Goal: Task Accomplishment & Management: Complete application form

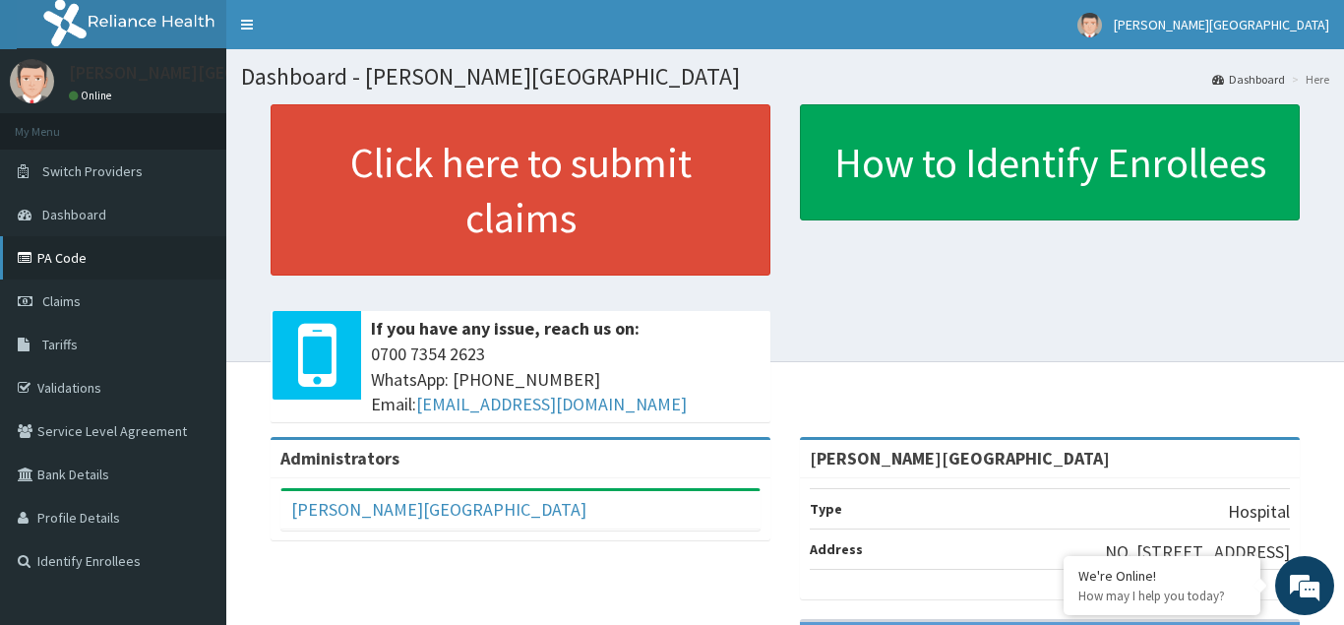
click at [67, 257] on link "PA Code" at bounding box center [113, 257] width 226 height 43
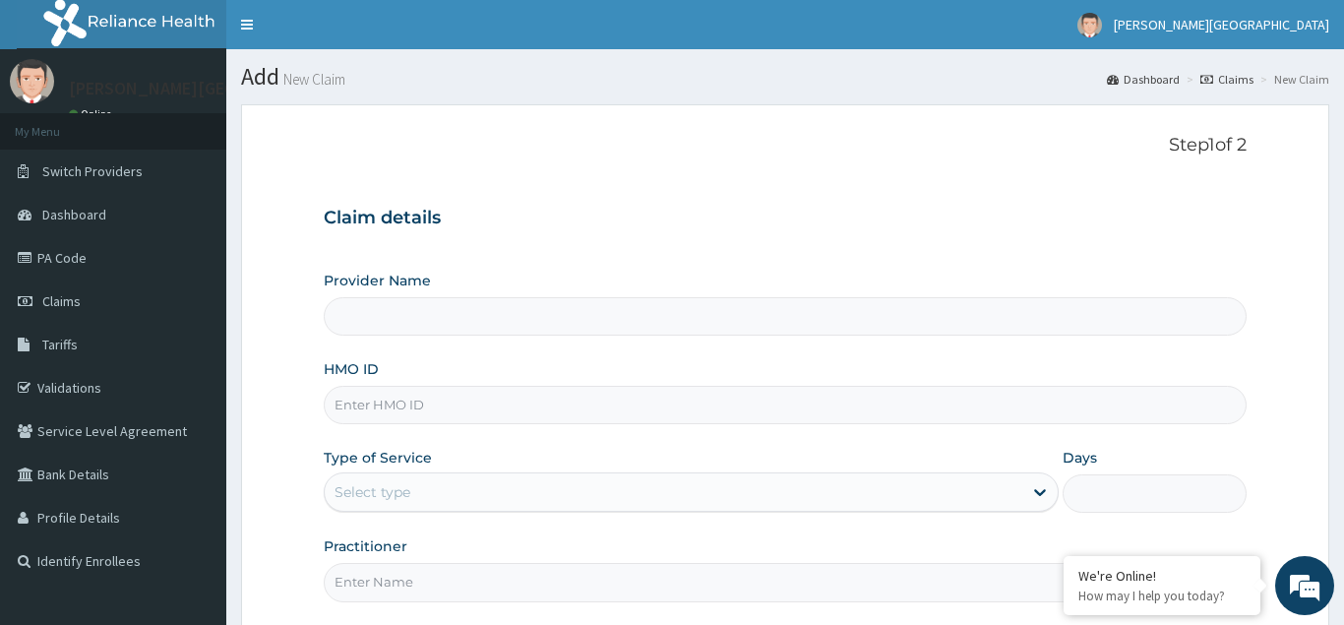
type input "[PERSON_NAME][GEOGRAPHIC_DATA]"
type input "TMQ/10142/A"
click at [353, 484] on div "Select type" at bounding box center [373, 492] width 76 height 20
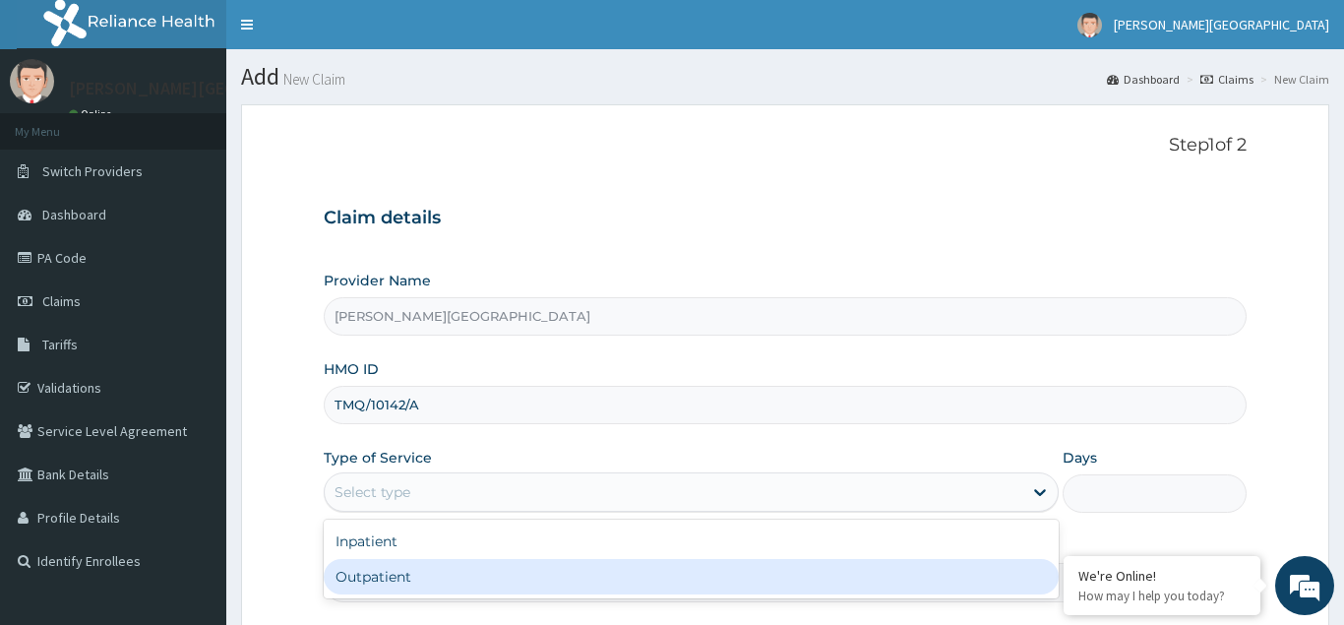
click at [378, 575] on div "Outpatient" at bounding box center [692, 576] width 736 height 35
type input "1"
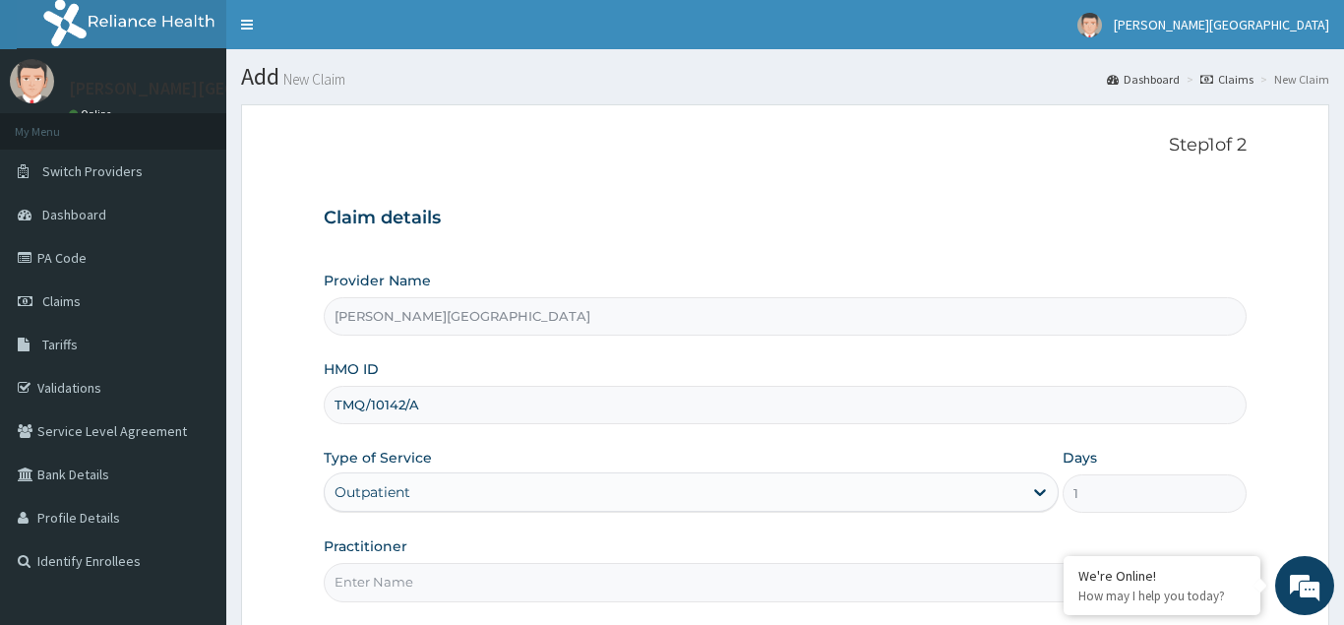
scroll to position [186, 0]
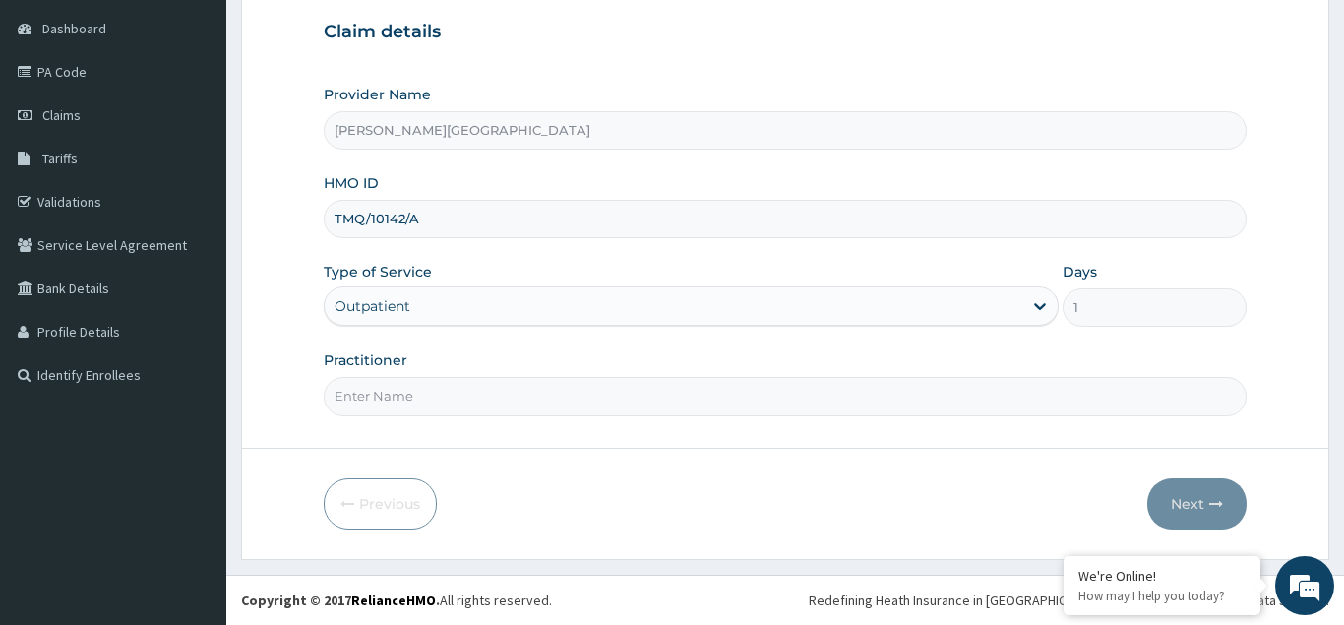
click at [359, 397] on input "Practitioner" at bounding box center [785, 396] width 923 height 38
type input "DR AJAKAIYE"
click at [1184, 510] on button "Next" at bounding box center [1196, 503] width 99 height 51
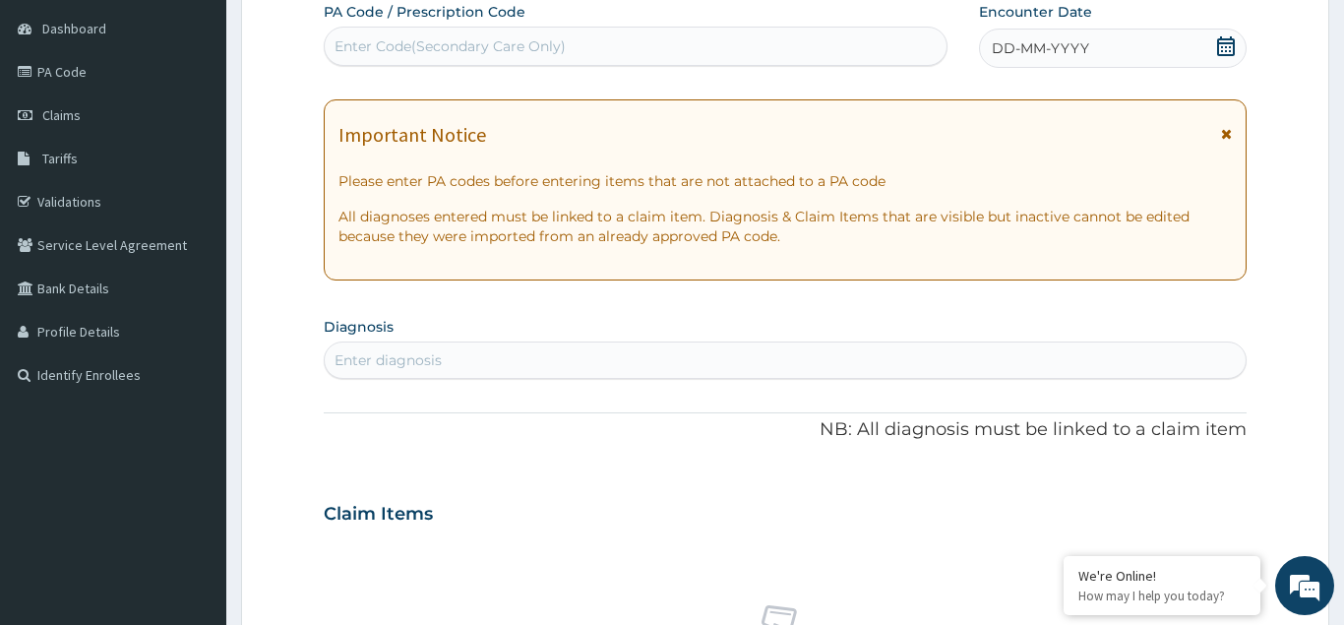
click at [408, 49] on div "Enter Code(Secondary Care Only)" at bounding box center [450, 46] width 231 height 20
type input "PA/565057"
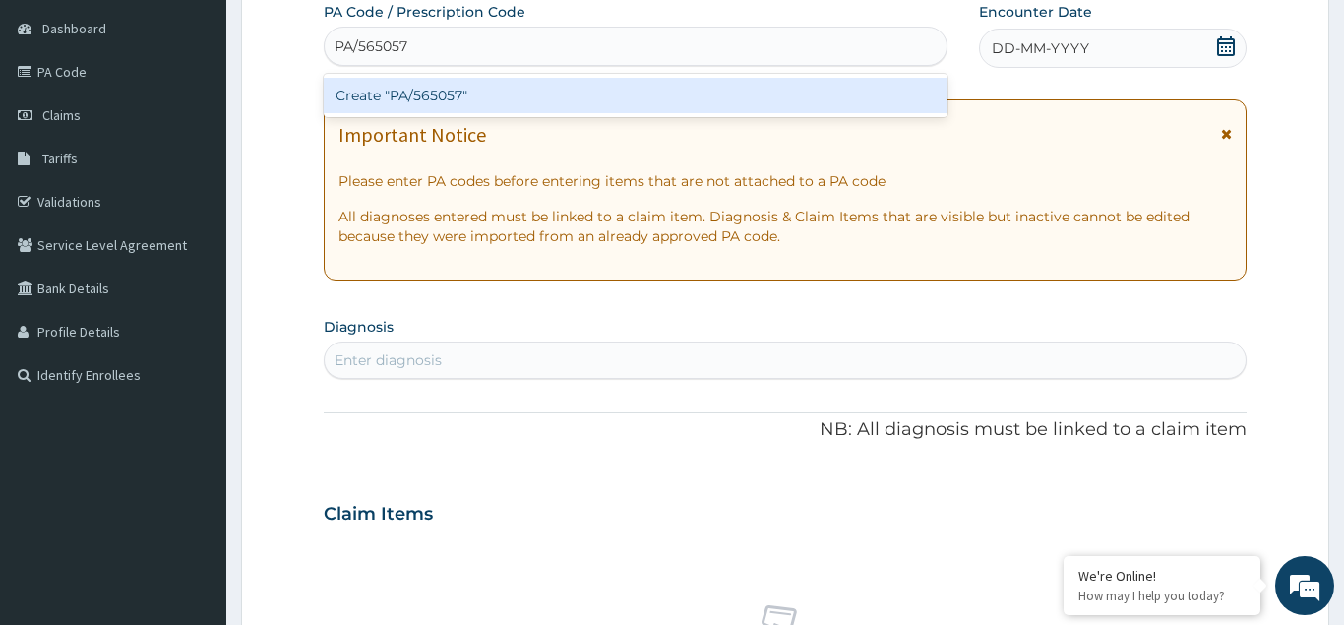
click at [439, 89] on div "Create "PA/565057"" at bounding box center [636, 95] width 624 height 35
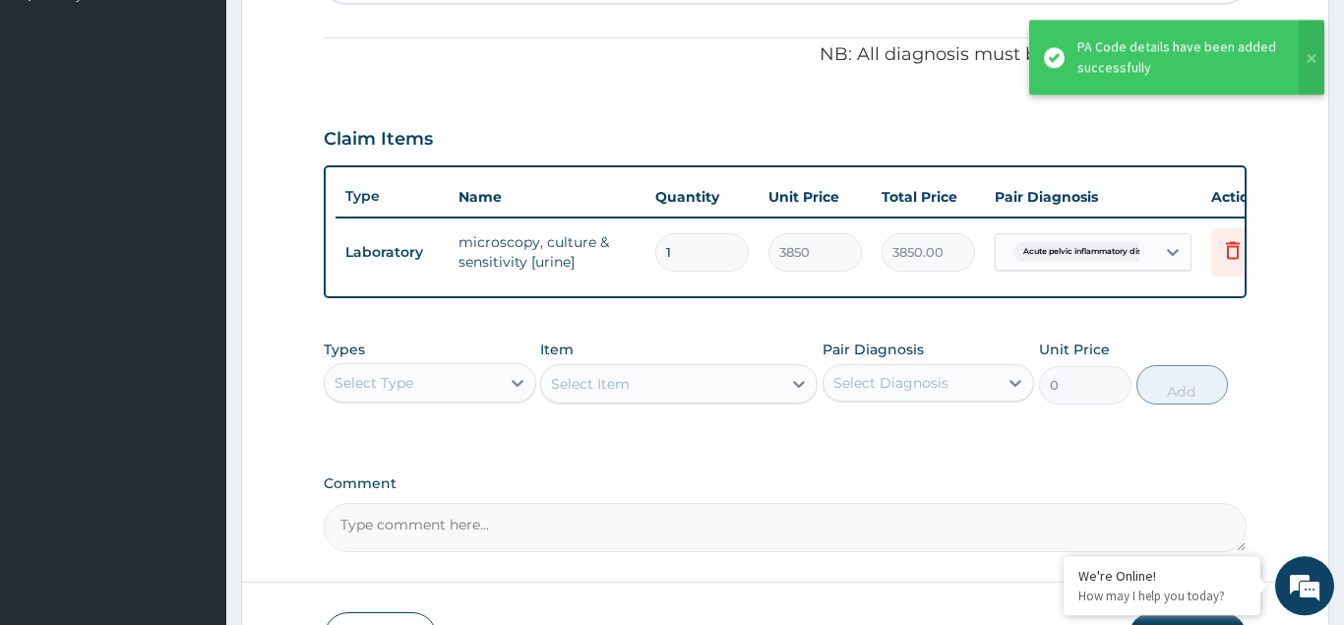
scroll to position [400, 0]
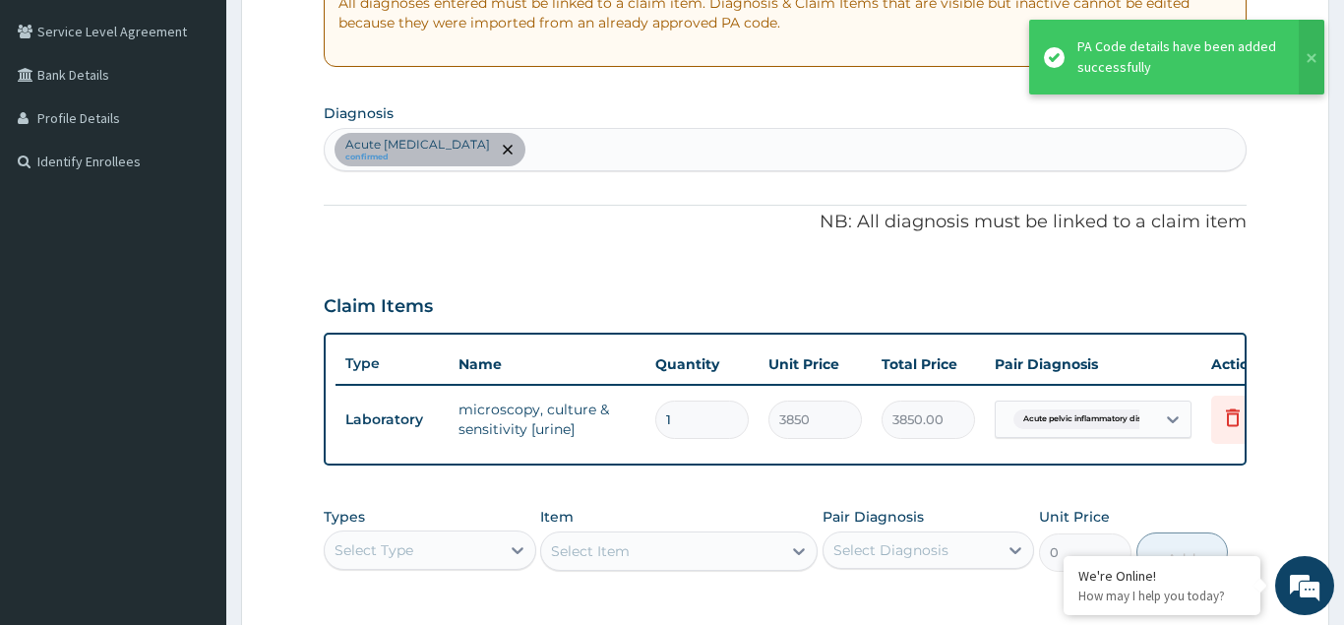
click at [599, 154] on div "Acute pelvic inflammatory disease confirmed" at bounding box center [785, 149] width 921 height 41
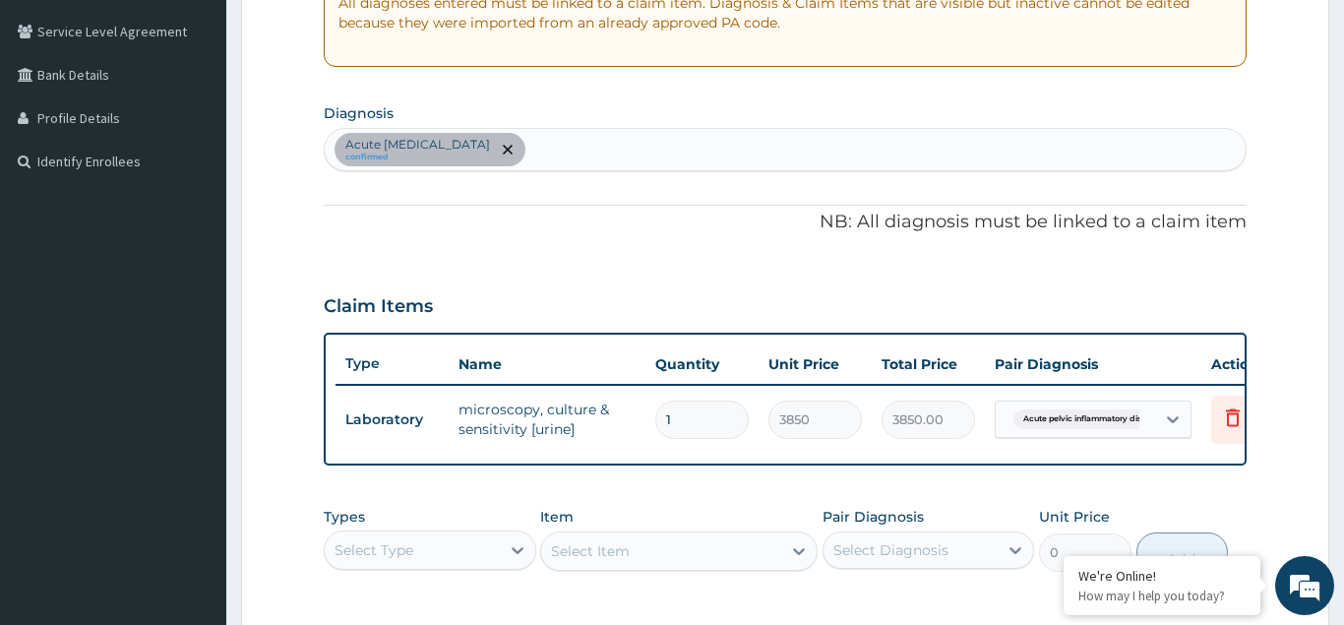
type input "A"
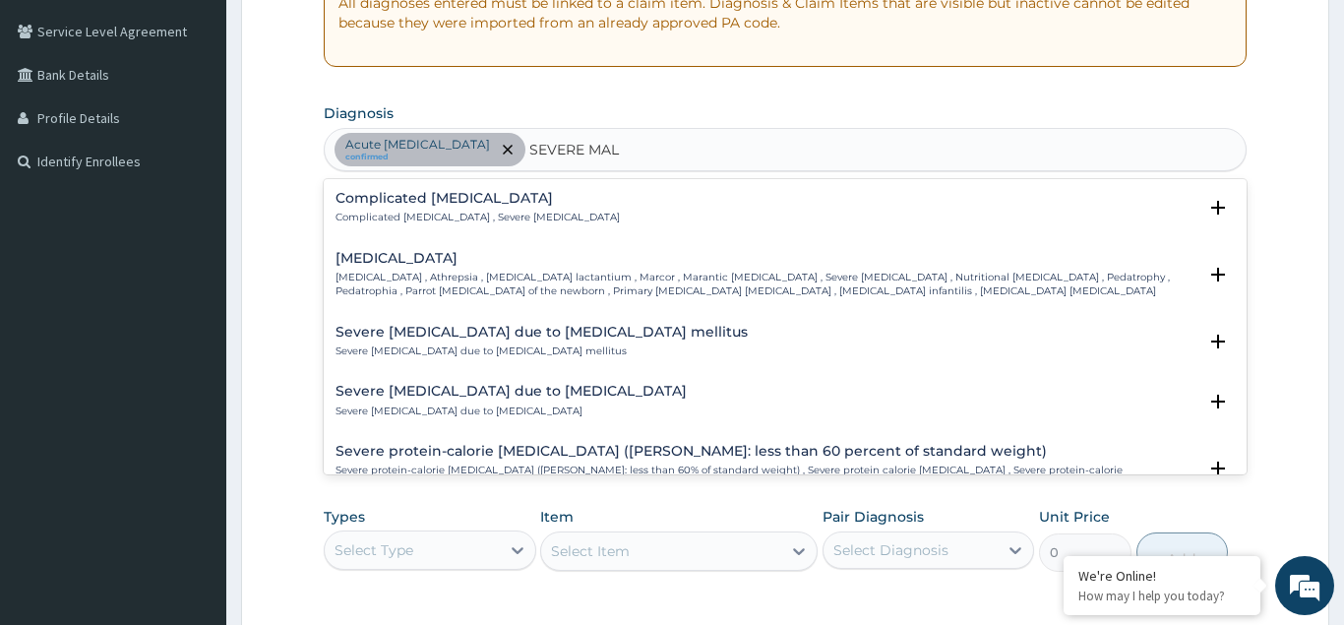
type input "SEVERE MALA"
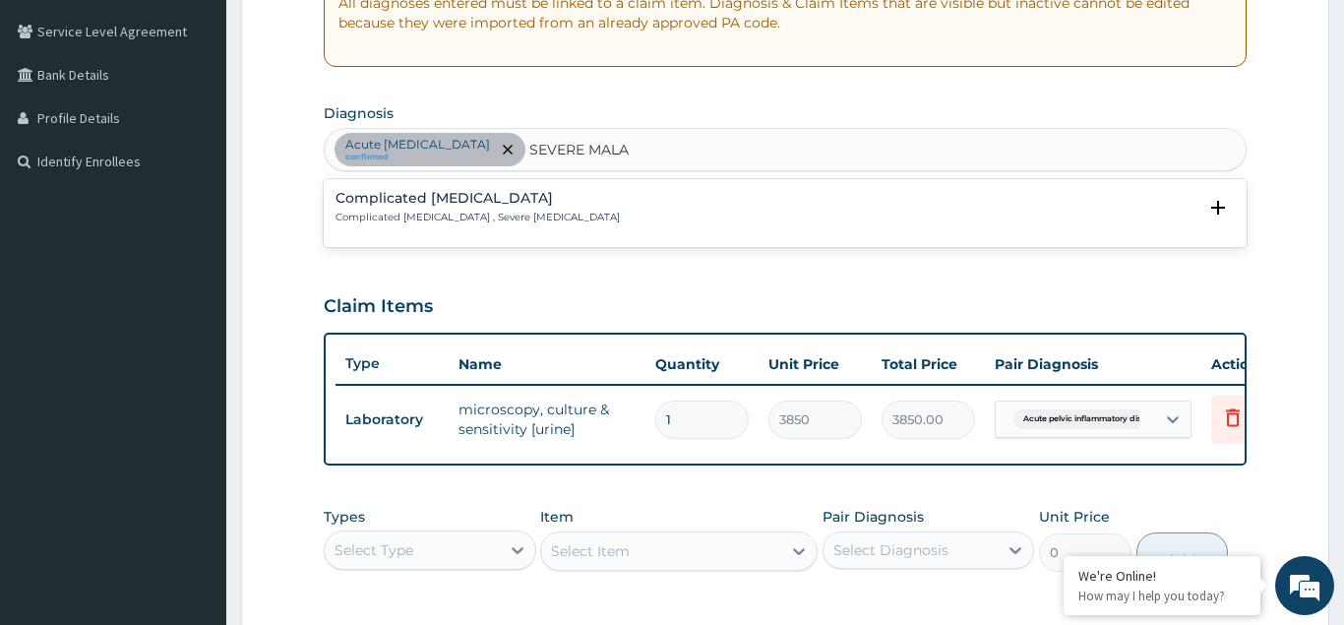
click at [420, 210] on div "Complicated malaria Complicated malaria , Severe malaria" at bounding box center [478, 208] width 284 height 34
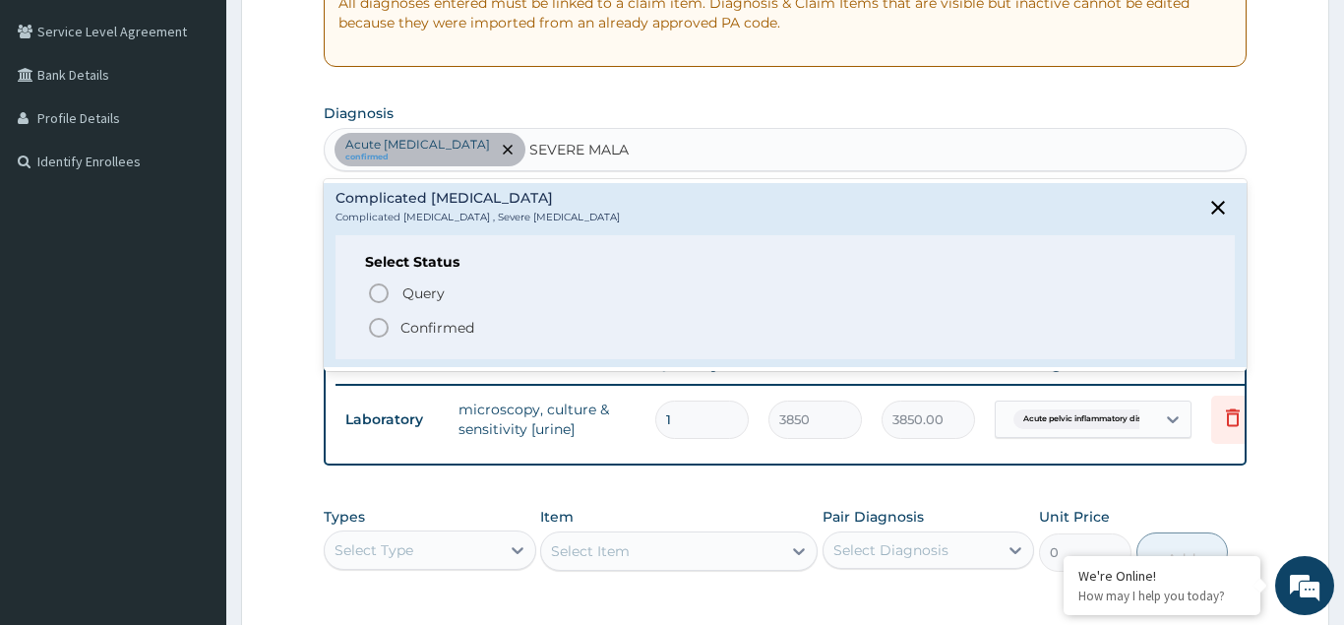
click at [385, 328] on icon "status option filled" at bounding box center [379, 328] width 24 height 24
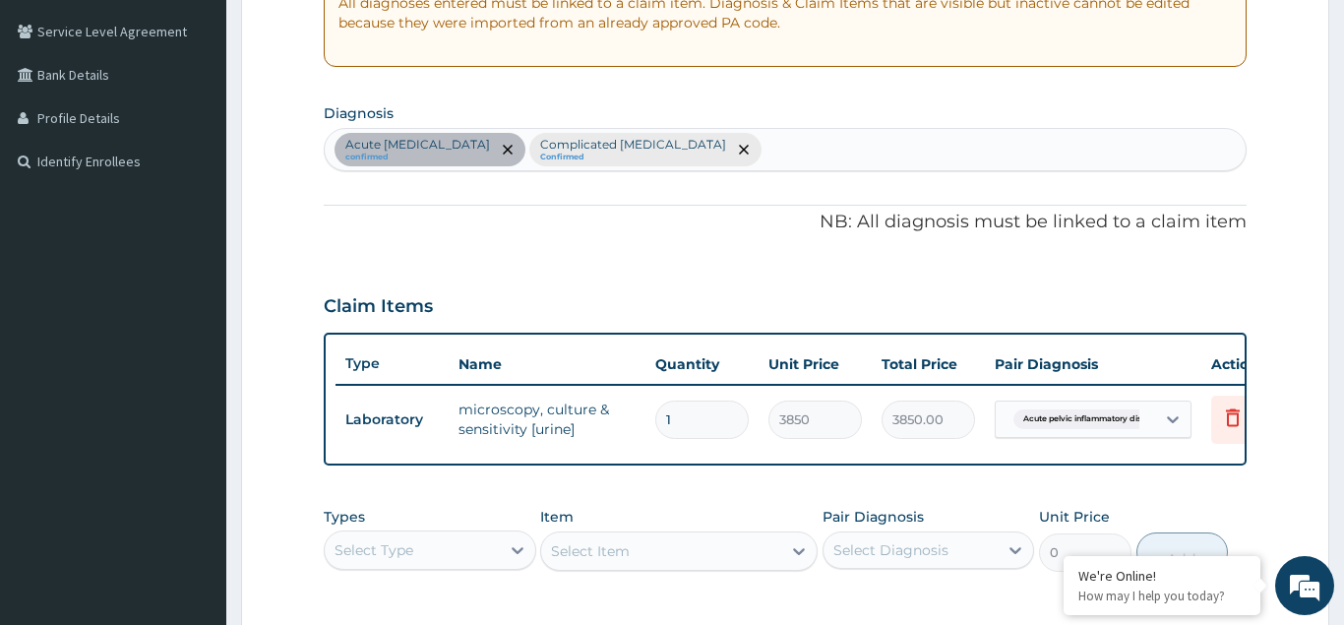
scroll to position [701, 0]
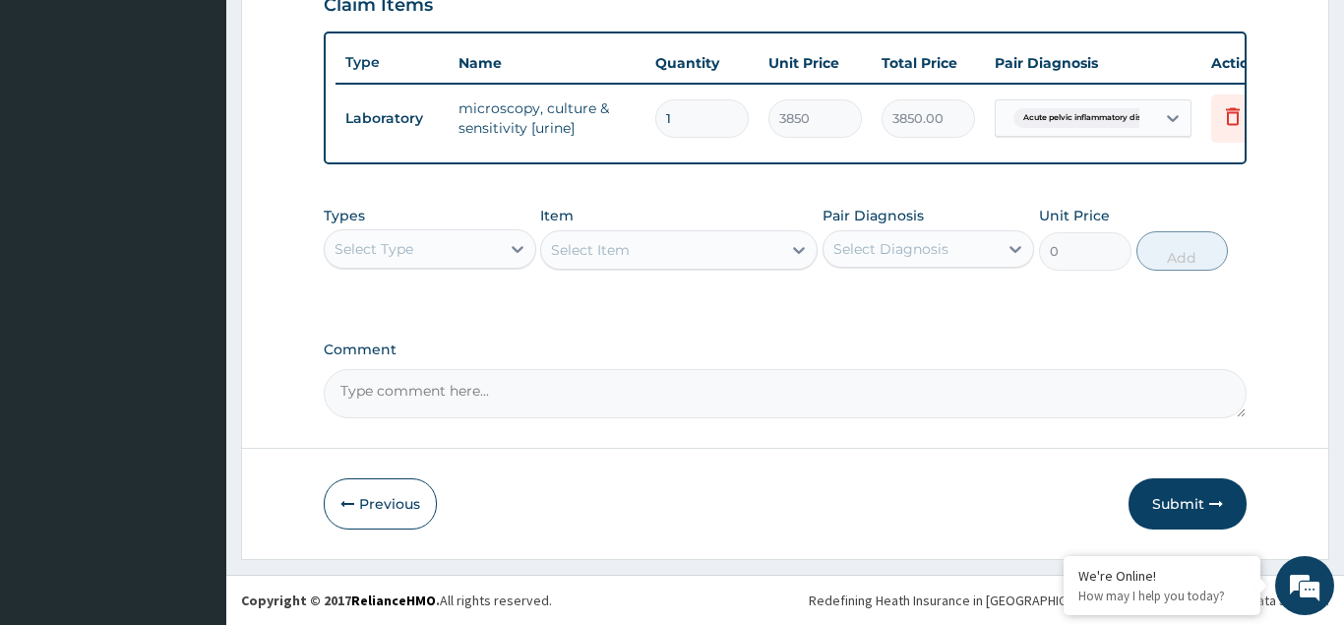
click at [414, 241] on div "Select Type" at bounding box center [412, 248] width 175 height 31
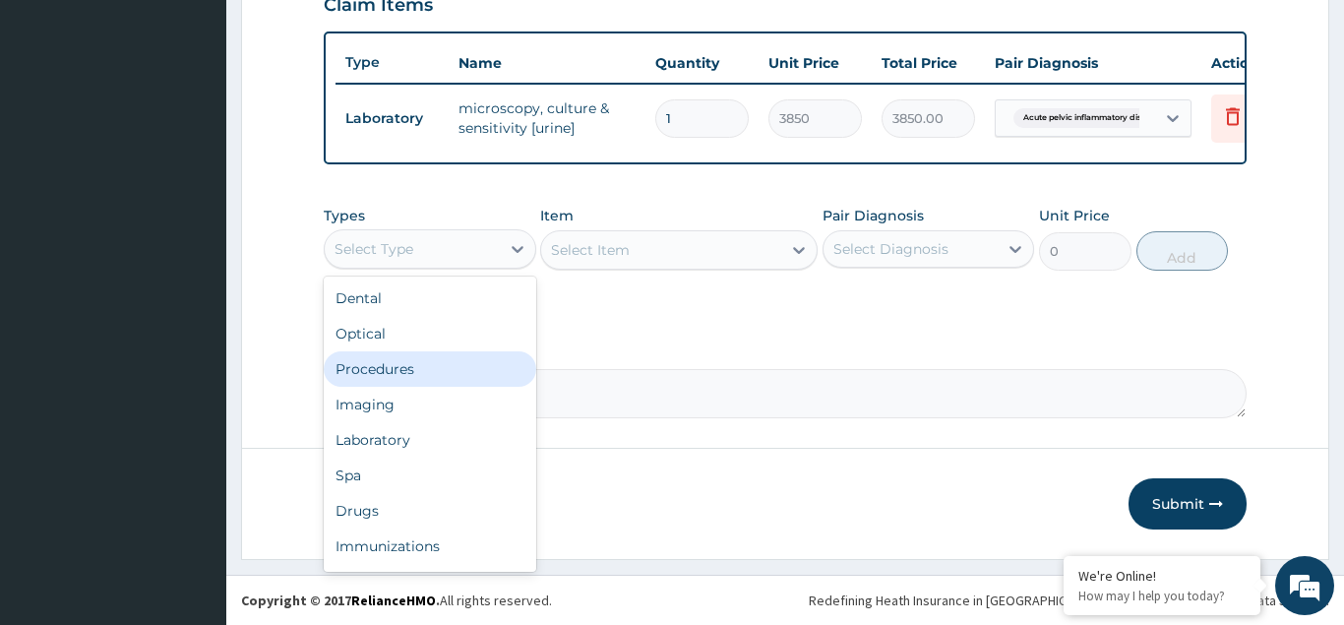
click at [390, 375] on div "Procedures" at bounding box center [430, 368] width 213 height 35
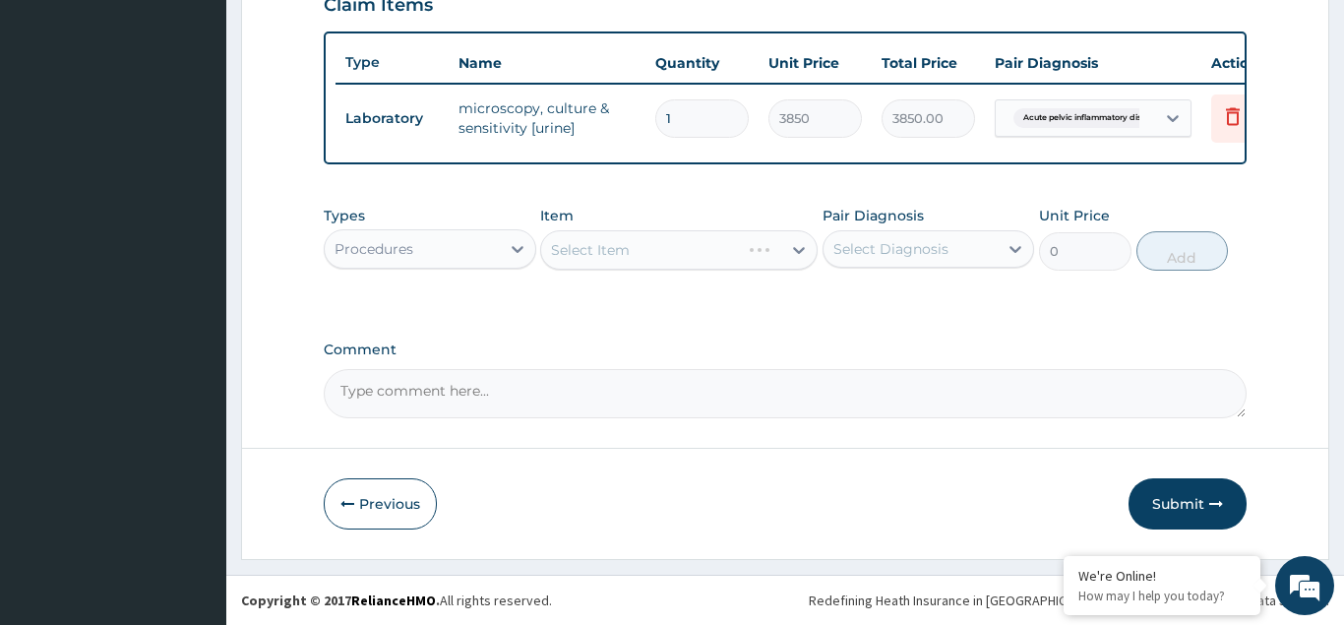
click at [568, 250] on div "Select Item" at bounding box center [679, 249] width 278 height 39
click at [590, 250] on div "Select Item" at bounding box center [679, 249] width 278 height 39
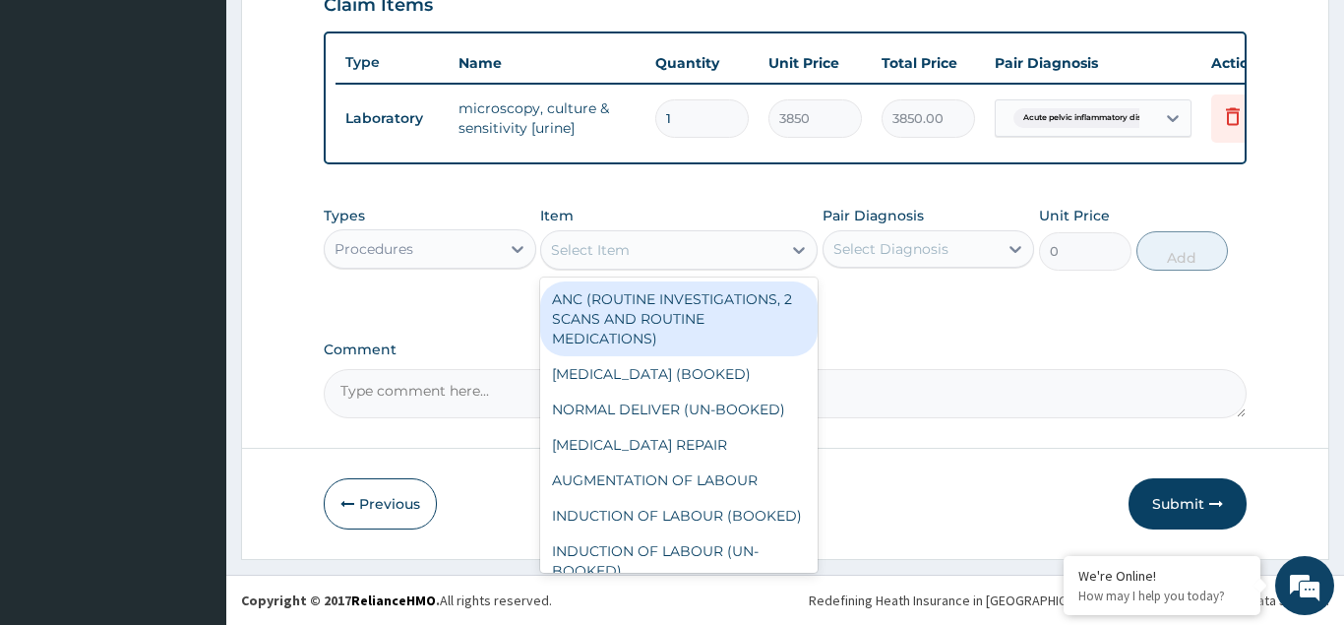
click at [593, 250] on div "Select Item" at bounding box center [590, 250] width 79 height 20
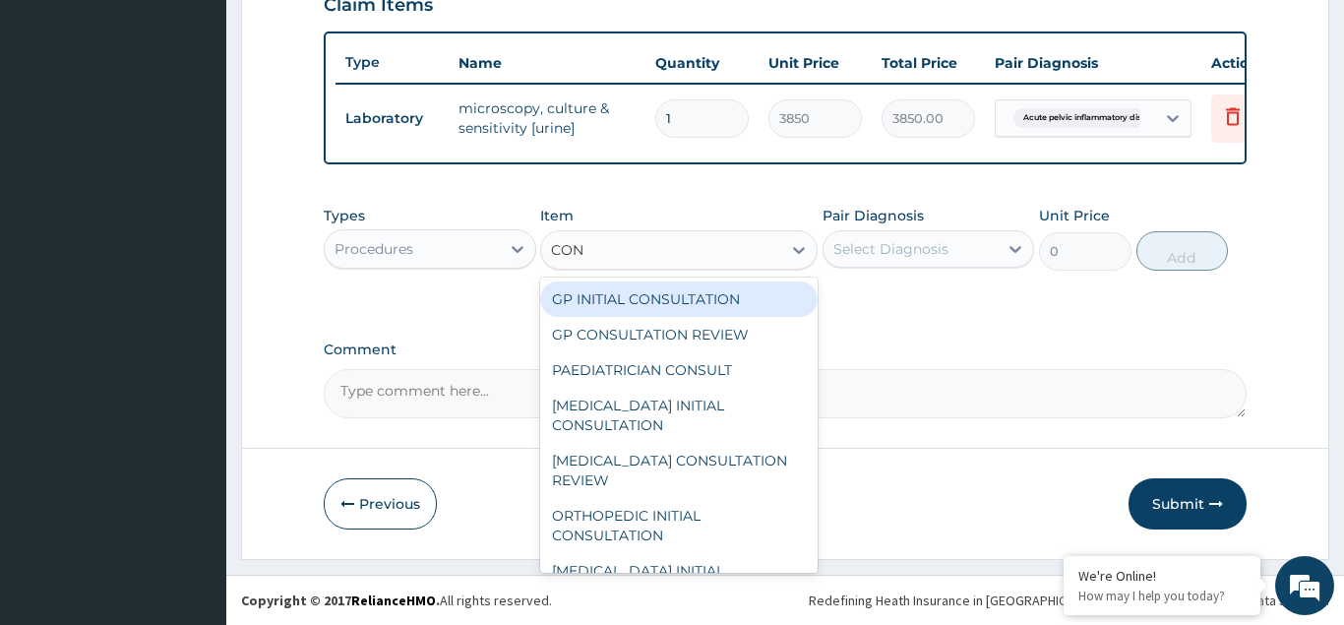
type input "CONS"
click at [610, 303] on div "GP INITIAL CONSULTATION" at bounding box center [679, 298] width 278 height 35
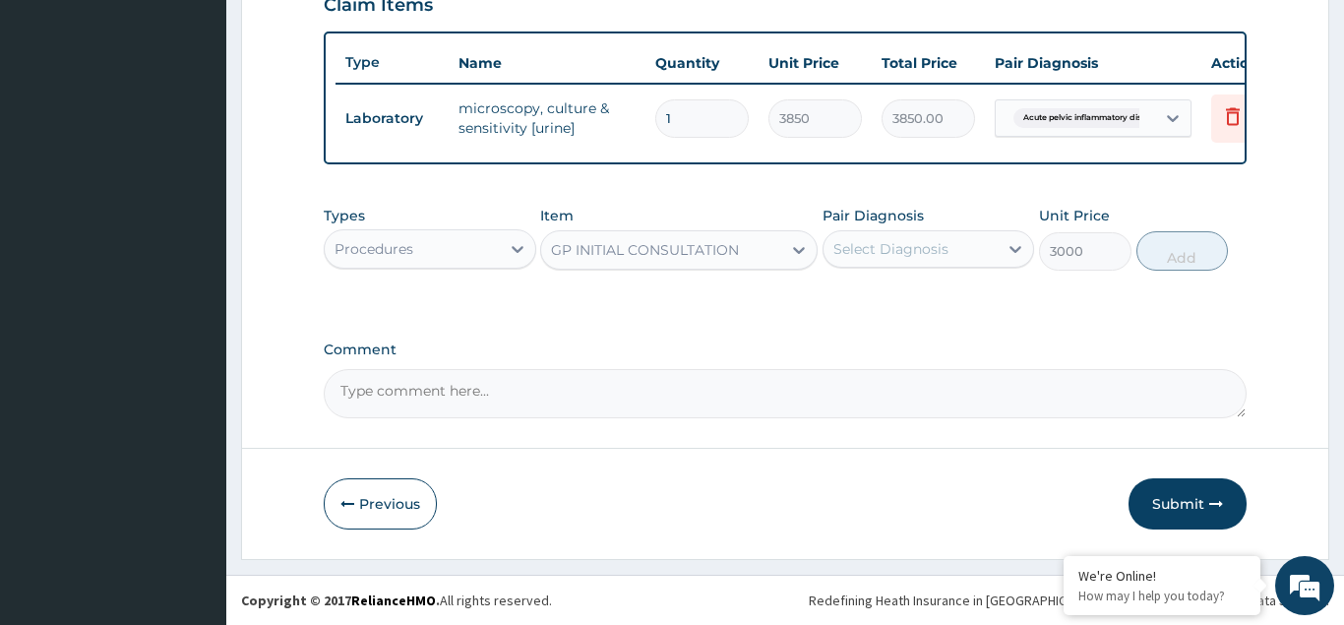
type input "3000"
click at [869, 245] on div "Select Diagnosis" at bounding box center [891, 249] width 115 height 20
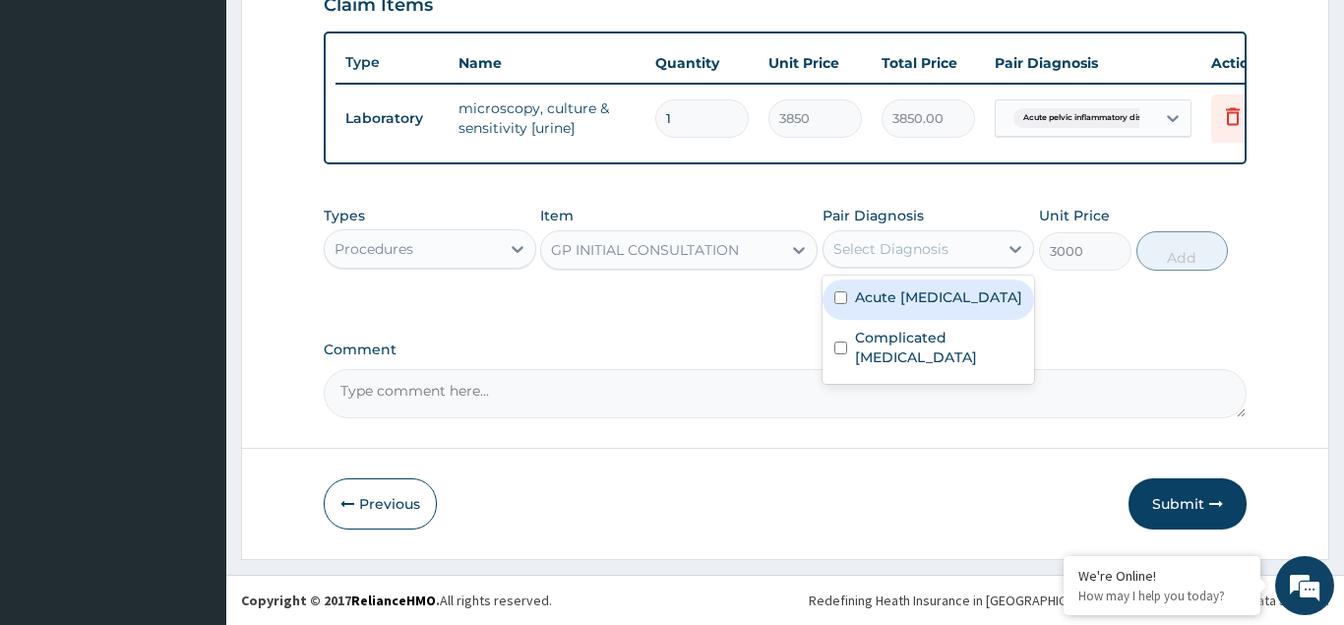
click at [844, 304] on input "checkbox" at bounding box center [841, 297] width 13 height 13
checkbox input "true"
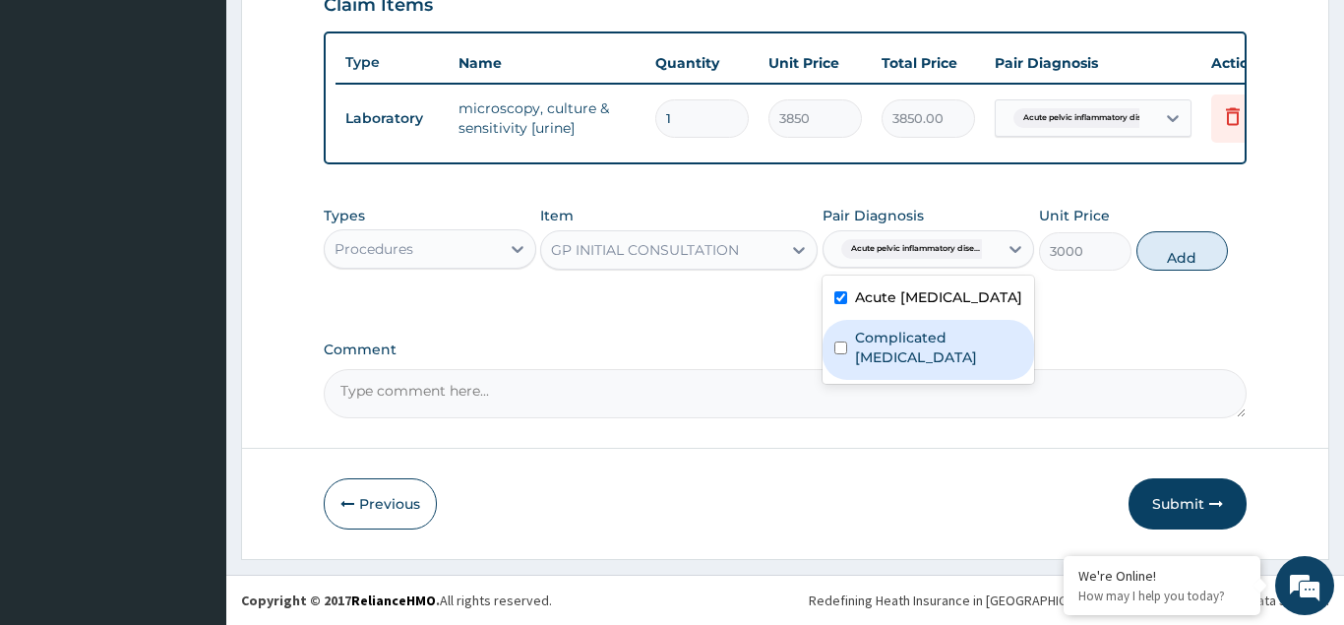
click at [841, 354] on input "checkbox" at bounding box center [841, 347] width 13 height 13
checkbox input "true"
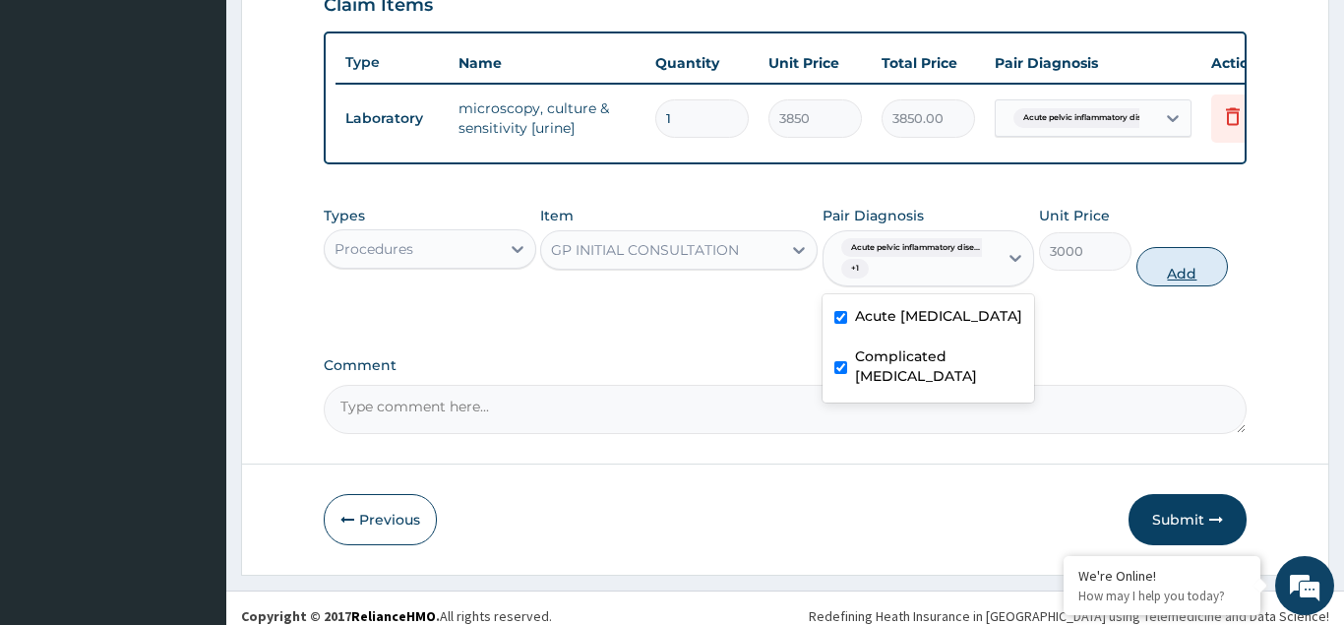
click at [1189, 255] on button "Add" at bounding box center [1183, 266] width 93 height 39
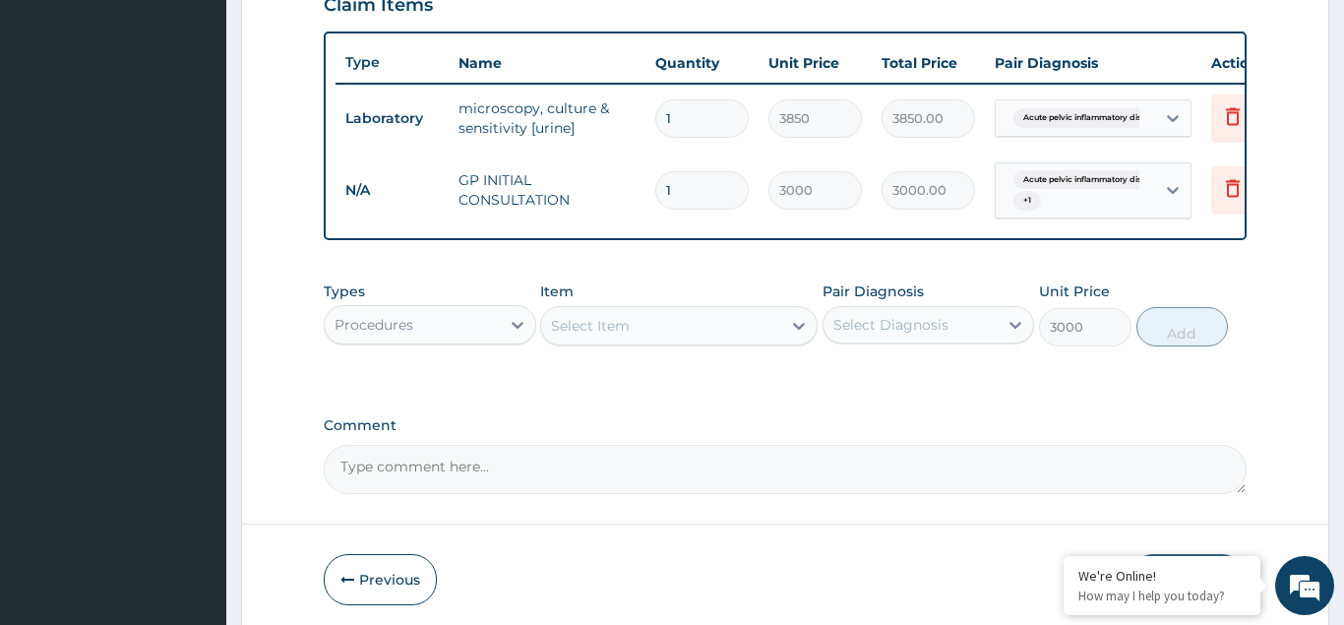
type input "0"
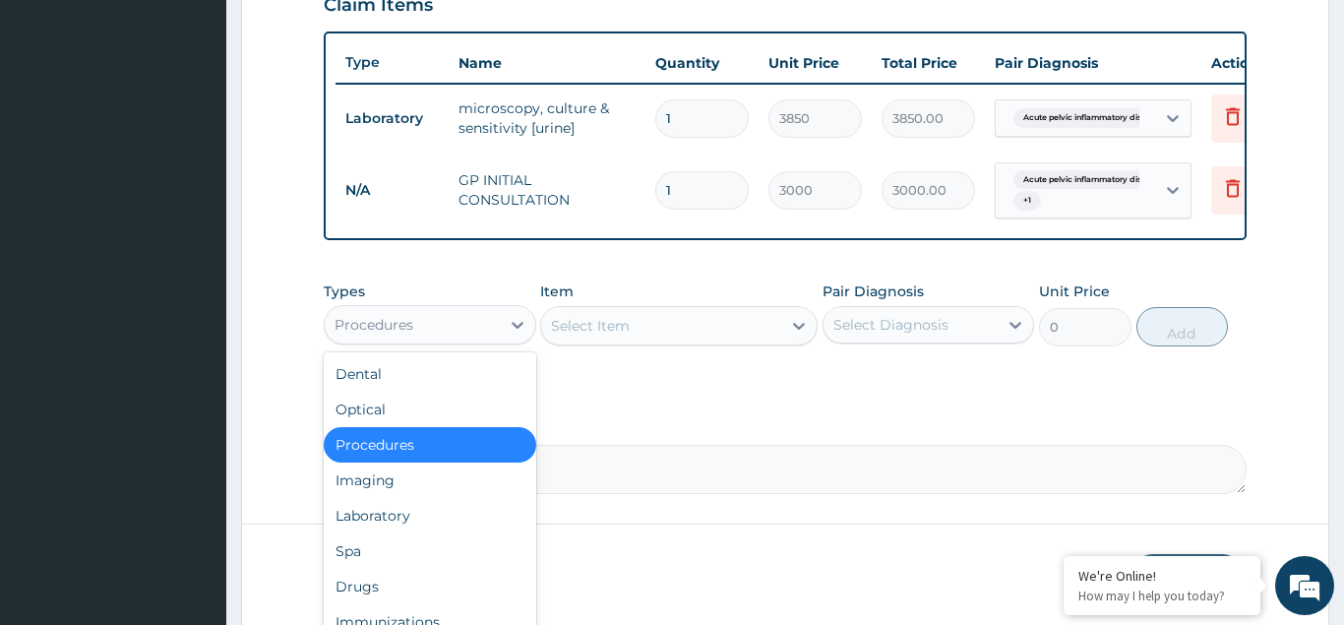
click at [395, 325] on div "Procedures" at bounding box center [374, 325] width 79 height 20
click at [381, 515] on div "Laboratory" at bounding box center [430, 515] width 213 height 35
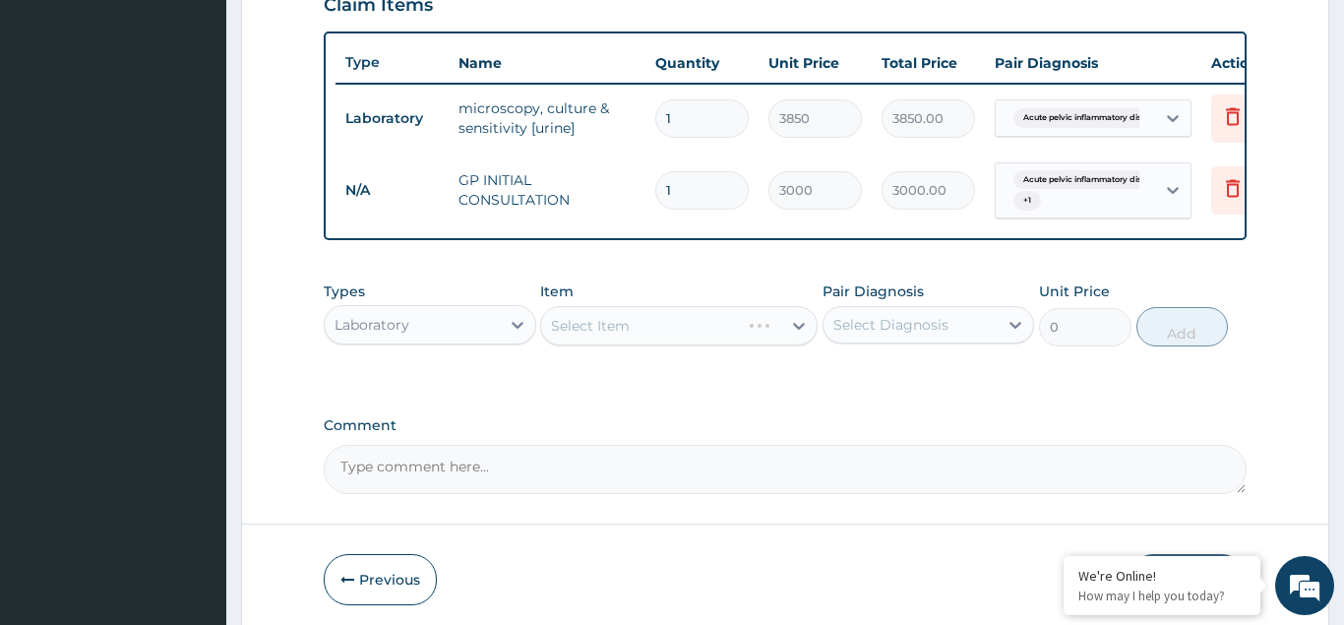
click at [585, 319] on div "Select Item" at bounding box center [679, 325] width 278 height 39
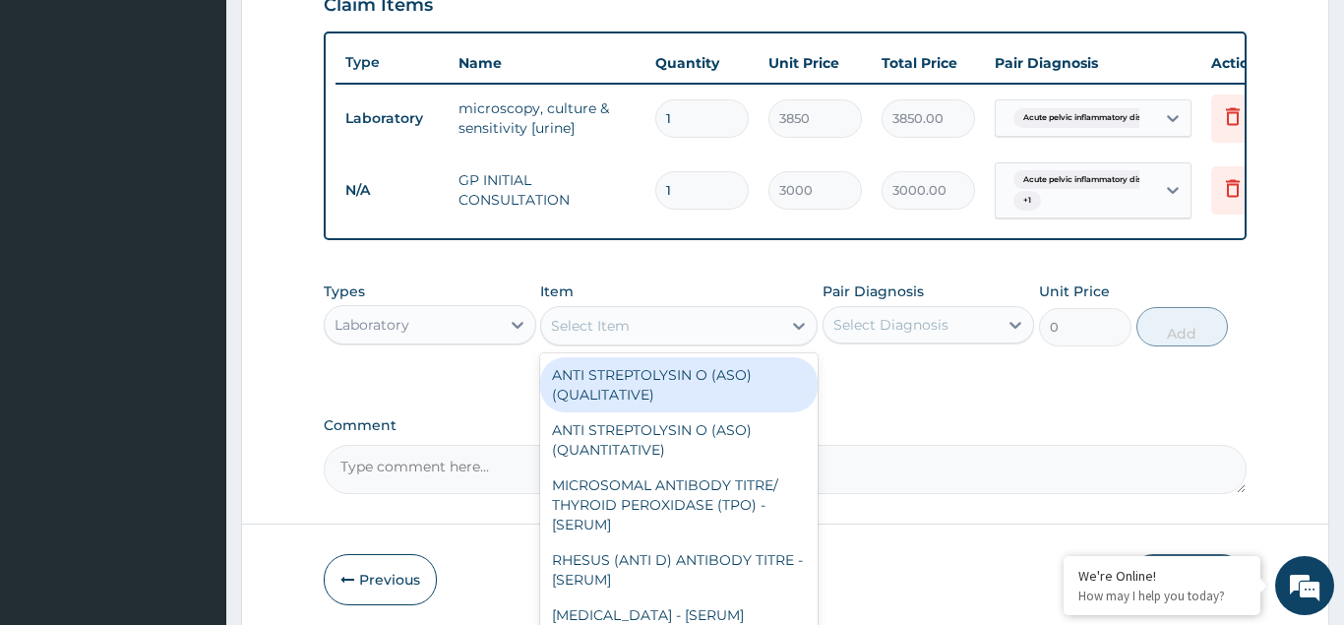
click at [609, 323] on div "Select Item" at bounding box center [590, 326] width 79 height 20
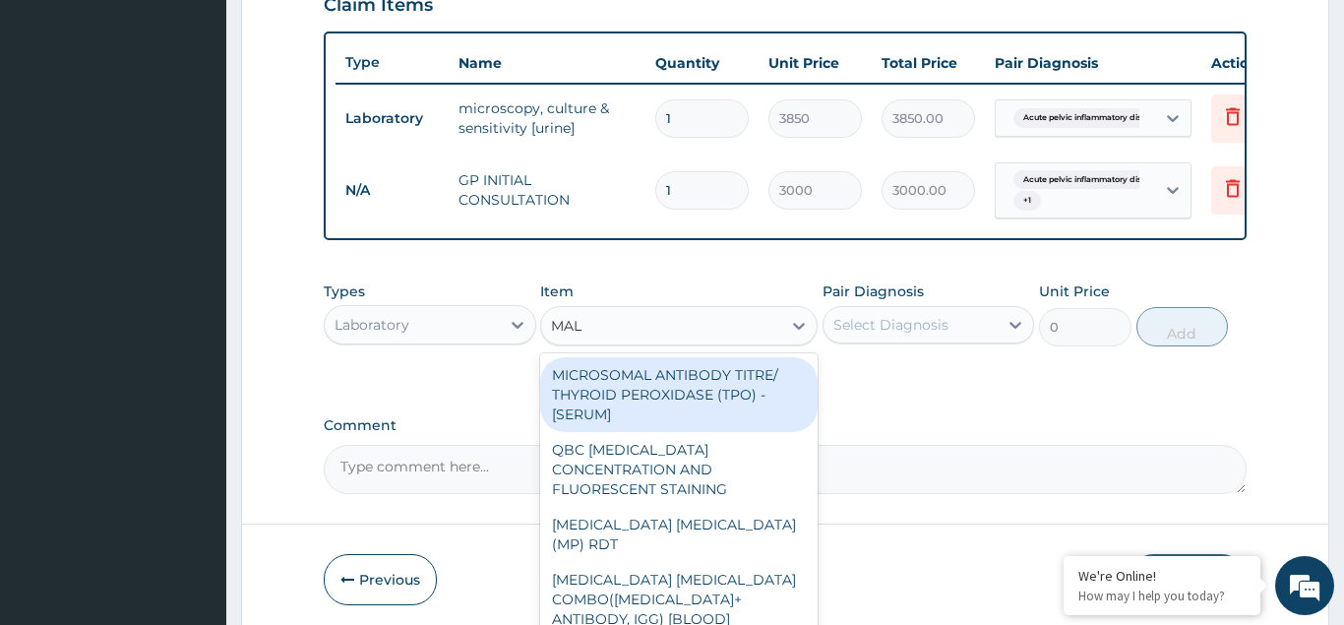
type input "MALA"
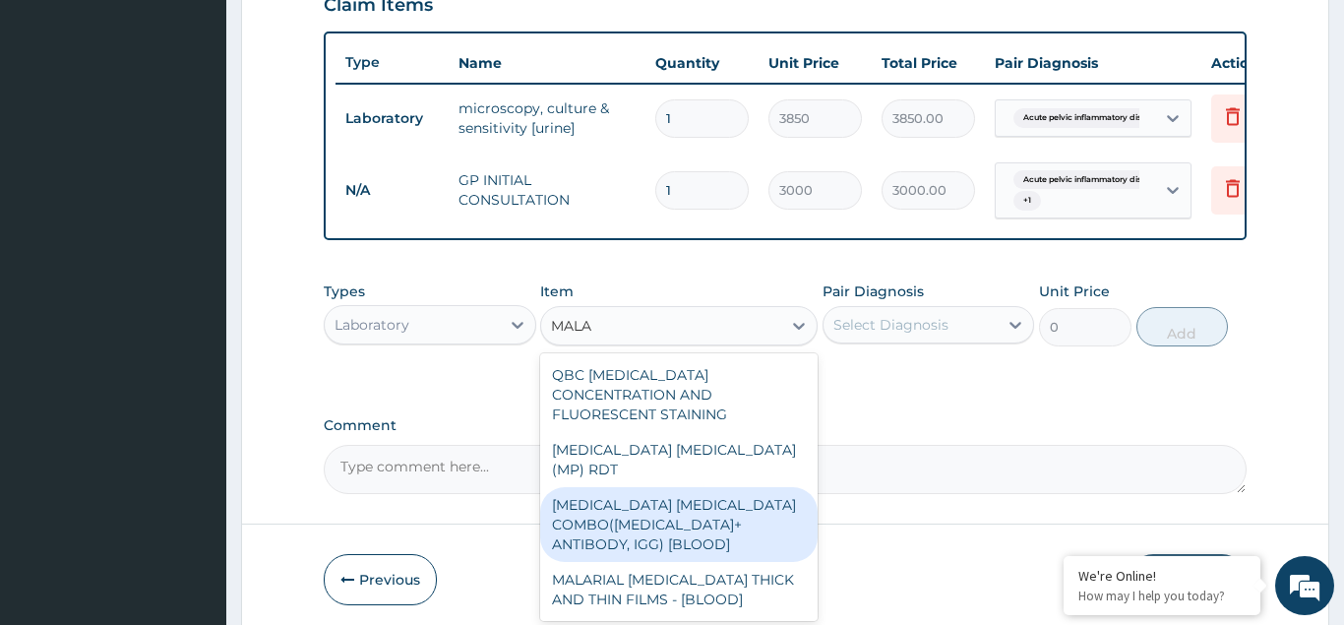
click at [653, 487] on div "MALARIA PARASITE COMBO(BLOOD FILM+ ANTIBODY, IGG) [BLOOD]" at bounding box center [679, 524] width 278 height 75
type input "2200"
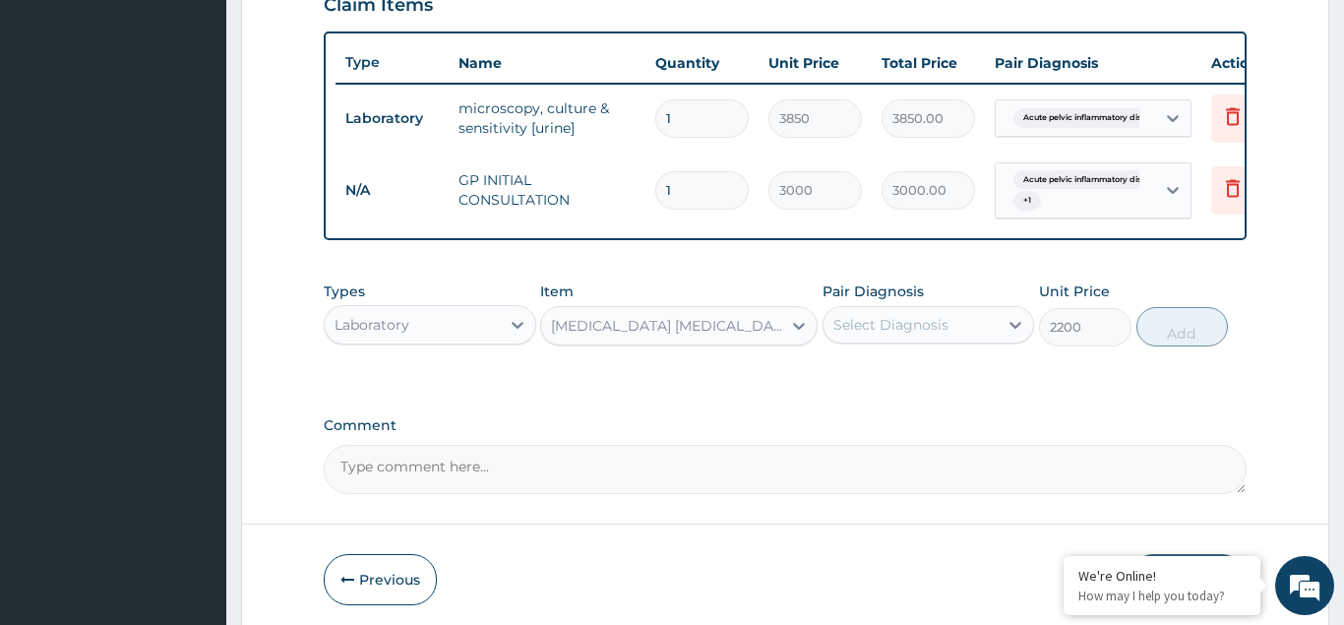
click at [837, 328] on div "Select Diagnosis" at bounding box center [891, 325] width 115 height 20
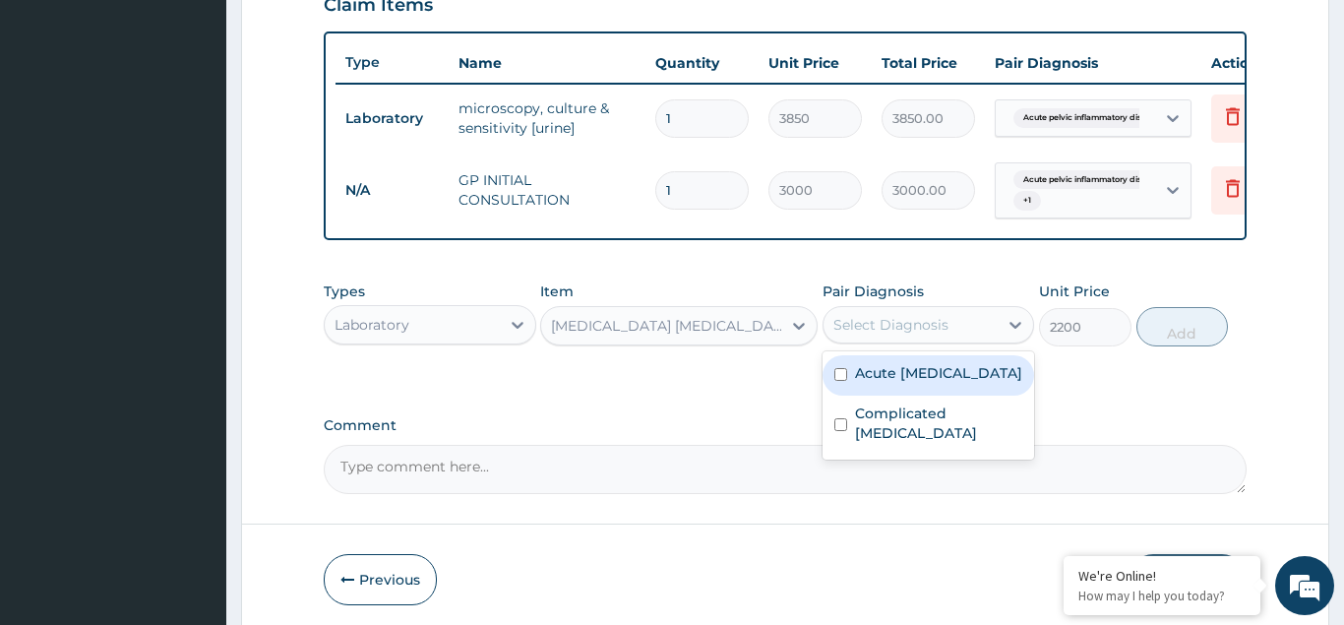
click at [837, 381] on input "checkbox" at bounding box center [841, 374] width 13 height 13
checkbox input "true"
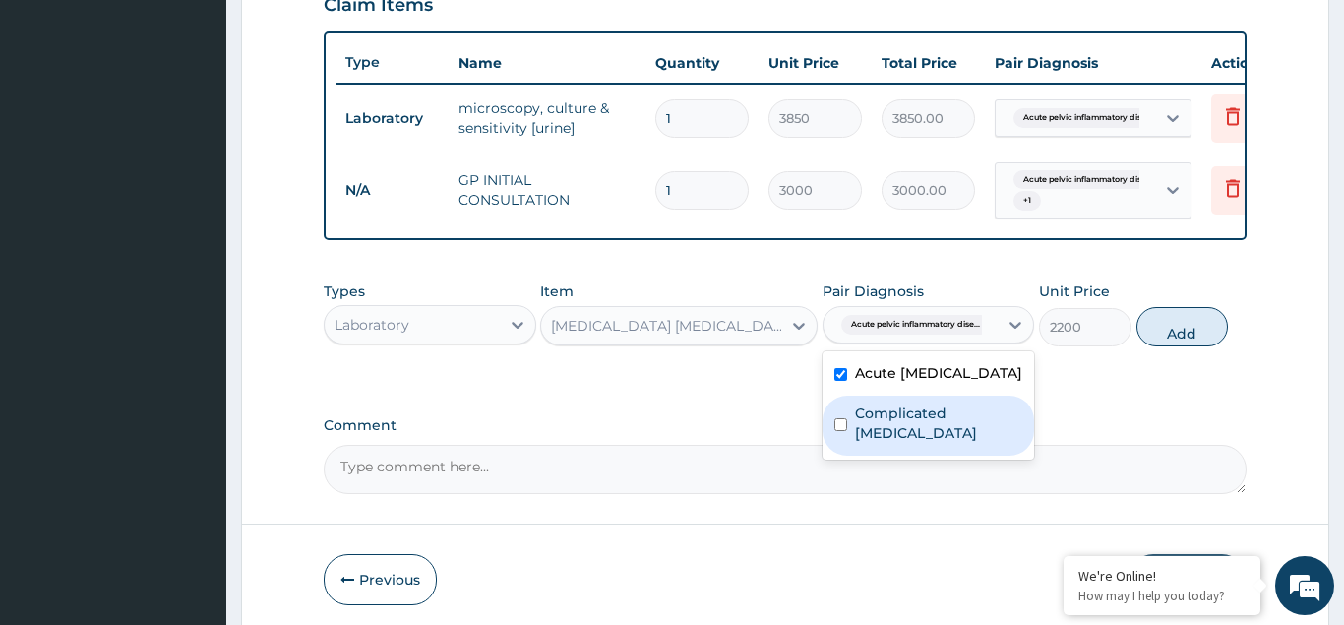
click at [843, 431] on input "checkbox" at bounding box center [841, 424] width 13 height 13
checkbox input "true"
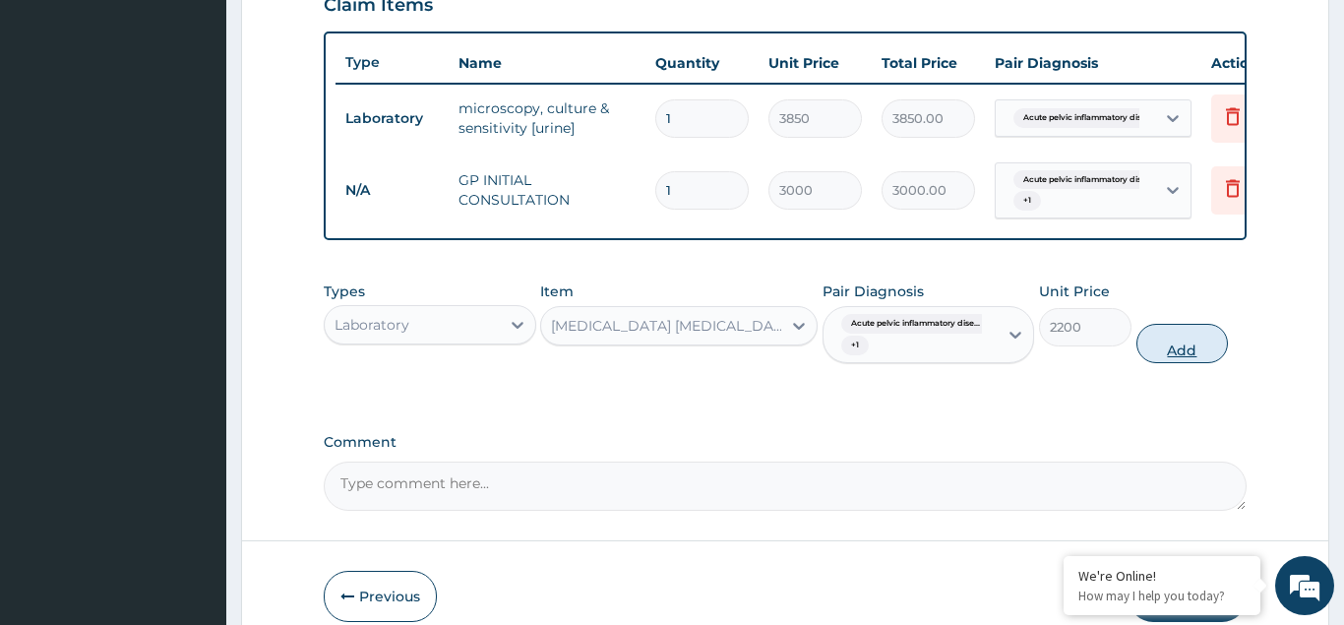
click at [1204, 343] on button "Add" at bounding box center [1183, 343] width 93 height 39
type input "0"
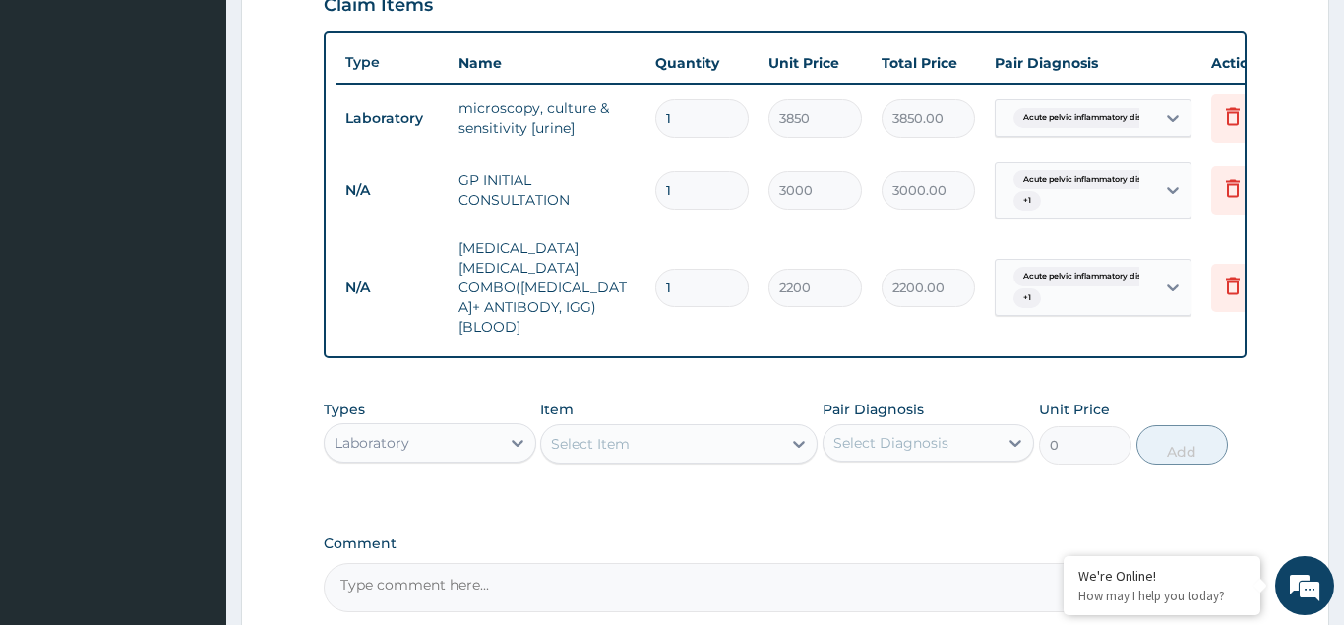
scroll to position [299, 0]
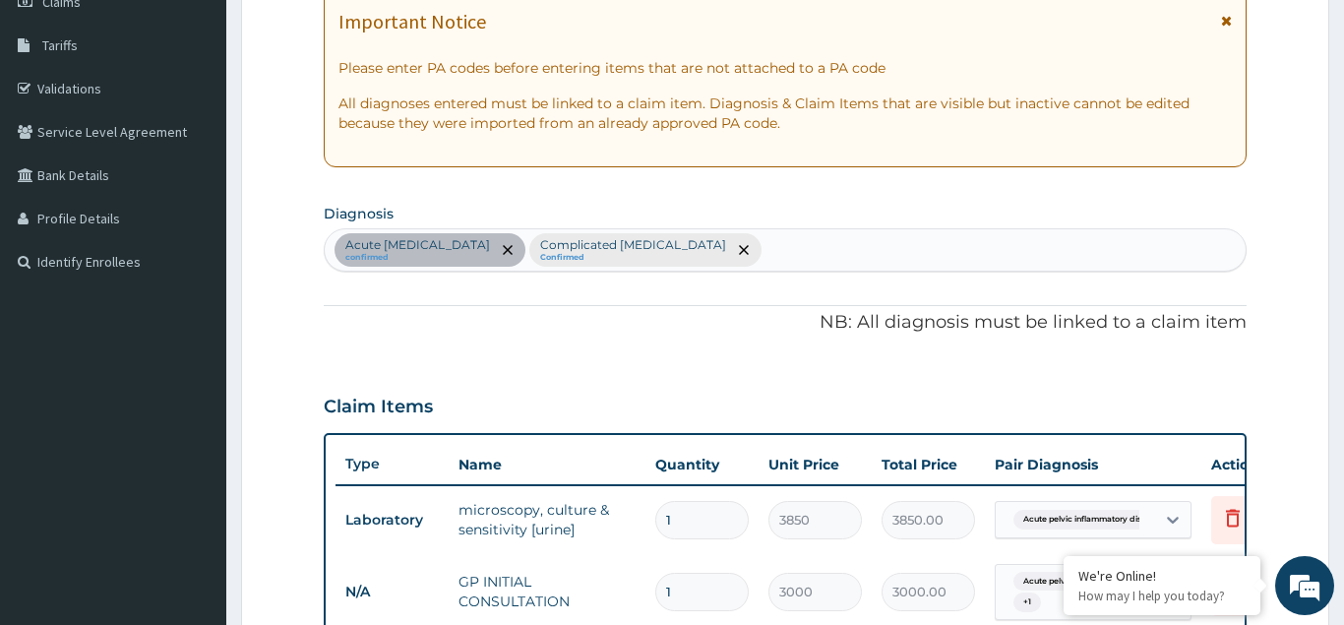
click at [771, 247] on div "Acute pelvic inflammatory disease confirmed Complicated malaria Confirmed" at bounding box center [785, 249] width 921 height 41
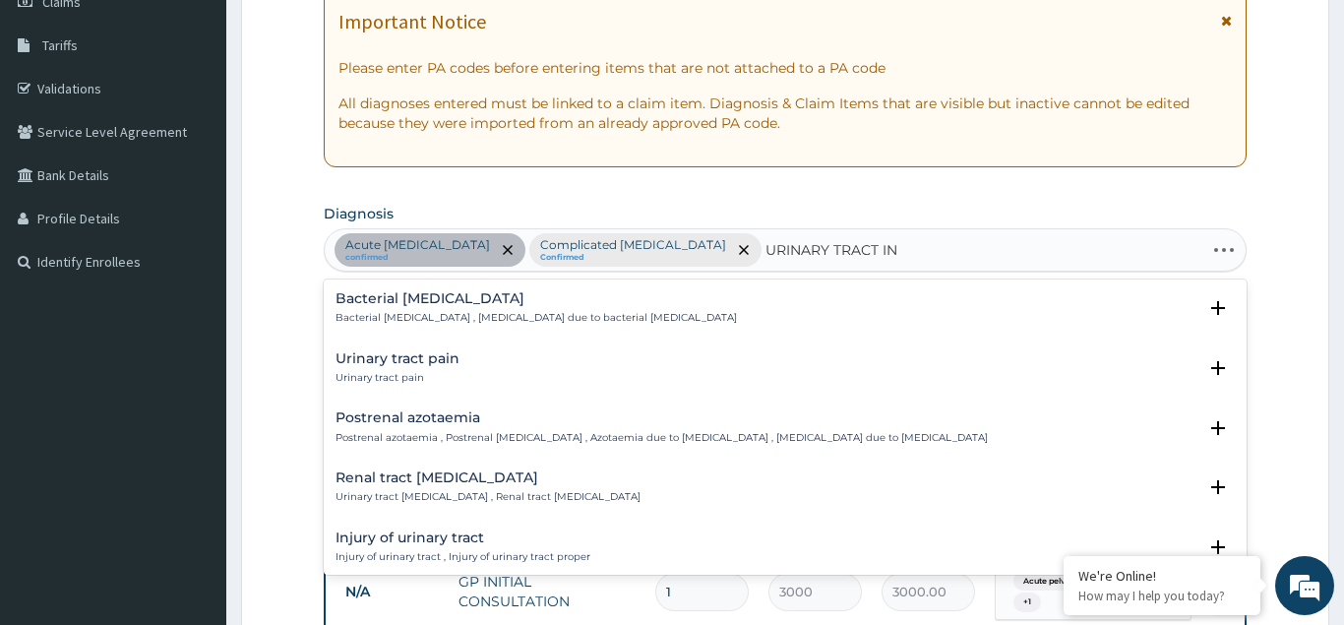
type input "URINARY TRACT INF"
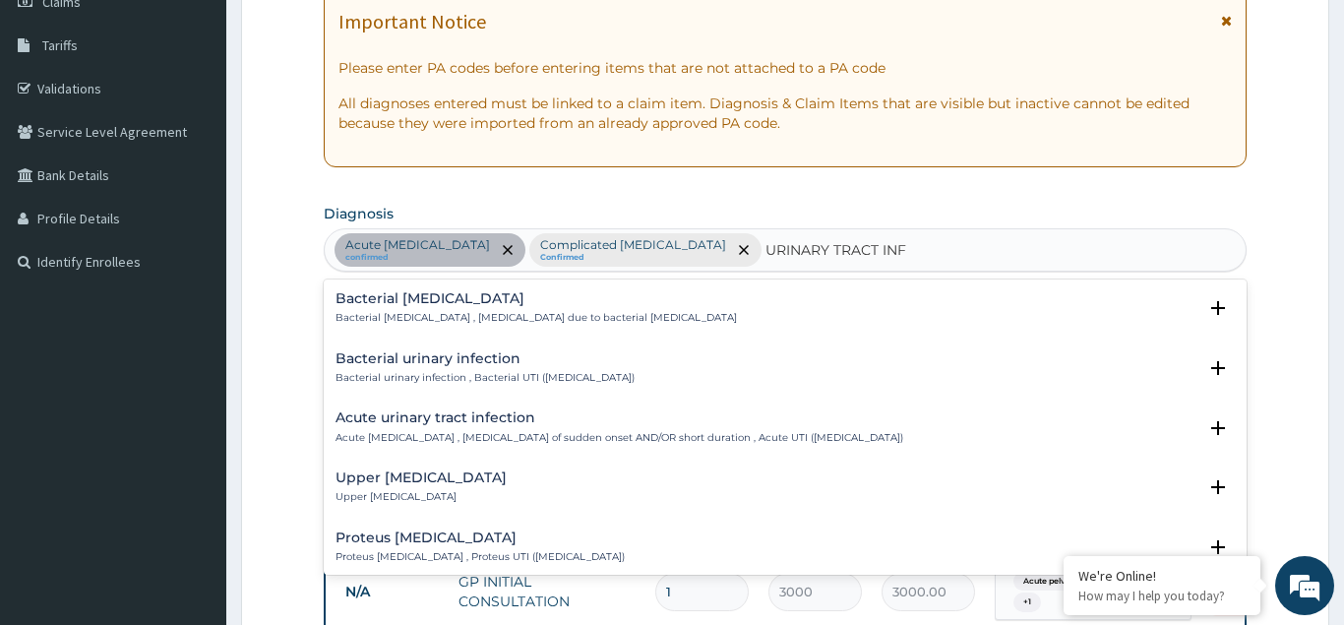
scroll to position [213, 0]
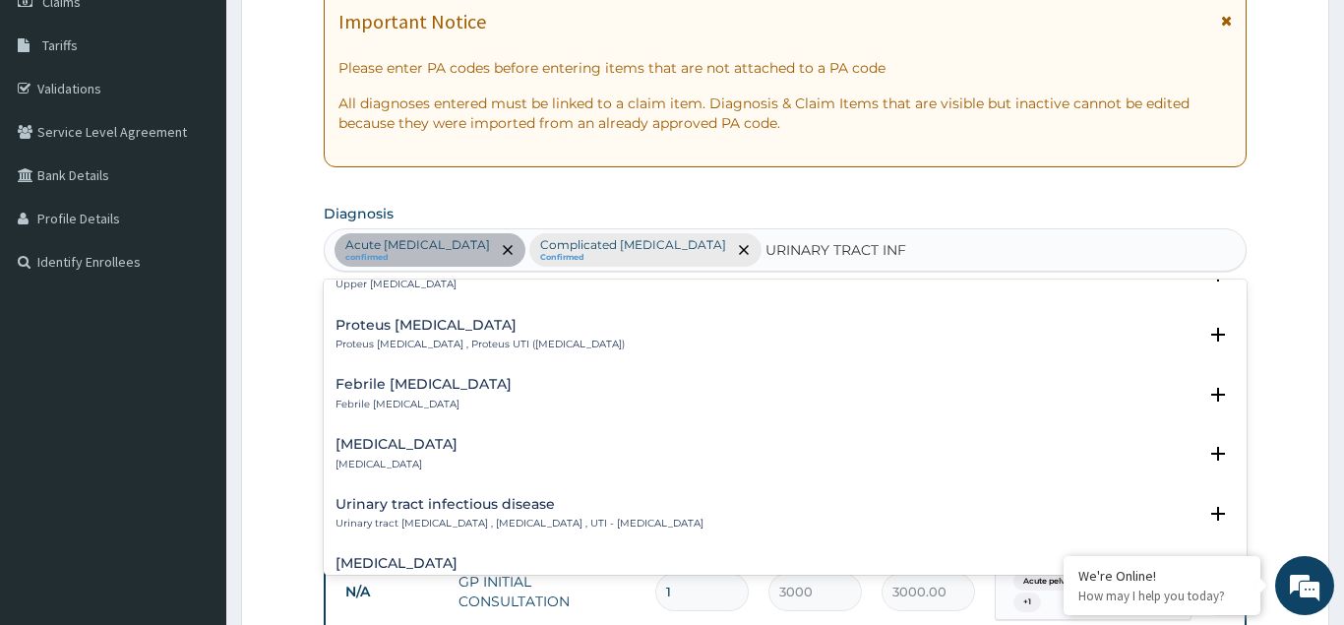
click at [453, 346] on p "Proteus urinary tract infection , Proteus UTI (urinary tract infection)" at bounding box center [480, 345] width 289 height 14
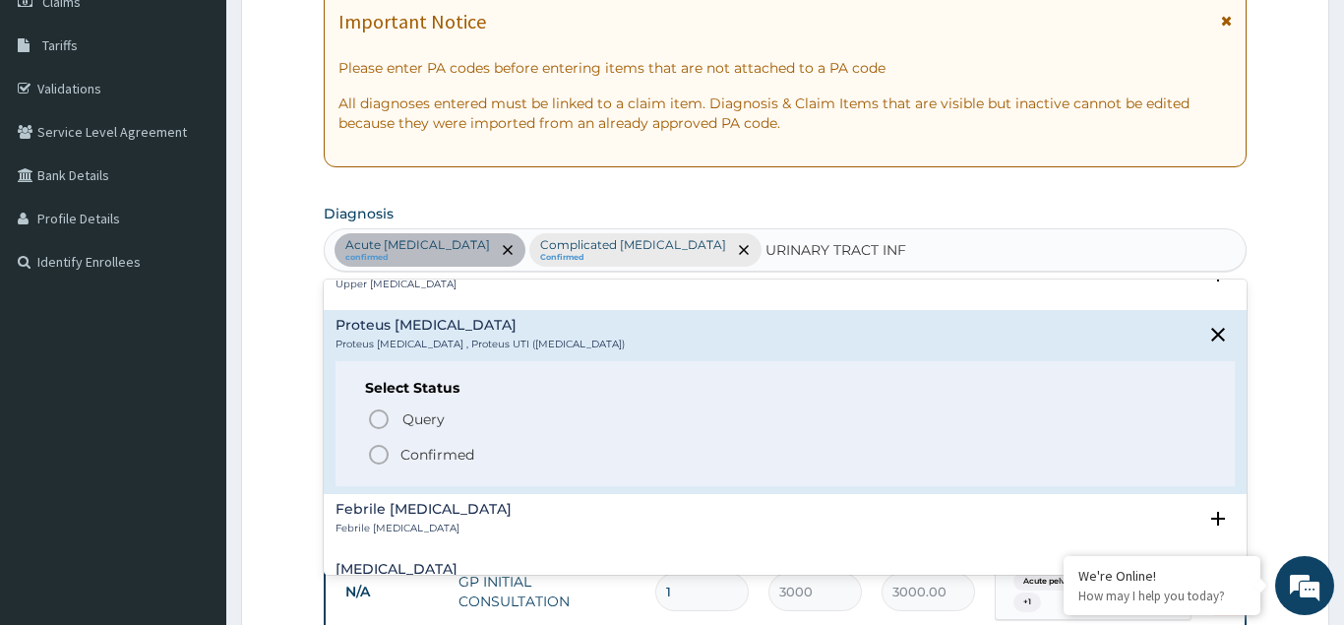
click at [376, 453] on icon "status option filled" at bounding box center [379, 455] width 24 height 24
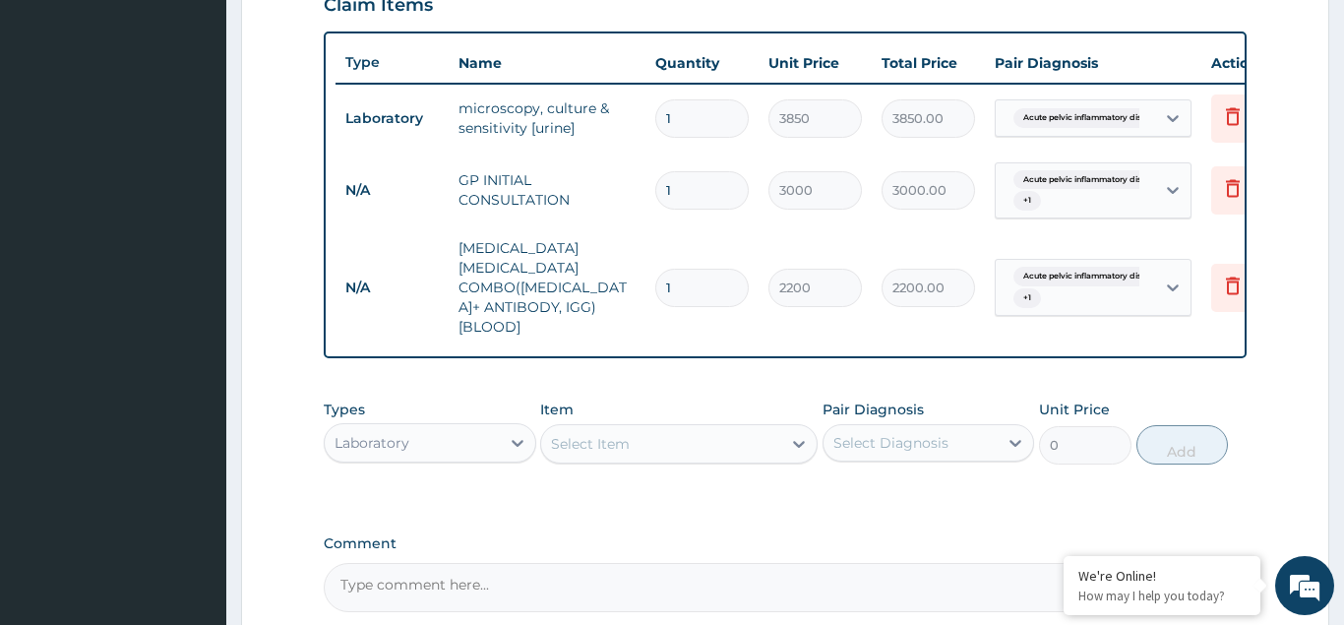
scroll to position [801, 0]
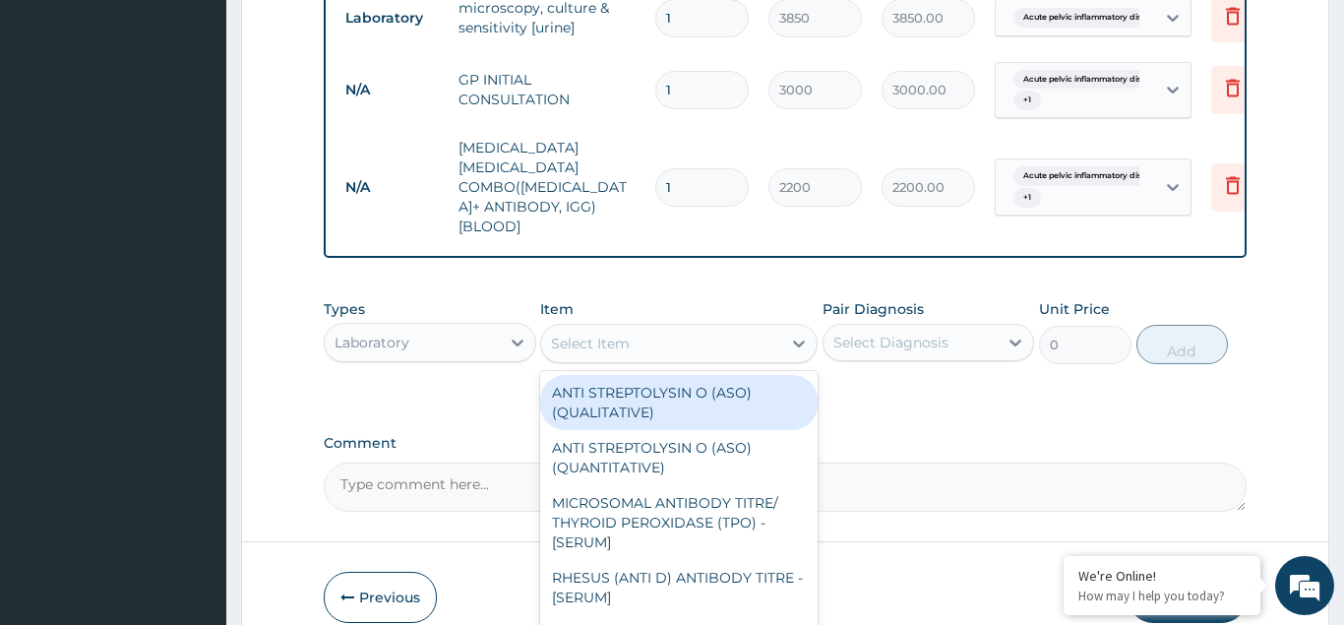
click at [589, 334] on div "Select Item" at bounding box center [590, 344] width 79 height 20
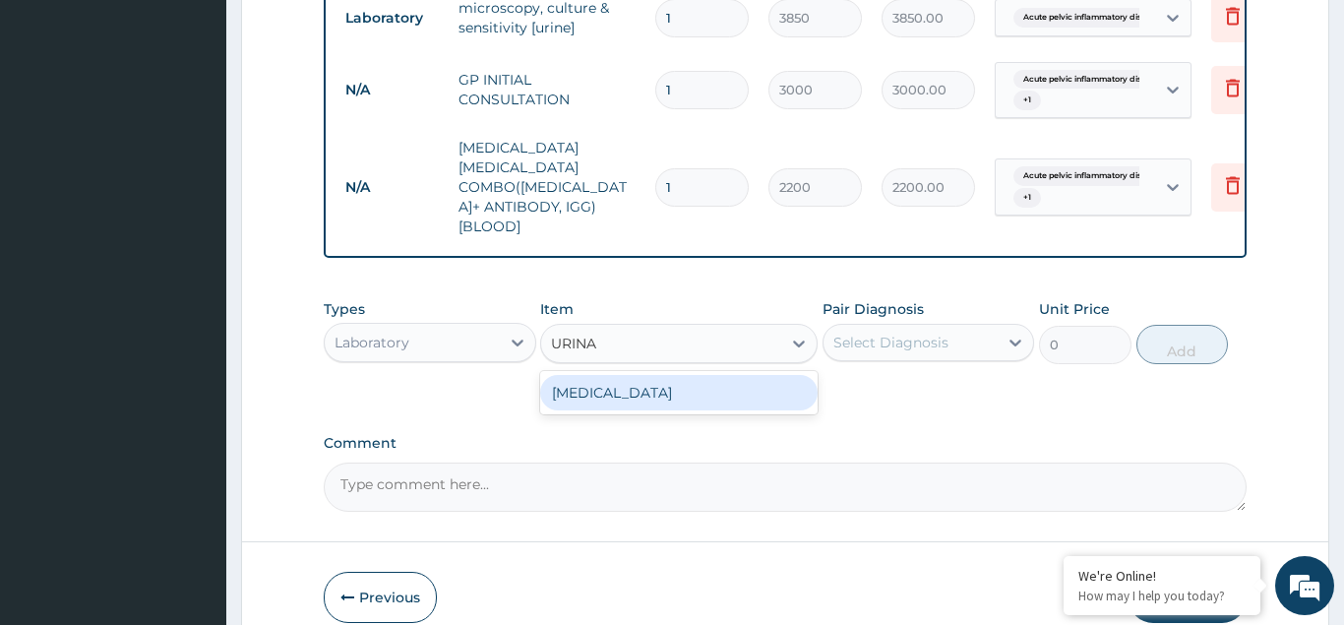
type input "URINAL"
click at [605, 375] on div "URINALYSIS" at bounding box center [679, 392] width 278 height 35
type input "2200"
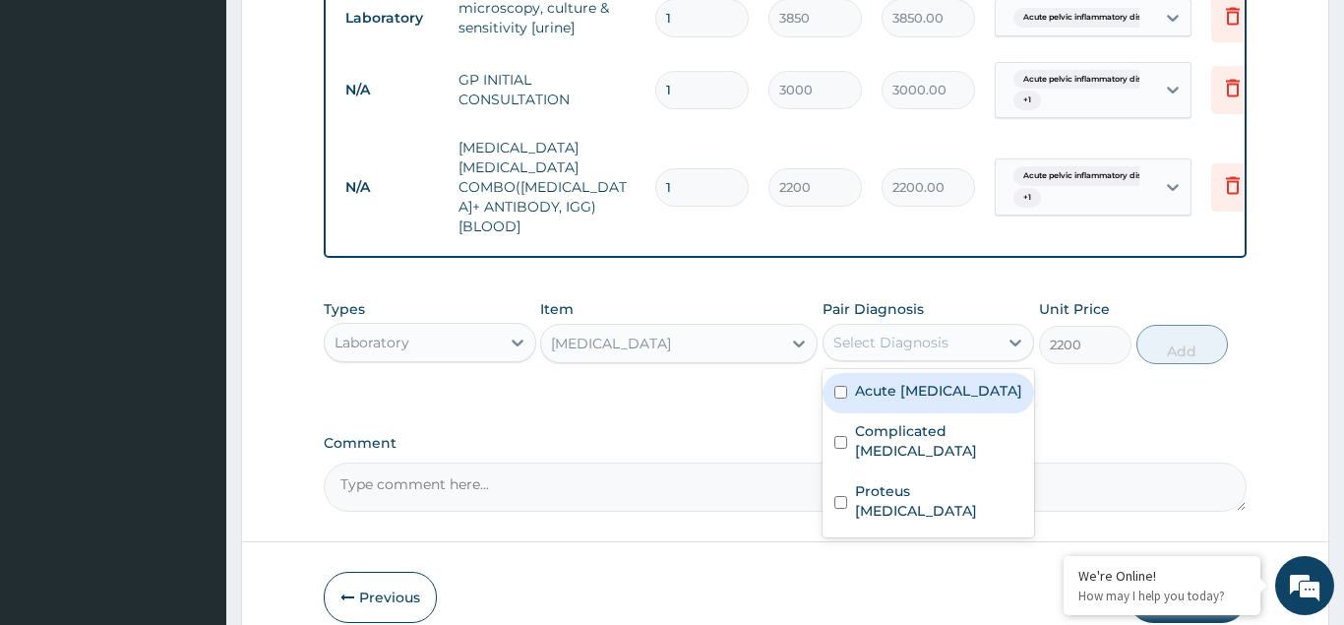
click at [857, 333] on div "Select Diagnosis" at bounding box center [891, 343] width 115 height 20
click at [837, 386] on input "checkbox" at bounding box center [841, 392] width 13 height 13
checkbox input "true"
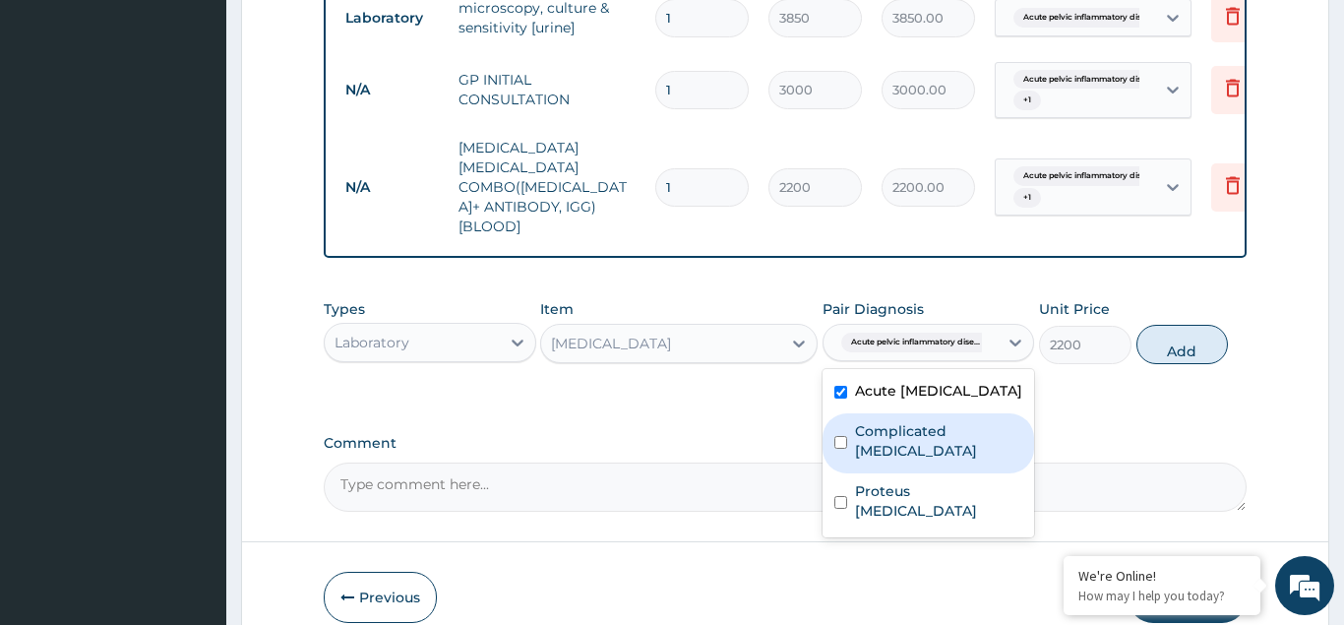
click at [839, 436] on input "checkbox" at bounding box center [841, 442] width 13 height 13
checkbox input "true"
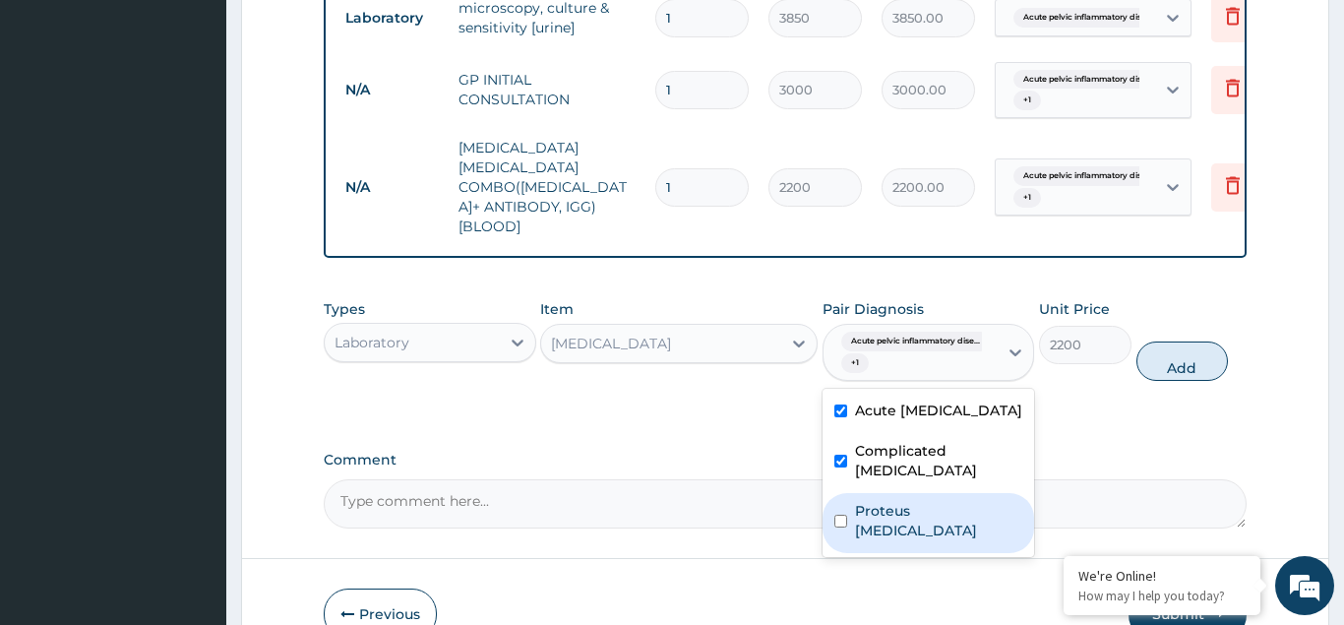
click at [842, 515] on input "checkbox" at bounding box center [841, 521] width 13 height 13
checkbox input "true"
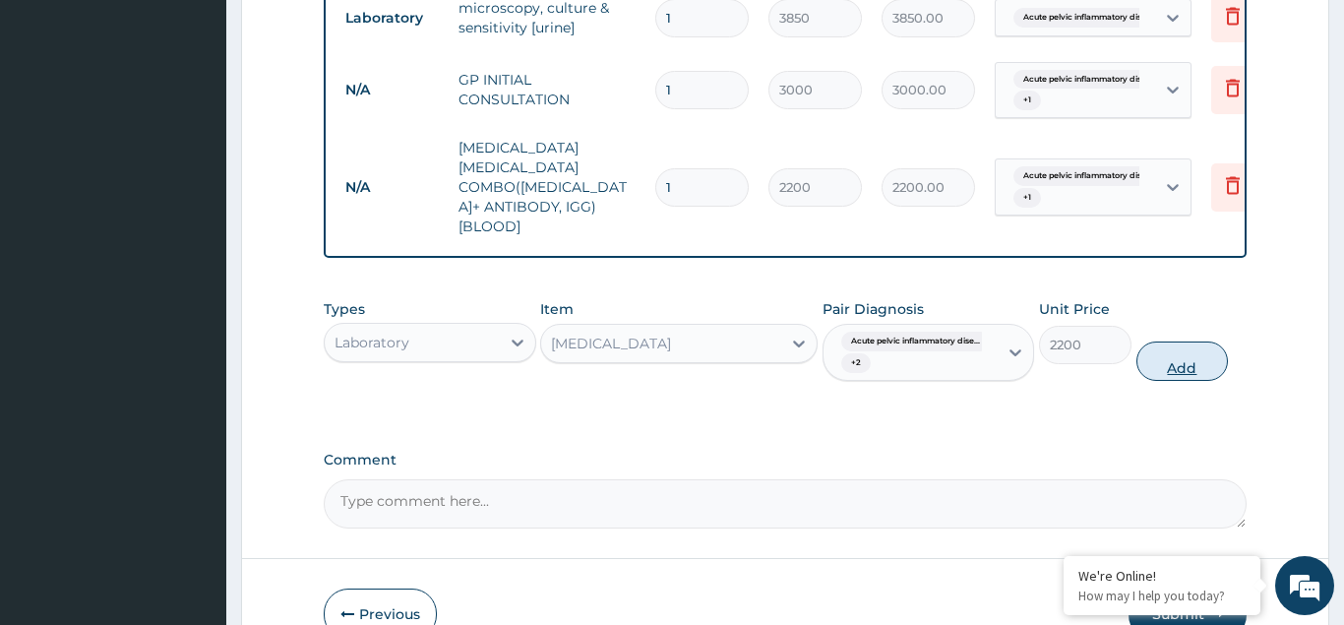
click at [1194, 341] on button "Add" at bounding box center [1183, 360] width 93 height 39
type input "0"
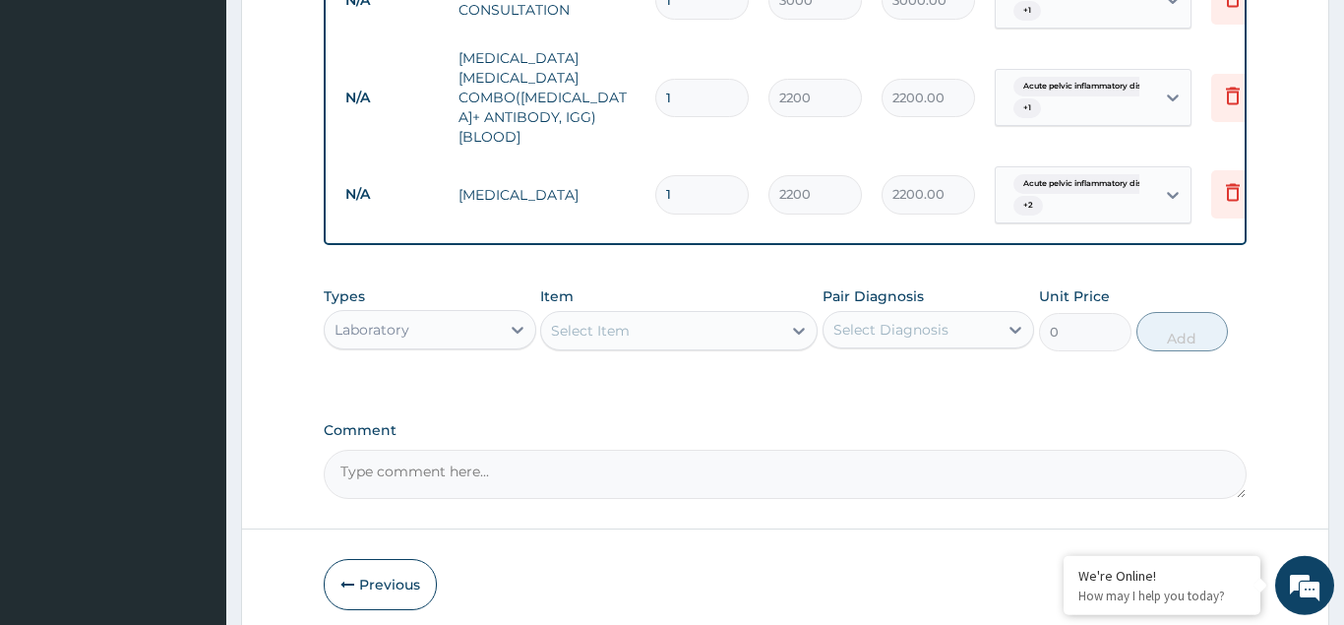
scroll to position [932, 0]
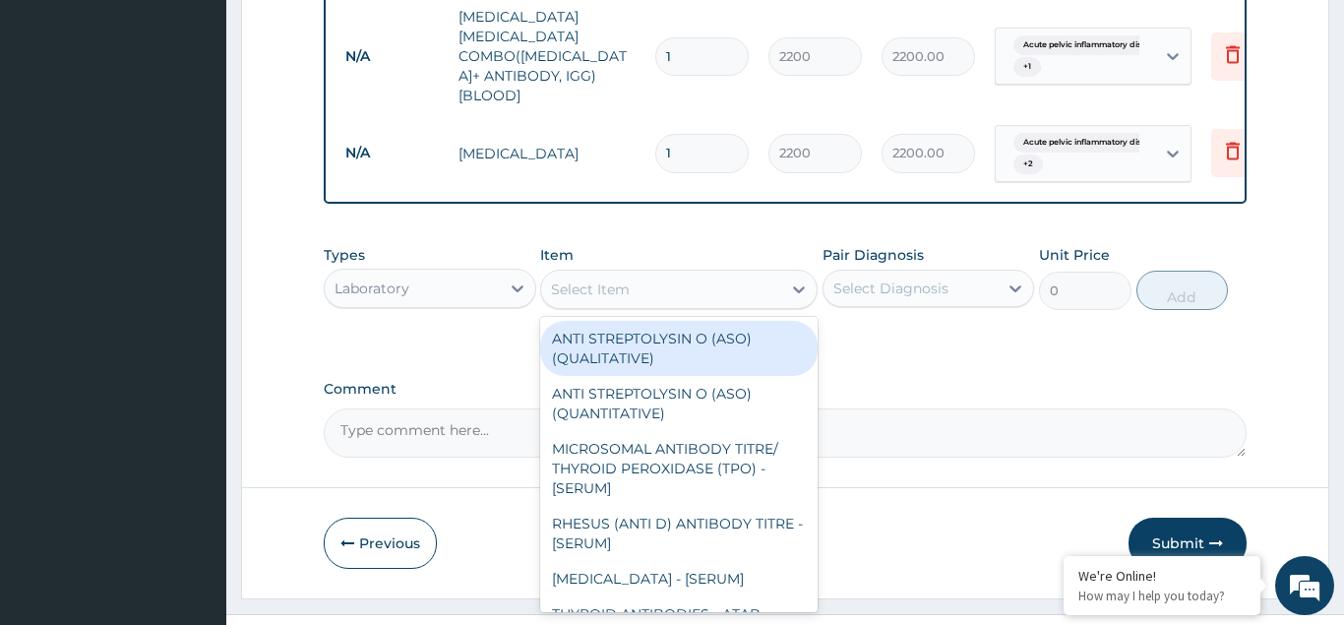
click at [596, 279] on div "Select Item" at bounding box center [590, 289] width 79 height 20
click at [436, 273] on div "Laboratory" at bounding box center [412, 288] width 175 height 31
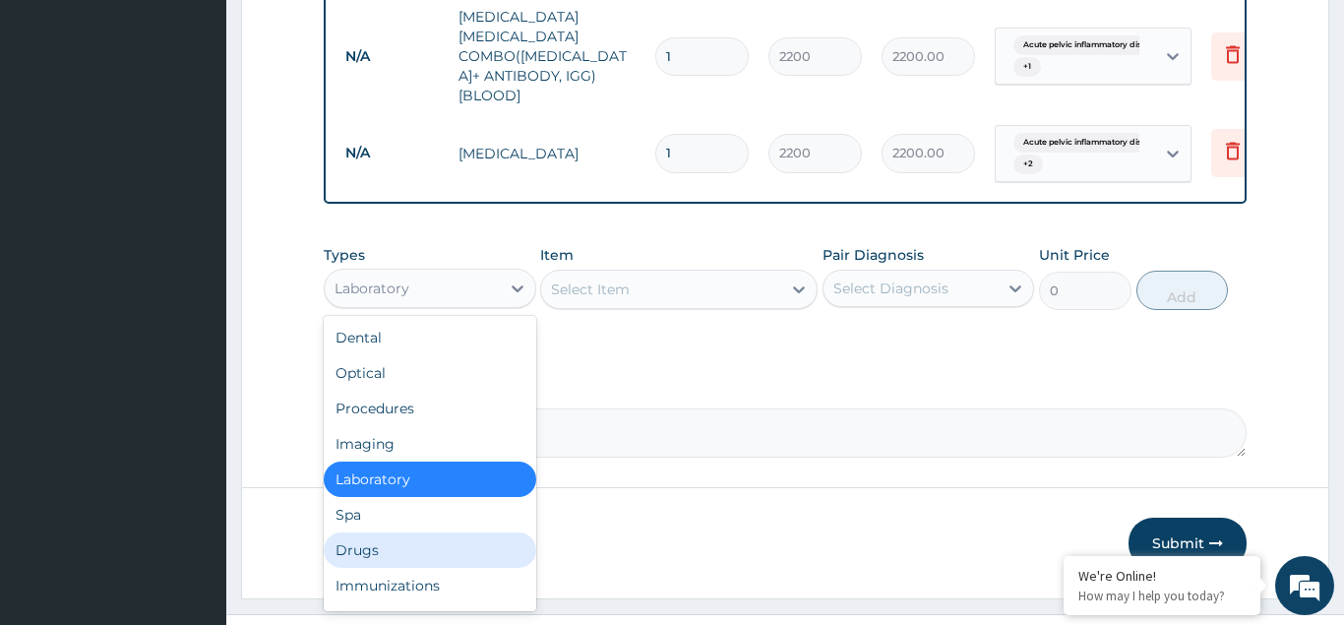
click at [348, 532] on div "Drugs" at bounding box center [430, 549] width 213 height 35
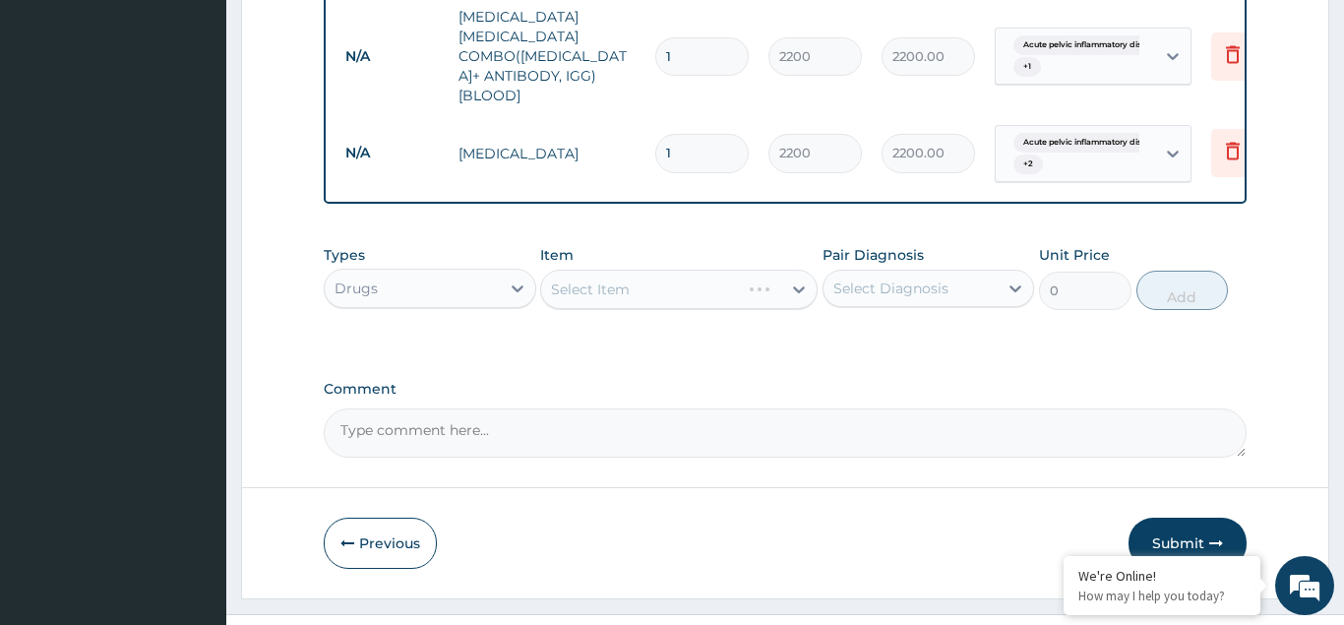
click at [561, 270] on div "Select Item" at bounding box center [679, 289] width 278 height 39
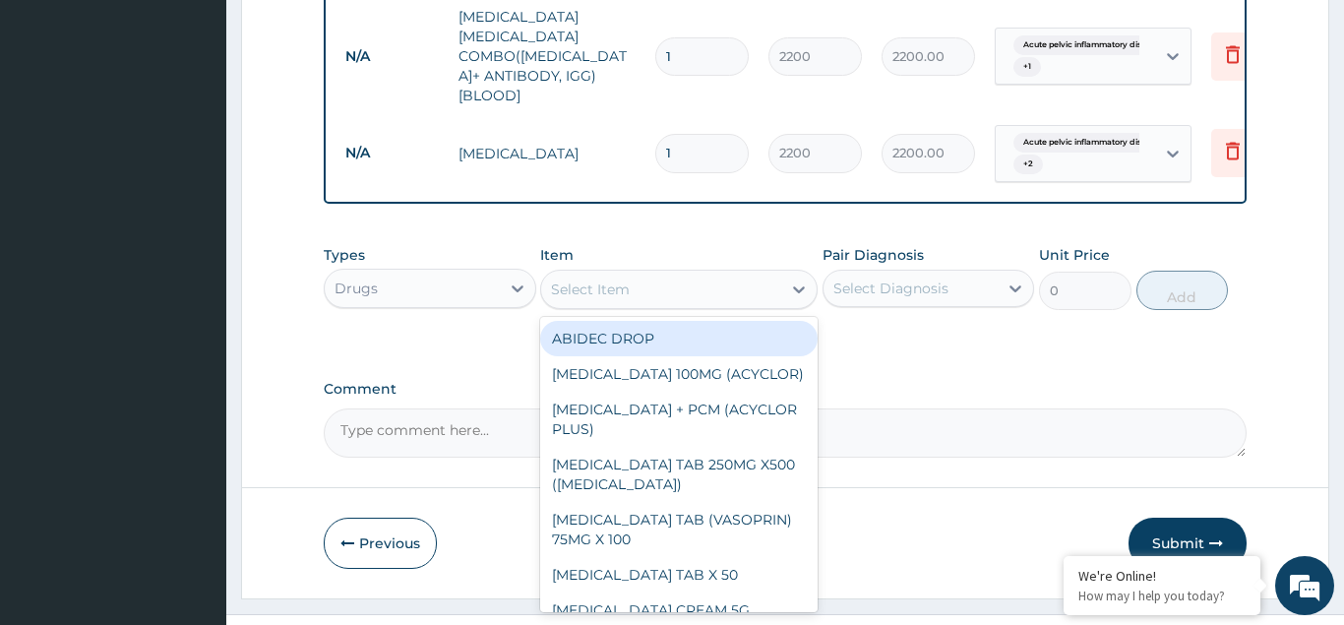
click at [561, 279] on div "Select Item" at bounding box center [590, 289] width 79 height 20
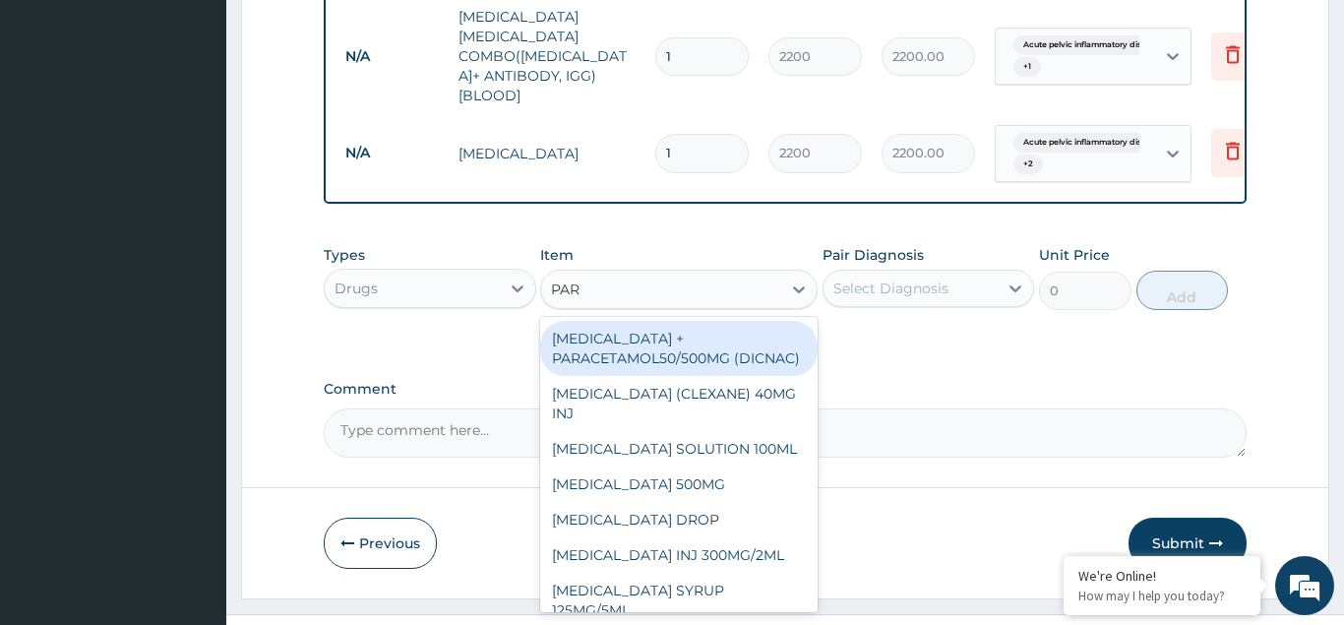
type input "PARA"
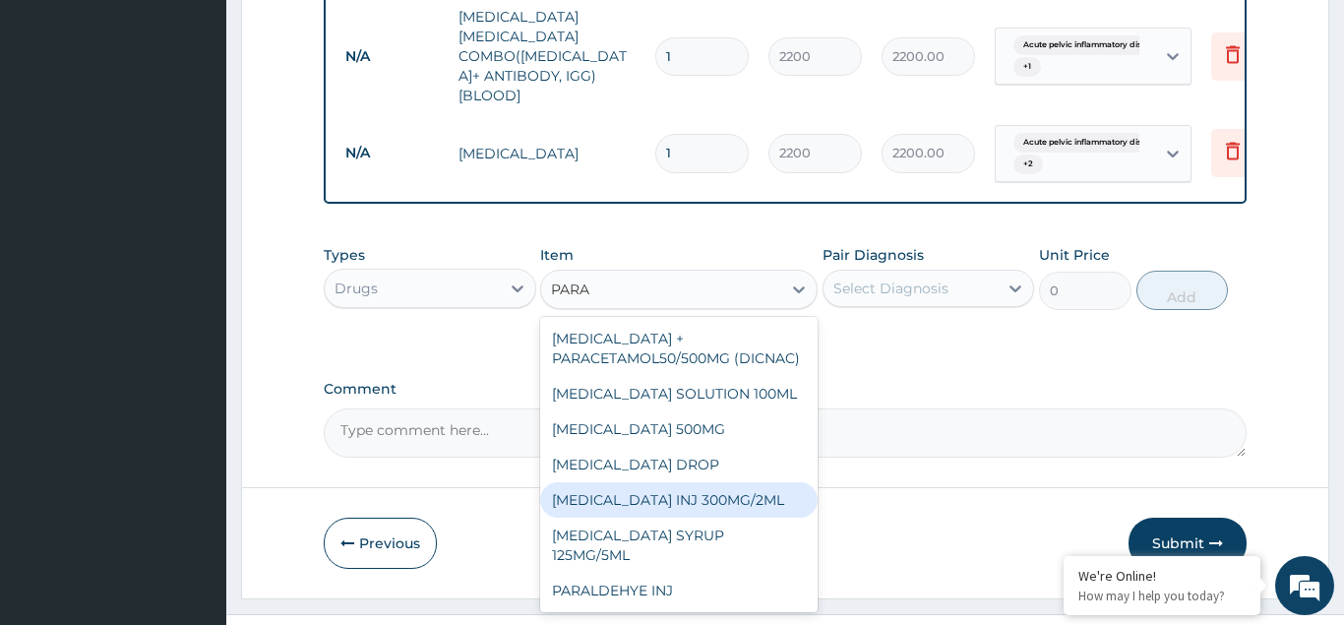
drag, startPoint x: 672, startPoint y: 469, endPoint x: 723, endPoint y: 409, distance: 78.9
click at [675, 482] on div "PARACETAMOL INJ 300MG/2ML" at bounding box center [679, 499] width 278 height 35
type input "200"
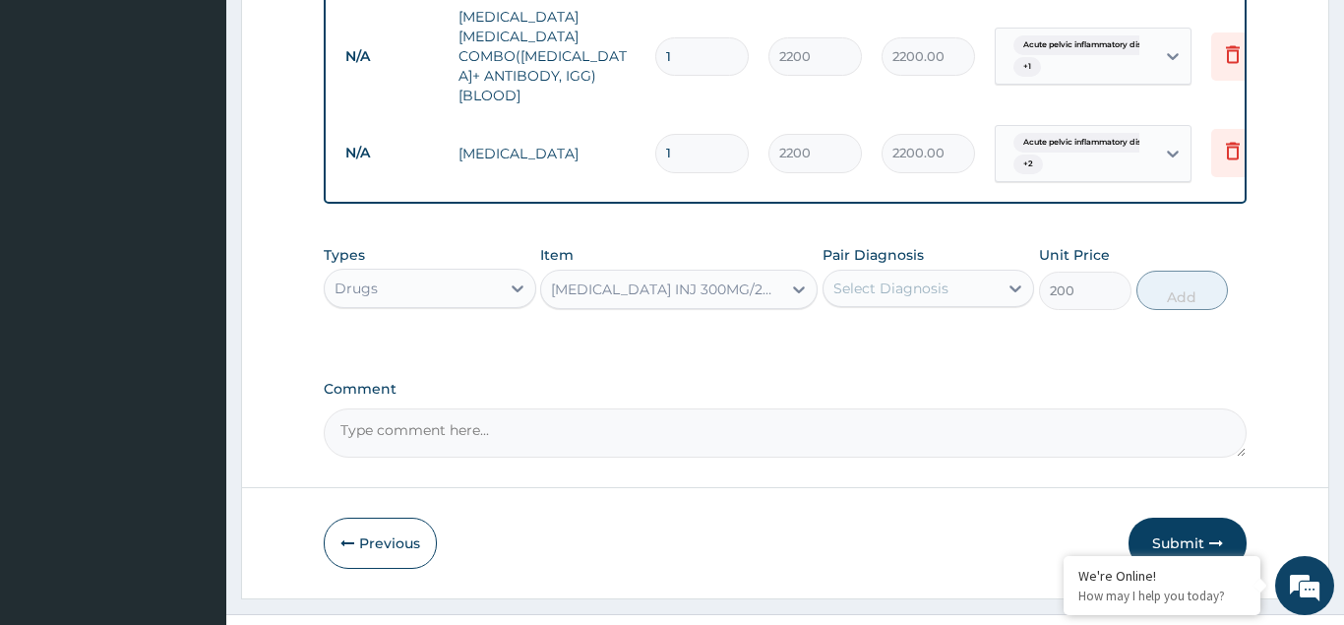
click at [846, 279] on div "Select Diagnosis" at bounding box center [891, 289] width 115 height 20
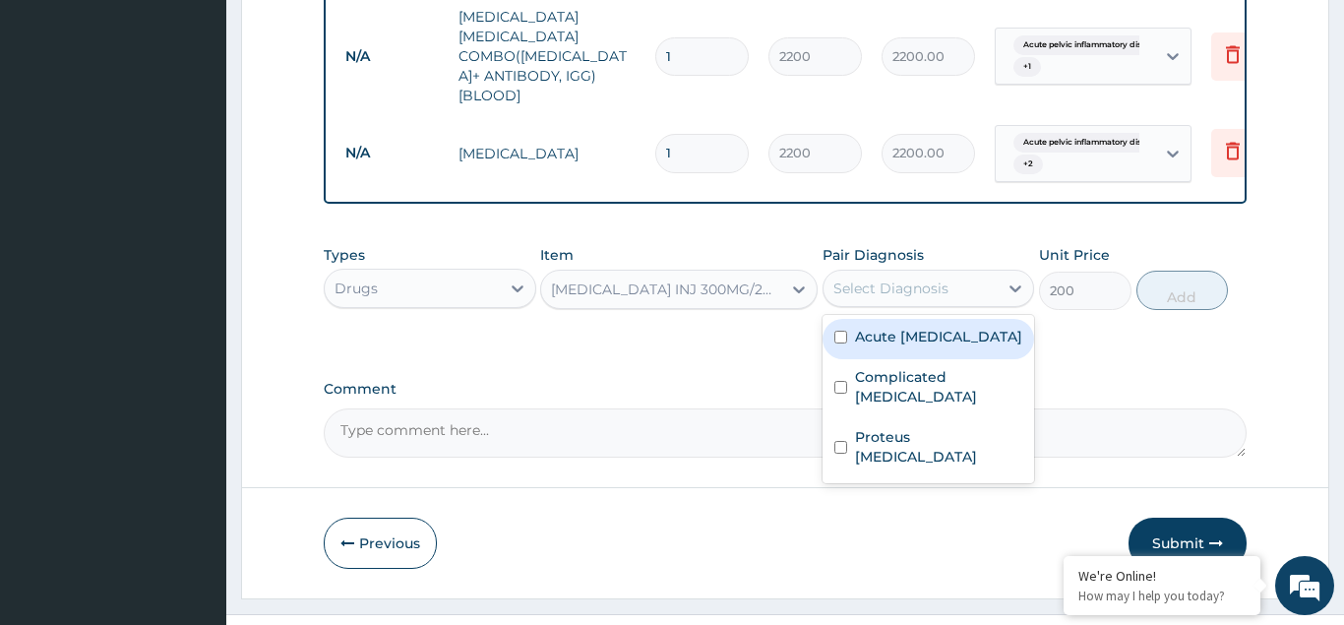
click at [835, 319] on div "Acute pelvic inflammatory disease" at bounding box center [929, 339] width 213 height 40
checkbox input "true"
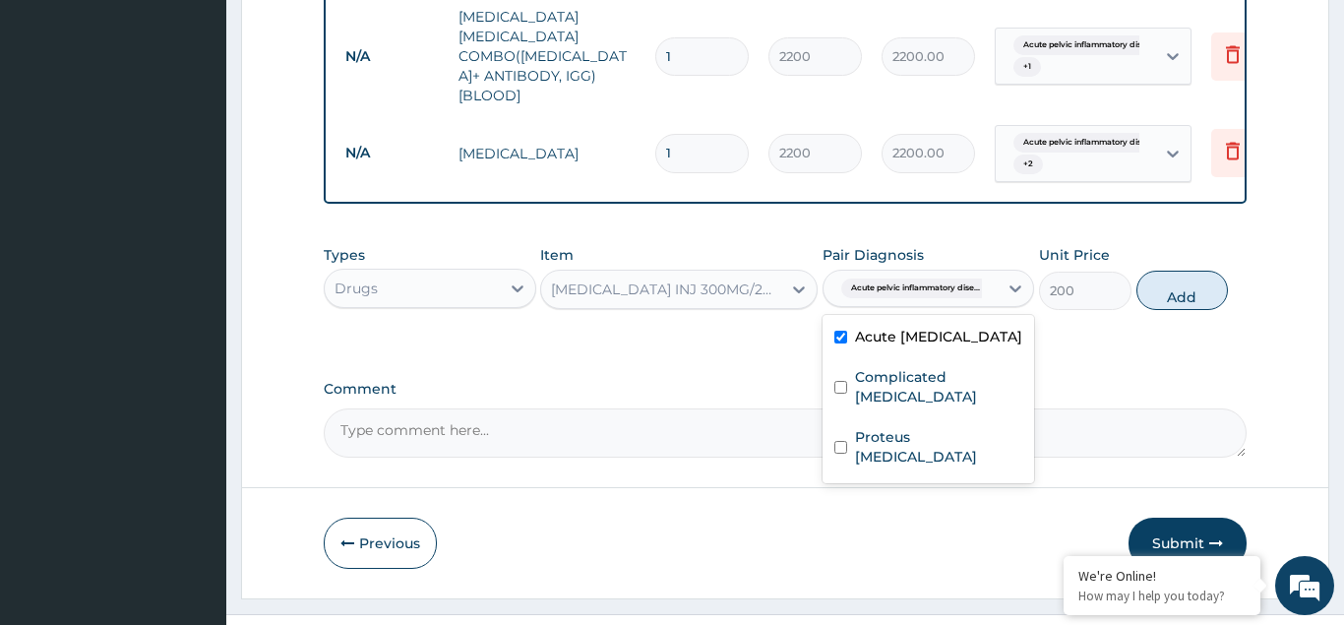
drag, startPoint x: 838, startPoint y: 336, endPoint x: 841, endPoint y: 382, distance: 46.3
click at [838, 343] on div "Acute pelvic inflammatory disease Complicated malaria Proteus urinary tract inf…" at bounding box center [929, 399] width 213 height 168
click at [843, 381] on input "checkbox" at bounding box center [841, 387] width 13 height 13
checkbox input "true"
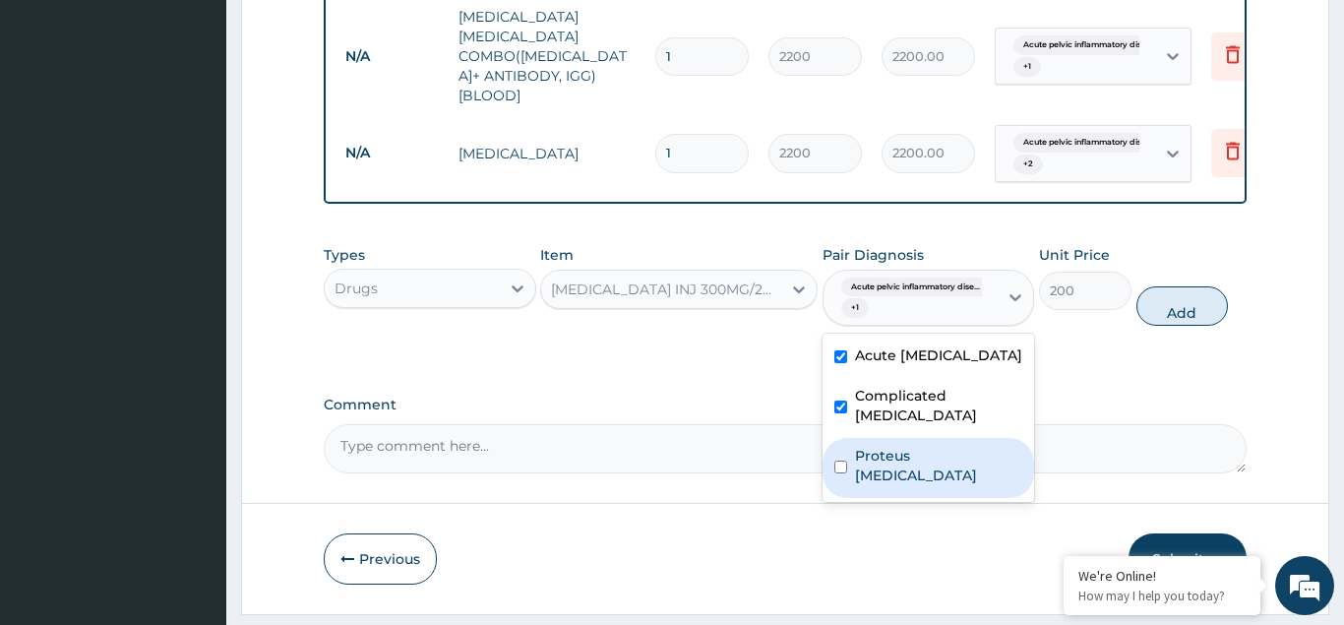
click at [839, 461] on input "checkbox" at bounding box center [841, 467] width 13 height 13
checkbox input "true"
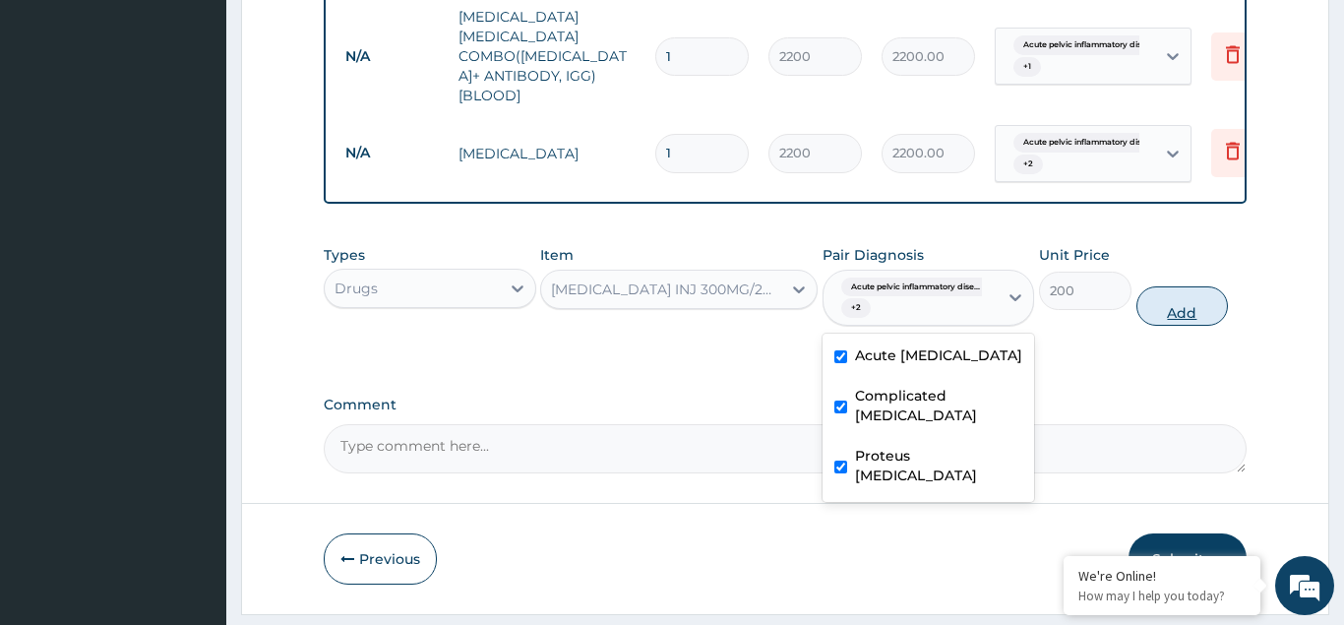
click at [1182, 286] on button "Add" at bounding box center [1183, 305] width 93 height 39
type input "0"
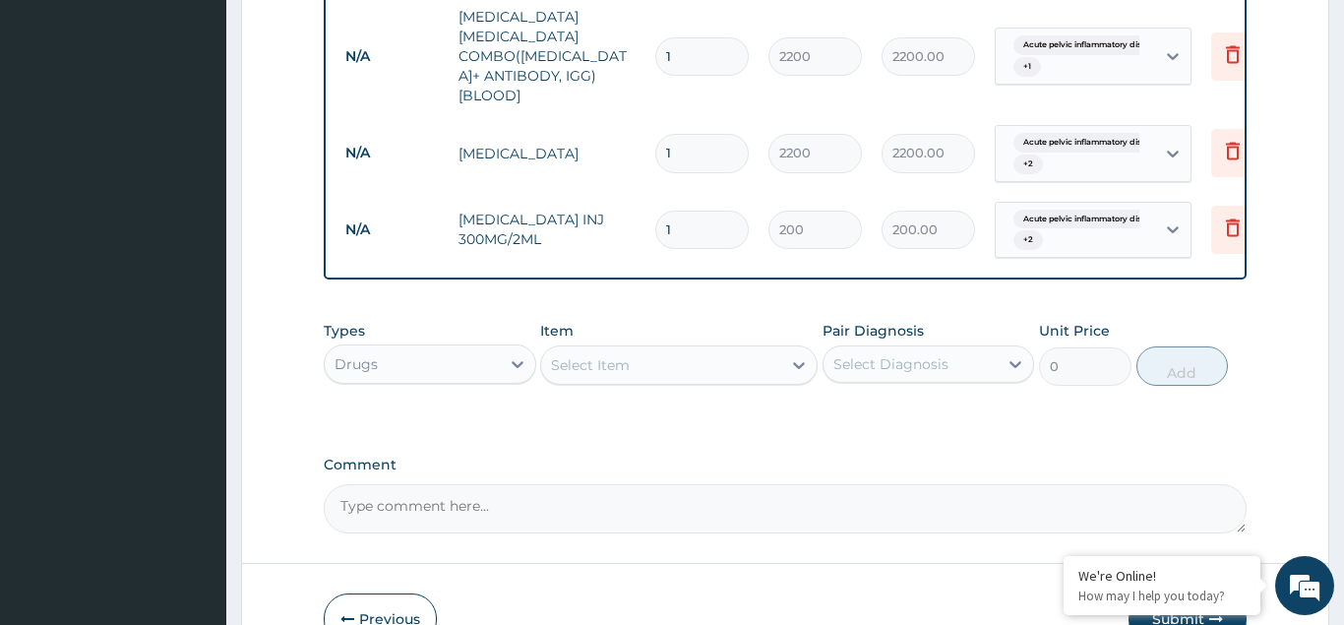
type input "0.00"
type input "4"
type input "800.00"
type input "4"
click at [570, 355] on div "Select Item" at bounding box center [590, 365] width 79 height 20
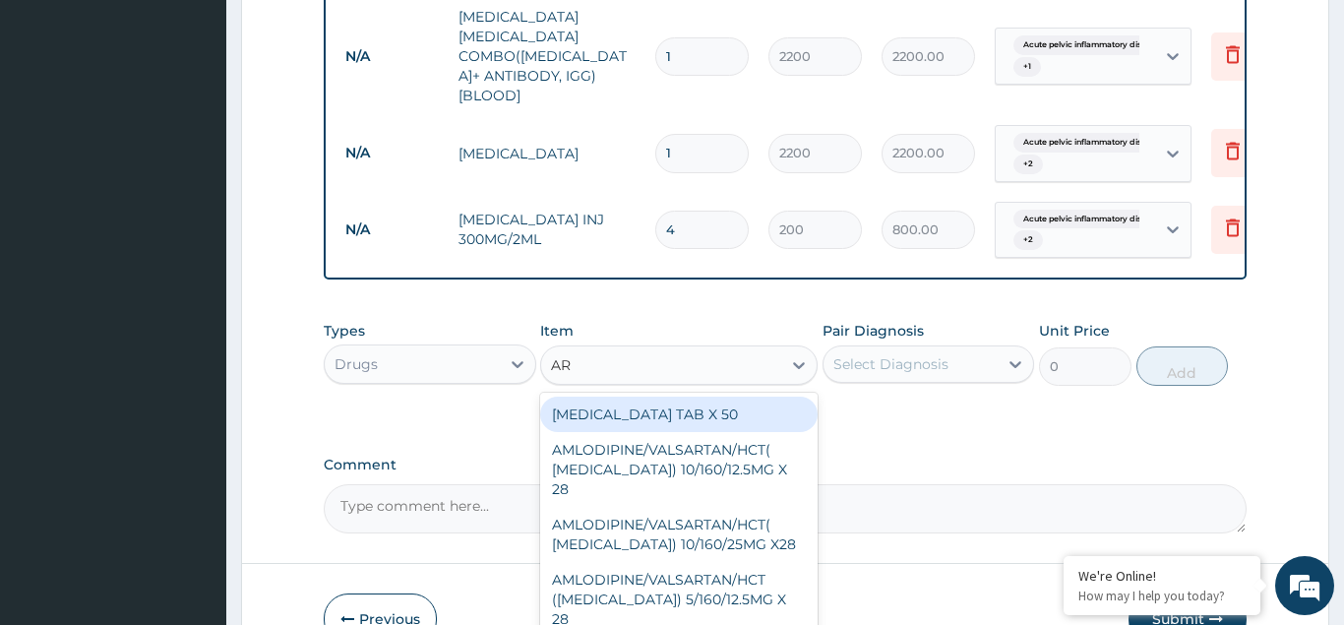
type input "ART"
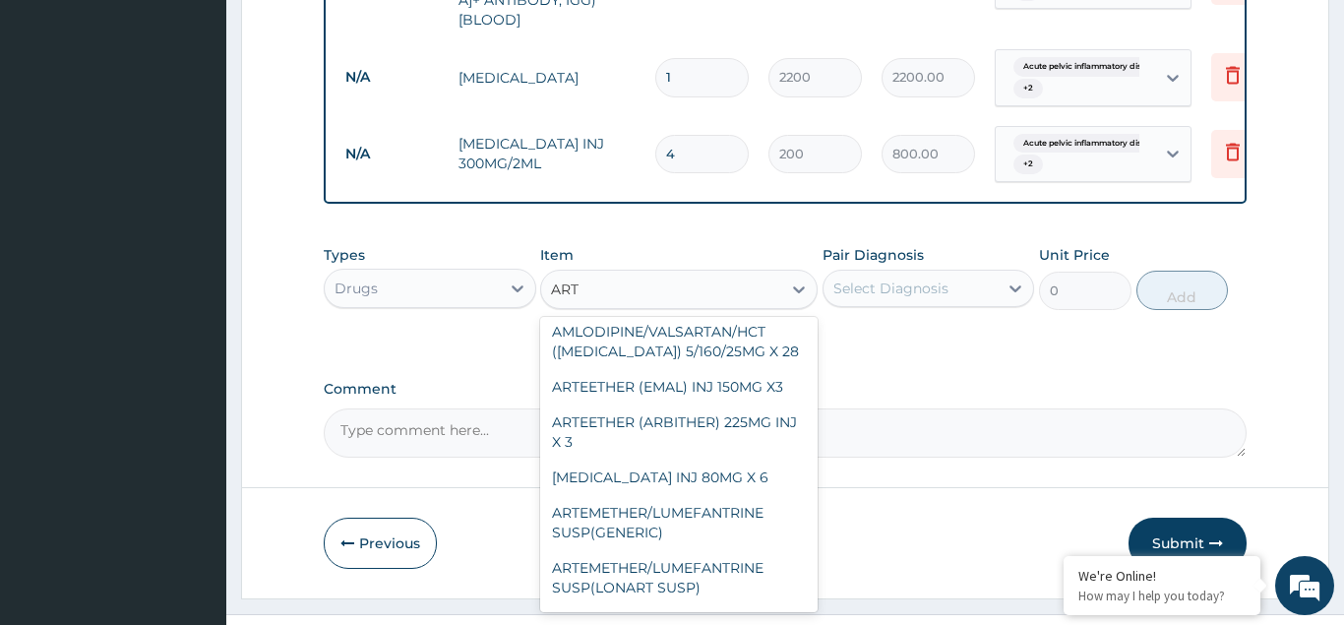
scroll to position [213, 0]
click at [674, 459] on div "ARTEMETHER INJ 80MG X 6" at bounding box center [679, 476] width 278 height 35
type input "800"
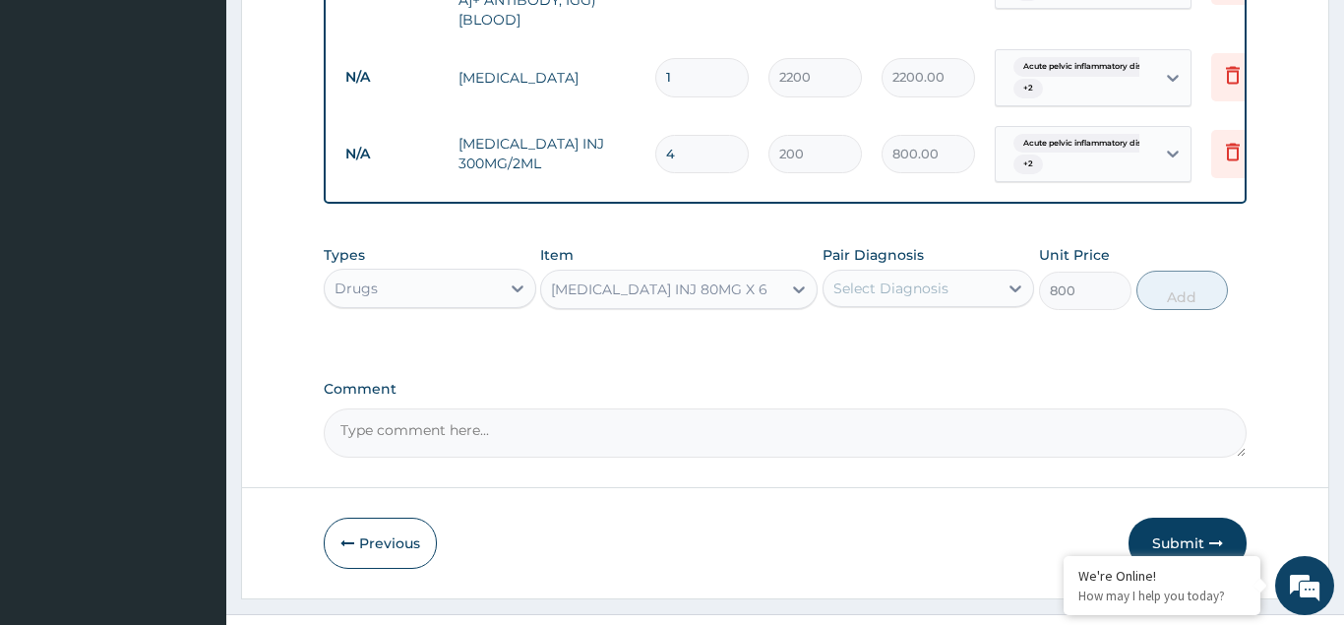
click at [860, 279] on div "Select Diagnosis" at bounding box center [891, 289] width 115 height 20
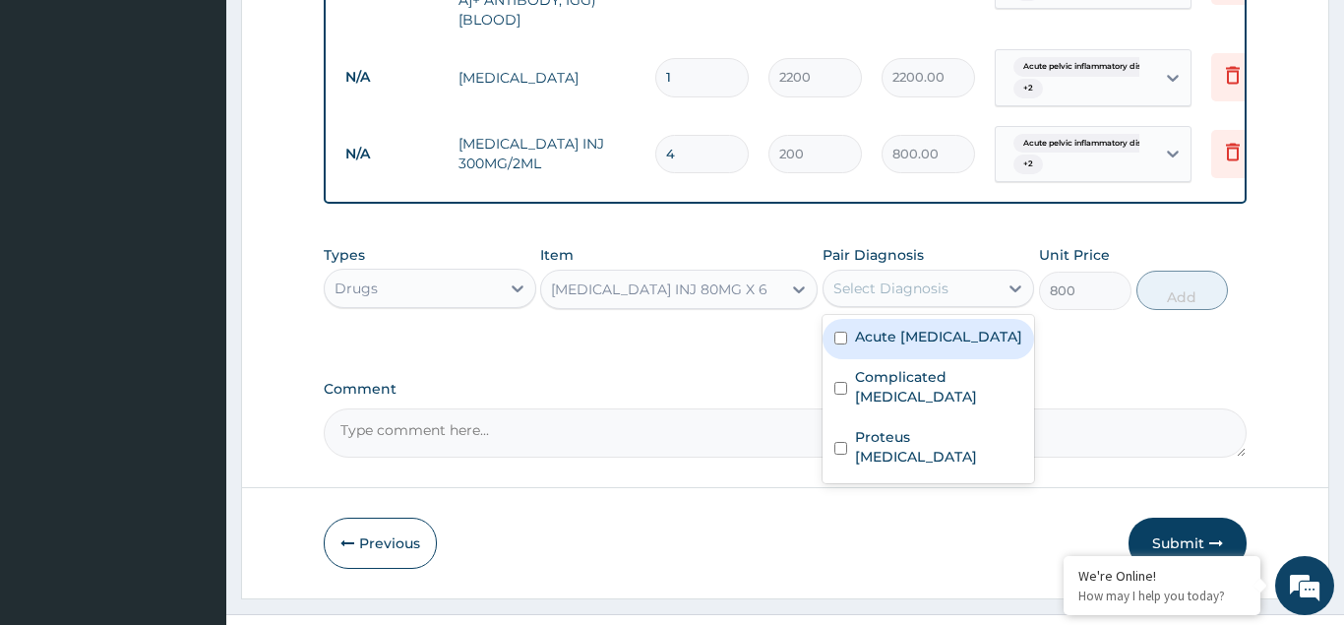
drag, startPoint x: 837, startPoint y: 307, endPoint x: 842, endPoint y: 337, distance: 30.1
click at [837, 332] on input "checkbox" at bounding box center [841, 338] width 13 height 13
checkbox input "true"
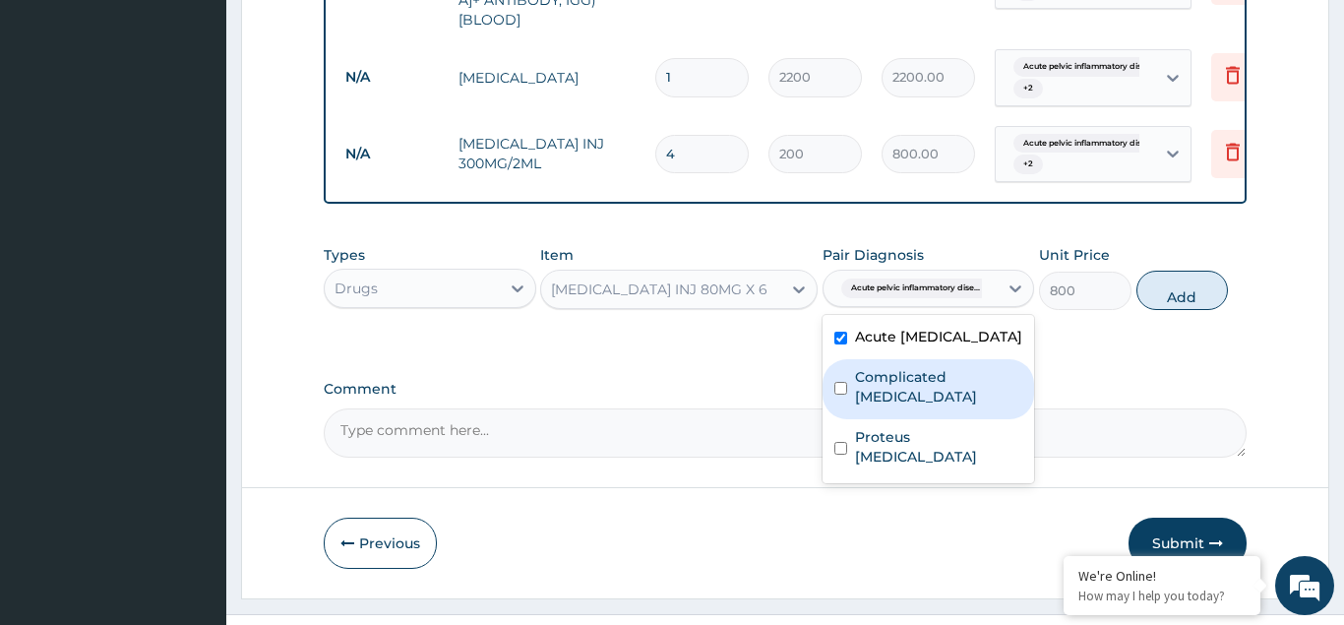
click at [843, 382] on input "checkbox" at bounding box center [841, 388] width 13 height 13
checkbox input "true"
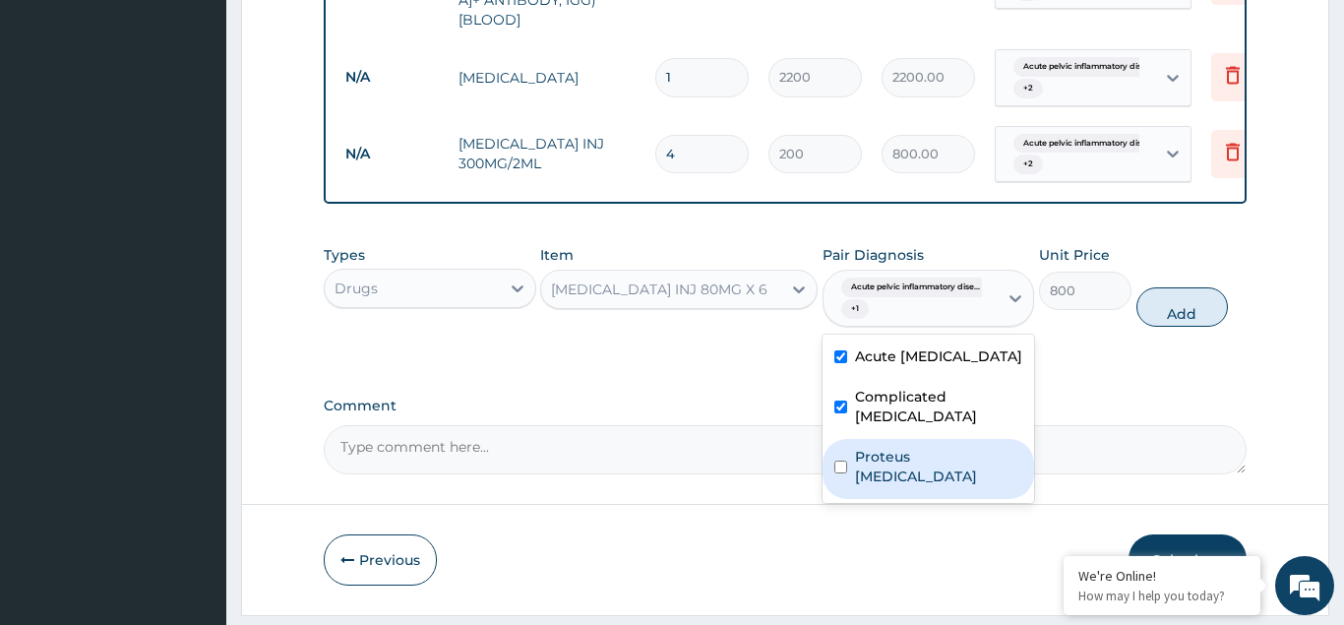
drag, startPoint x: 840, startPoint y: 435, endPoint x: 850, endPoint y: 422, distance: 16.1
click at [844, 439] on div "Proteus urinary tract infection" at bounding box center [929, 469] width 213 height 60
checkbox input "true"
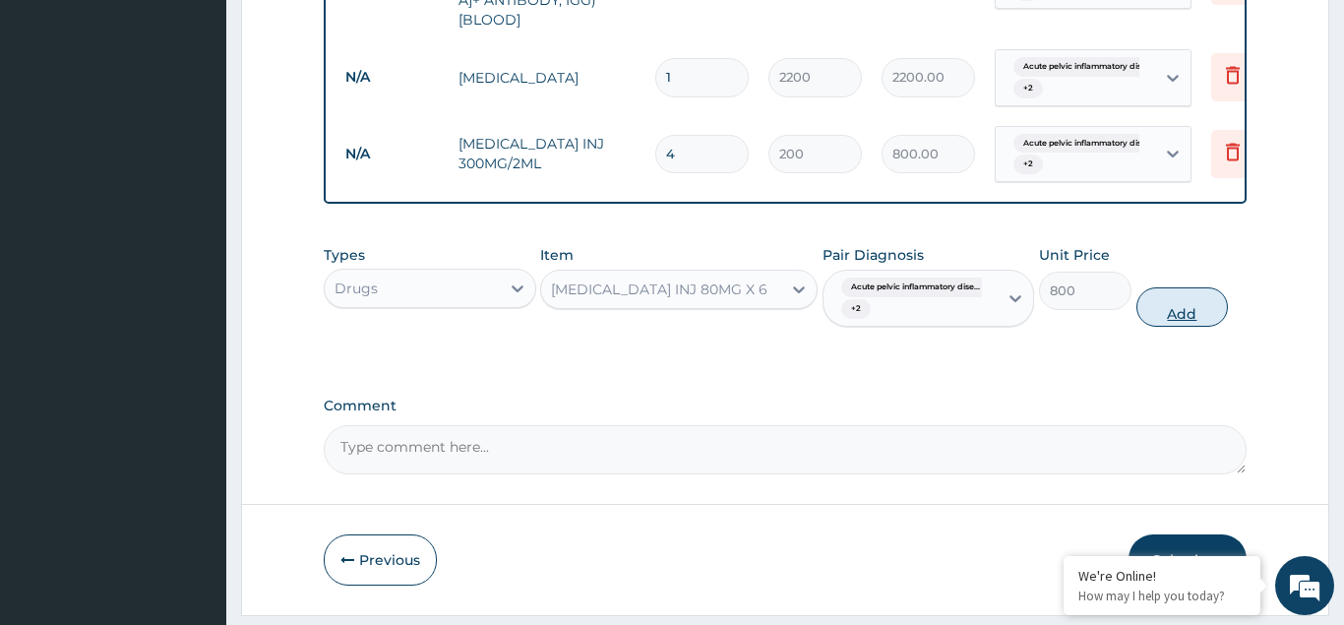
click at [1182, 287] on button "Add" at bounding box center [1183, 306] width 93 height 39
type input "0"
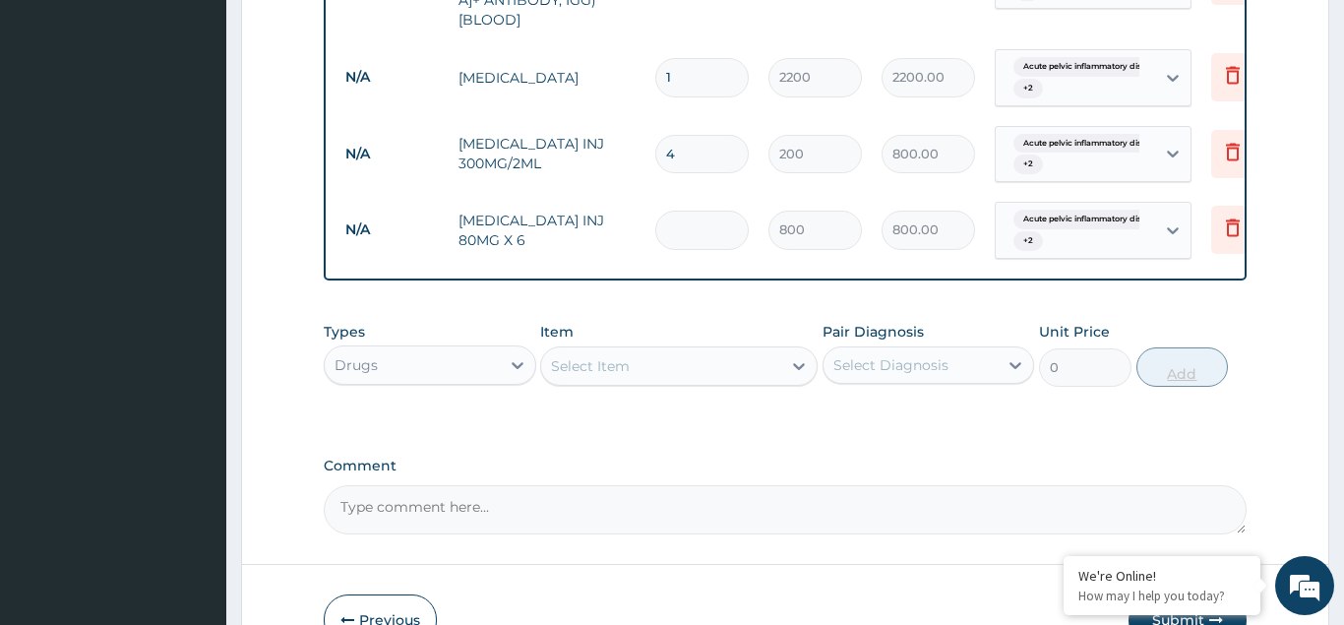
type input "0.00"
type input "6"
type input "4800.00"
type input "6"
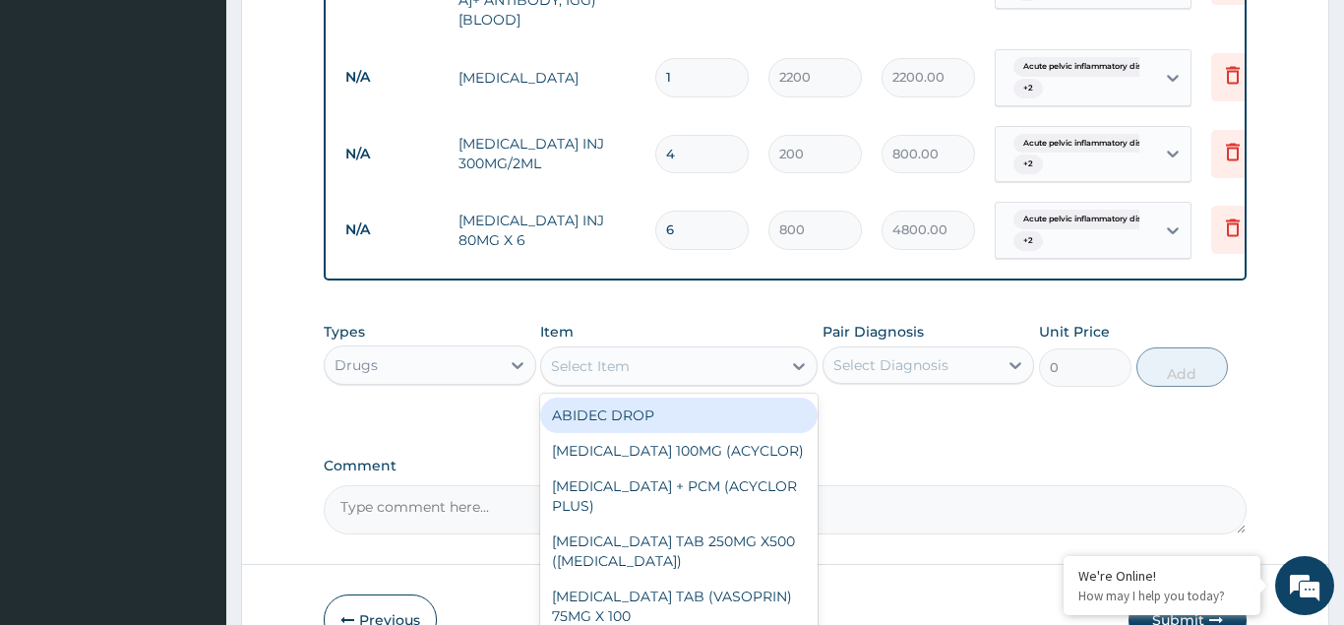
click at [578, 356] on div "Select Item" at bounding box center [590, 366] width 79 height 20
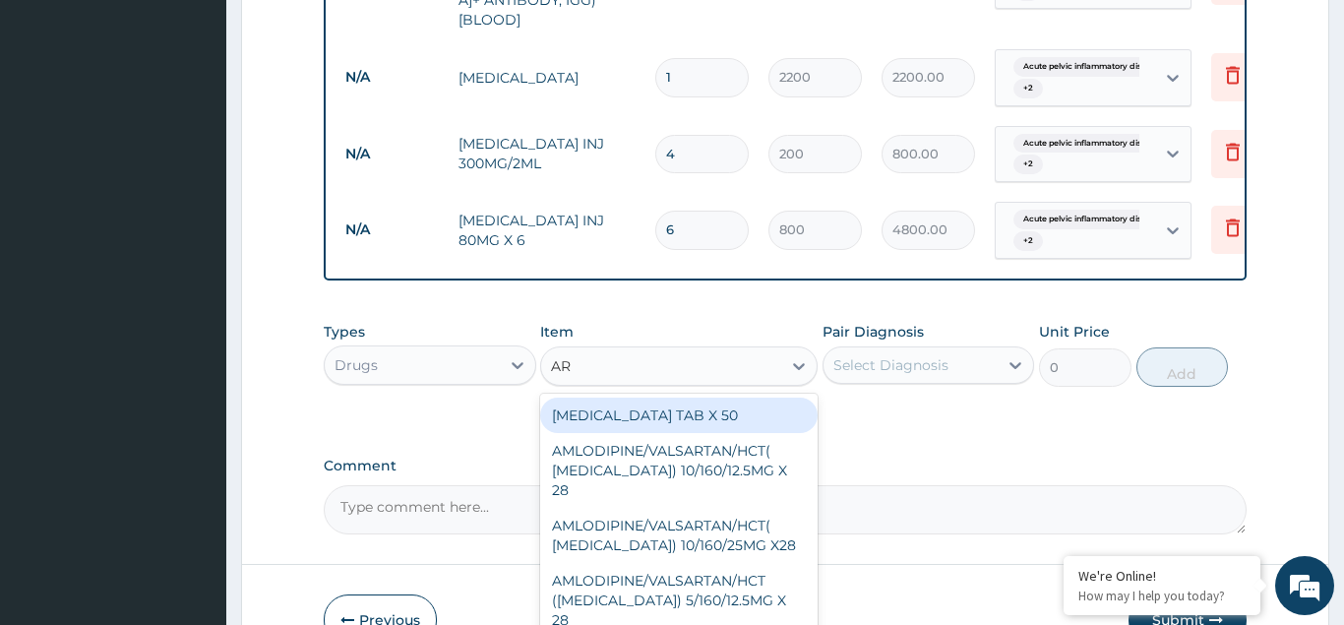
type input "ART"
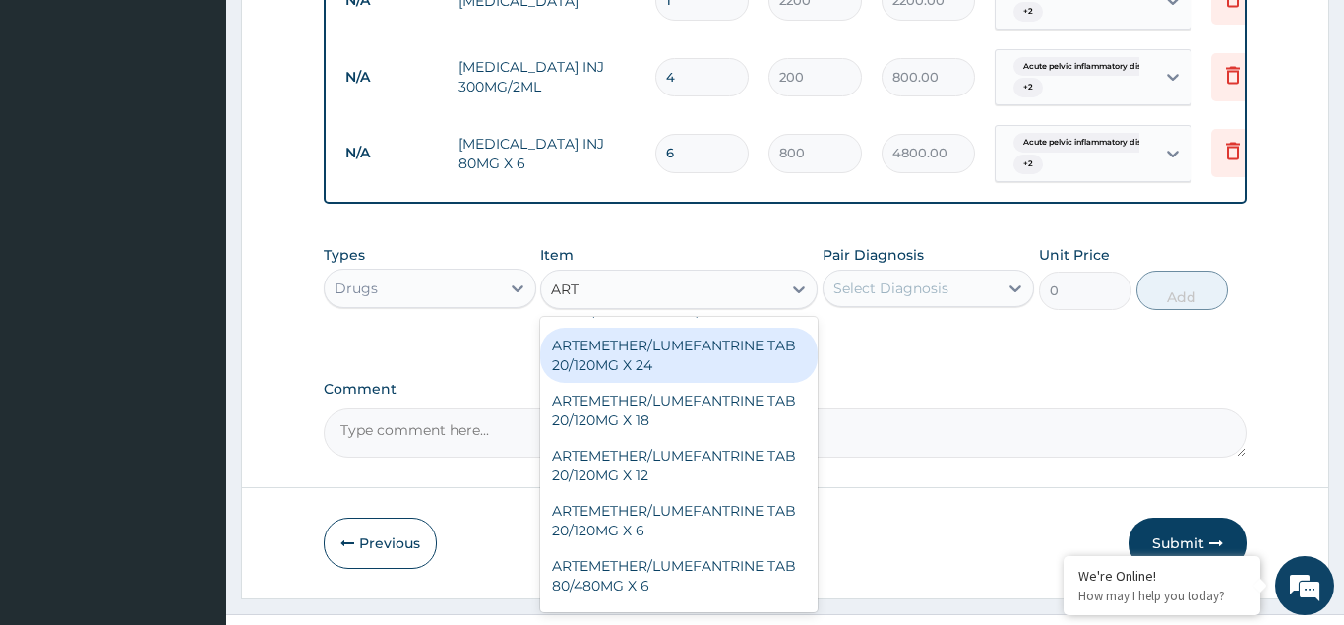
scroll to position [531, 0]
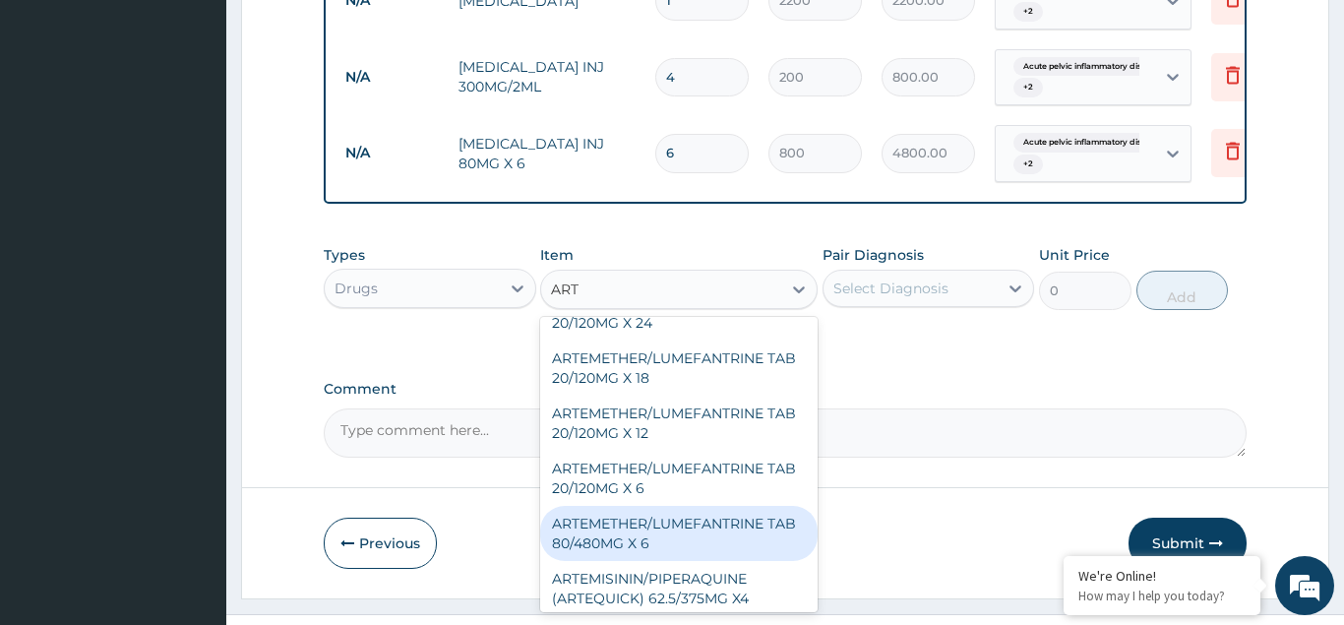
drag, startPoint x: 597, startPoint y: 465, endPoint x: 754, endPoint y: 375, distance: 180.8
click at [597, 506] on div "ARTEMETHER/LUMEFANTRINE TAB 80/480MG X 6" at bounding box center [679, 533] width 278 height 55
type input "800"
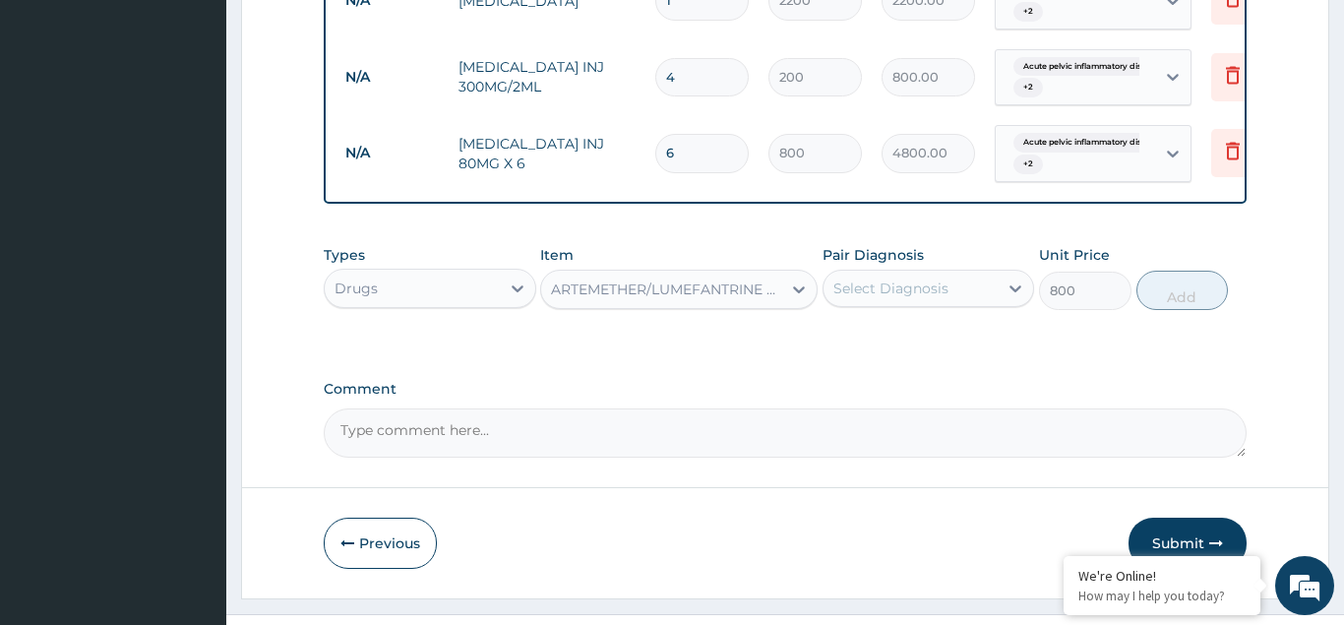
click at [872, 273] on div "Select Diagnosis" at bounding box center [911, 288] width 175 height 31
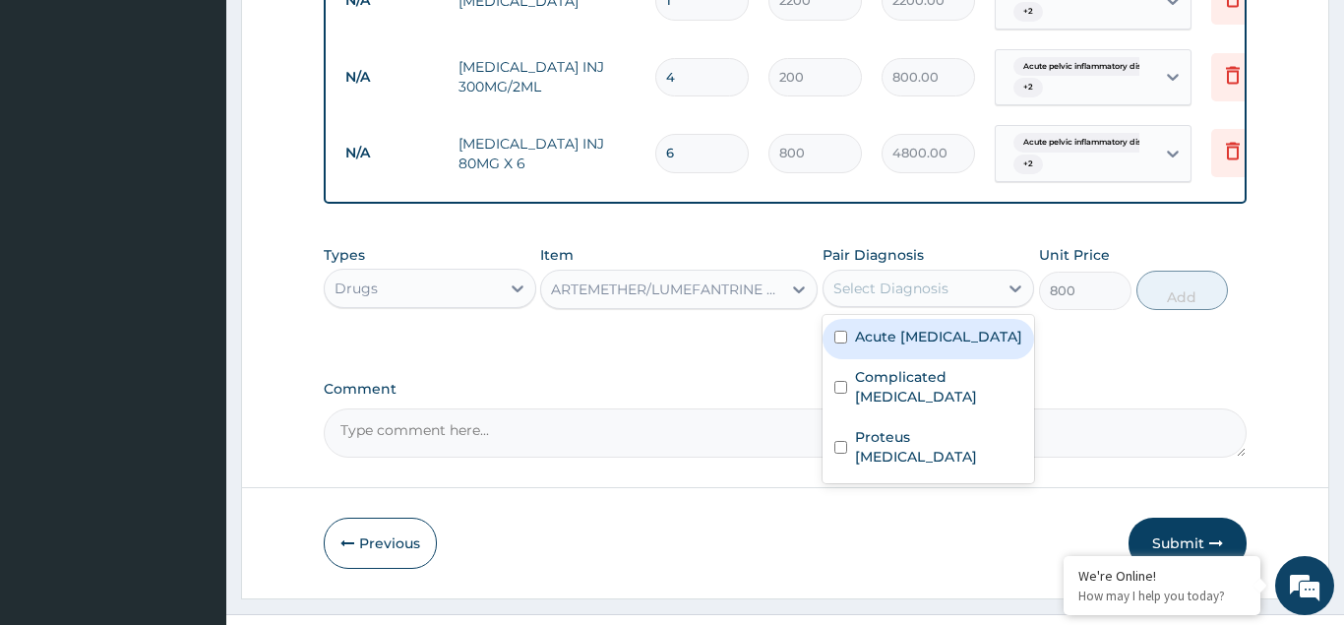
click at [832, 319] on div "Acute pelvic inflammatory disease" at bounding box center [929, 339] width 213 height 40
checkbox input "true"
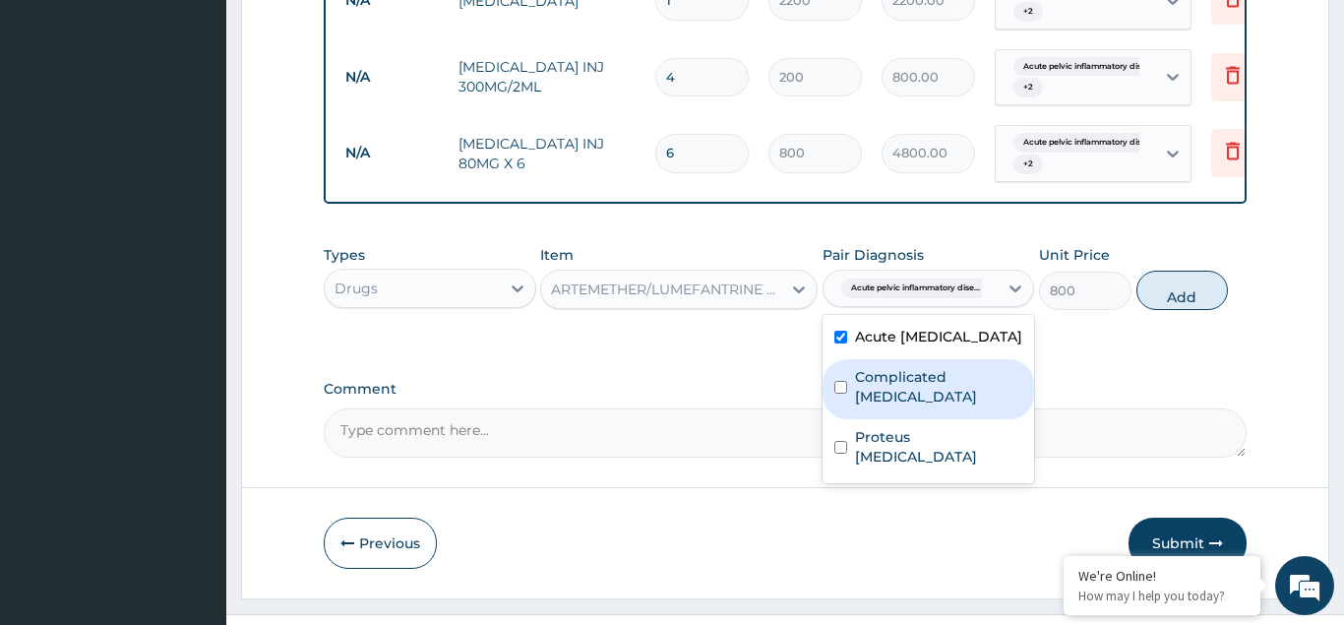
click at [841, 381] on input "checkbox" at bounding box center [841, 387] width 13 height 13
checkbox input "true"
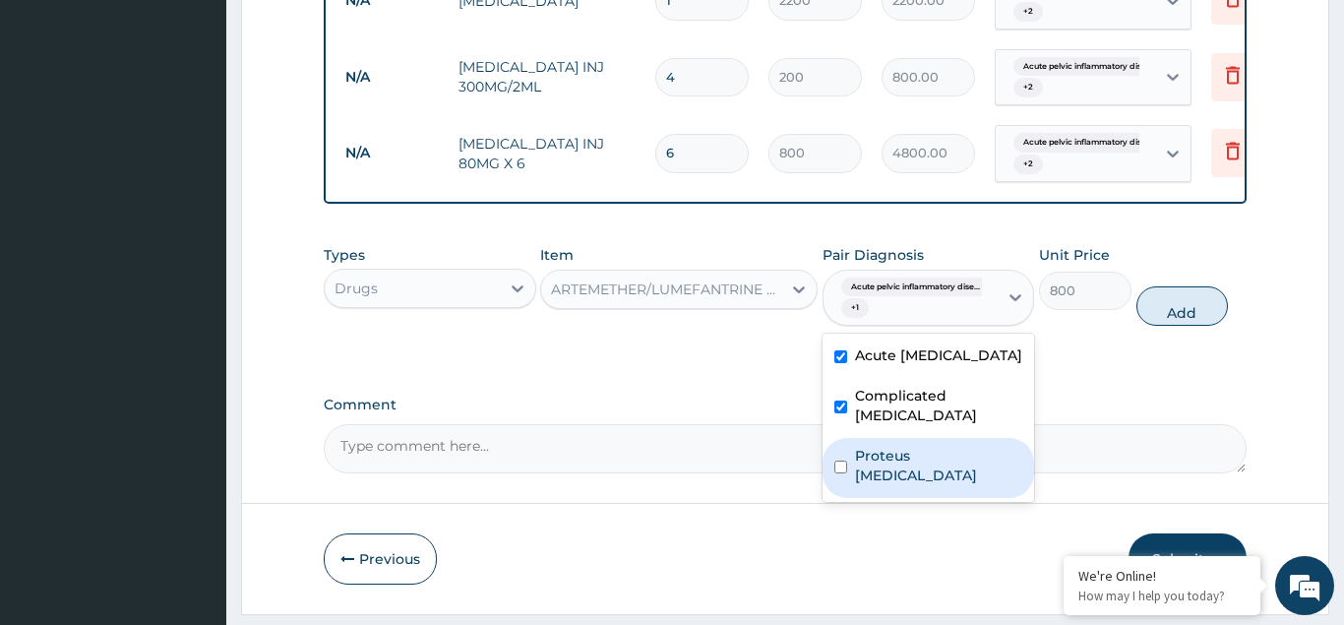
click at [843, 461] on input "checkbox" at bounding box center [841, 467] width 13 height 13
checkbox input "true"
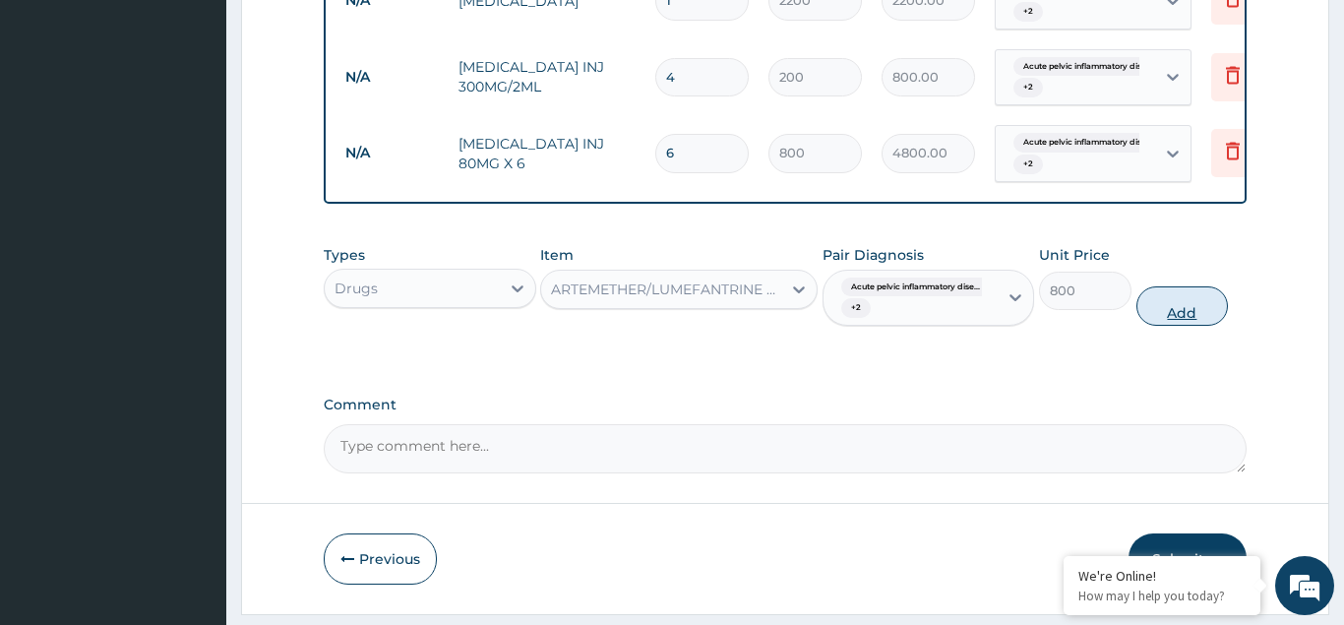
click at [1161, 286] on button "Add" at bounding box center [1183, 305] width 93 height 39
type input "0"
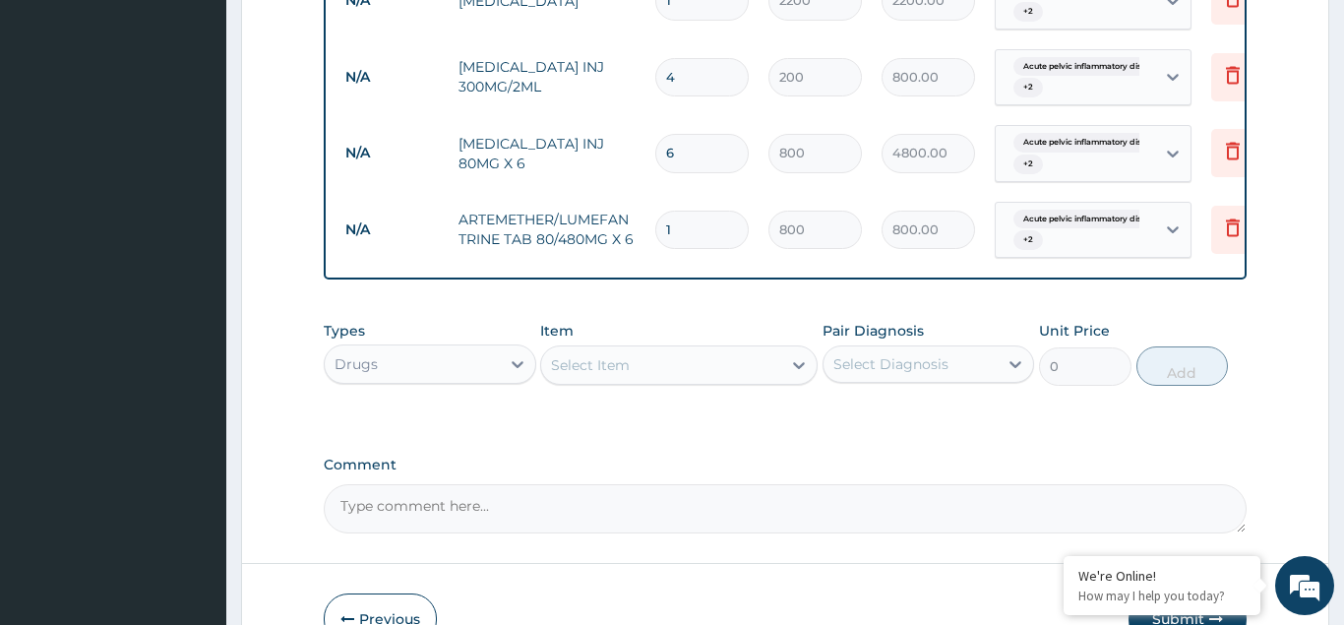
type input "0.00"
type input "6"
type input "4800.00"
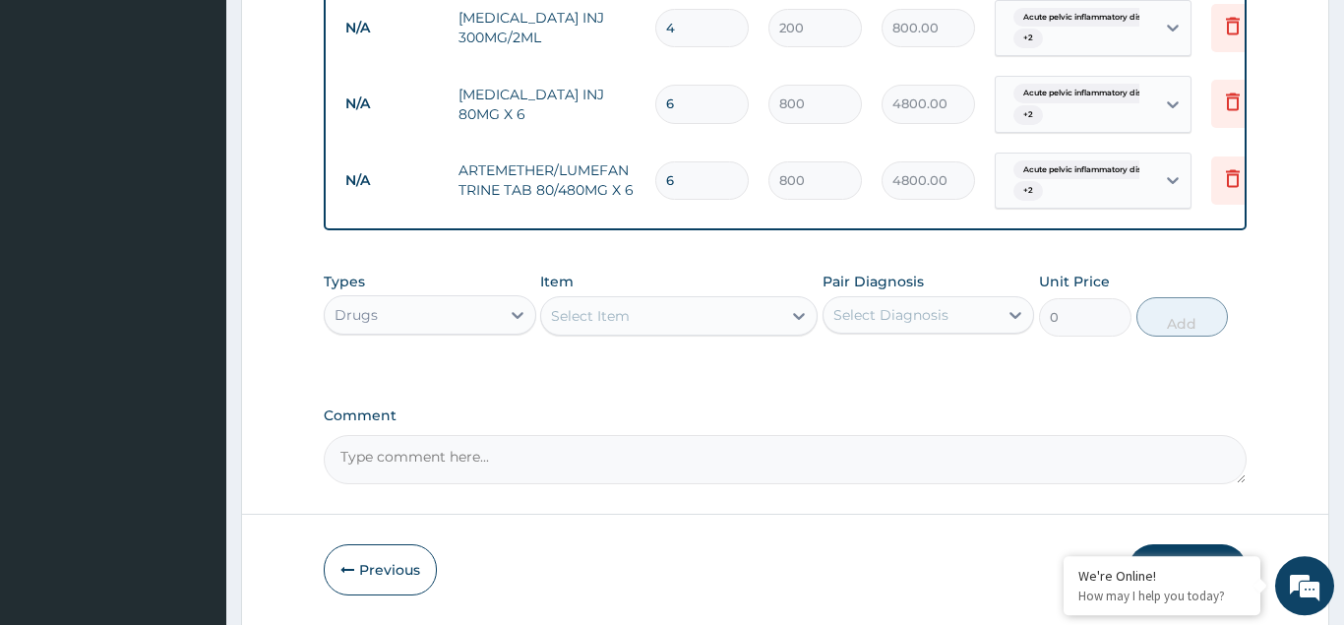
scroll to position [1163, 0]
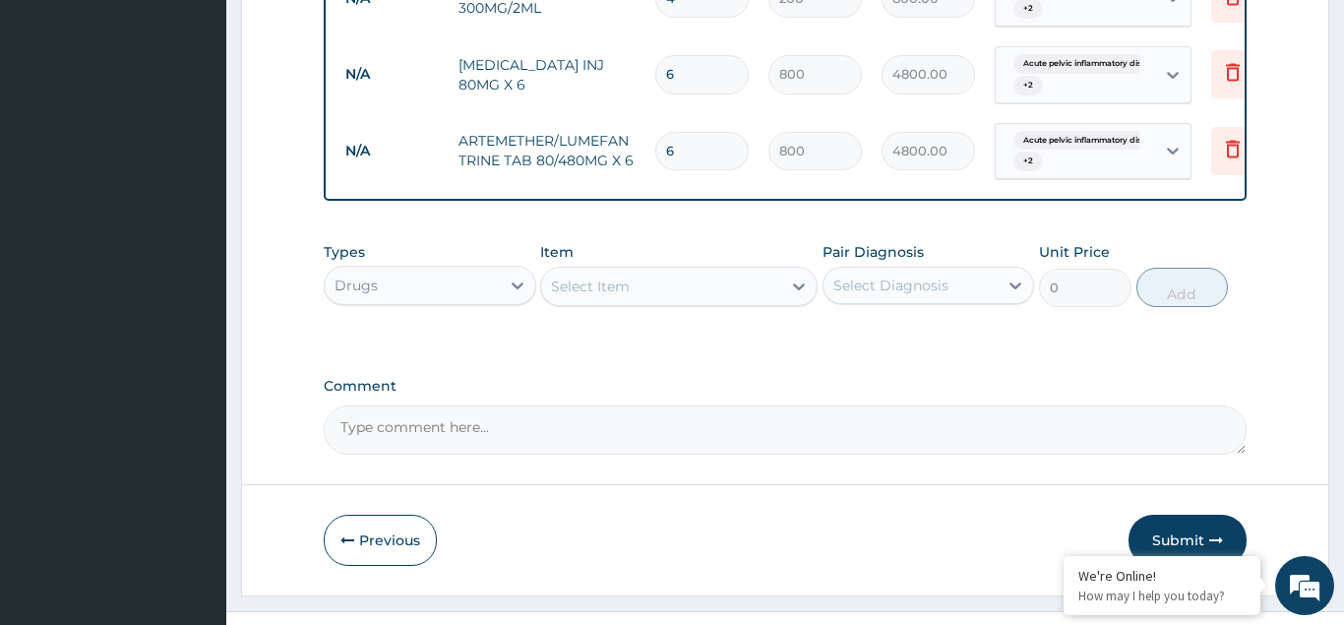
type input "6"
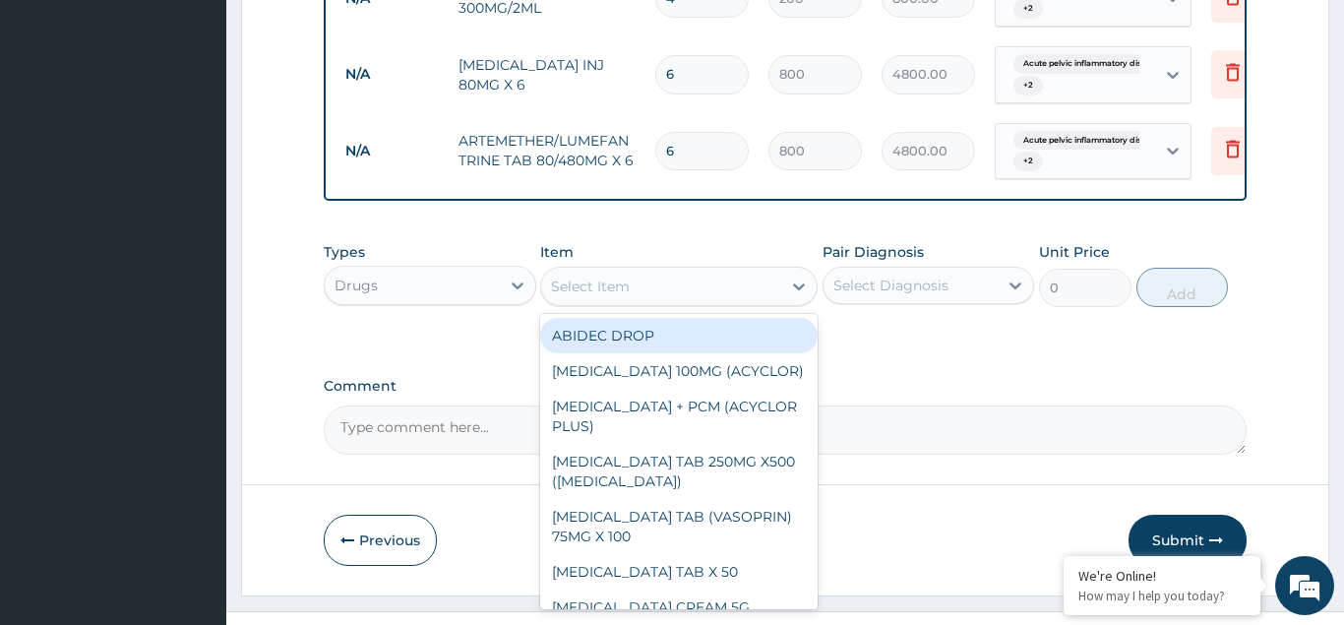
click at [572, 277] on div "Select Item" at bounding box center [590, 287] width 79 height 20
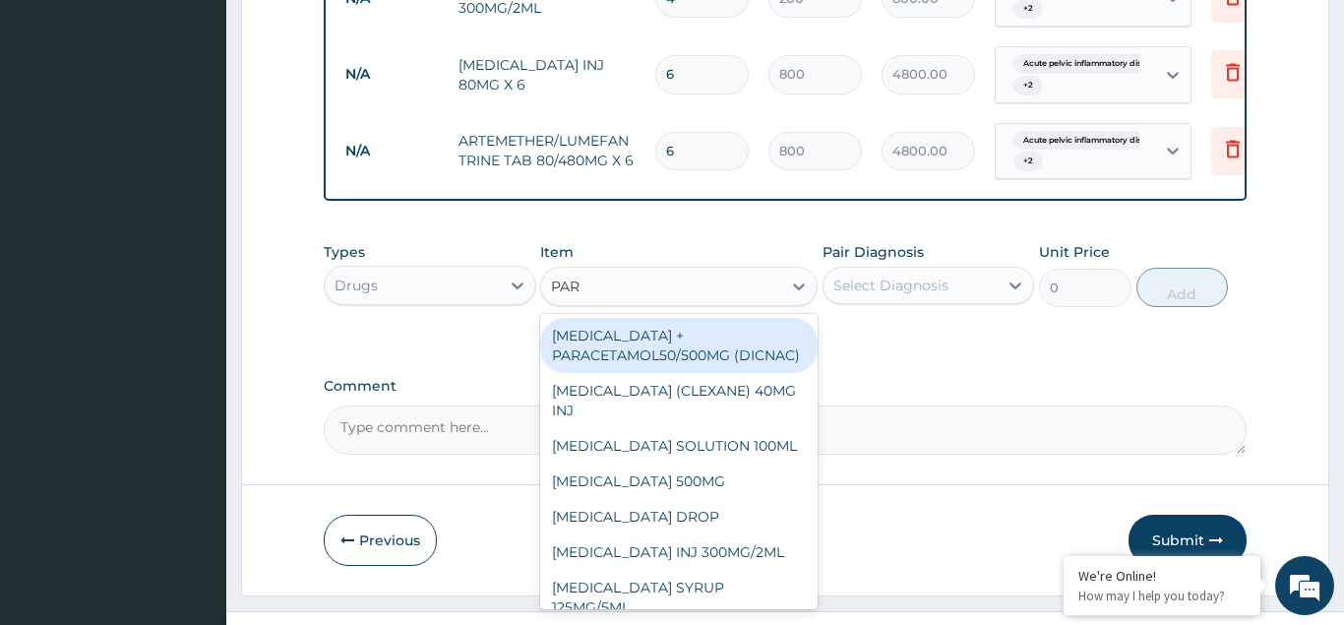
type input "PARA"
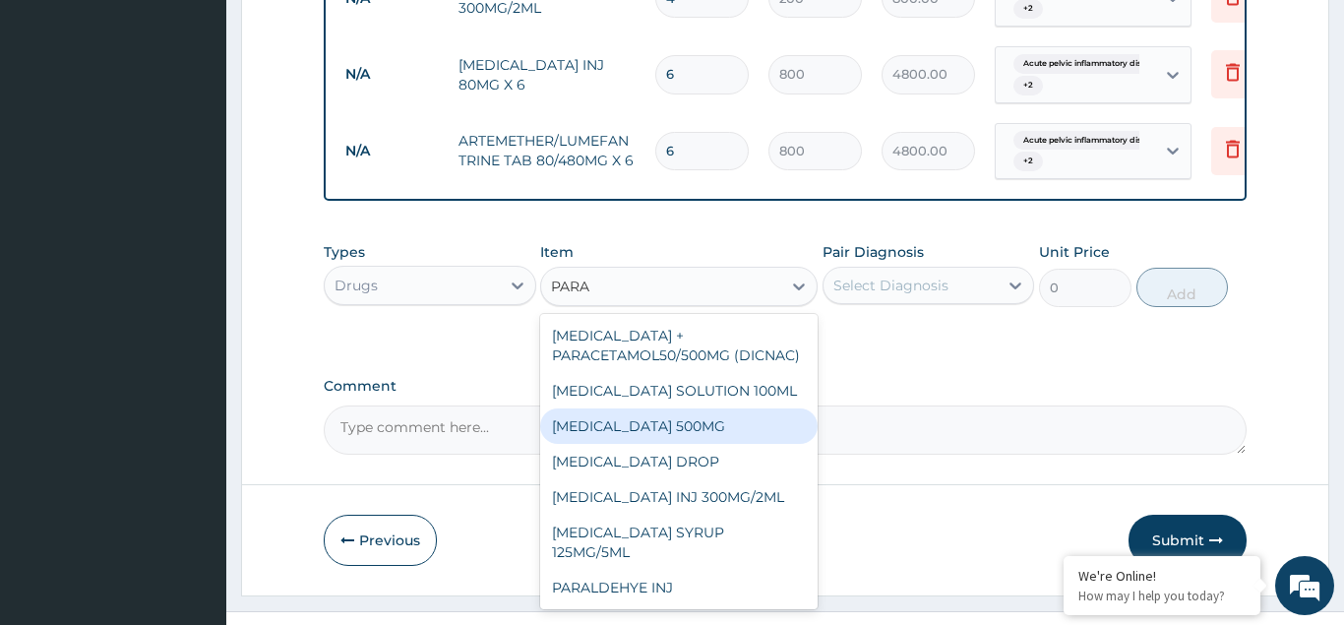
click at [651, 408] on div "PARACETAMOL 500MG" at bounding box center [679, 425] width 278 height 35
type input "20"
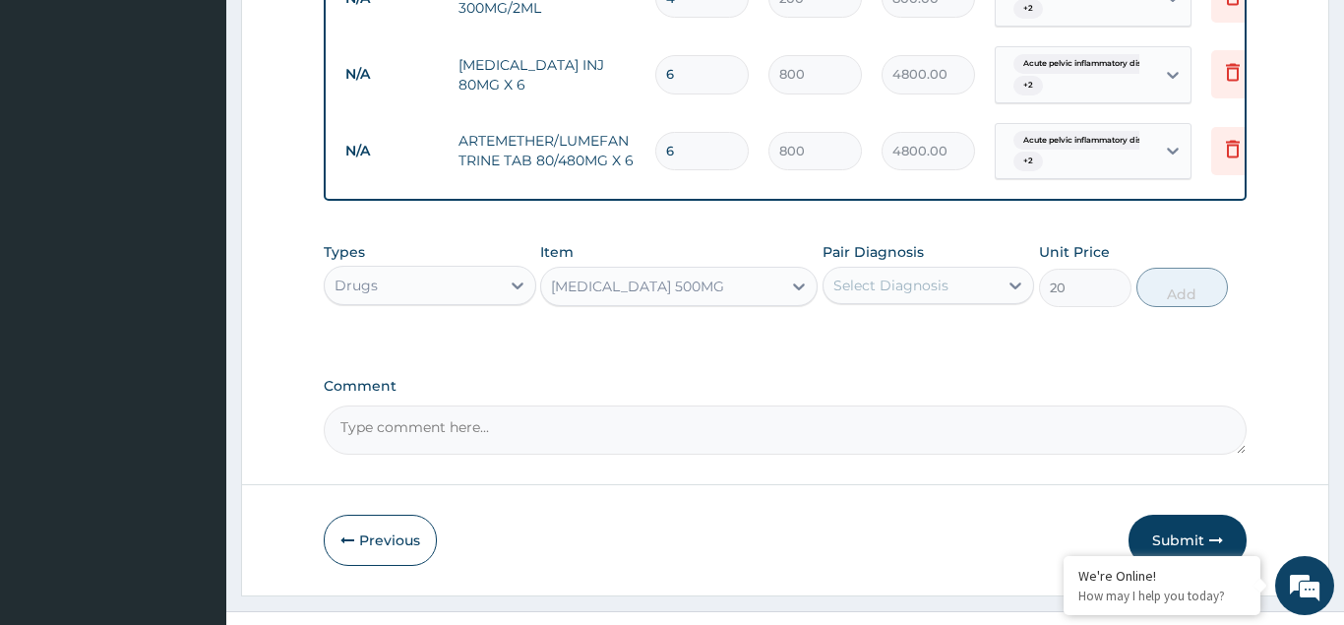
click at [872, 276] on div "Select Diagnosis" at bounding box center [891, 286] width 115 height 20
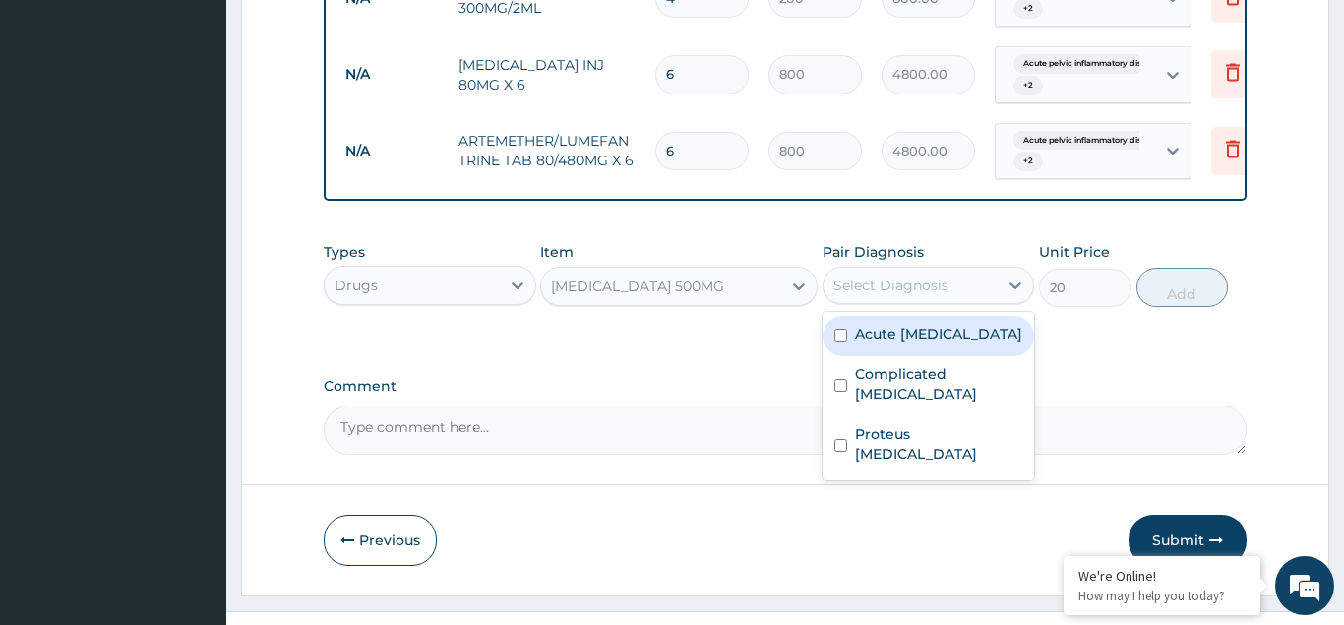
click at [841, 329] on input "checkbox" at bounding box center [841, 335] width 13 height 13
checkbox input "true"
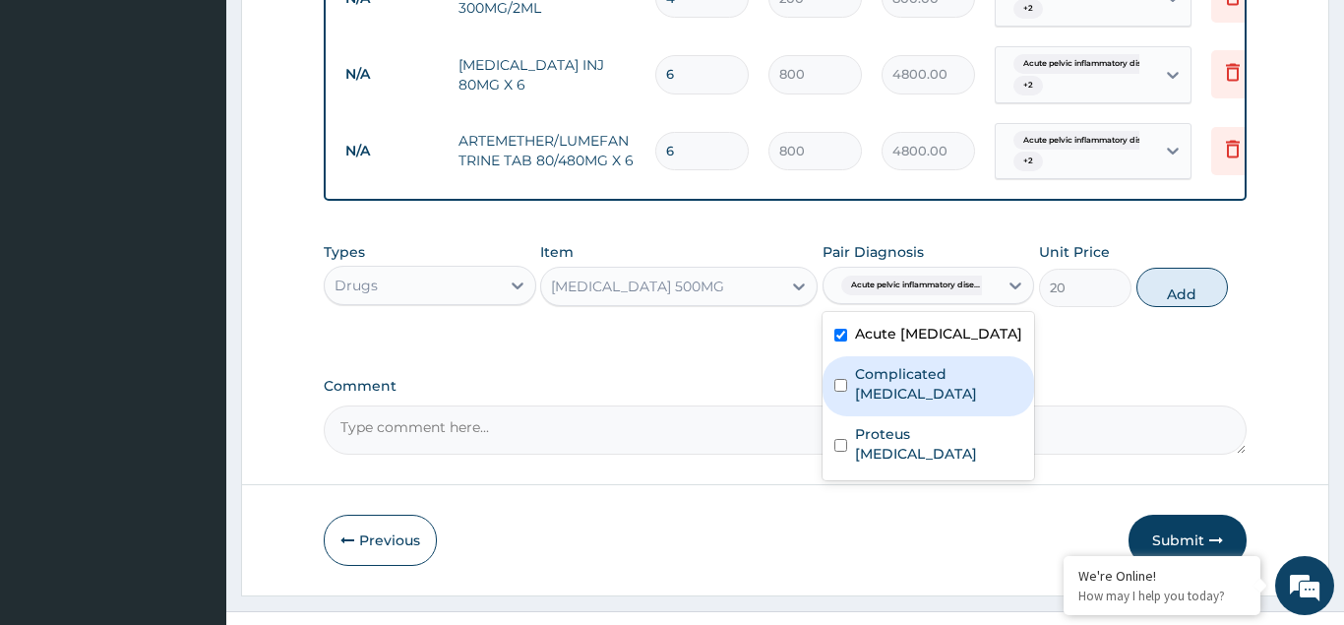
click at [844, 379] on input "checkbox" at bounding box center [841, 385] width 13 height 13
checkbox input "true"
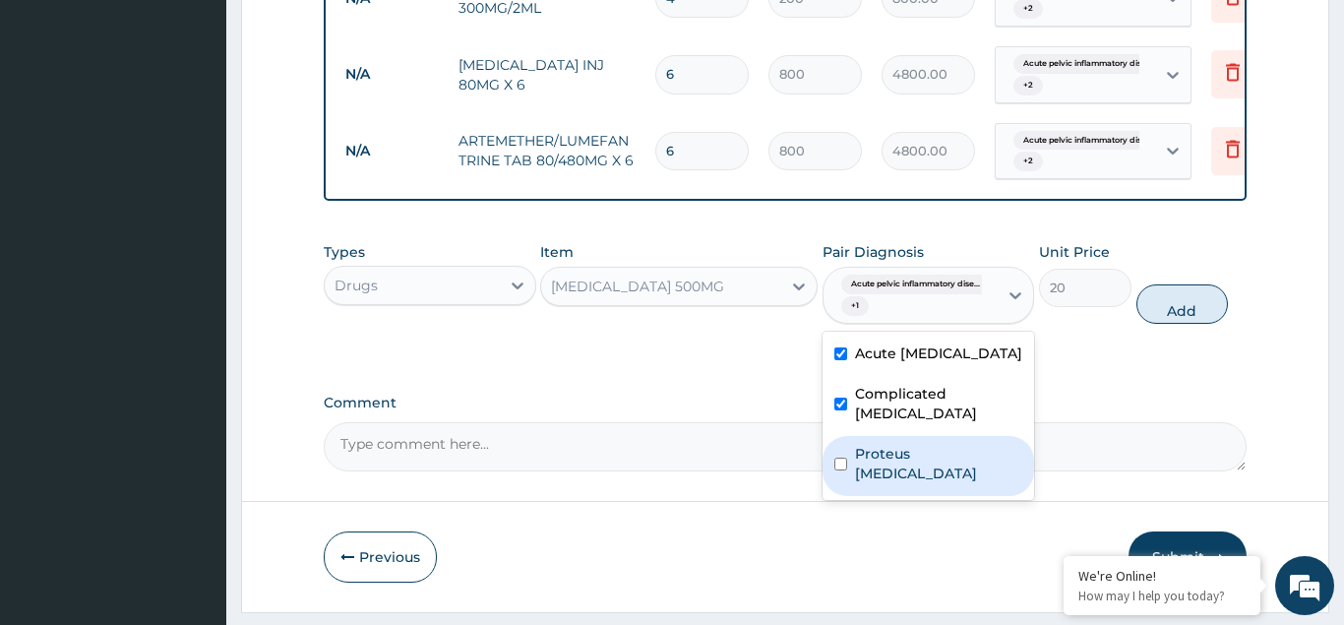
click at [844, 458] on input "checkbox" at bounding box center [841, 464] width 13 height 13
checkbox input "true"
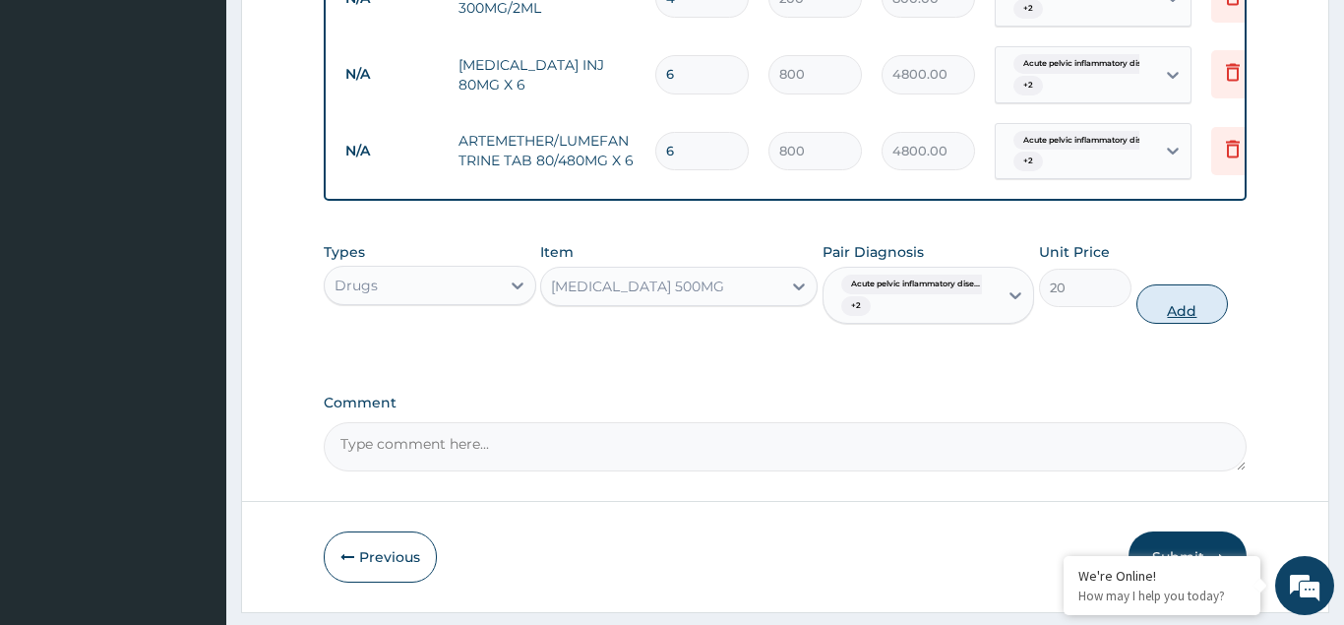
click at [1152, 284] on button "Add" at bounding box center [1183, 303] width 93 height 39
type input "0"
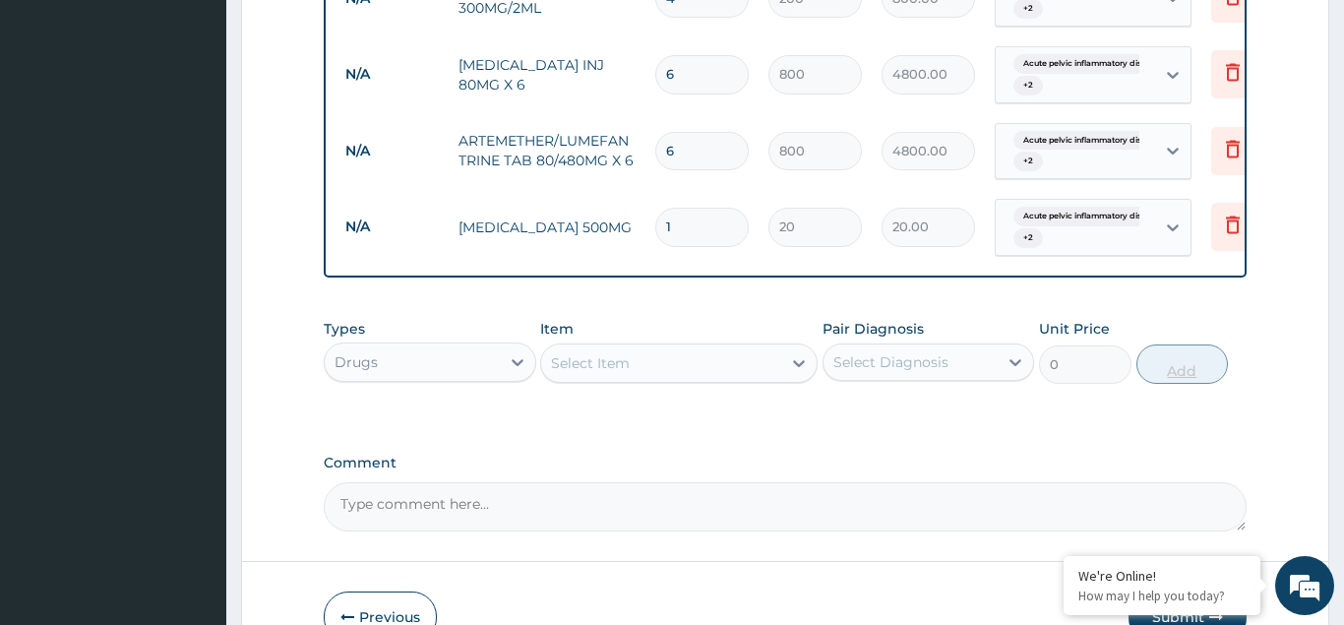
type input "0.00"
type input "3"
type input "60.00"
type input "30"
type input "600.00"
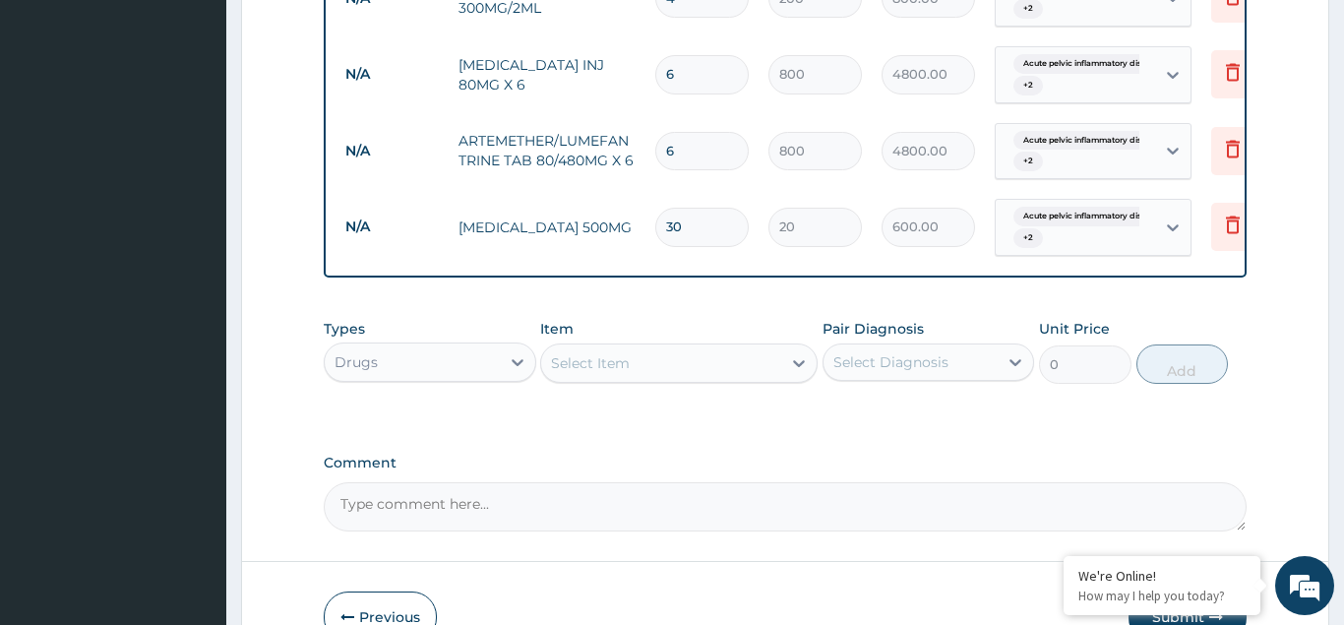
scroll to position [1239, 0]
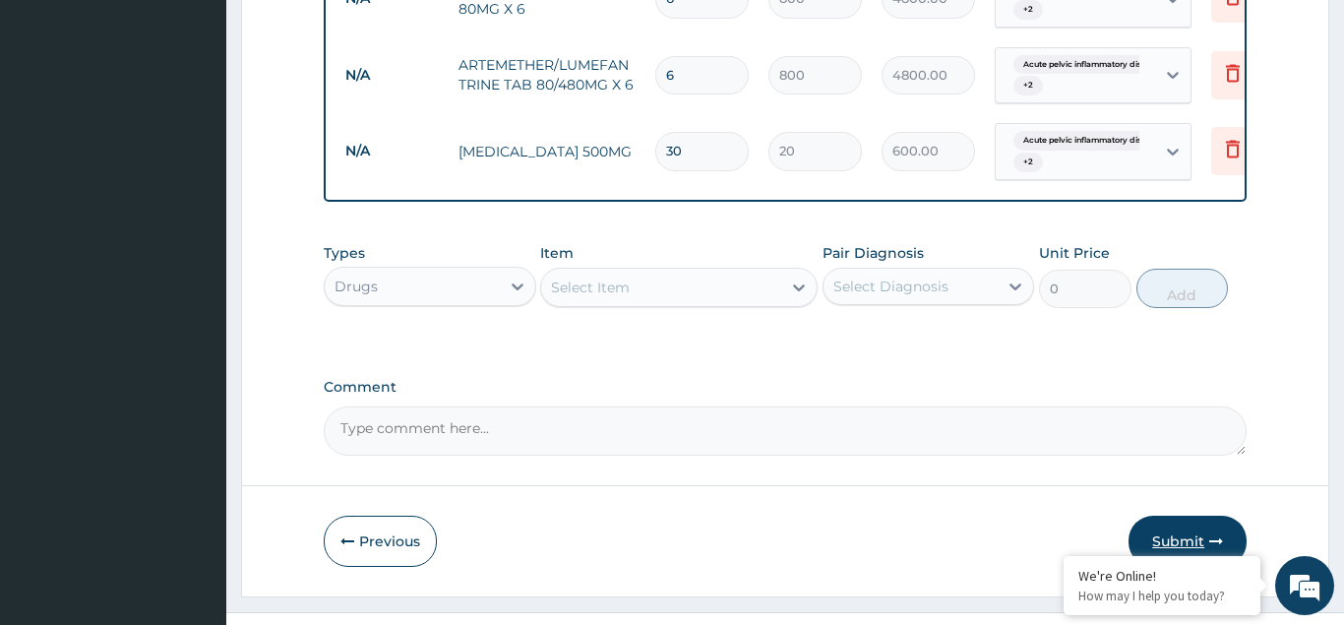
type input "30"
click at [1177, 516] on button "Submit" at bounding box center [1188, 541] width 118 height 51
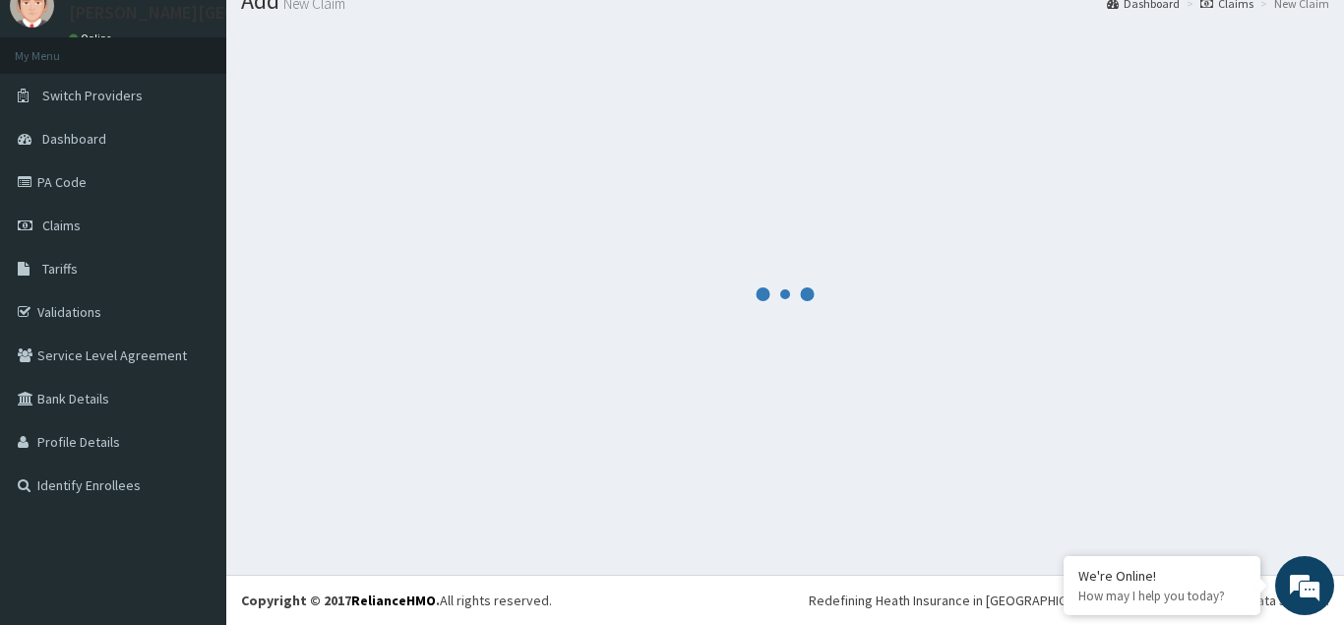
scroll to position [76, 0]
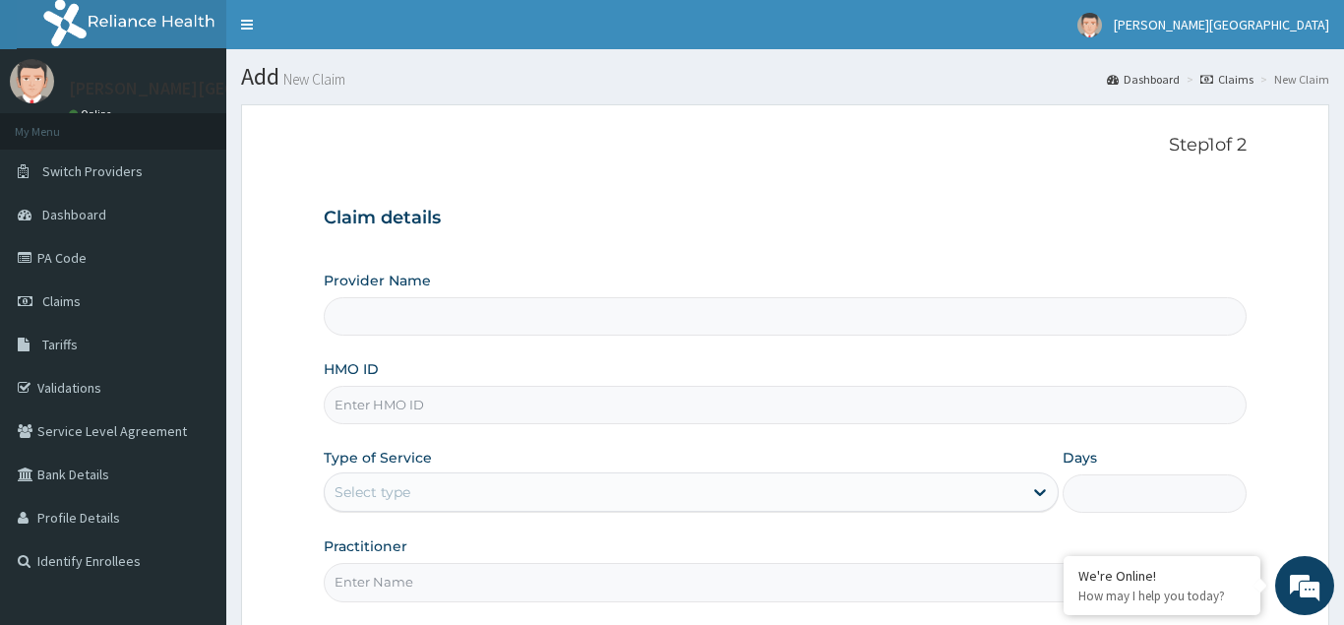
click at [351, 417] on input "HMO ID" at bounding box center [785, 405] width 923 height 38
type input "[PERSON_NAME][GEOGRAPHIC_DATA]"
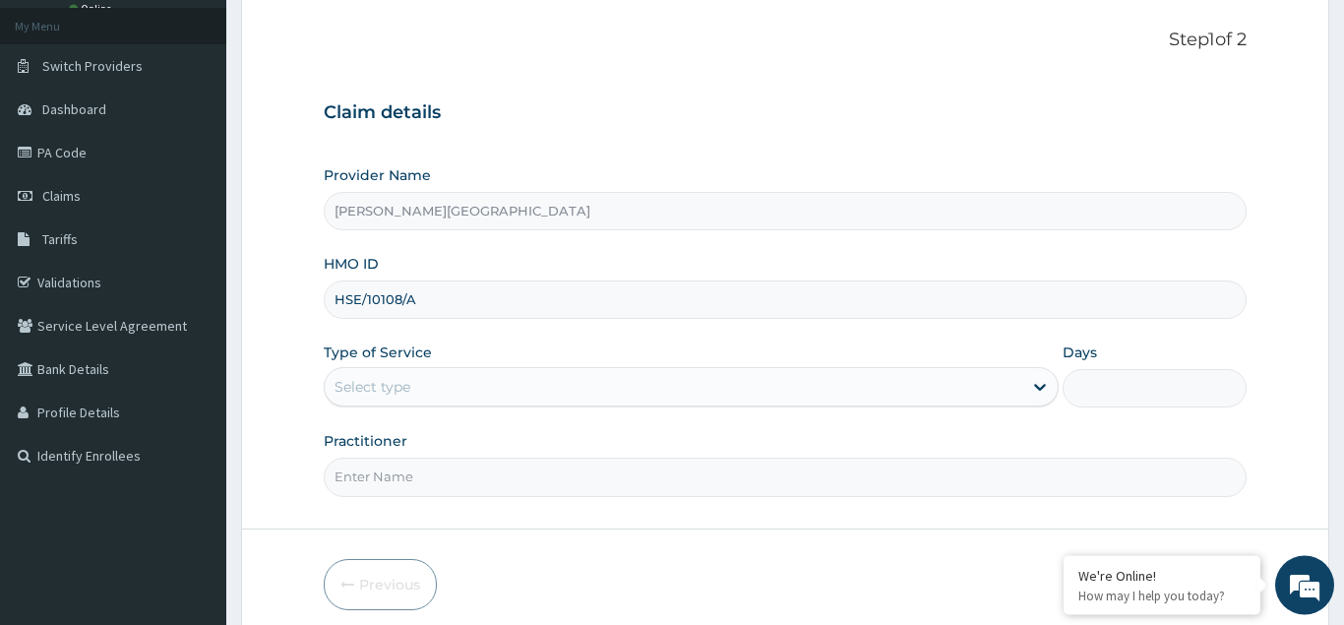
scroll to position [186, 0]
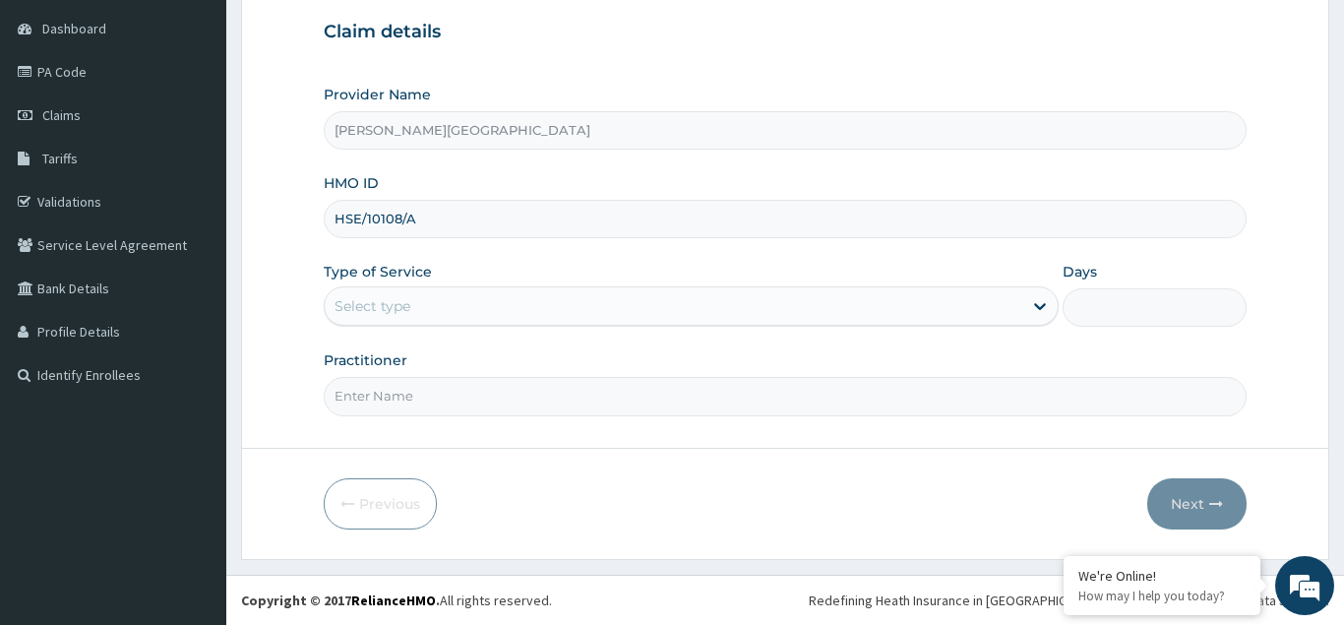
type input "HSE/10108/A"
click at [370, 297] on div "Select type" at bounding box center [373, 306] width 76 height 20
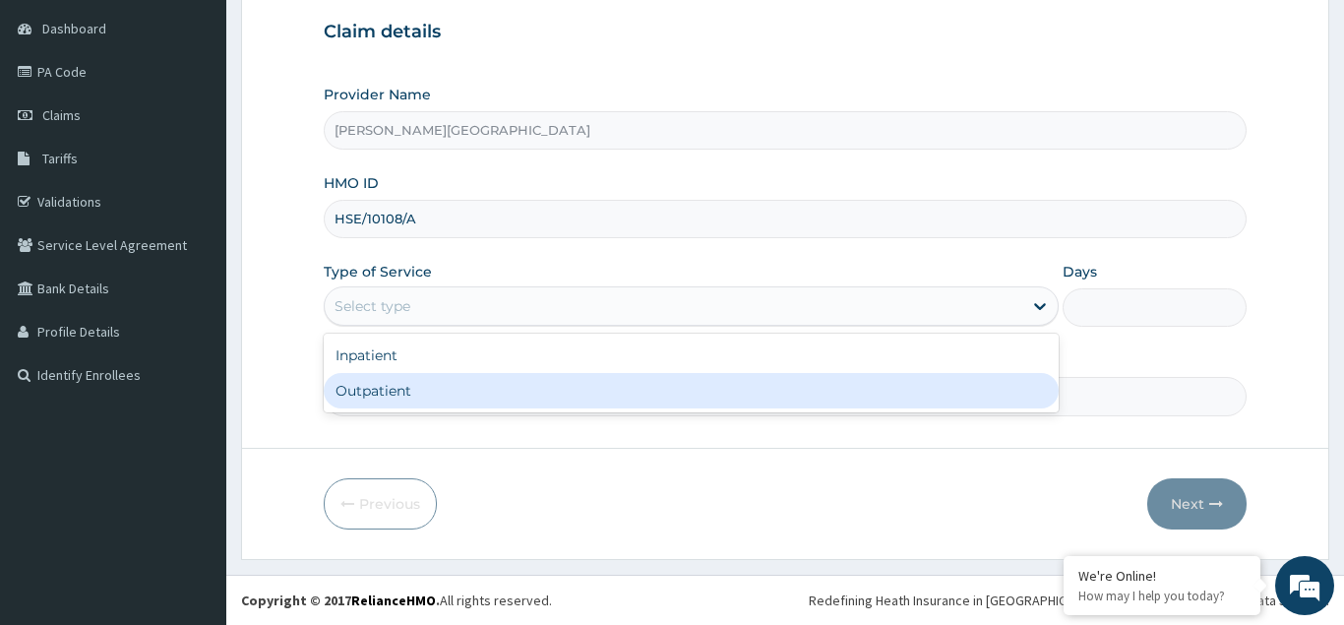
click at [369, 402] on div "Outpatient" at bounding box center [692, 390] width 736 height 35
type input "1"
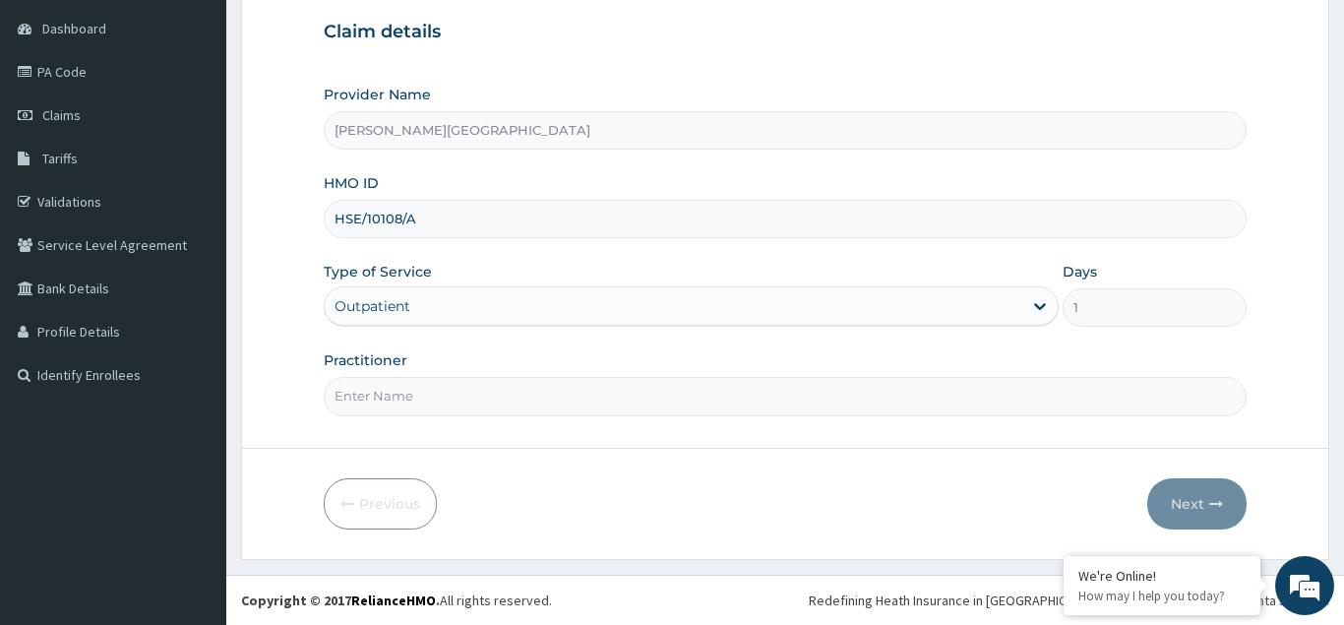
click at [376, 395] on input "Practitioner" at bounding box center [785, 396] width 923 height 38
type input "DR AJAKAIYE"
click at [1189, 498] on button "Next" at bounding box center [1196, 503] width 99 height 51
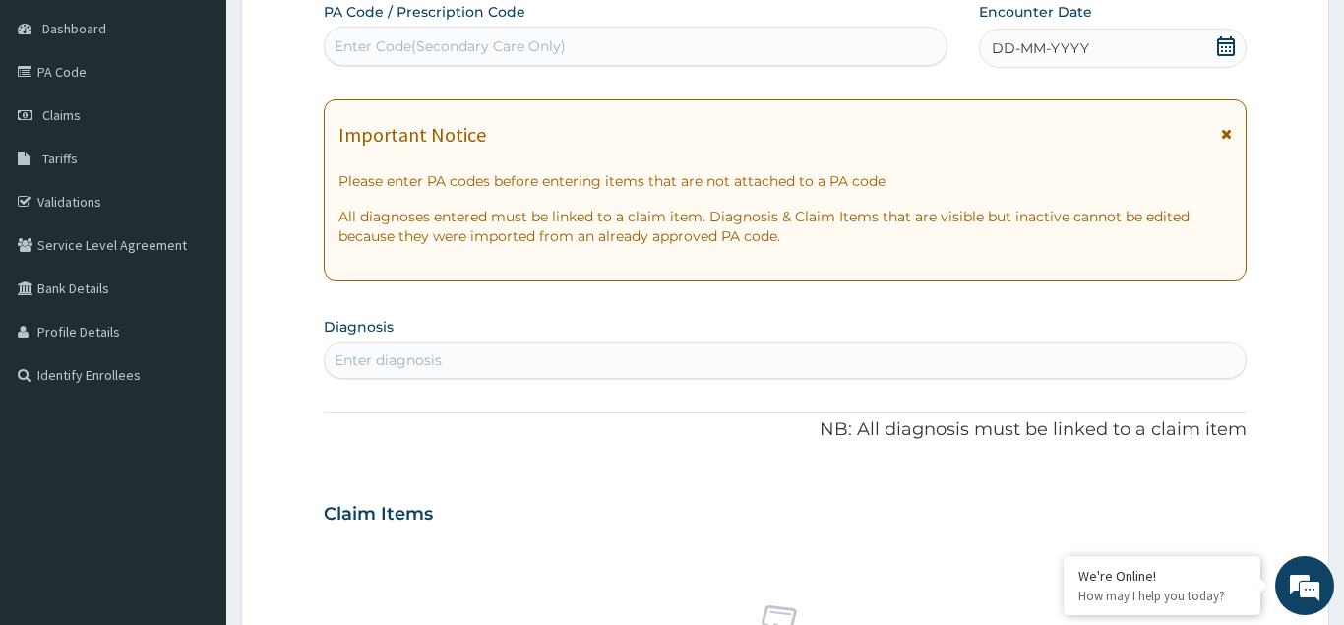
click at [370, 53] on div "Enter Code(Secondary Care Only)" at bounding box center [450, 46] width 231 height 20
type input "PA/1691C8"
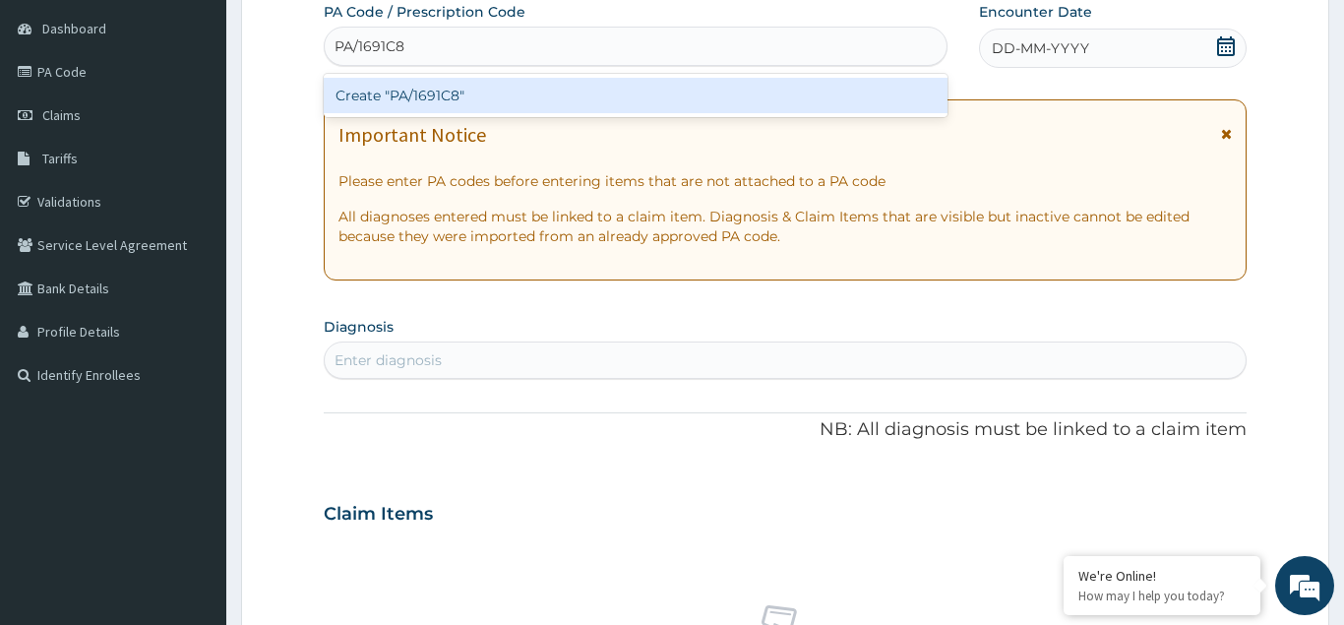
click at [412, 90] on div "Create "PA/1691C8"" at bounding box center [636, 95] width 624 height 35
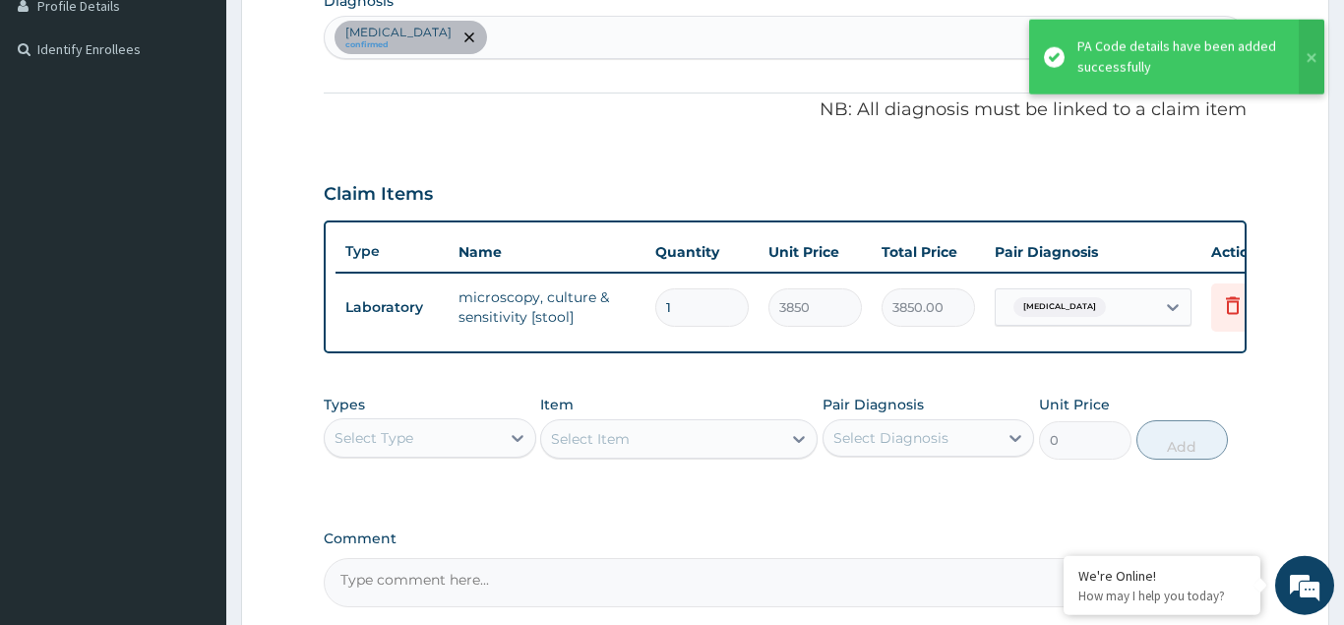
scroll to position [500, 0]
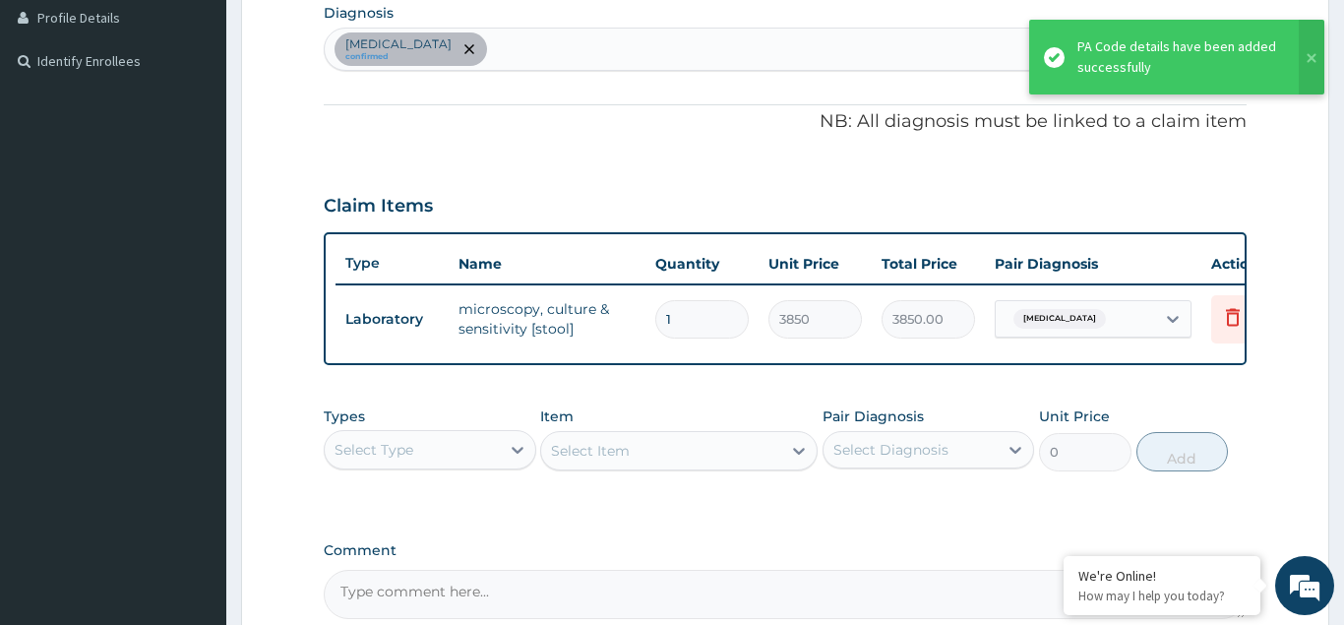
click at [477, 51] on div "Typhoid fever confirmed" at bounding box center [785, 49] width 921 height 41
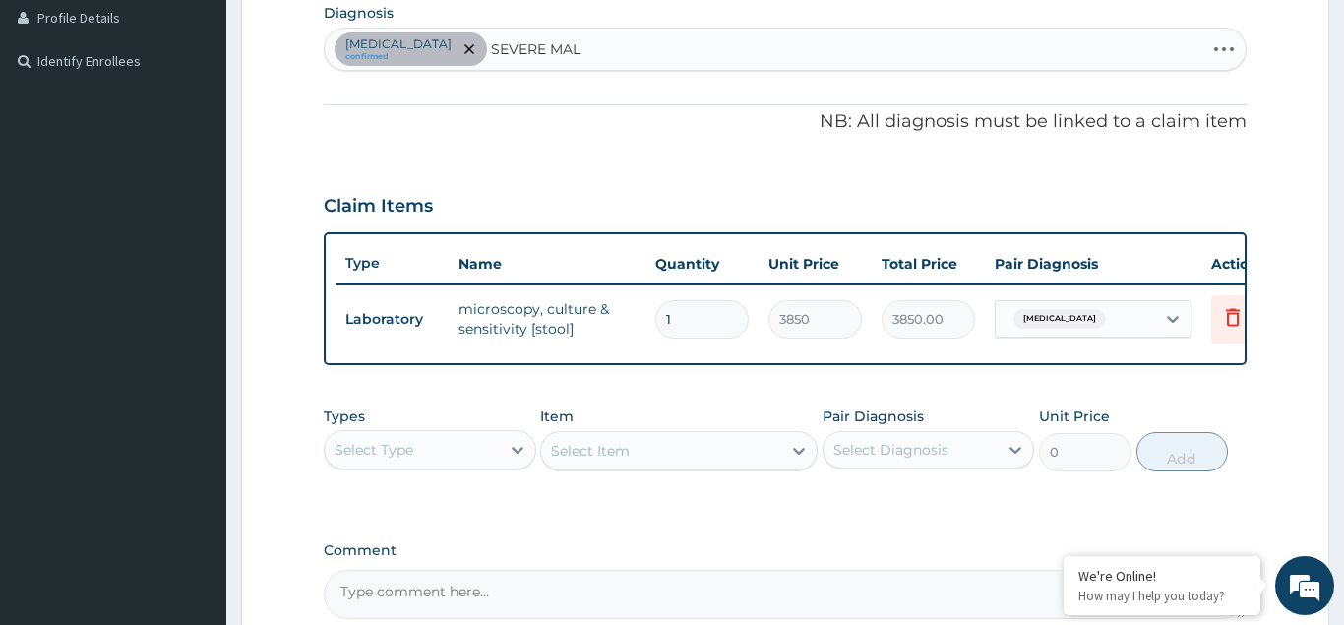
type input "SEVERE MALA"
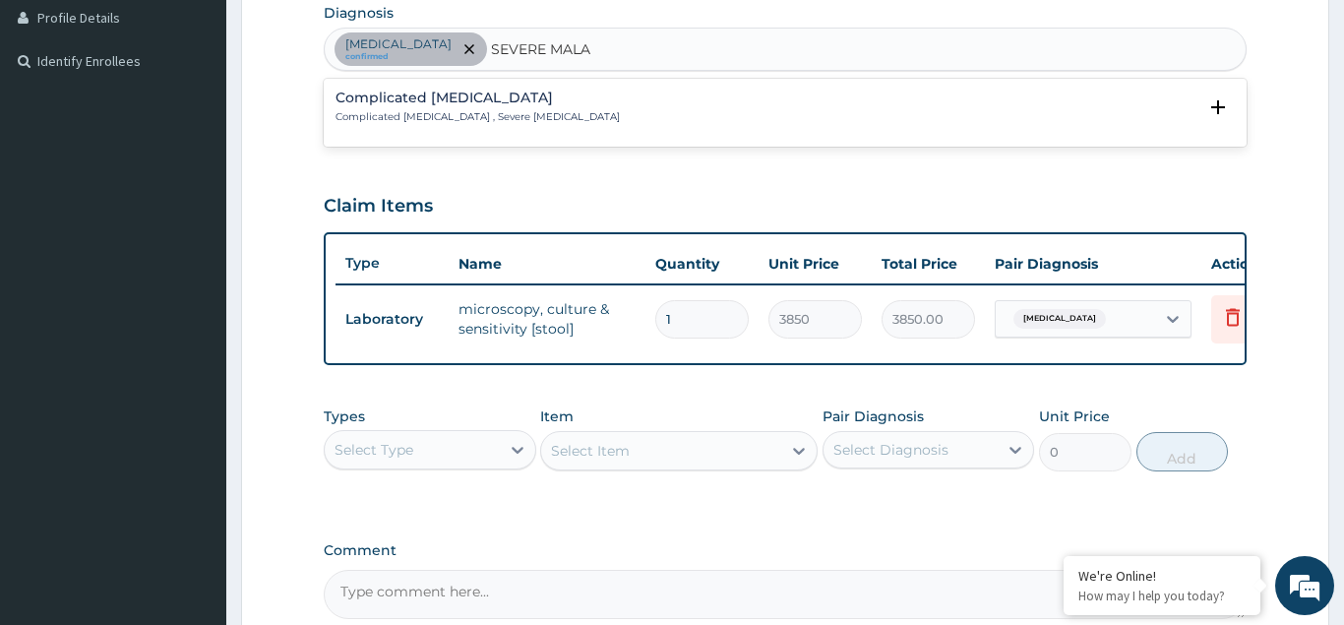
click at [399, 124] on p "Complicated malaria , Severe malaria" at bounding box center [478, 117] width 284 height 14
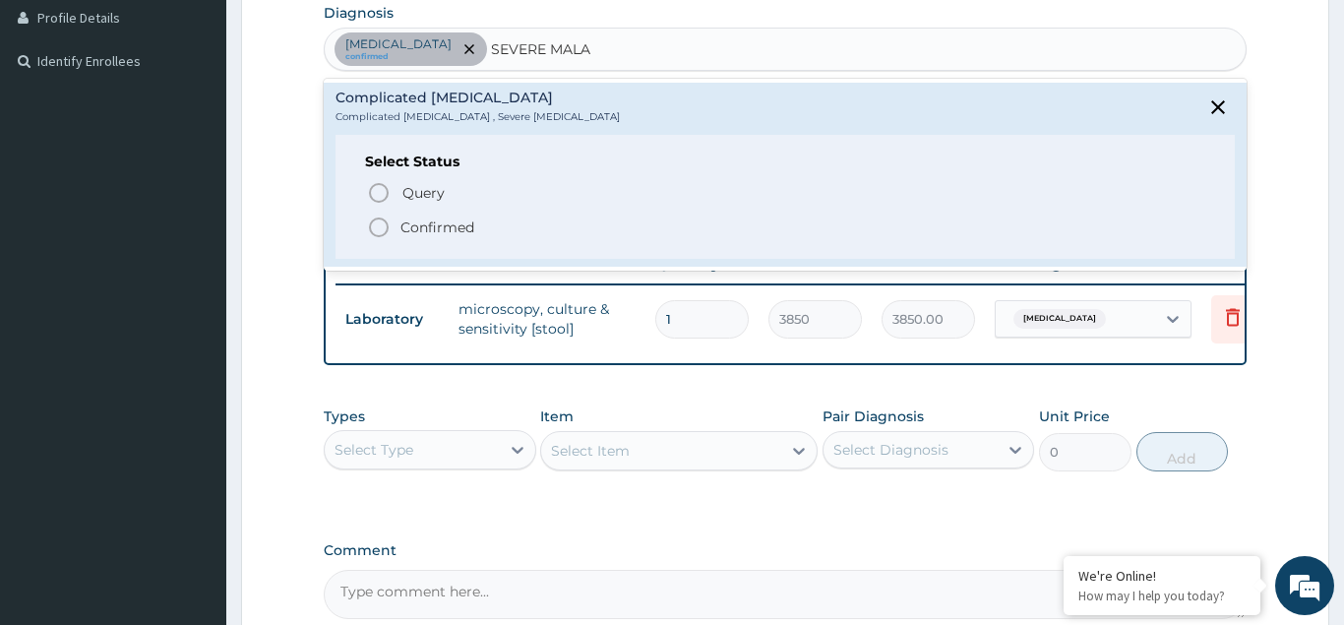
click at [376, 225] on icon "status option filled" at bounding box center [379, 228] width 24 height 24
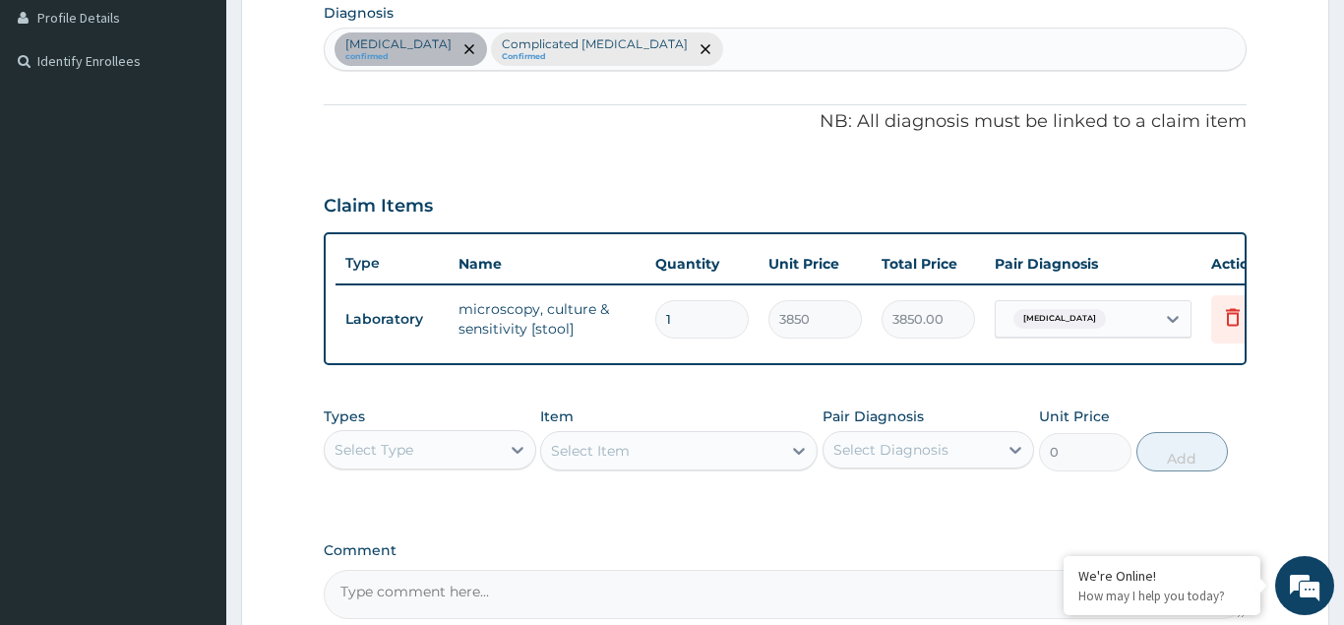
scroll to position [701, 0]
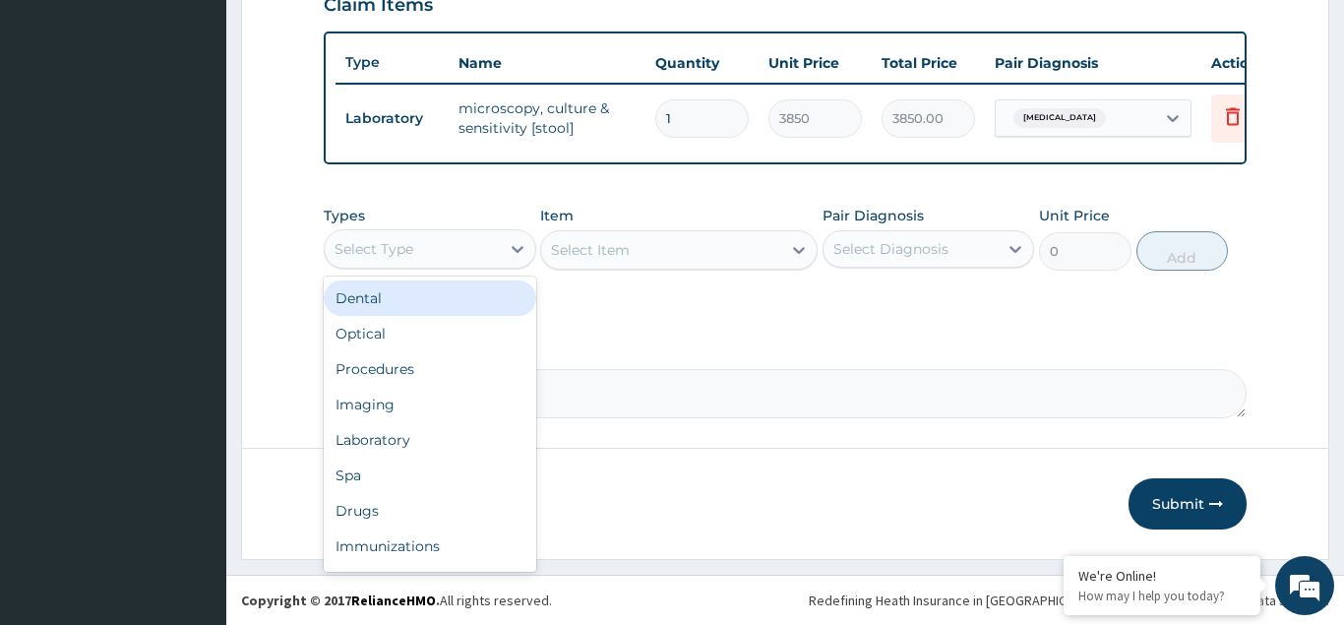
click at [412, 245] on div "Select Type" at bounding box center [374, 249] width 79 height 20
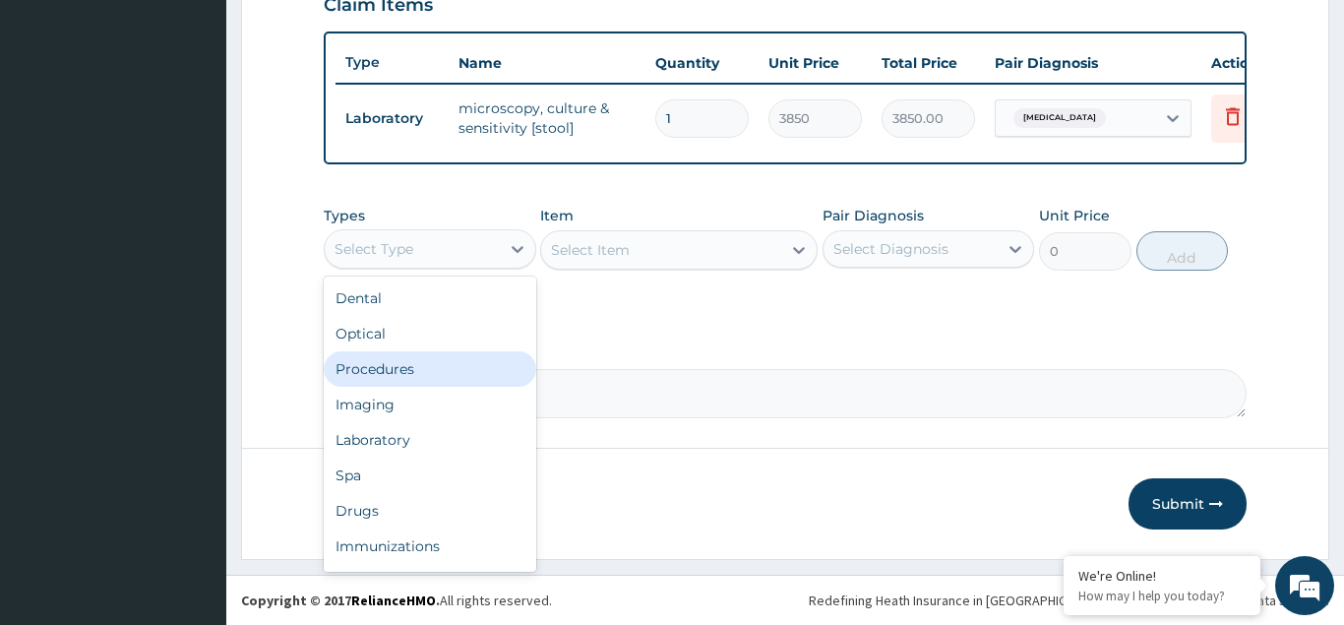
click at [394, 365] on div "Procedures" at bounding box center [430, 368] width 213 height 35
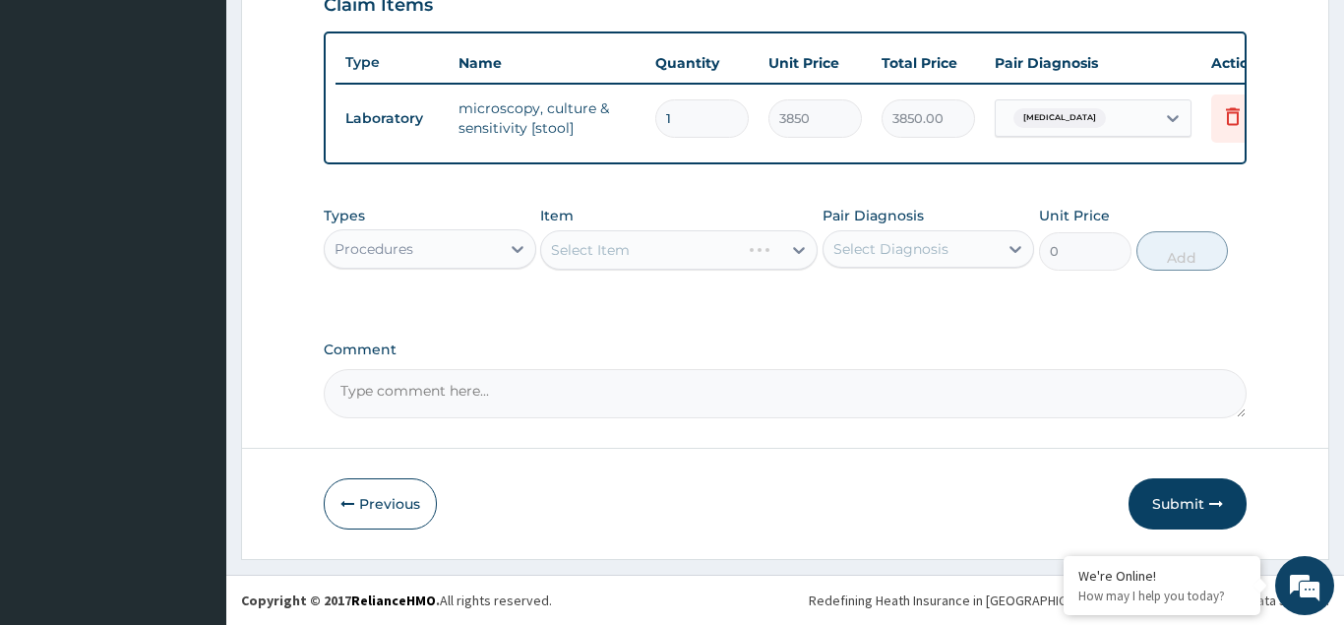
click at [598, 250] on div "Select Item" at bounding box center [679, 249] width 278 height 39
click at [598, 251] on div "Select Item" at bounding box center [679, 249] width 278 height 39
click at [613, 253] on div "Select Item" at bounding box center [679, 249] width 278 height 39
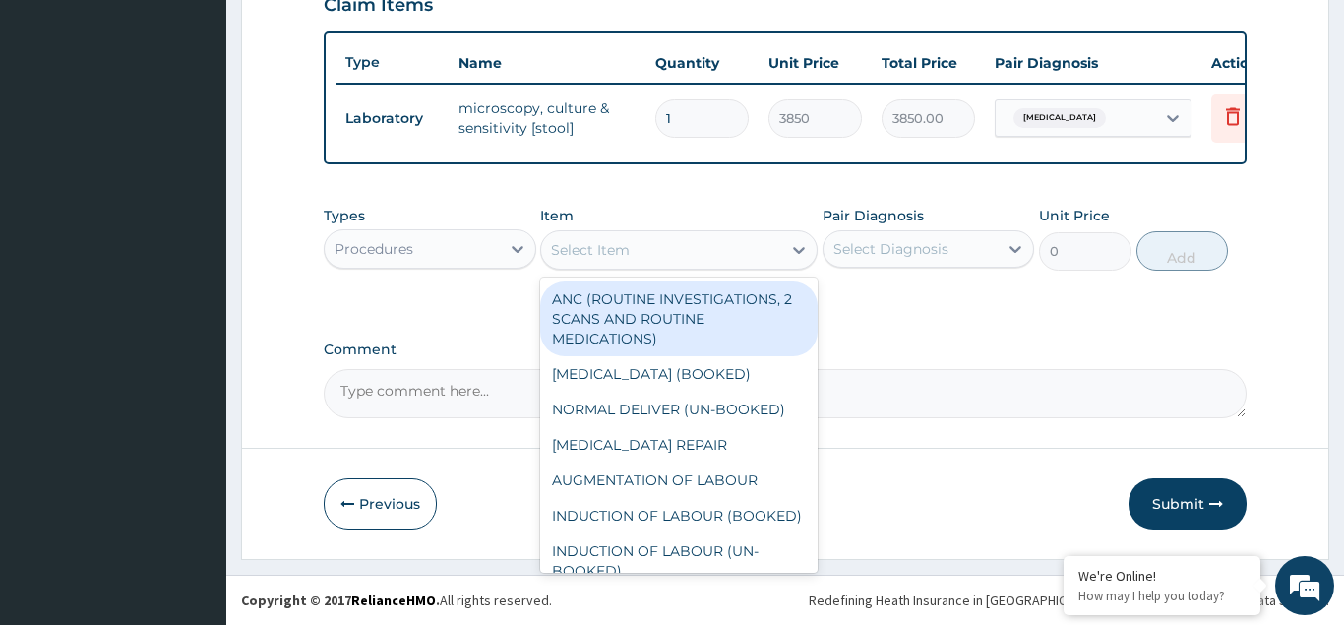
click at [625, 253] on div "Select Item" at bounding box center [590, 250] width 79 height 20
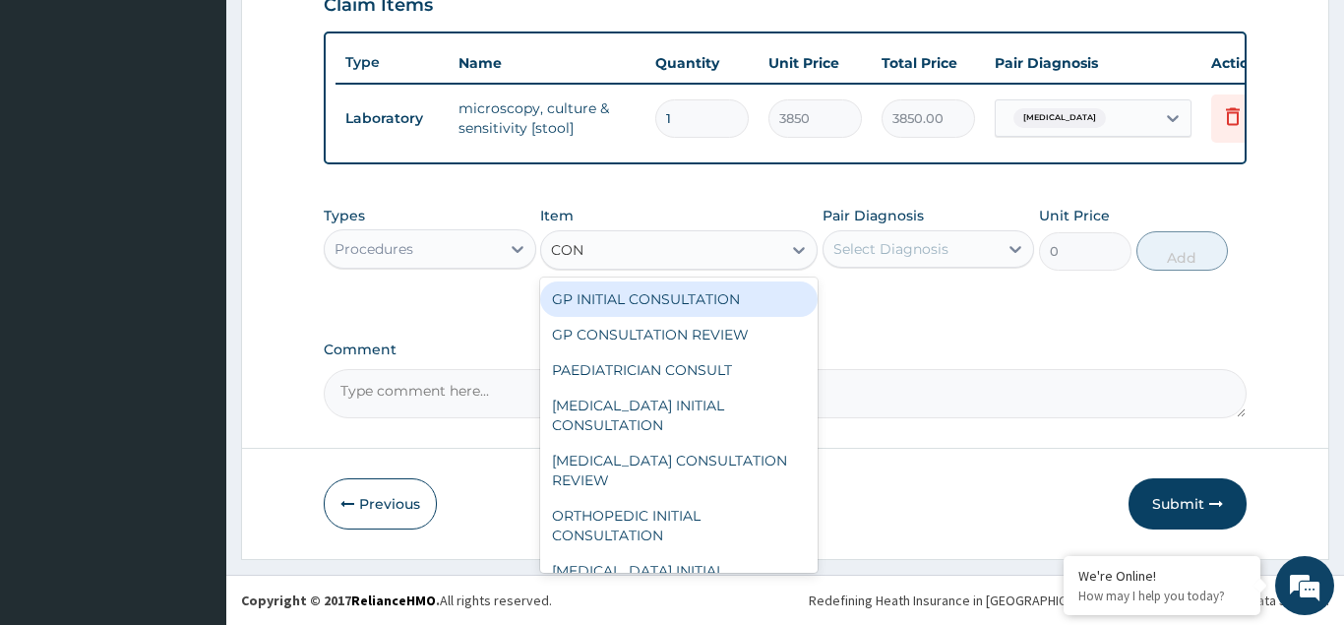
type input "CONS"
drag, startPoint x: 641, startPoint y: 291, endPoint x: 677, endPoint y: 293, distance: 36.5
click at [642, 291] on div "GP INITIAL CONSULTATION" at bounding box center [679, 298] width 278 height 35
type input "3000"
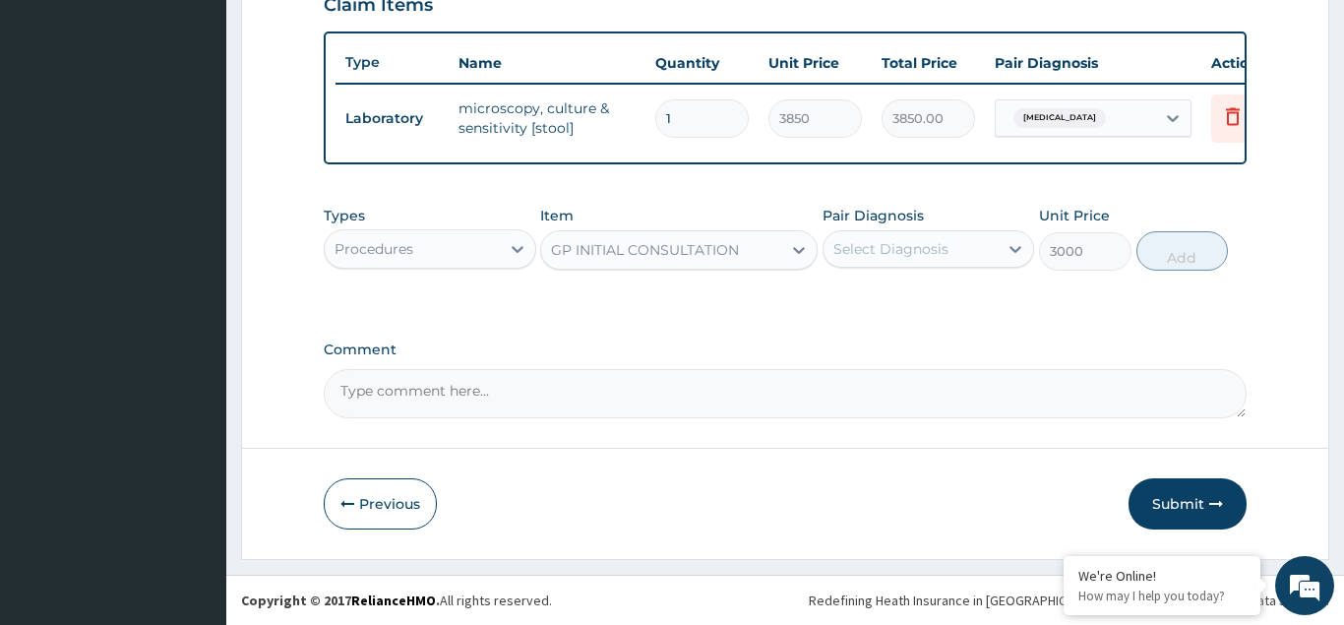
click at [862, 252] on div "Select Diagnosis" at bounding box center [891, 249] width 115 height 20
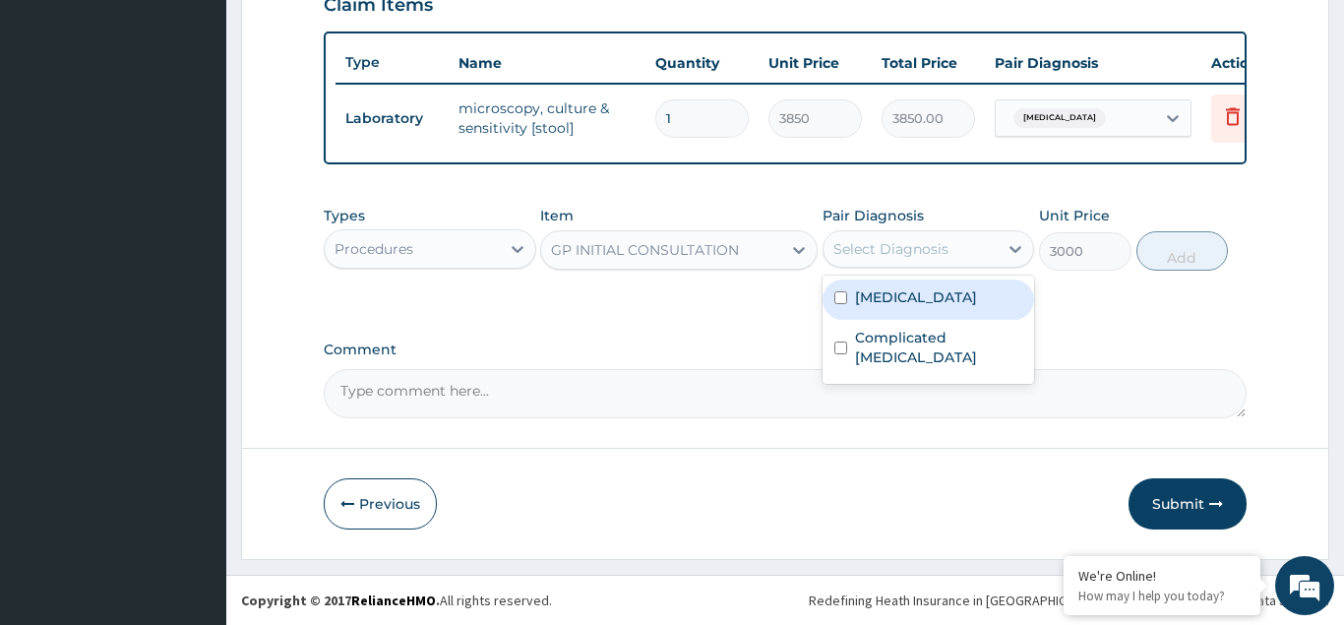
click at [840, 303] on input "checkbox" at bounding box center [841, 297] width 13 height 13
checkbox input "true"
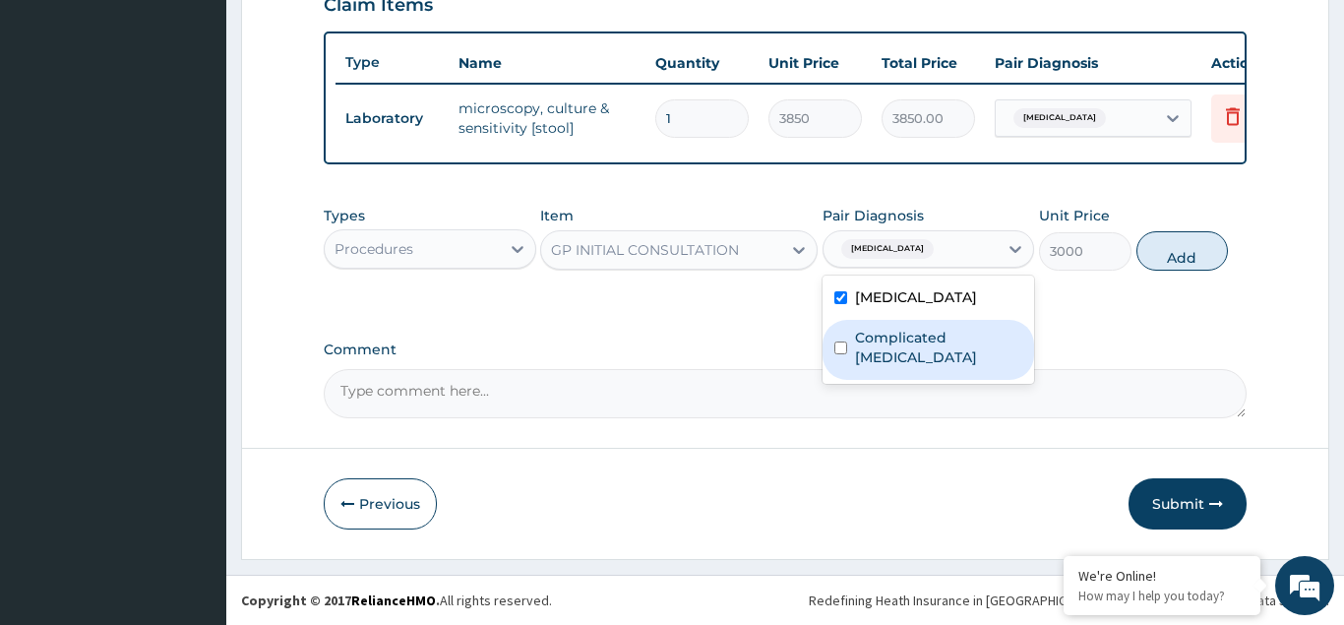
click at [841, 343] on input "checkbox" at bounding box center [841, 347] width 13 height 13
checkbox input "true"
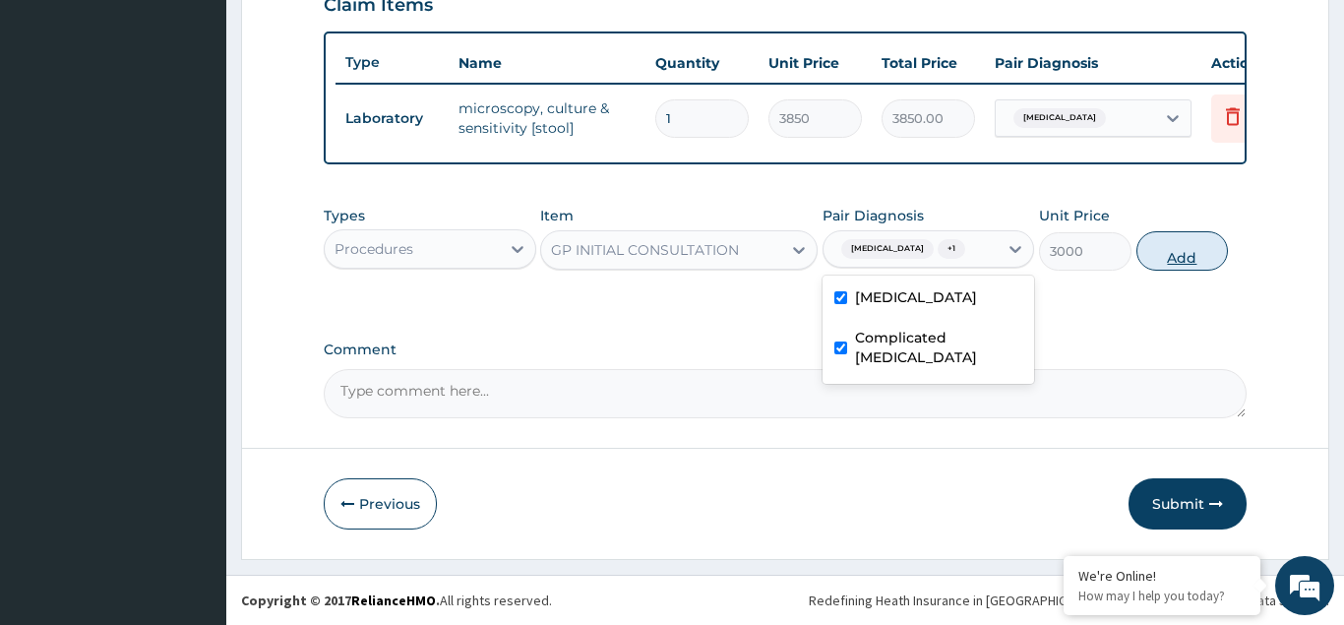
click at [1189, 263] on button "Add" at bounding box center [1183, 250] width 93 height 39
type input "0"
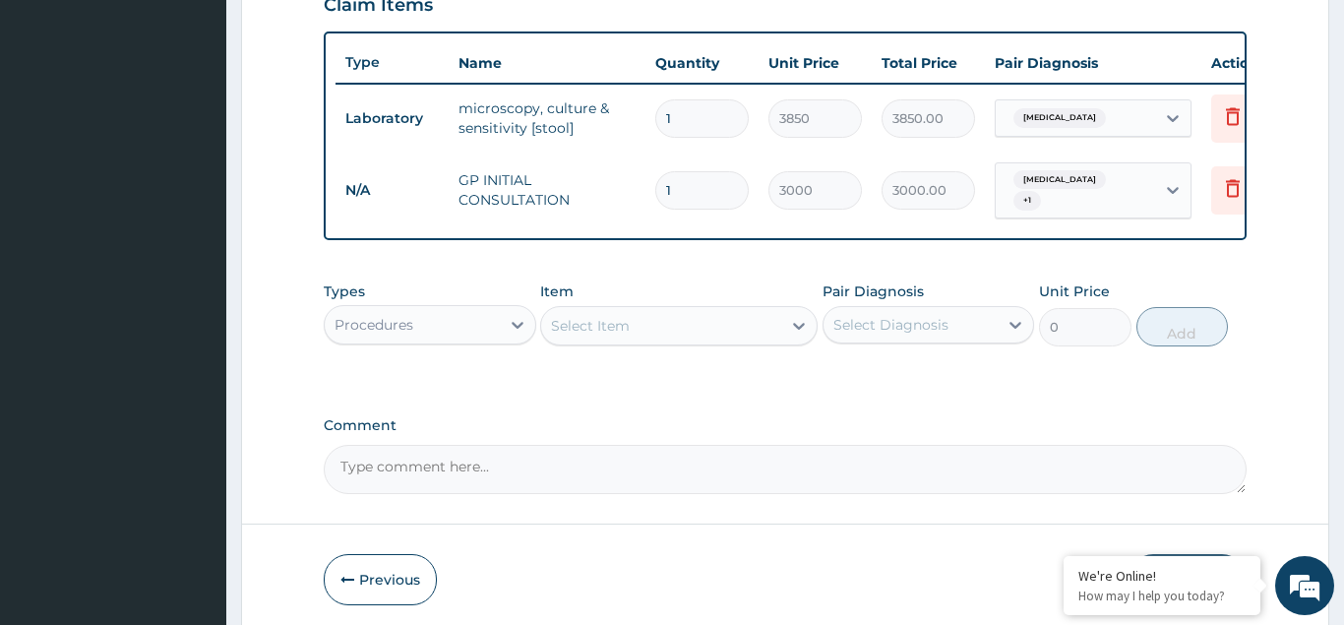
click at [445, 318] on div "Procedures" at bounding box center [412, 324] width 175 height 31
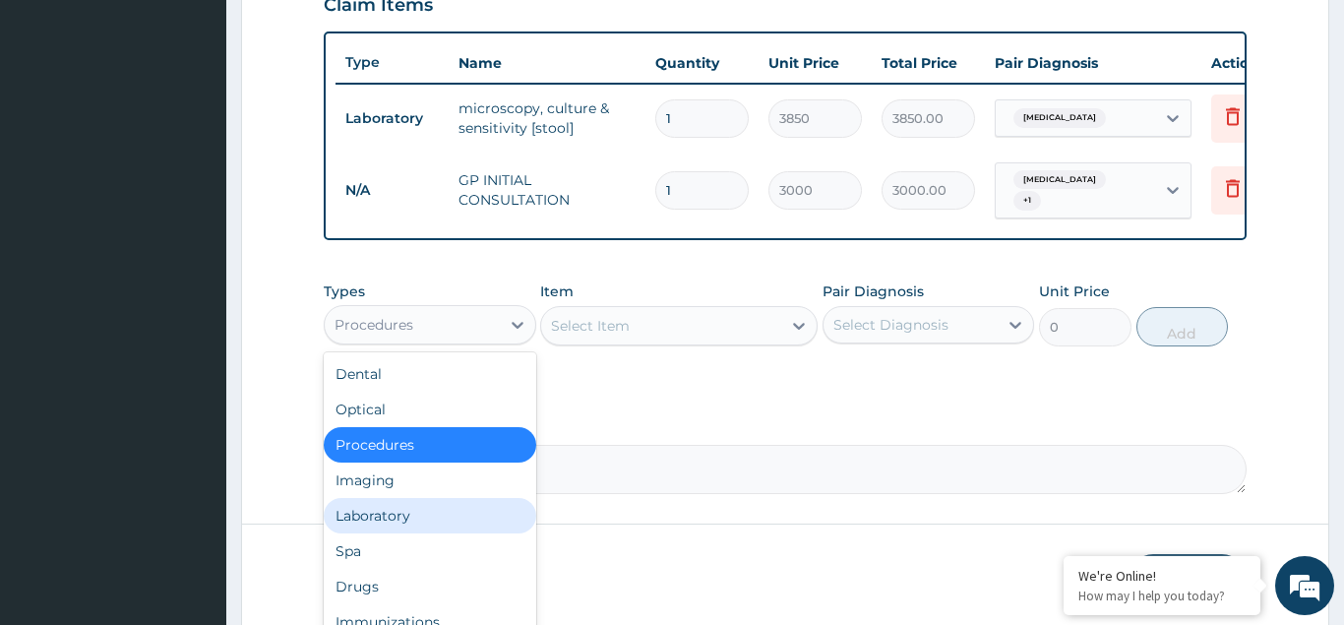
click at [395, 504] on div "Laboratory" at bounding box center [430, 515] width 213 height 35
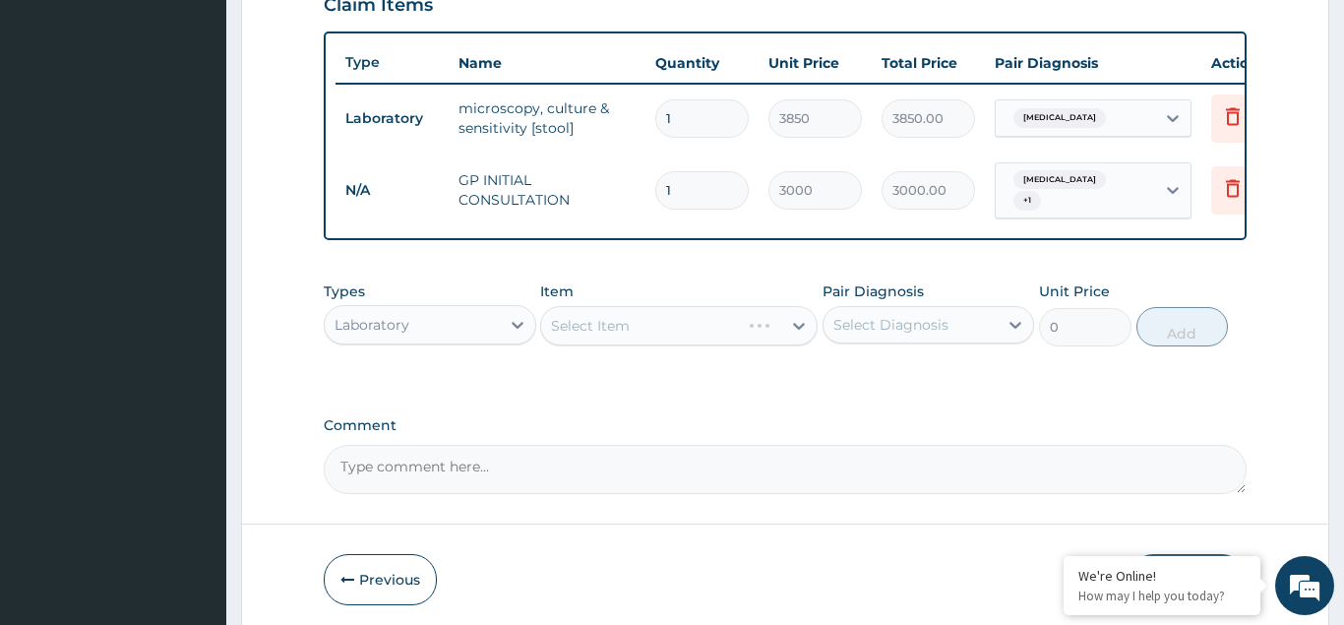
click at [589, 309] on div "Select Item" at bounding box center [679, 325] width 278 height 39
click at [589, 316] on div "Select Item" at bounding box center [679, 325] width 278 height 39
click at [604, 317] on div "Select Item" at bounding box center [679, 325] width 278 height 39
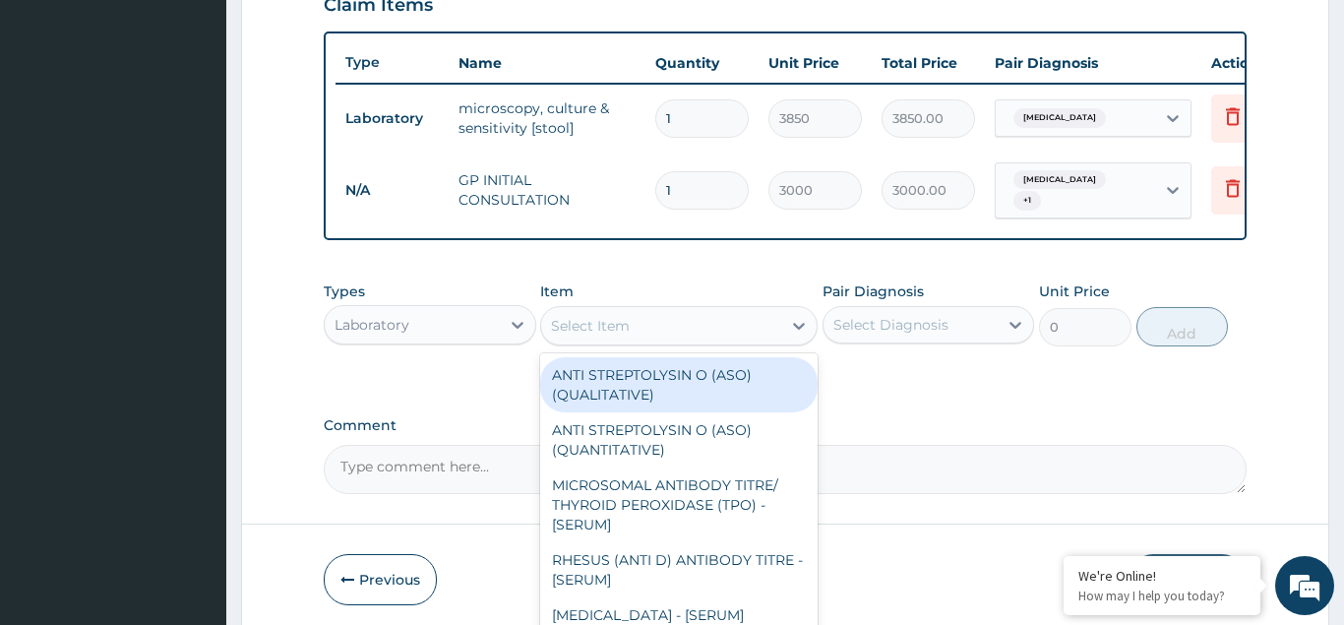
click at [607, 316] on div "Select Item" at bounding box center [590, 326] width 79 height 20
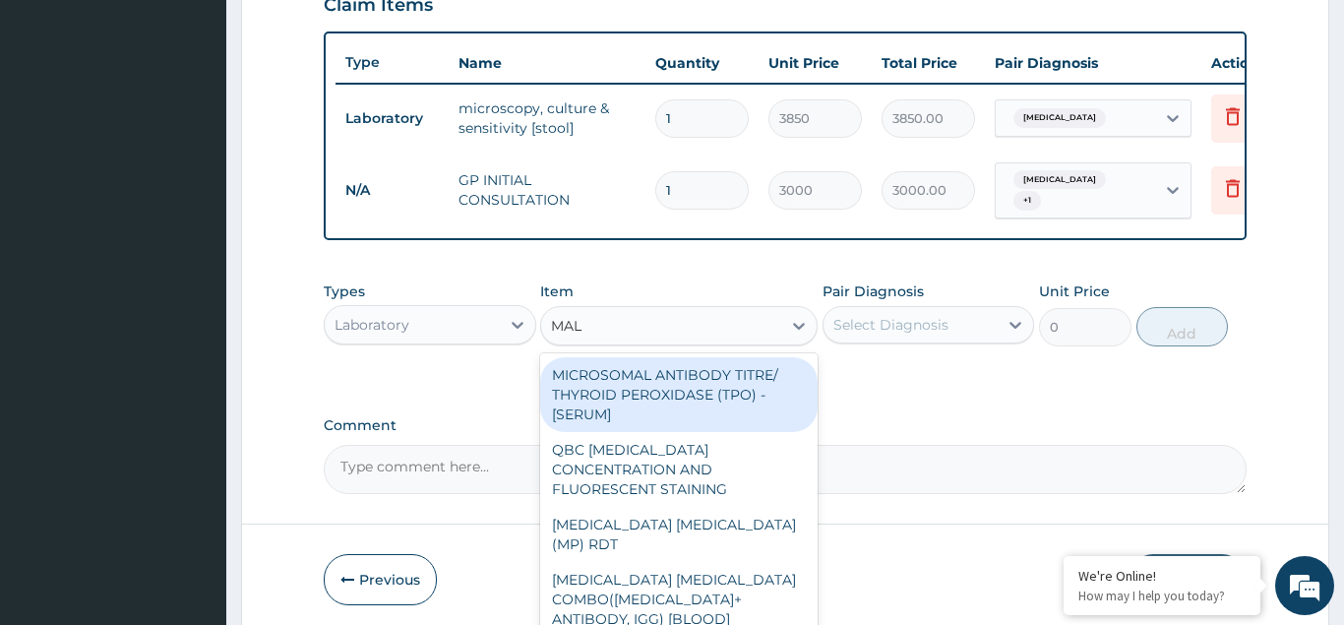
type input "MALA"
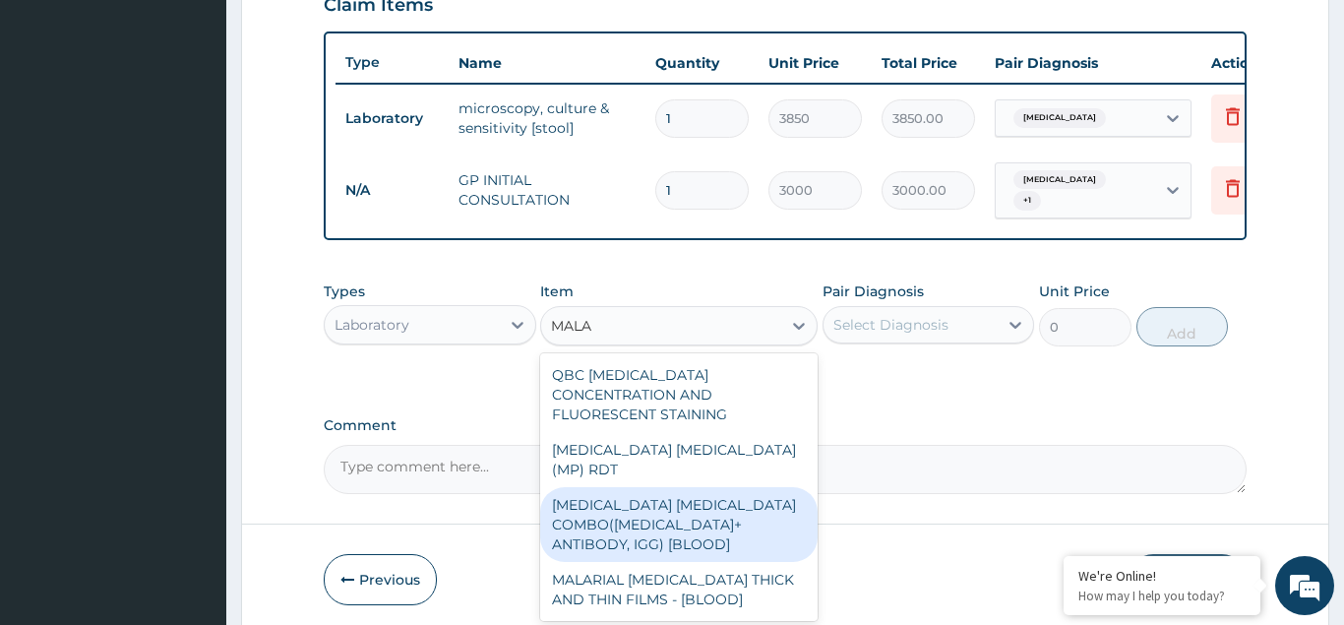
click at [643, 491] on div "MALARIA PARASITE COMBO(BLOOD FILM+ ANTIBODY, IGG) [BLOOD]" at bounding box center [679, 524] width 278 height 75
type input "2200"
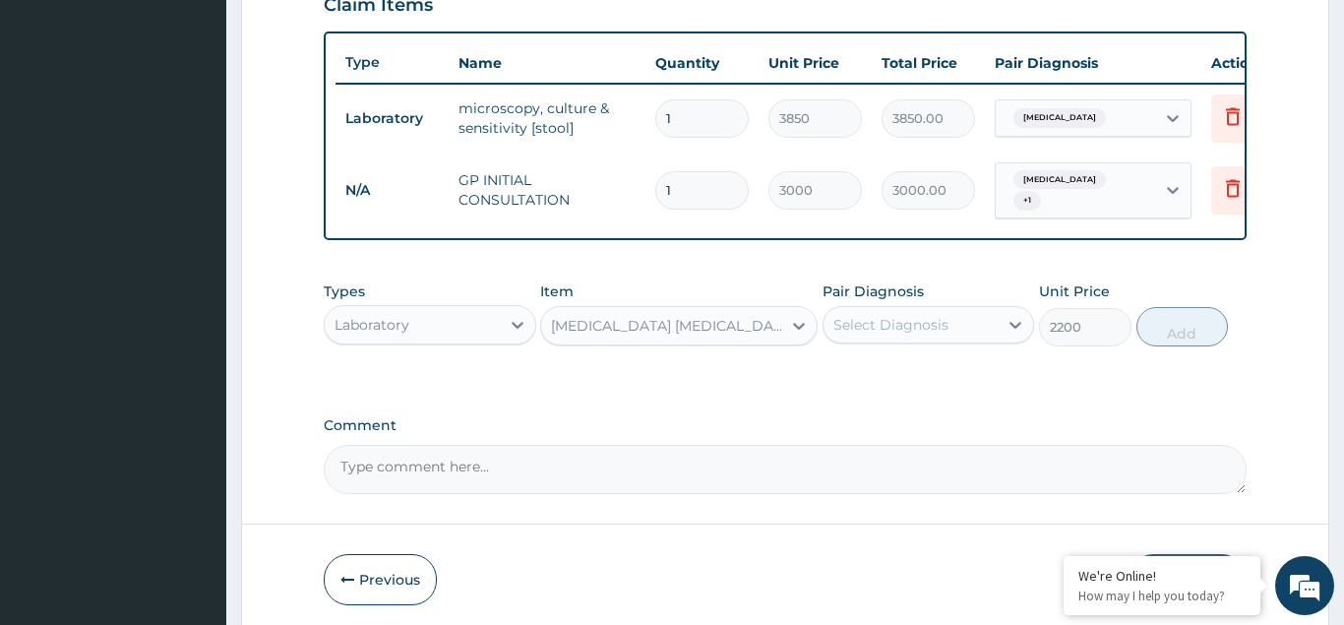
click at [898, 315] on div "Select Diagnosis" at bounding box center [891, 325] width 115 height 20
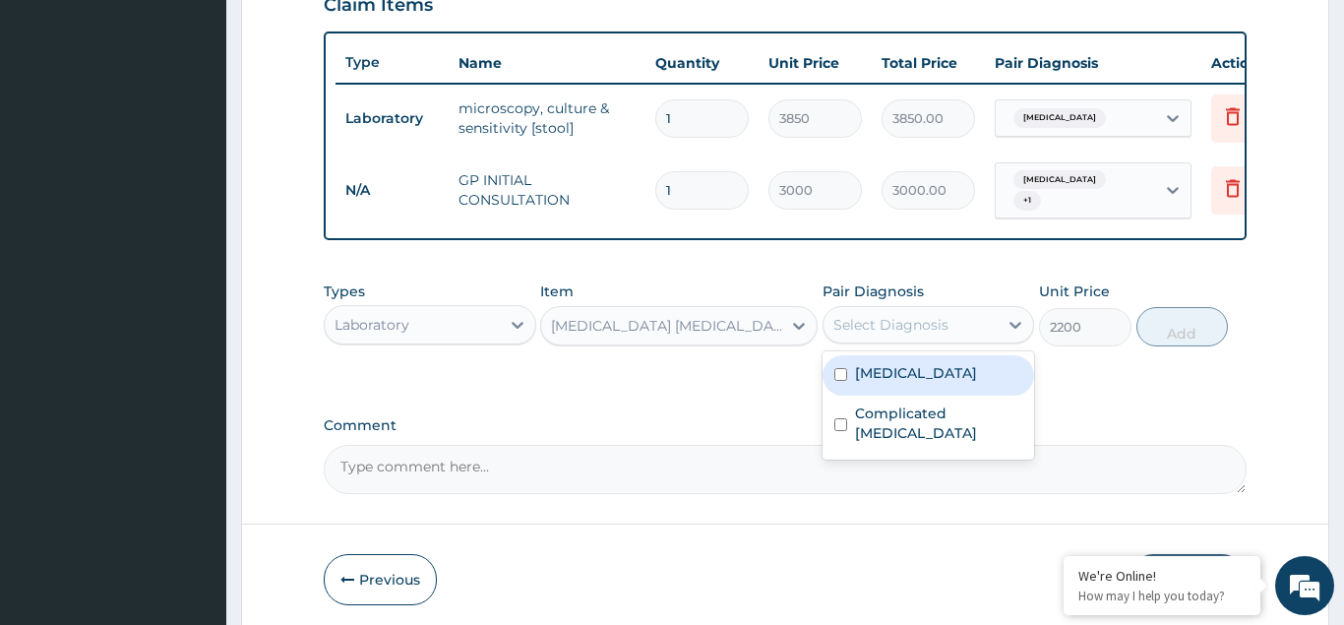
click at [841, 368] on input "checkbox" at bounding box center [841, 374] width 13 height 13
checkbox input "true"
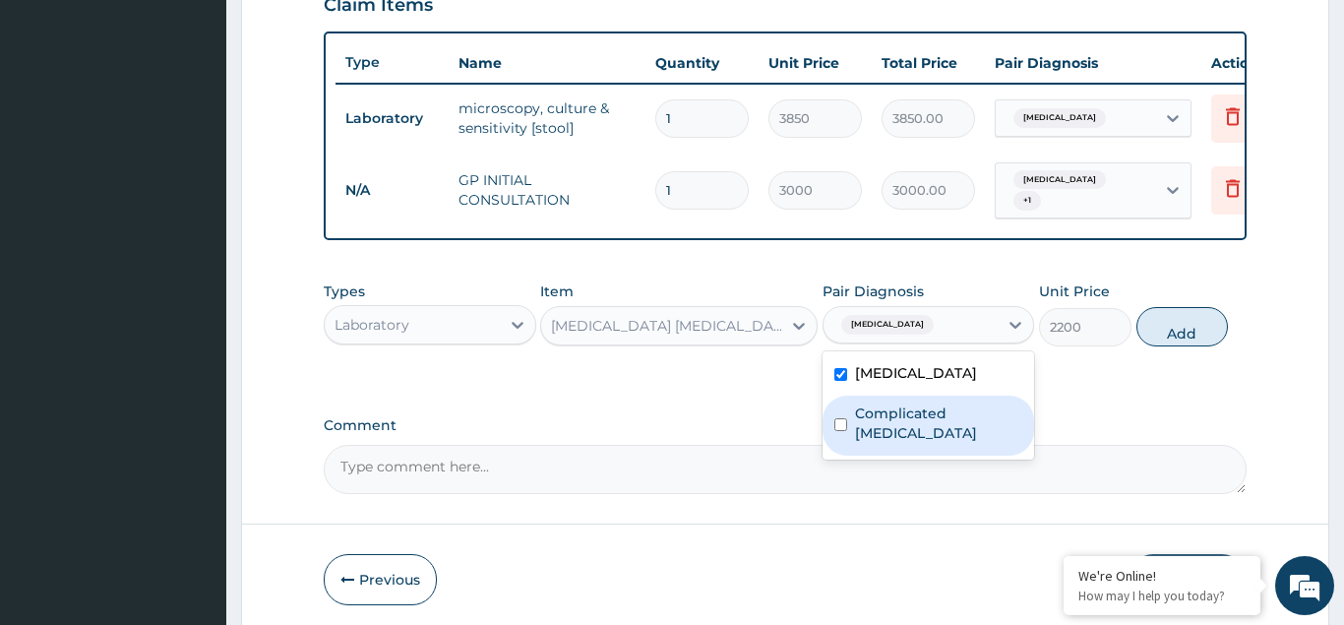
click at [844, 418] on input "checkbox" at bounding box center [841, 424] width 13 height 13
checkbox input "true"
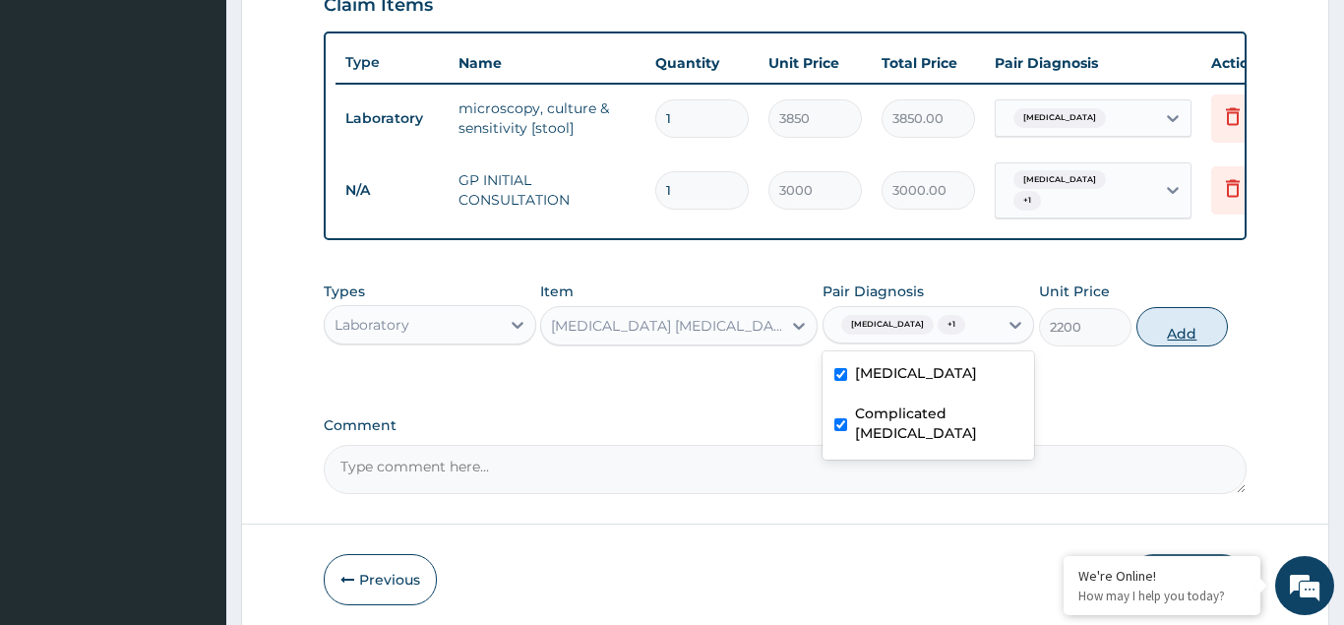
click at [1167, 321] on button "Add" at bounding box center [1183, 326] width 93 height 39
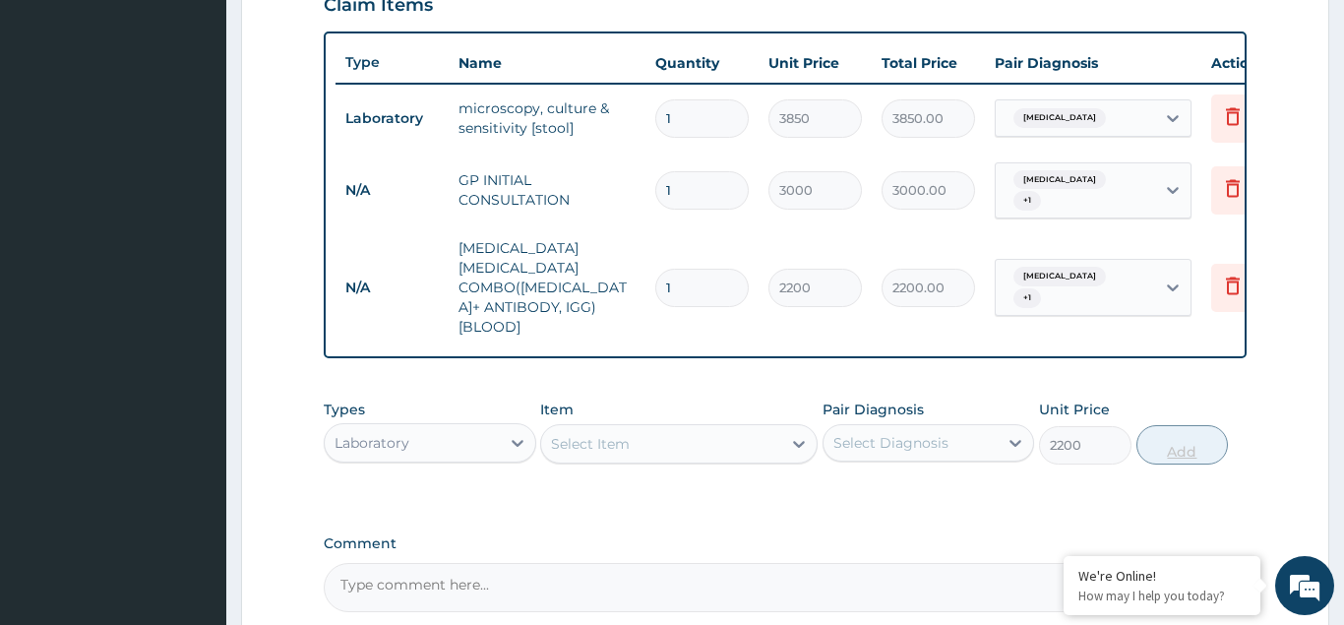
type input "0"
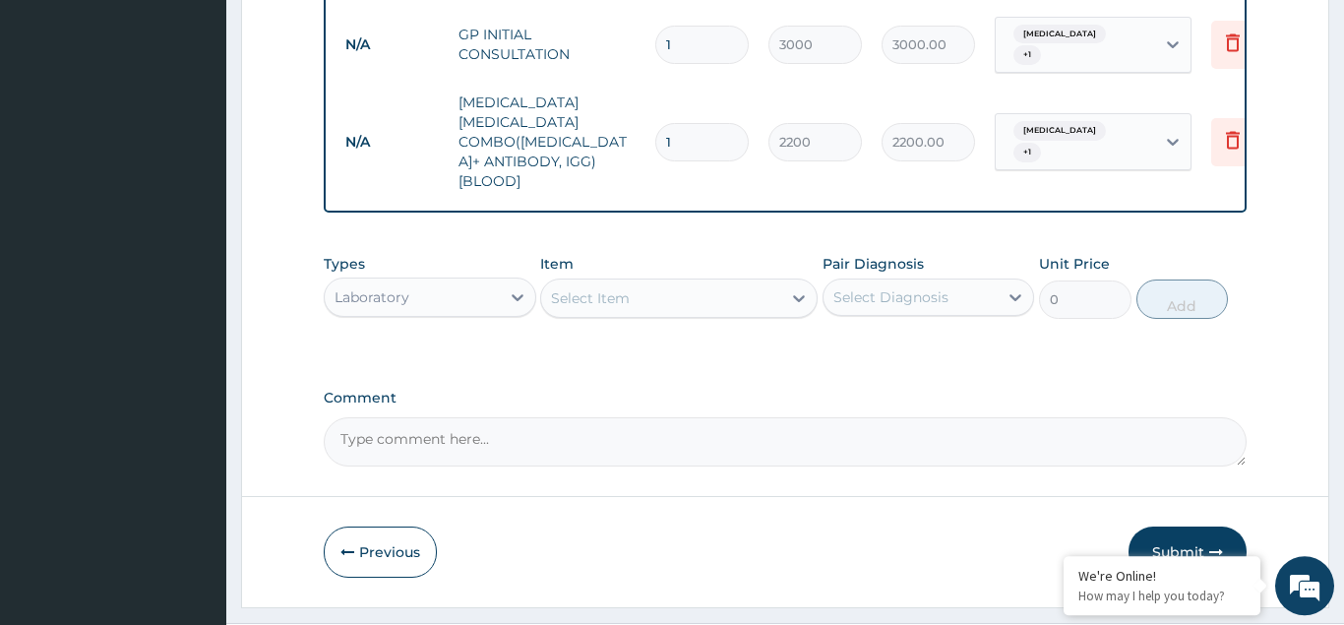
scroll to position [847, 0]
click at [398, 280] on div "Laboratory" at bounding box center [412, 295] width 175 height 31
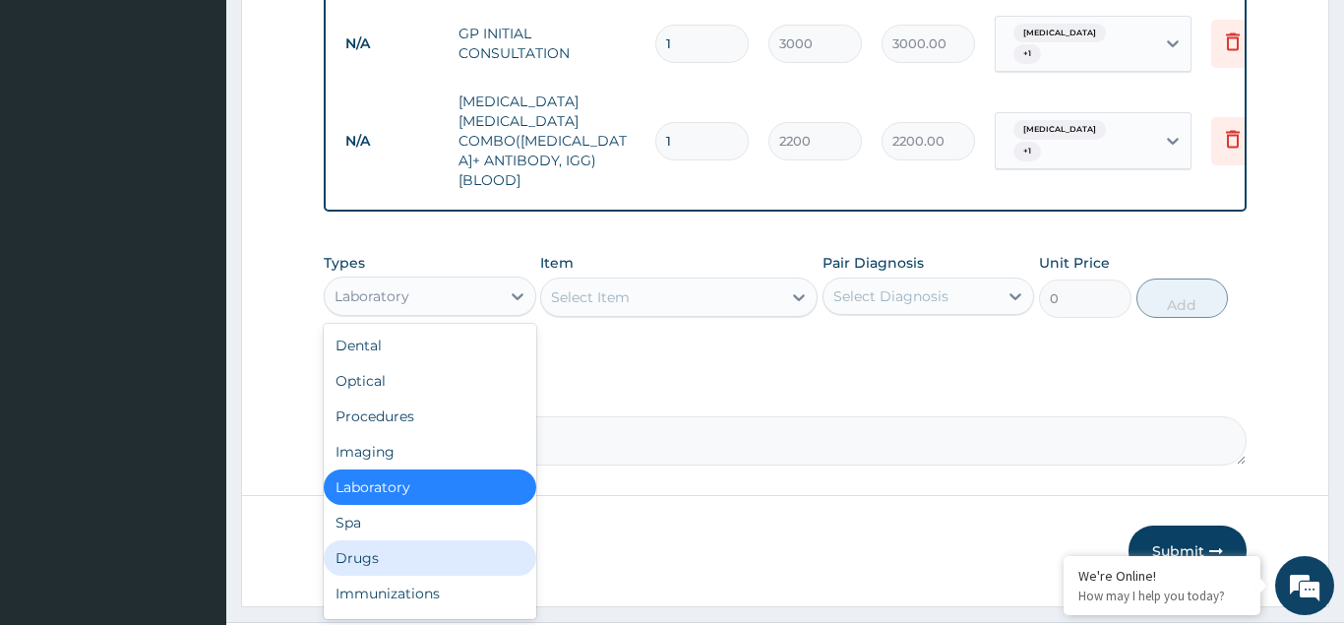
click at [368, 540] on div "Drugs" at bounding box center [430, 557] width 213 height 35
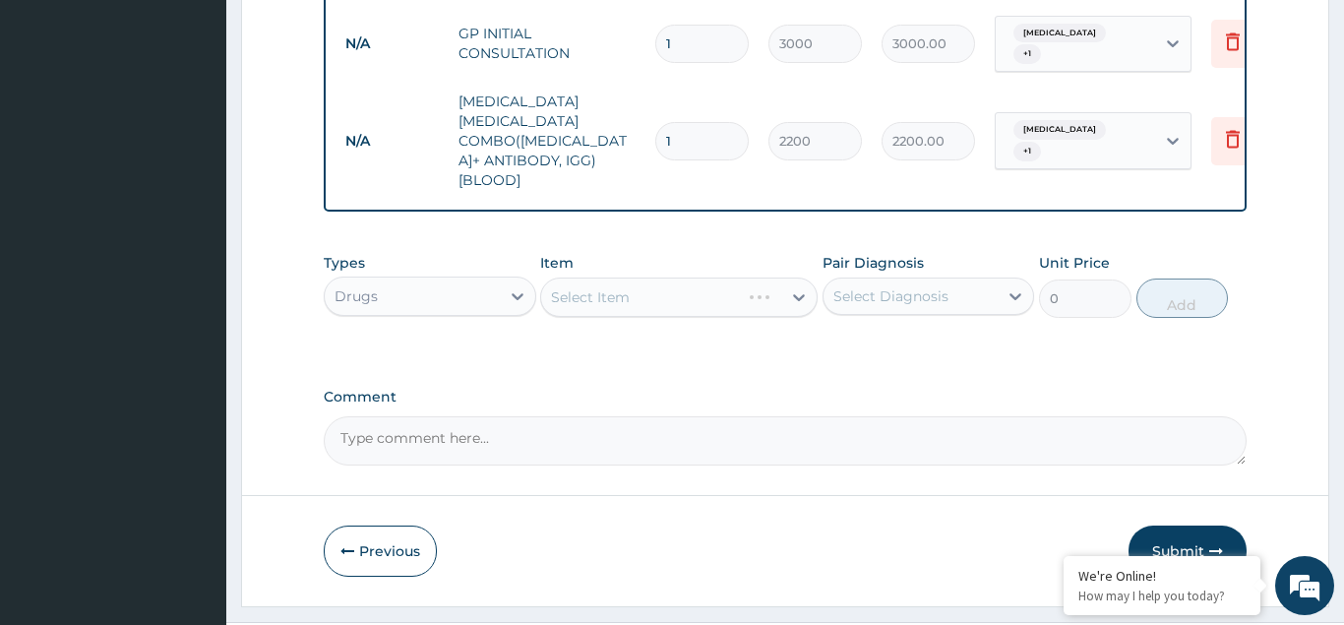
click at [585, 278] on div "Select Item" at bounding box center [679, 297] width 278 height 39
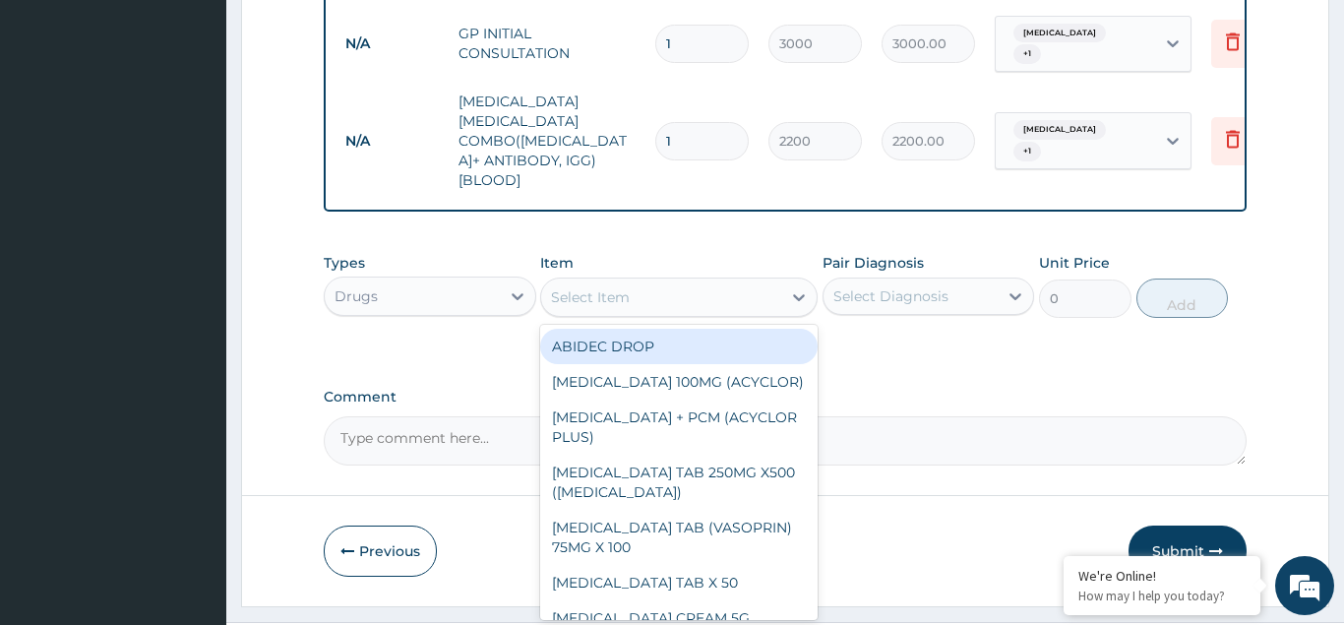
click at [585, 287] on div "Select Item" at bounding box center [590, 297] width 79 height 20
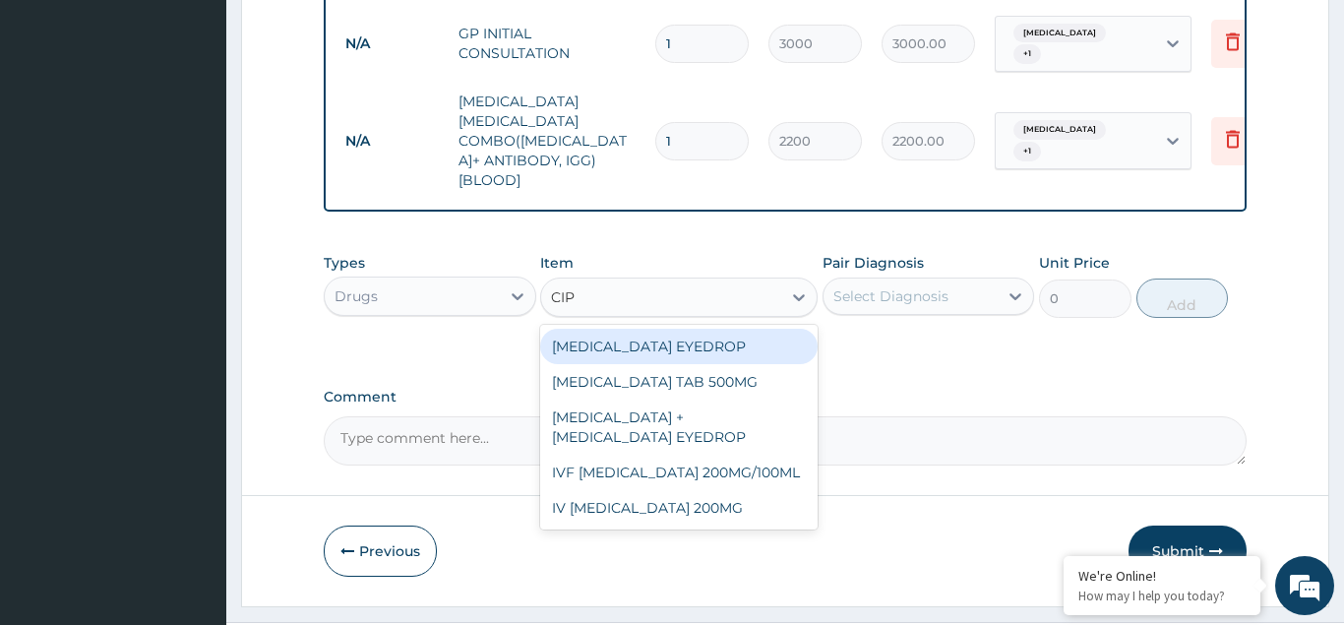
type input "CIPR"
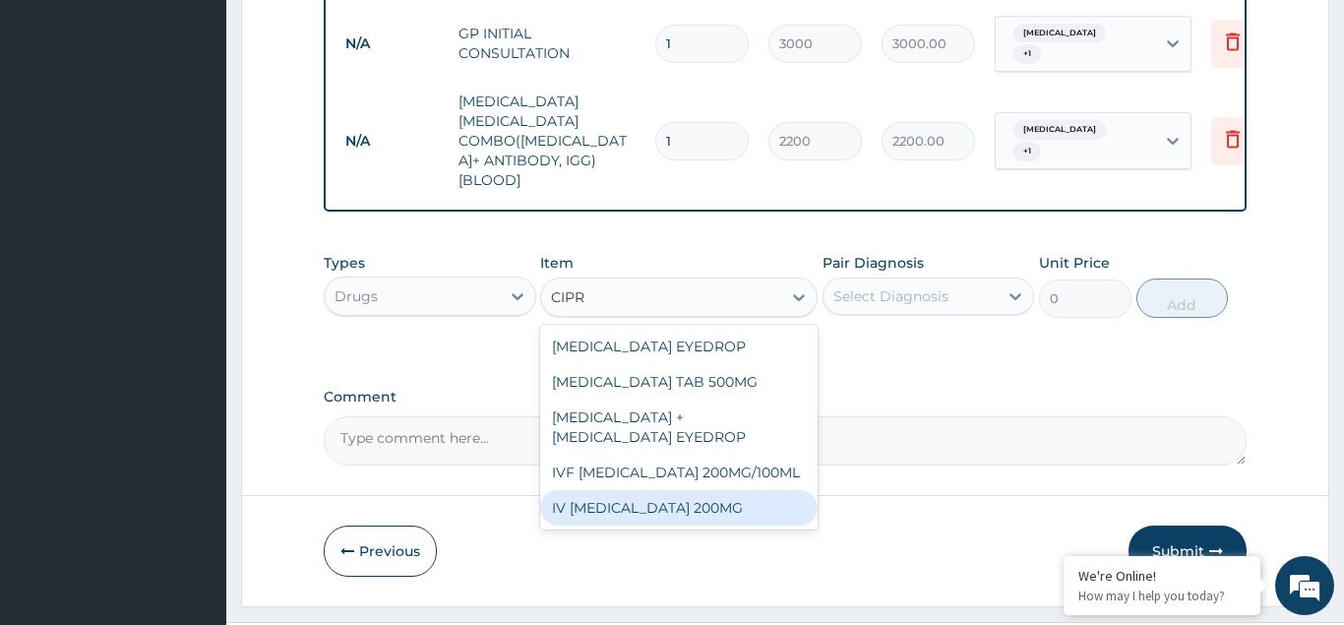
click at [664, 490] on div "IV CIPROFLOXACIN 200MG" at bounding box center [679, 507] width 278 height 35
type input "2700"
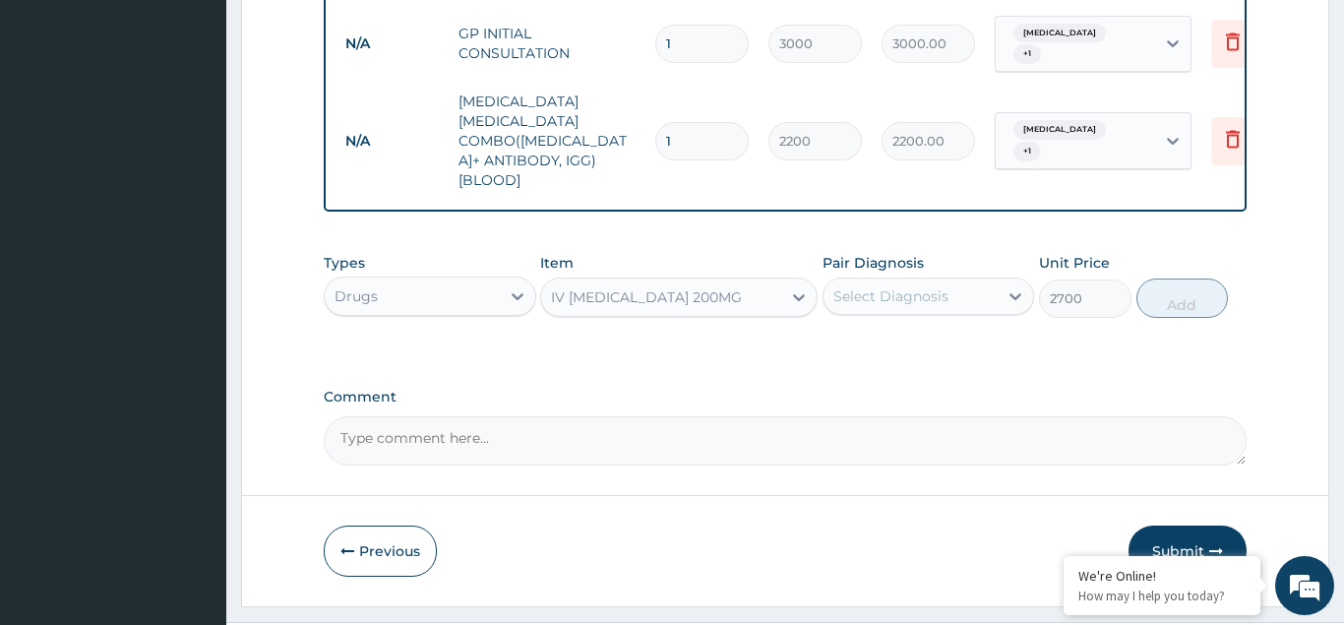
click at [857, 286] on div "Select Diagnosis" at bounding box center [891, 296] width 115 height 20
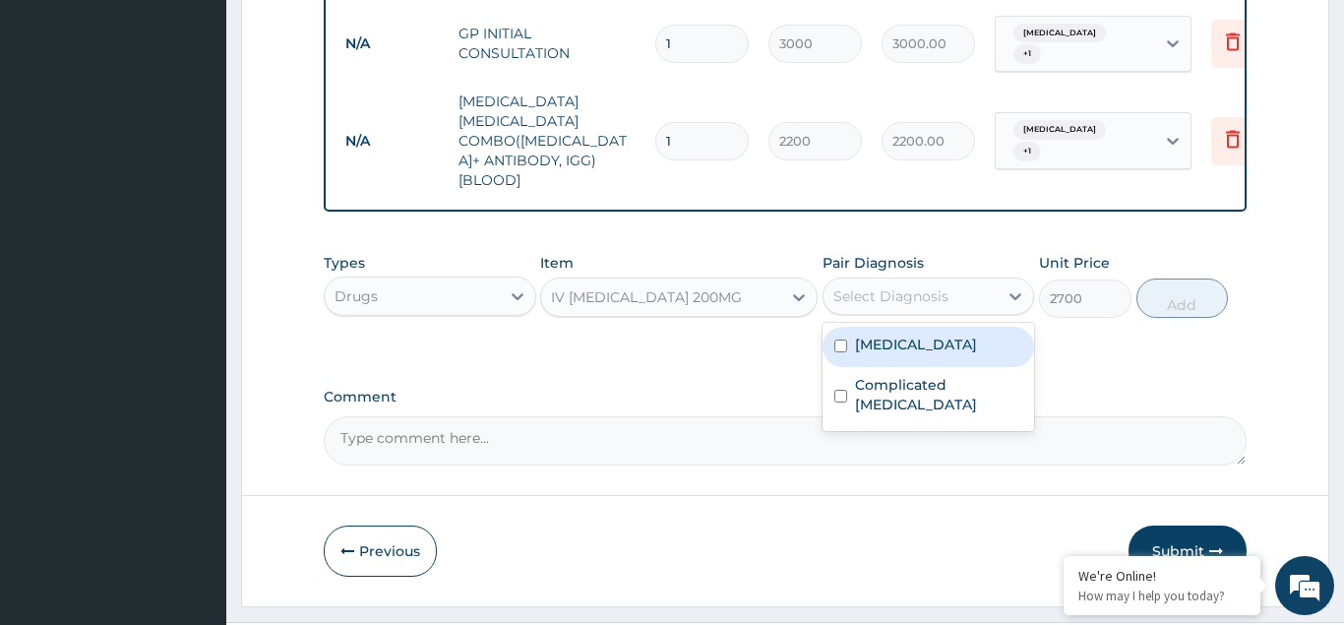
click at [839, 340] on input "checkbox" at bounding box center [841, 346] width 13 height 13
checkbox input "true"
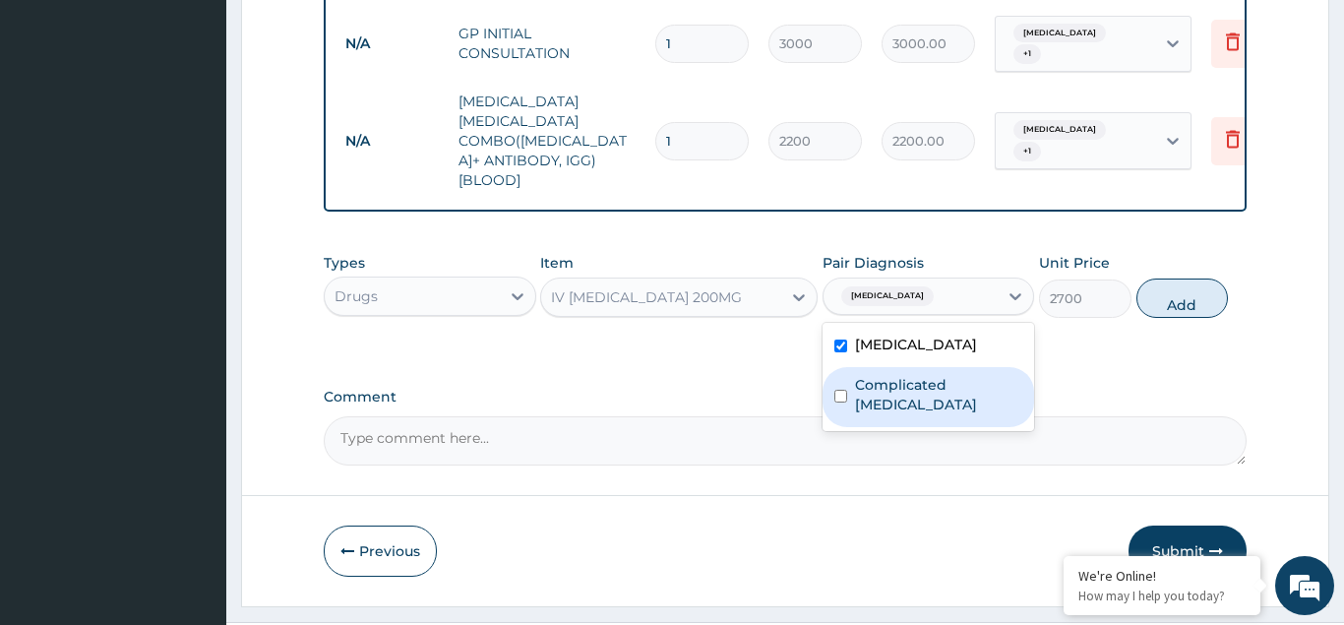
click at [836, 367] on div "Complicated malaria" at bounding box center [929, 397] width 213 height 60
checkbox input "true"
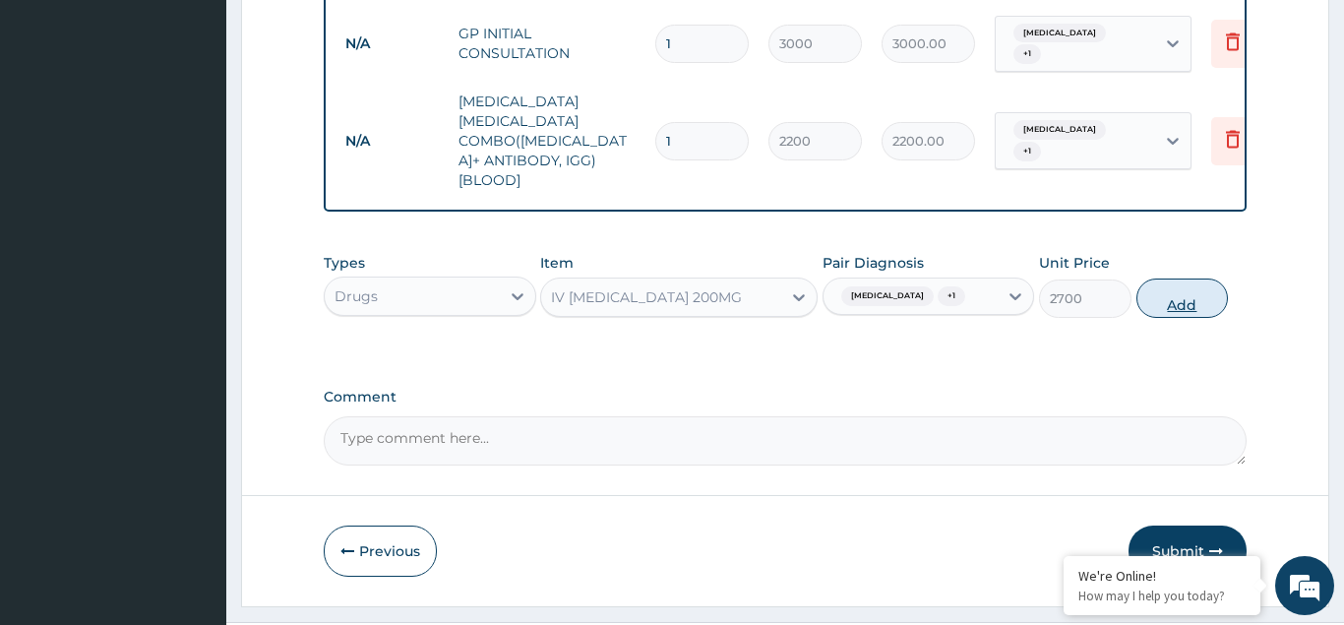
click at [1183, 279] on button "Add" at bounding box center [1183, 298] width 93 height 39
type input "0"
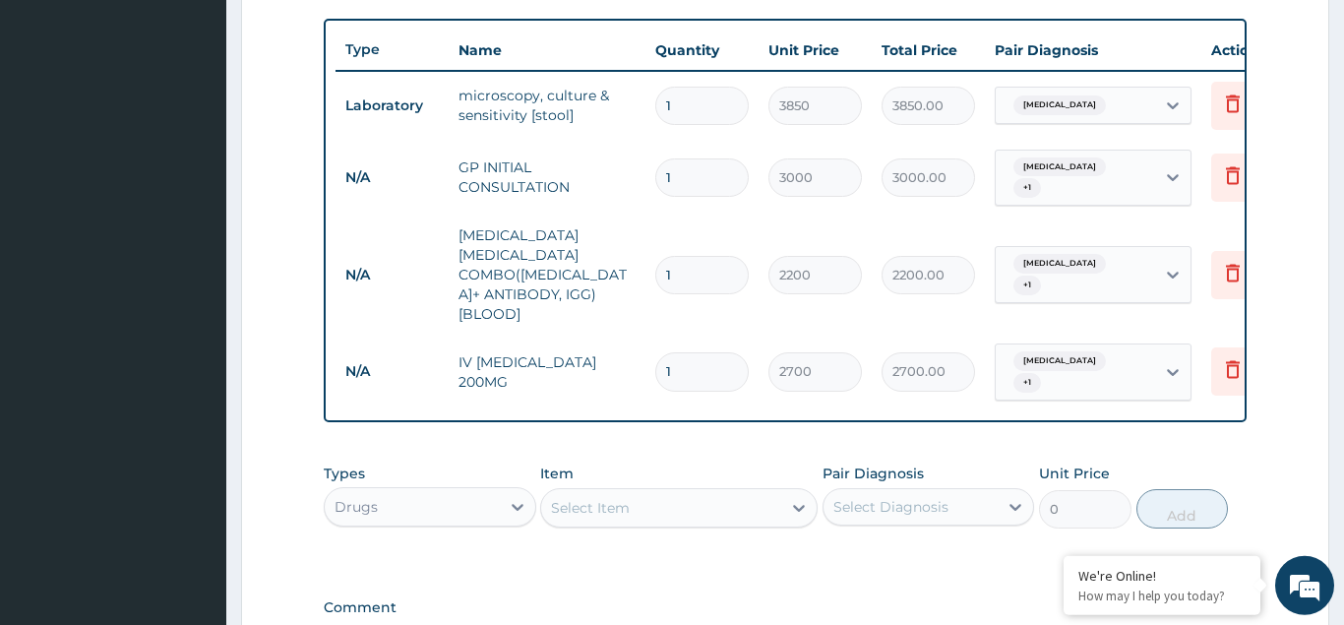
scroll to position [747, 0]
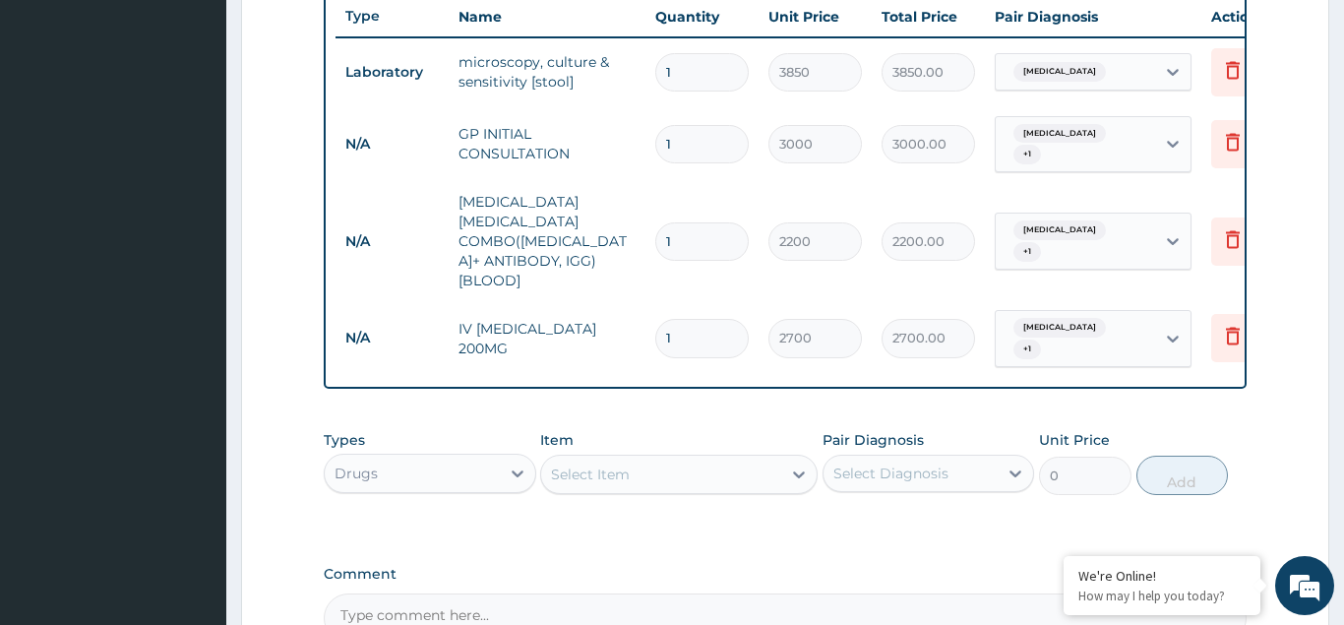
type input "0.00"
type input "2"
type input "5400.00"
type input "2"
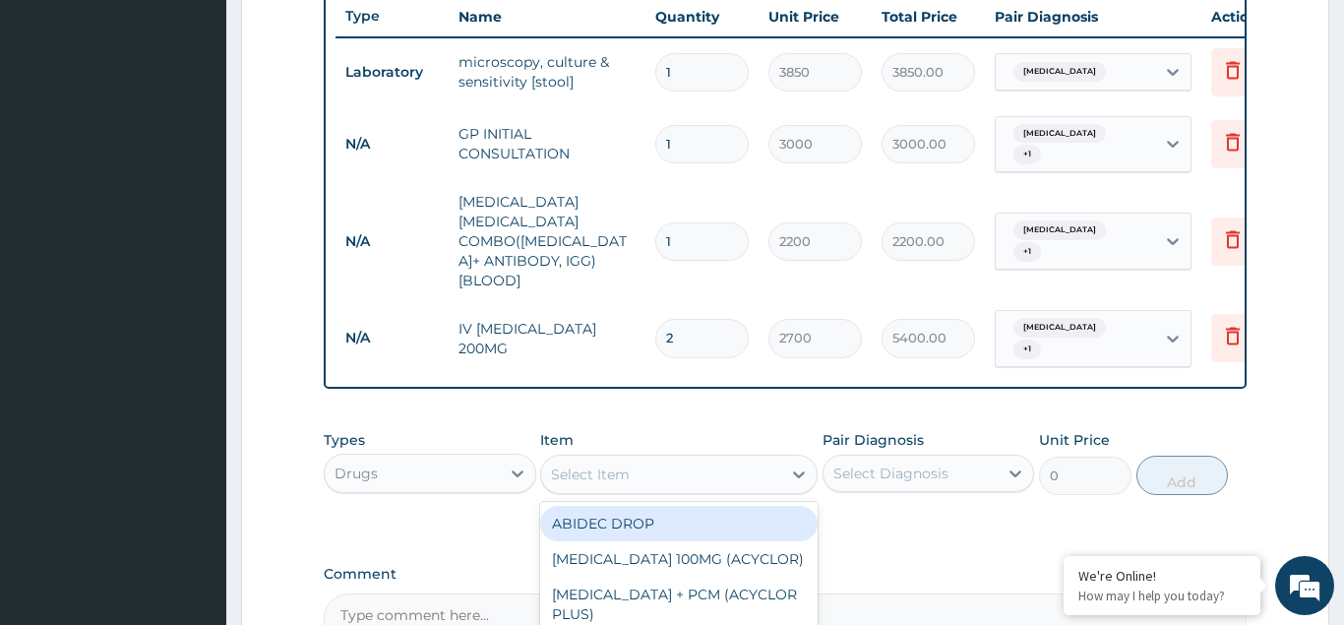
click at [594, 465] on div "Select Item" at bounding box center [590, 475] width 79 height 20
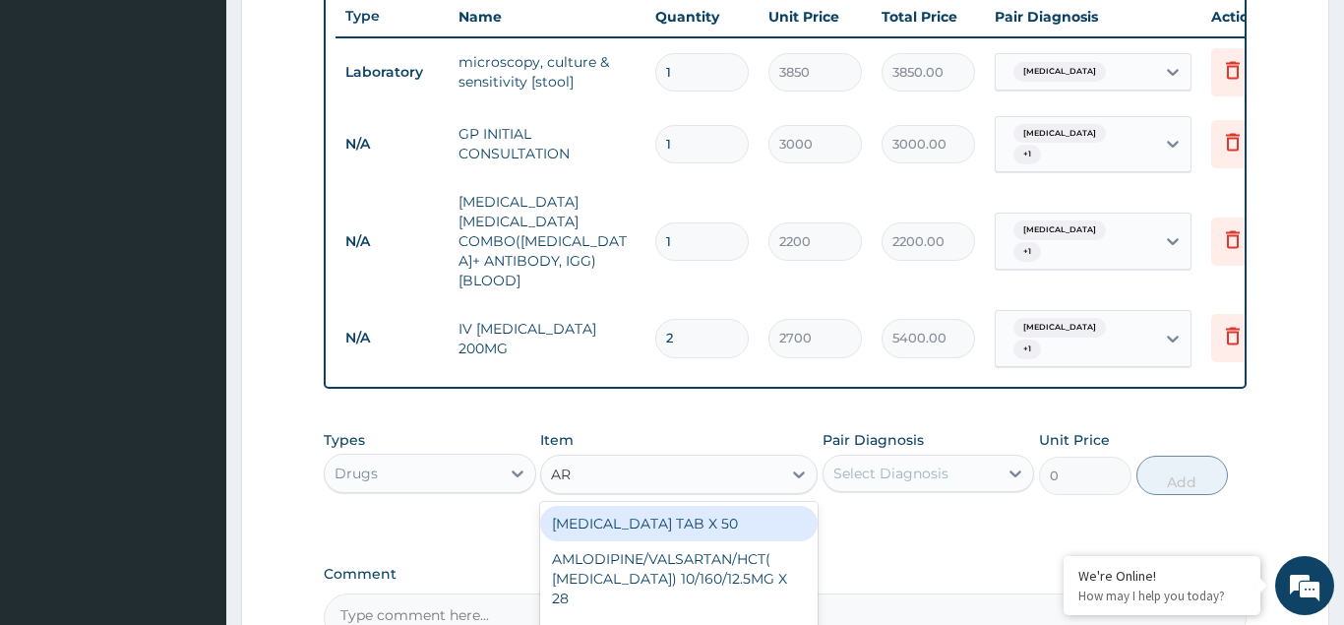
type input "ART"
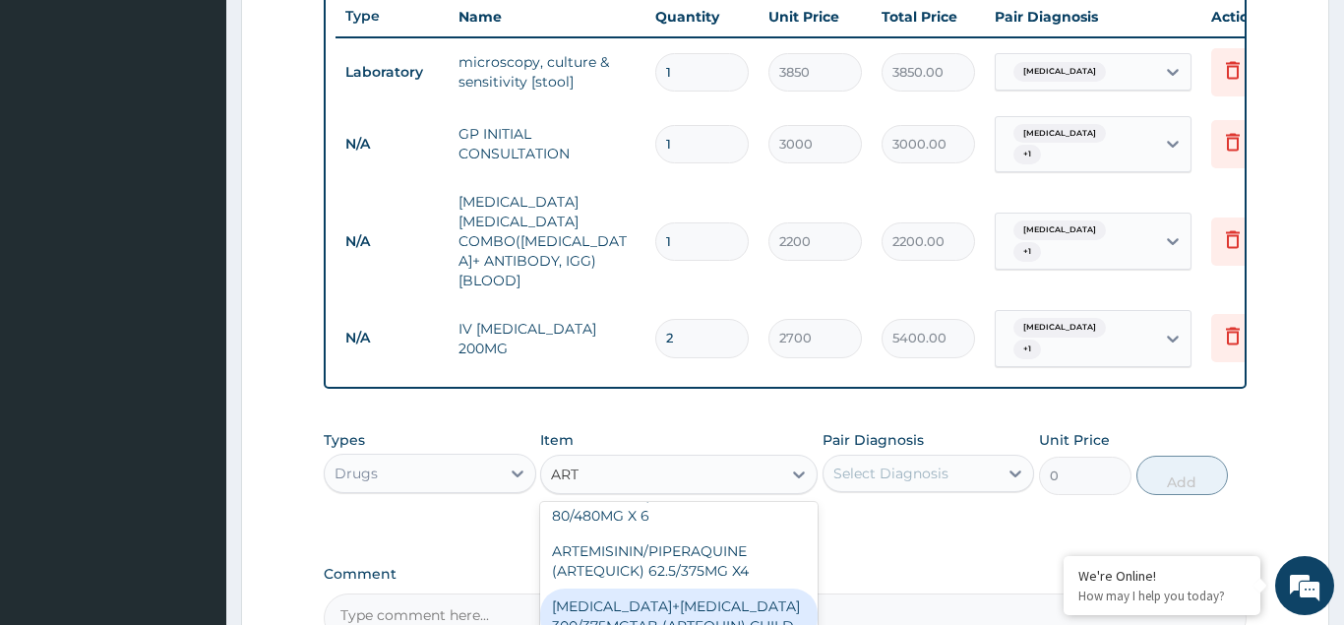
scroll to position [638, 0]
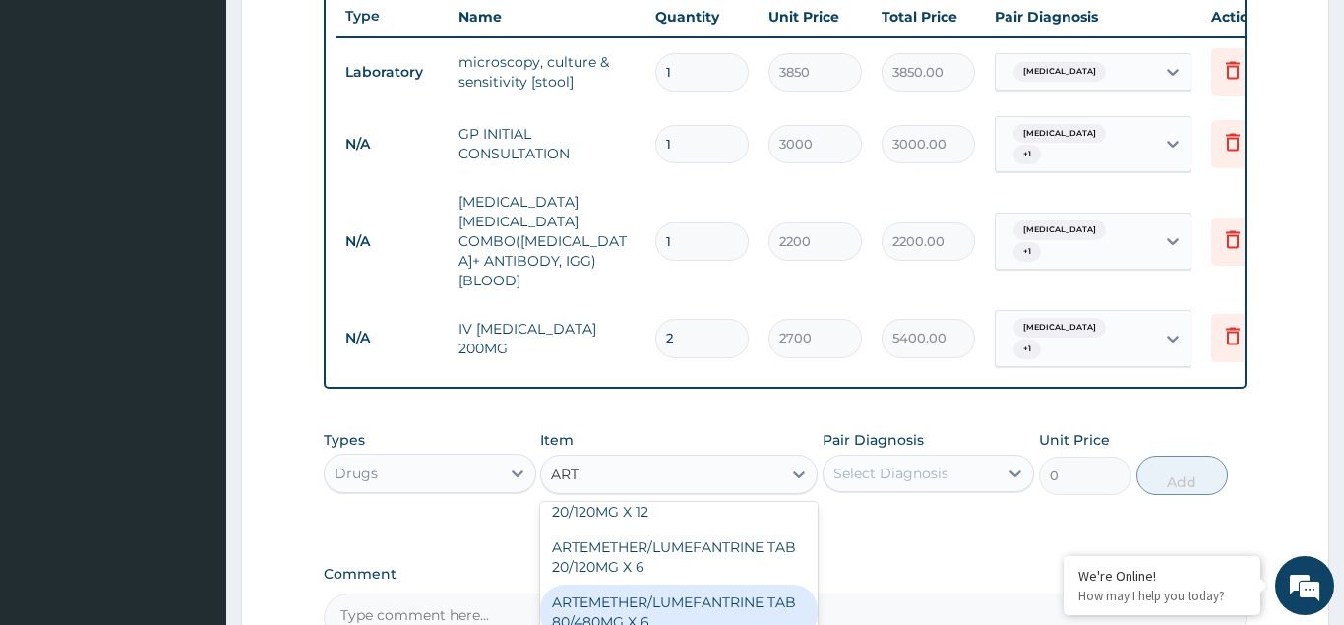
click at [635, 585] on div "ARTEMETHER/LUMEFANTRINE TAB 80/480MG X 6" at bounding box center [679, 612] width 278 height 55
type input "800"
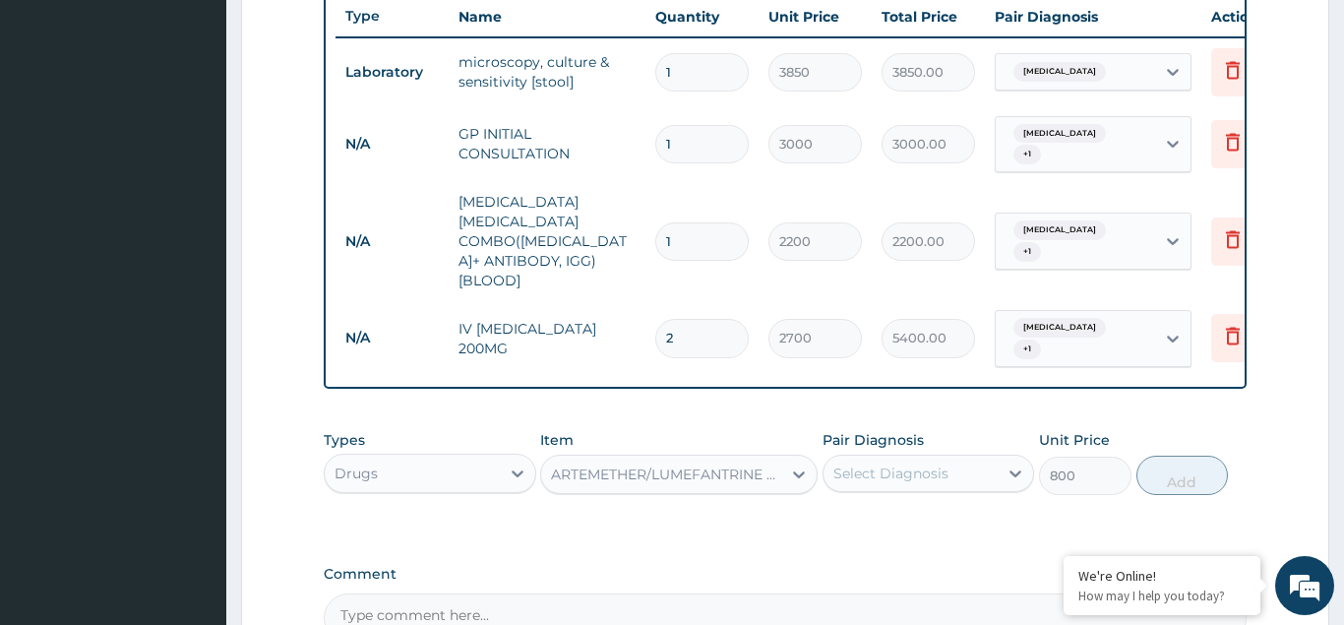
click at [882, 464] on div "Select Diagnosis" at bounding box center [891, 474] width 115 height 20
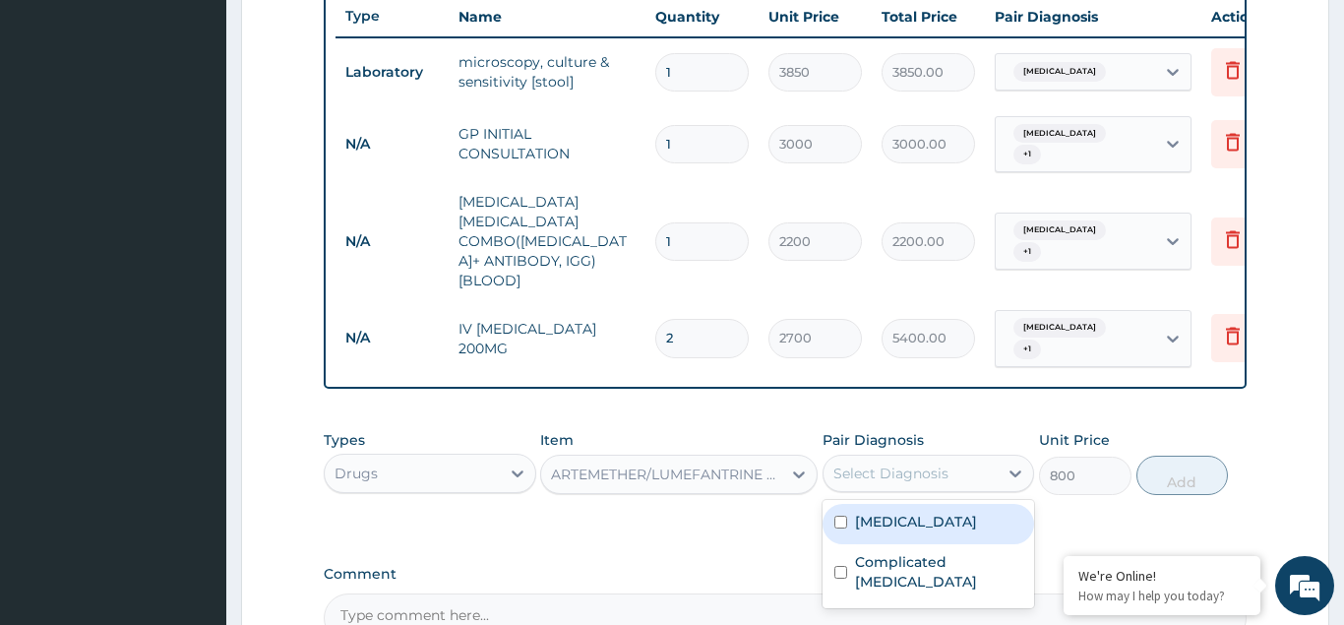
click at [839, 504] on div "Typhoid fever" at bounding box center [929, 524] width 213 height 40
checkbox input "true"
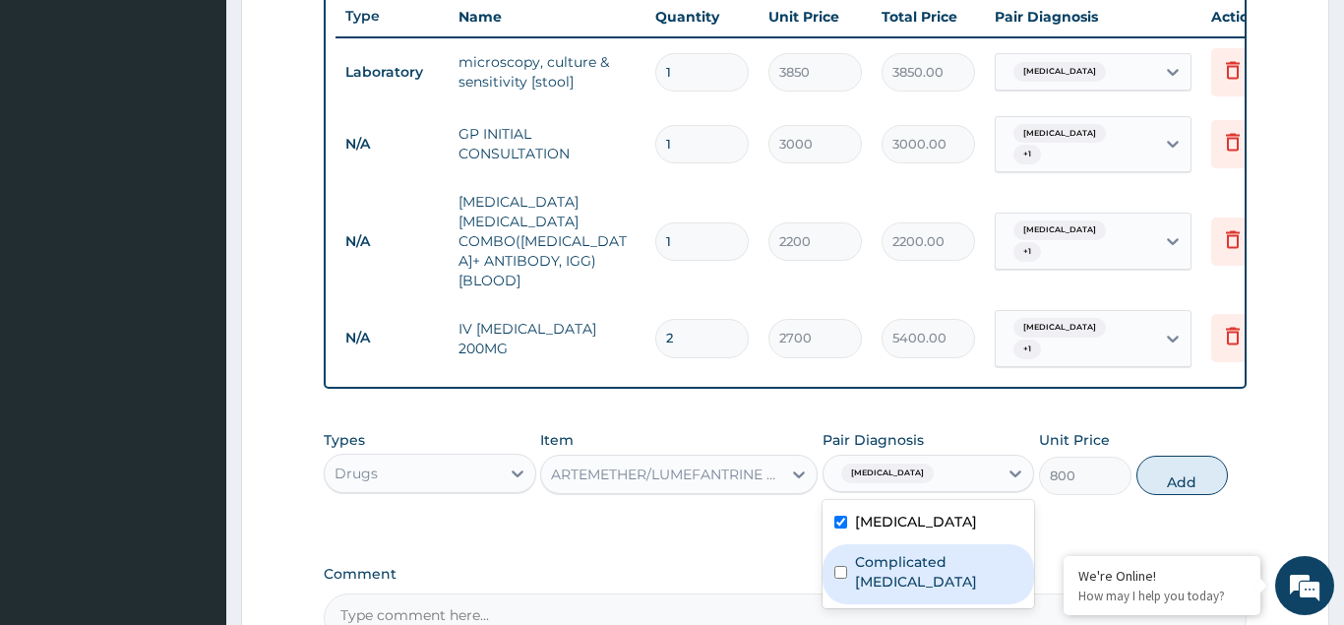
click at [840, 566] on input "checkbox" at bounding box center [841, 572] width 13 height 13
checkbox input "true"
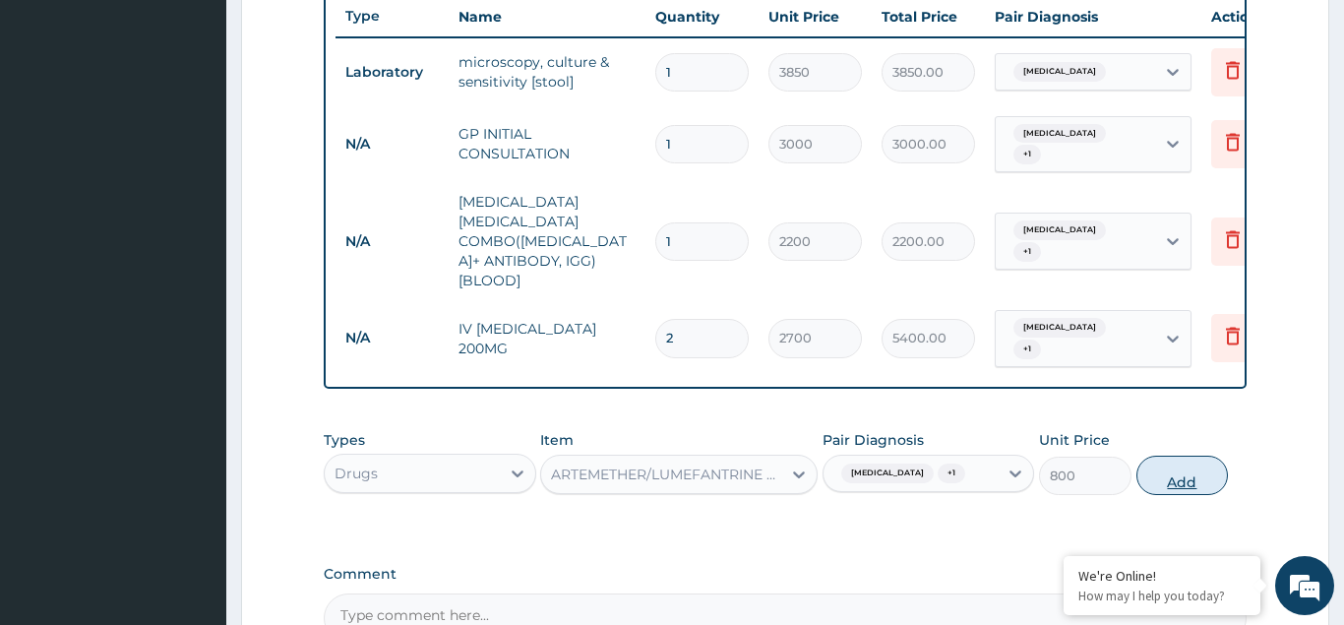
click at [1195, 456] on button "Add" at bounding box center [1183, 475] width 93 height 39
type input "0"
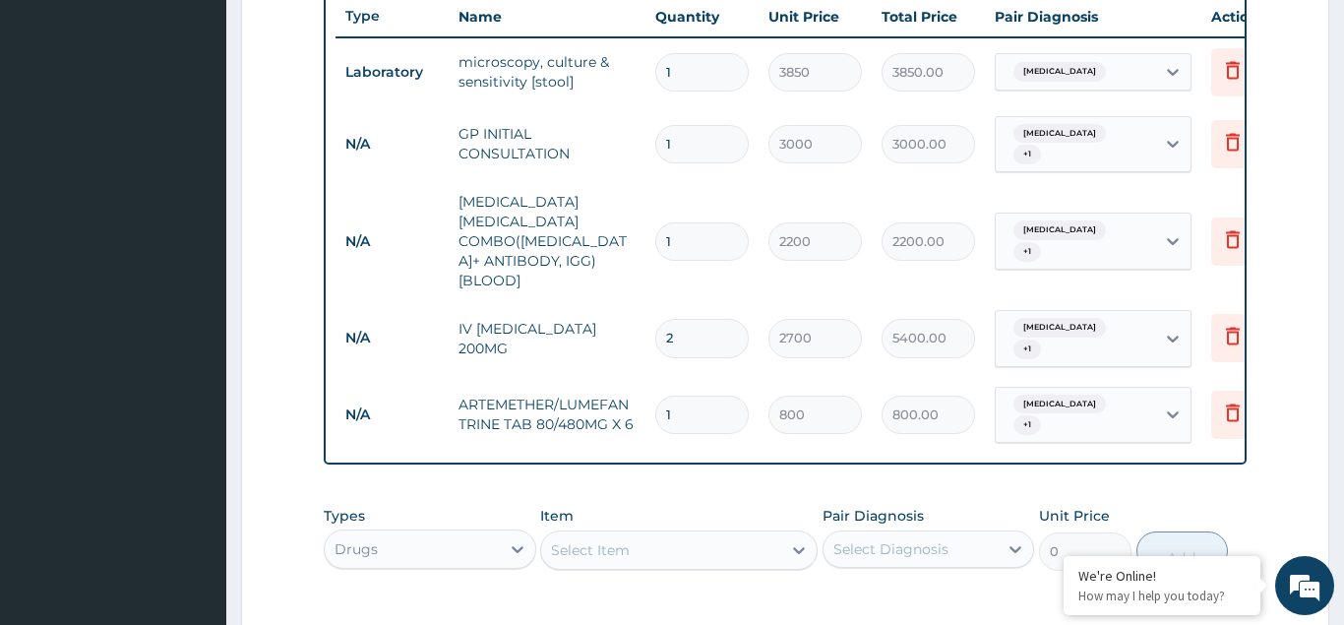
scroll to position [994, 0]
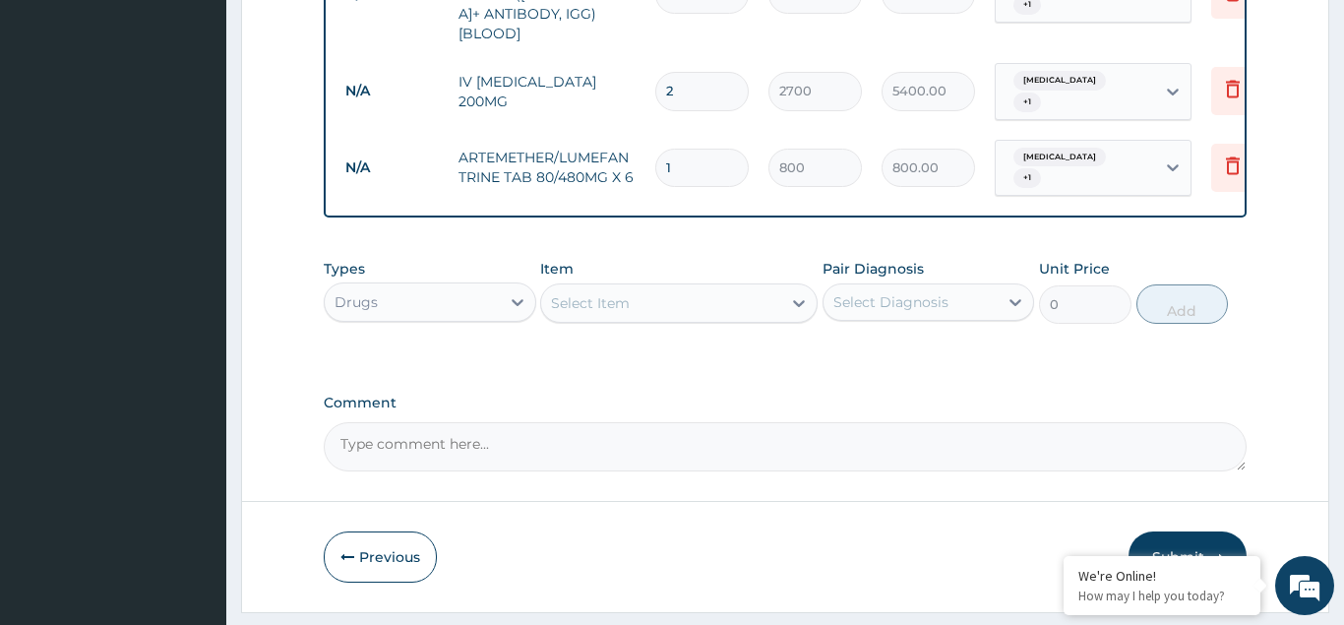
type input "0.00"
type input "6"
type input "4800.00"
type input "6"
click at [574, 293] on div "Select Item" at bounding box center [590, 303] width 79 height 20
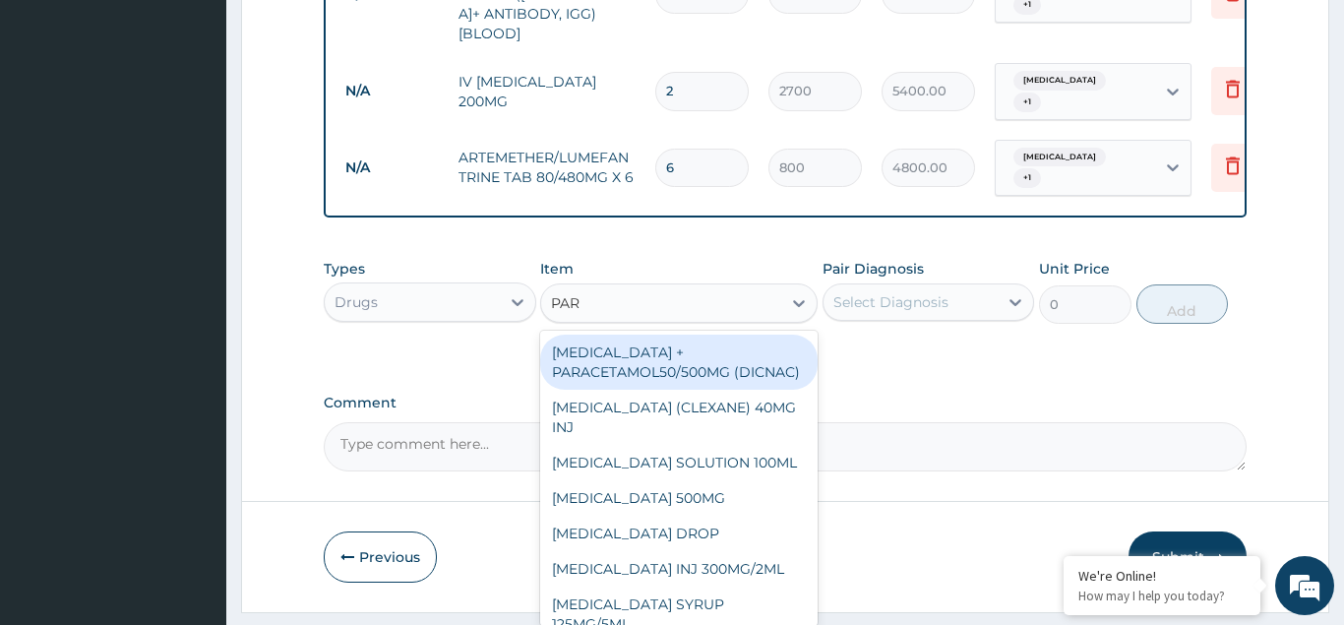
type input "PARA"
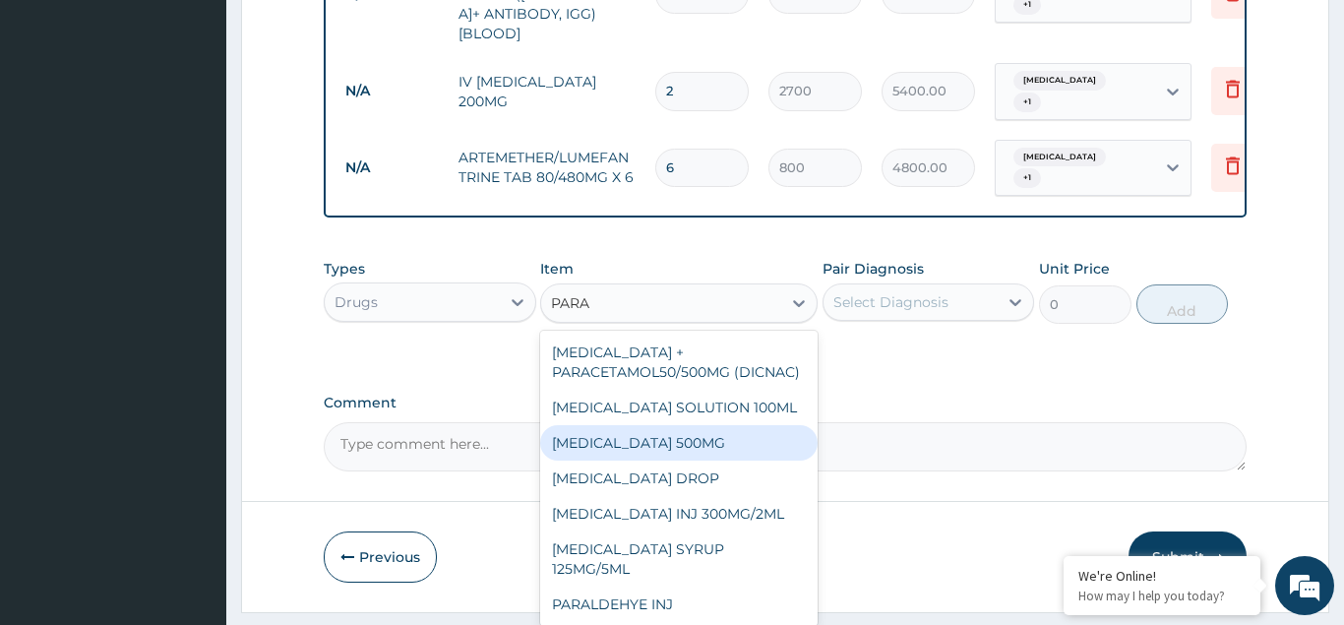
click at [599, 425] on div "PARACETAMOL 500MG" at bounding box center [679, 442] width 278 height 35
type input "20"
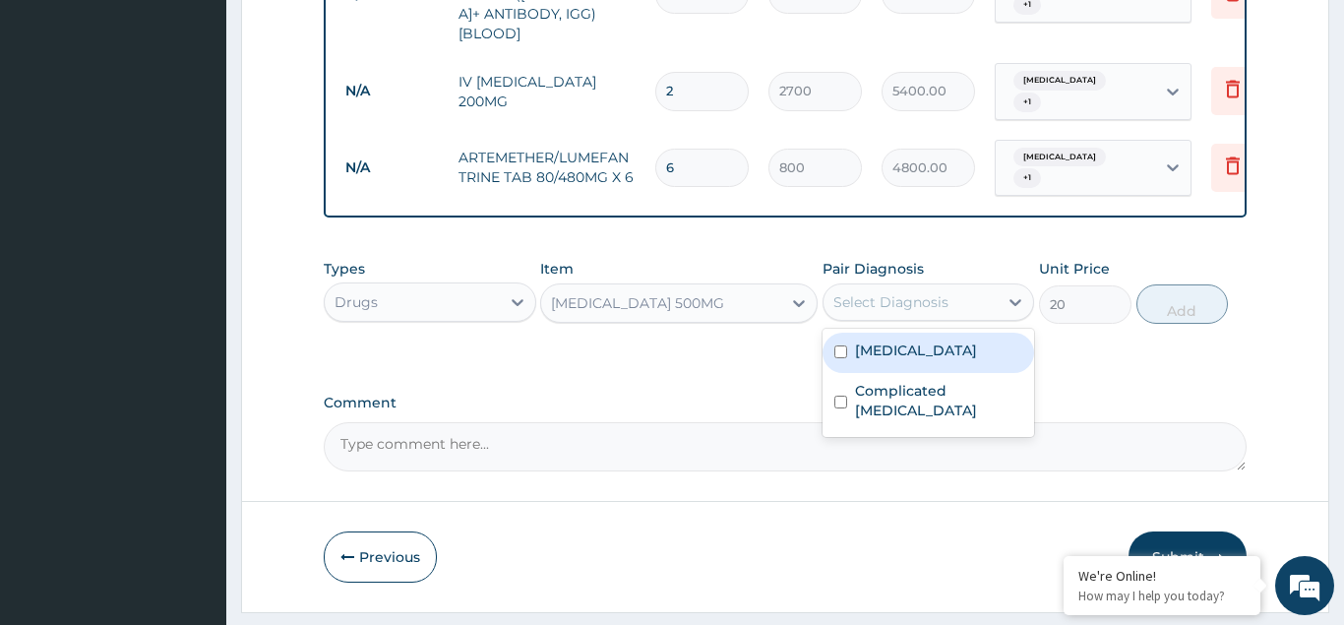
click at [868, 292] on div "Select Diagnosis" at bounding box center [891, 302] width 115 height 20
drag, startPoint x: 848, startPoint y: 289, endPoint x: 838, endPoint y: 316, distance: 28.3
click at [847, 333] on div "Typhoid fever" at bounding box center [929, 353] width 213 height 40
checkbox input "true"
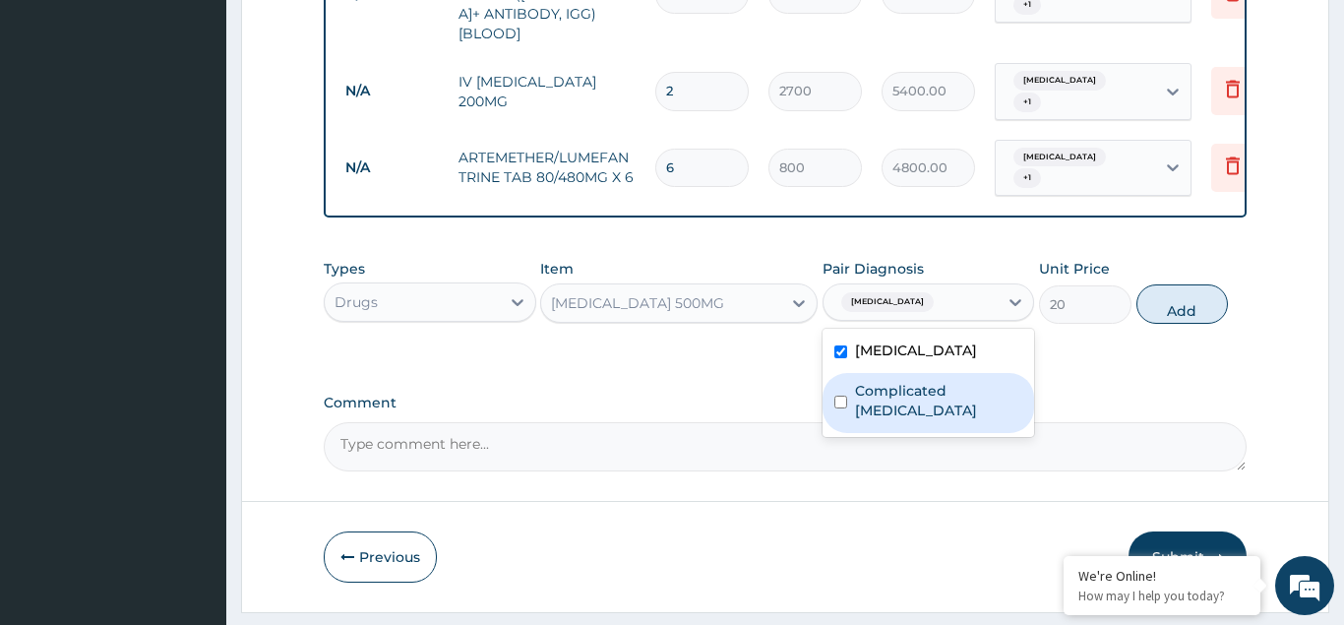
click at [837, 373] on div "Complicated malaria" at bounding box center [929, 403] width 213 height 60
checkbox input "true"
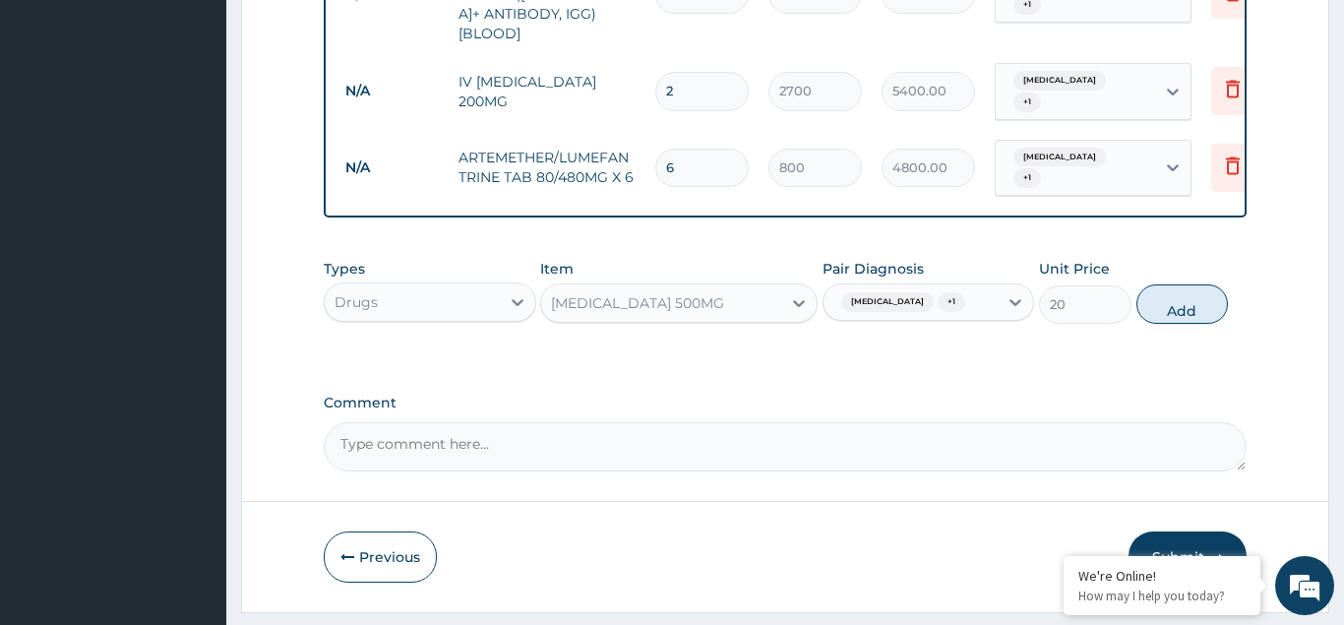
click at [1204, 284] on button "Add" at bounding box center [1183, 303] width 93 height 39
type input "0"
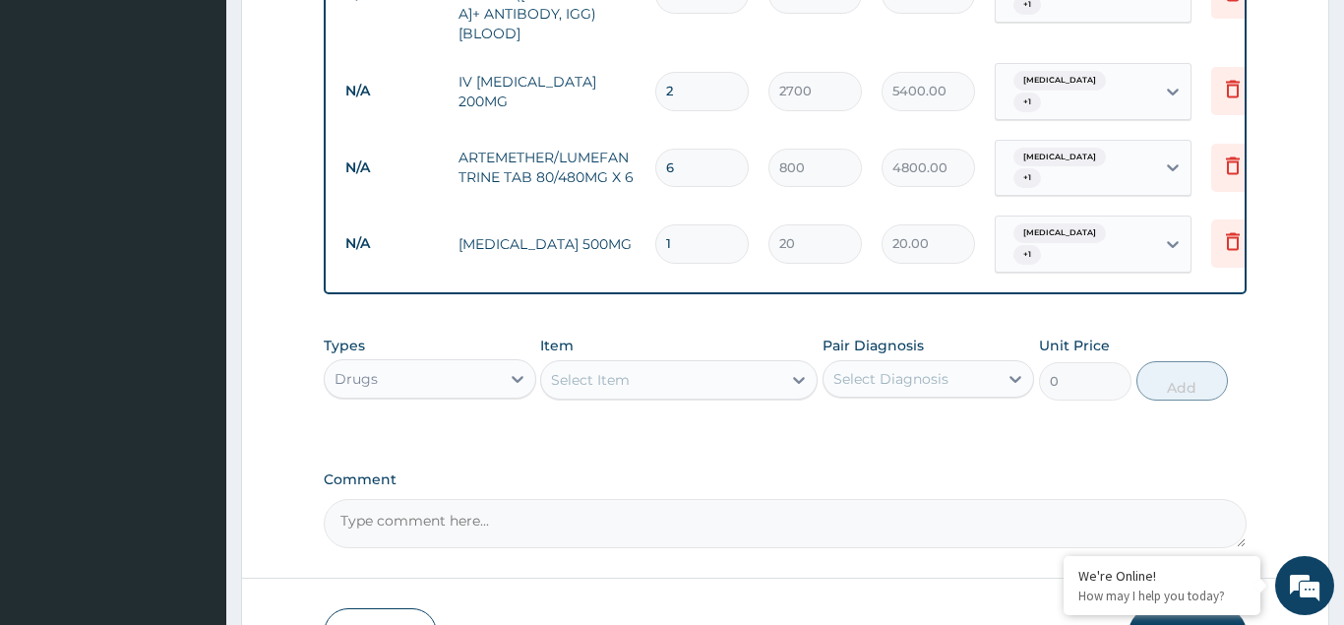
type input "0.00"
type input "3"
type input "60.00"
type input "30"
type input "600.00"
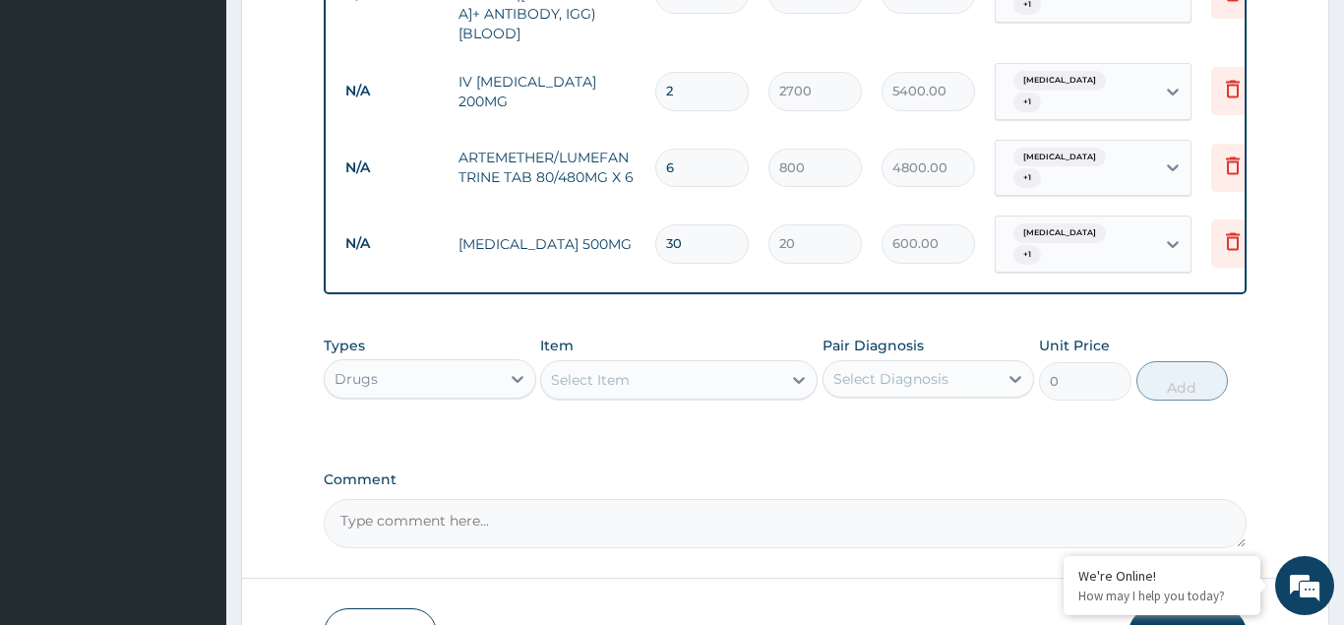
type input "30"
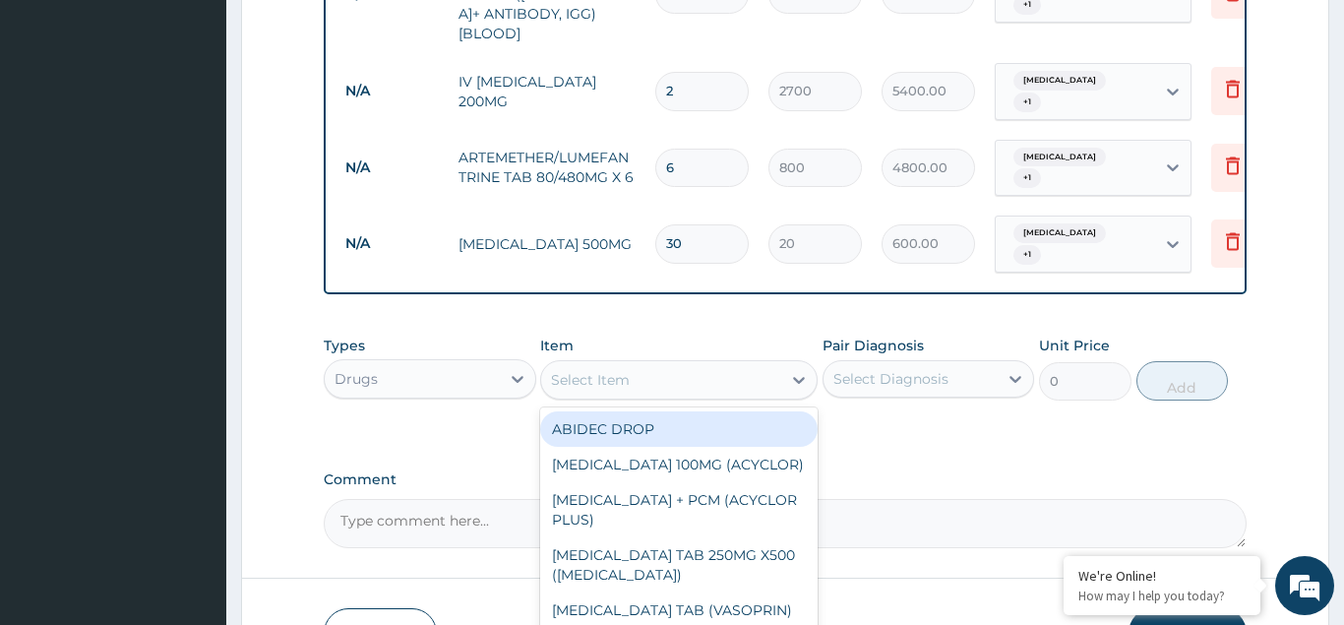
click at [558, 370] on div "Select Item" at bounding box center [590, 380] width 79 height 20
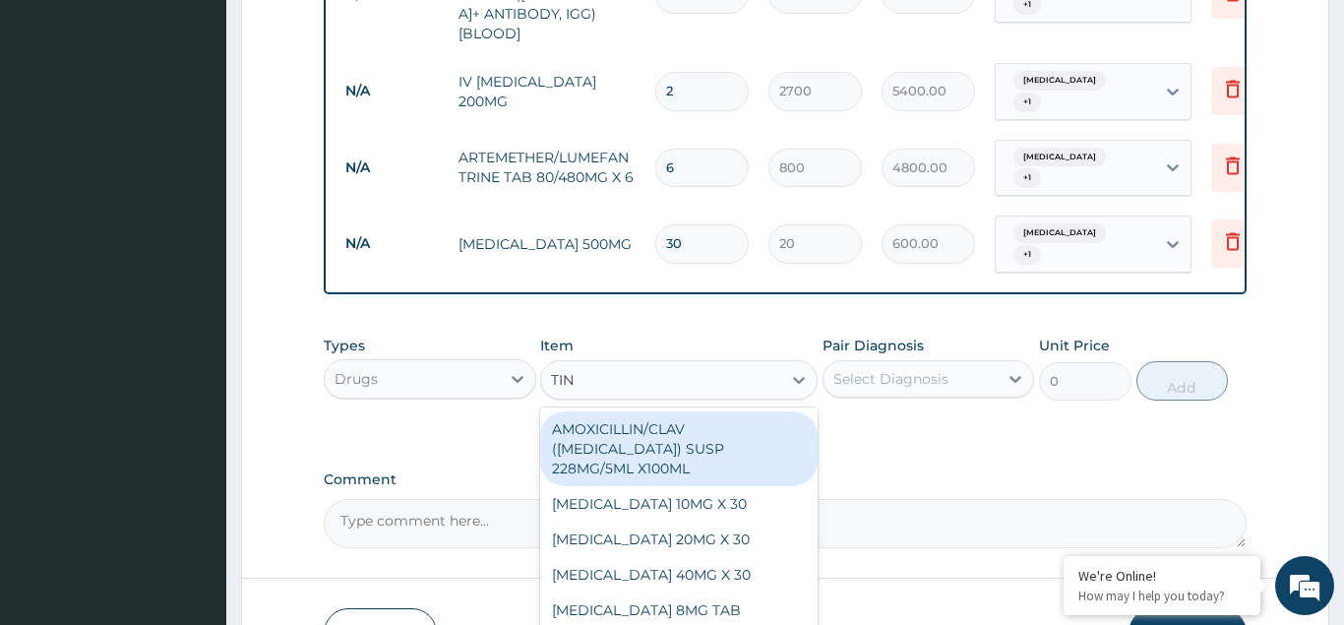
type input "TINI"
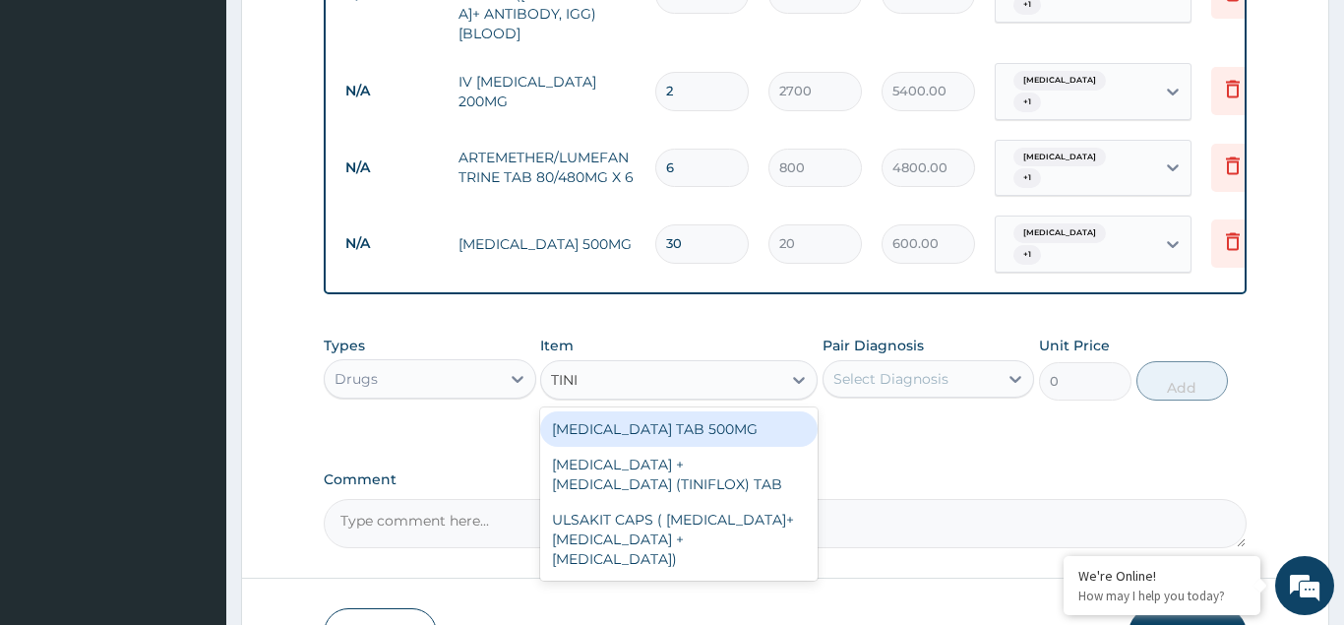
click at [640, 411] on div "TINIDAZOLE TAB 500MG" at bounding box center [679, 428] width 278 height 35
type input "50"
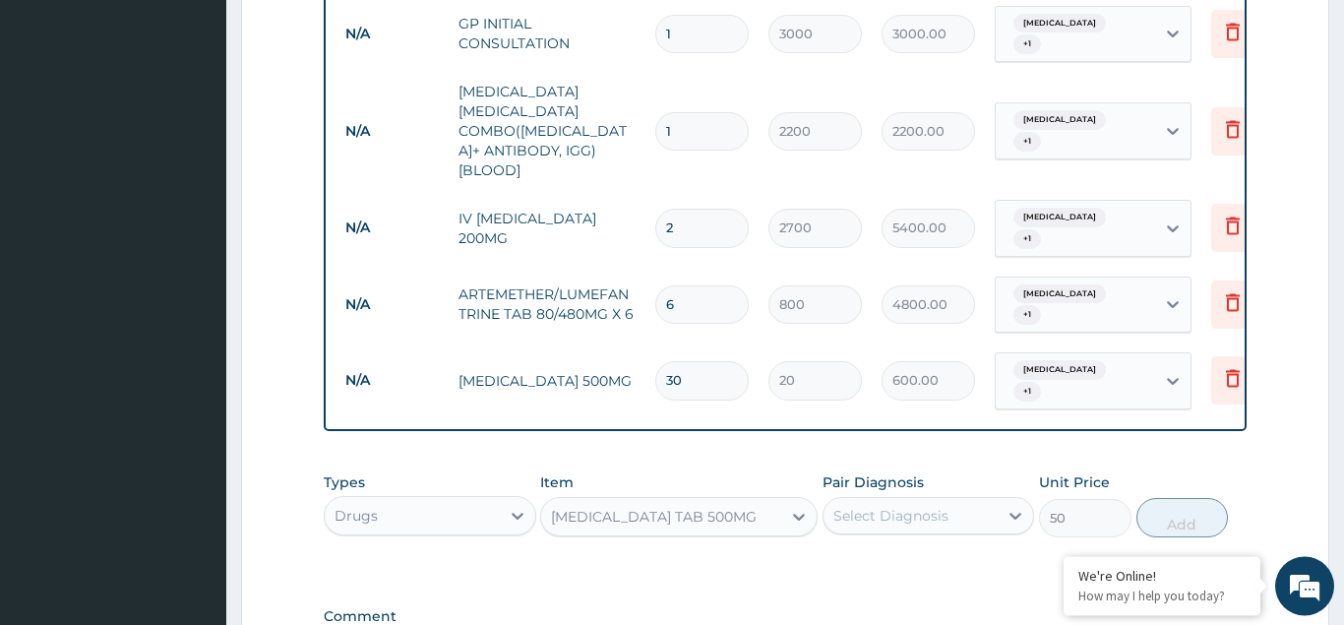
scroll to position [894, 0]
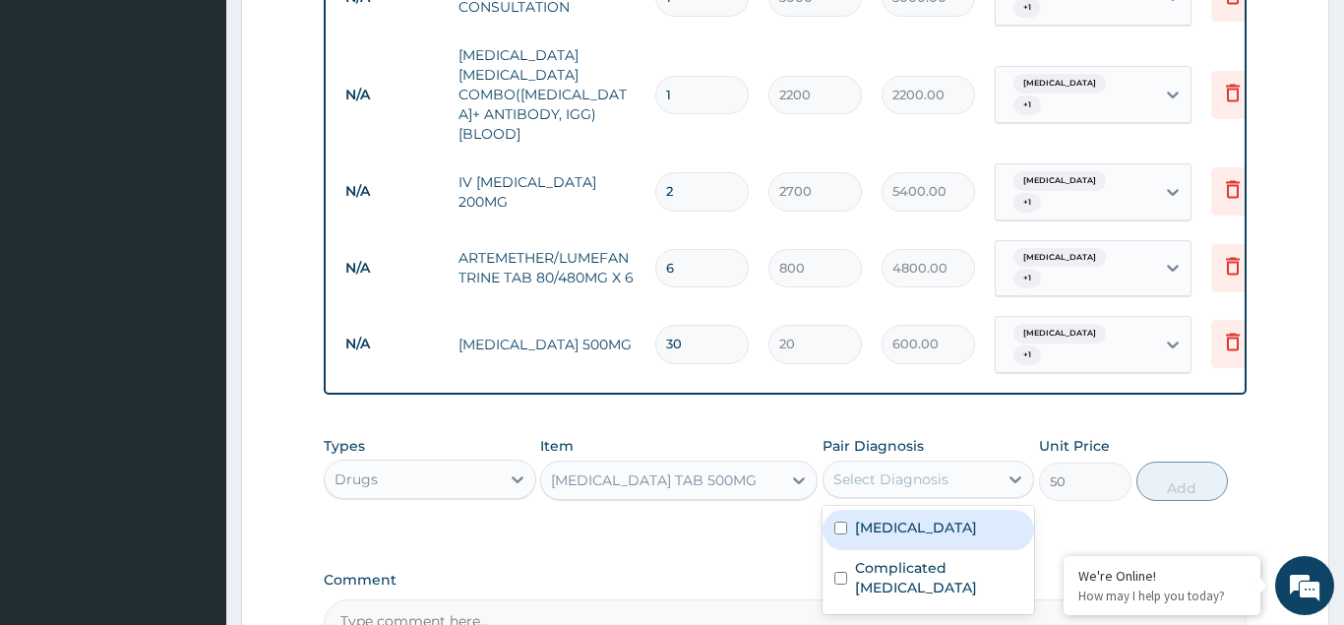
click at [863, 469] on div "Select Diagnosis" at bounding box center [891, 479] width 115 height 20
click at [848, 510] on div "Typhoid fever" at bounding box center [929, 530] width 213 height 40
checkbox input "true"
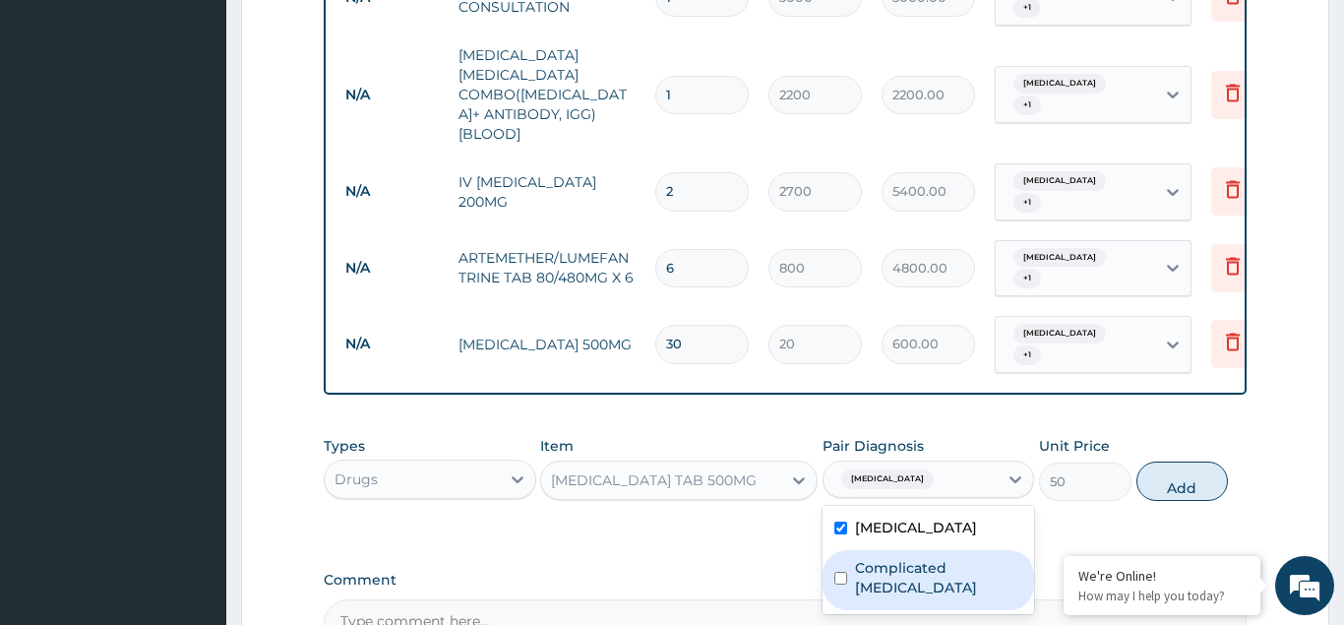
click at [843, 572] on input "checkbox" at bounding box center [841, 578] width 13 height 13
checkbox input "true"
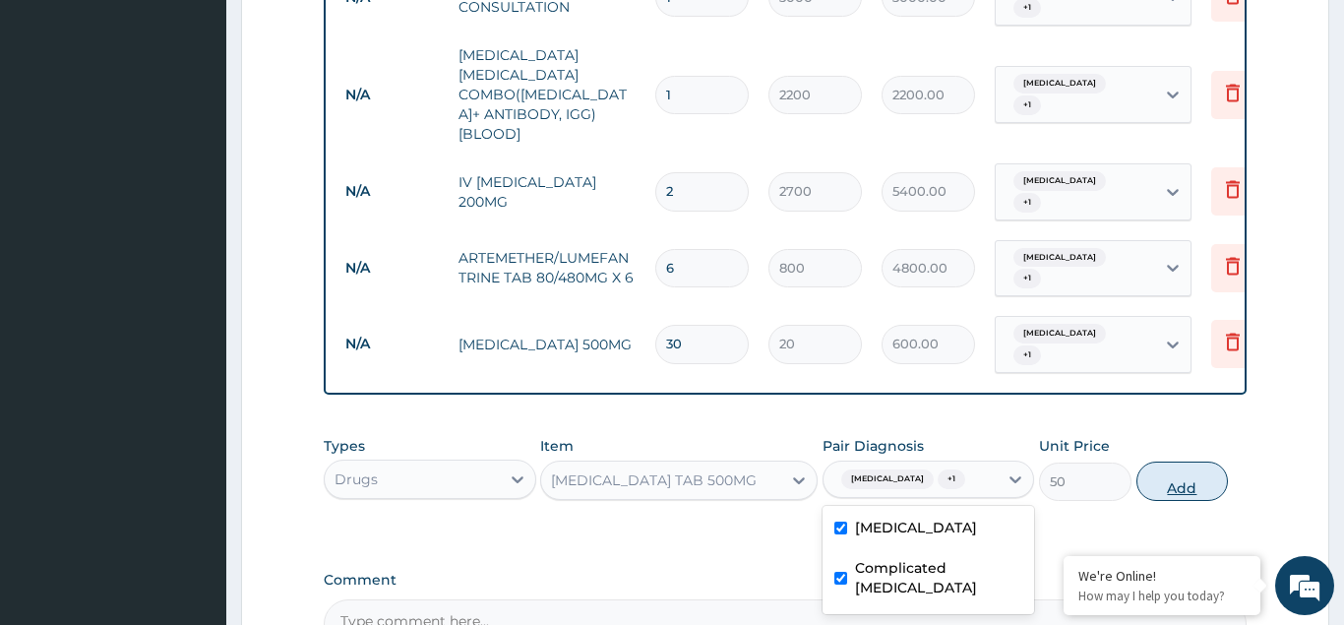
click at [1195, 462] on button "Add" at bounding box center [1183, 481] width 93 height 39
type input "0"
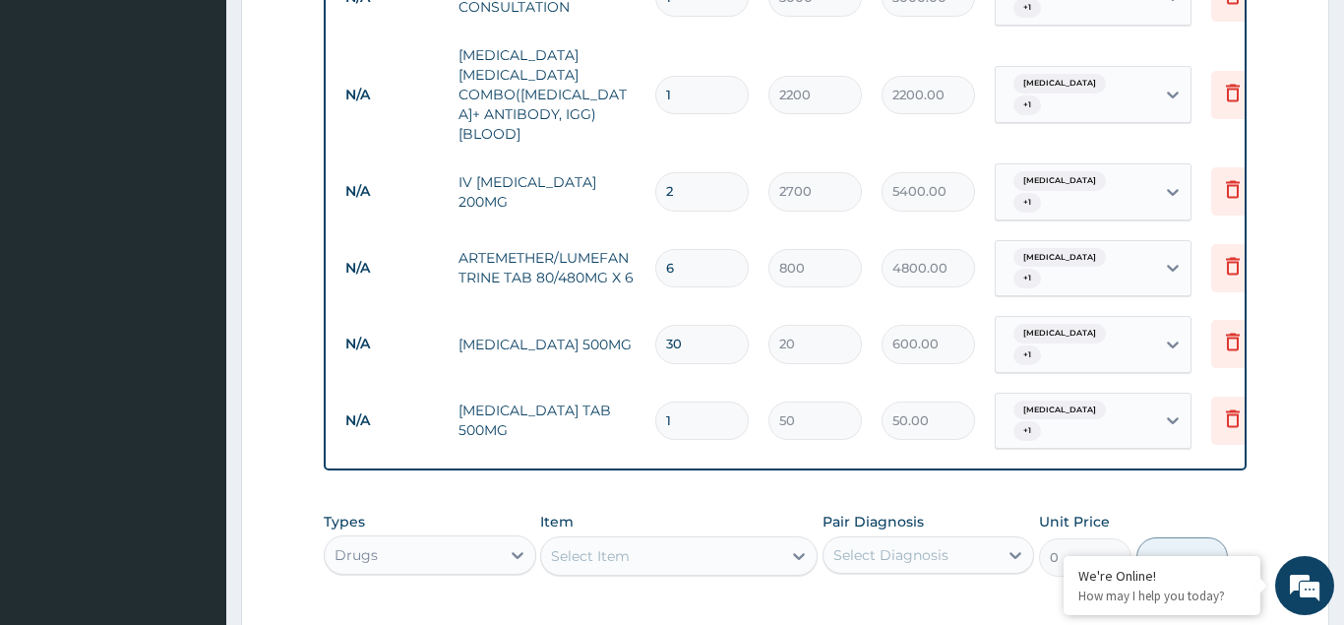
type input "0.00"
type input "4"
type input "200.00"
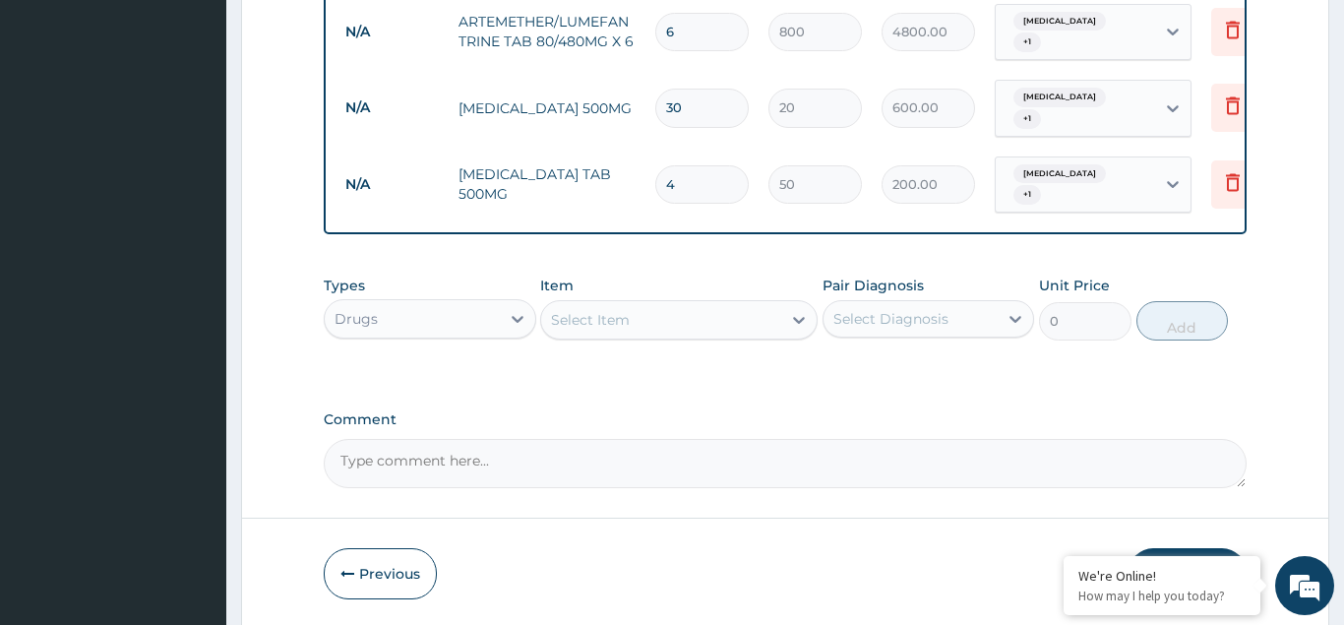
type input "4"
click at [1157, 548] on button "Submit" at bounding box center [1188, 573] width 118 height 51
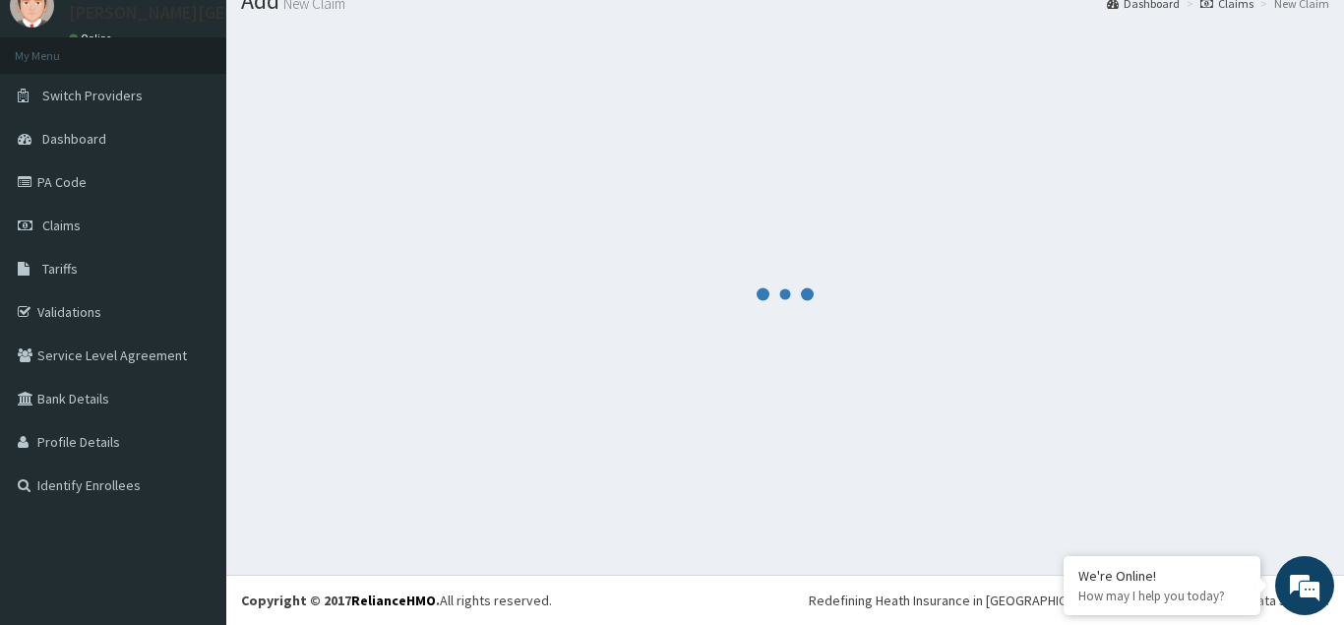
scroll to position [76, 0]
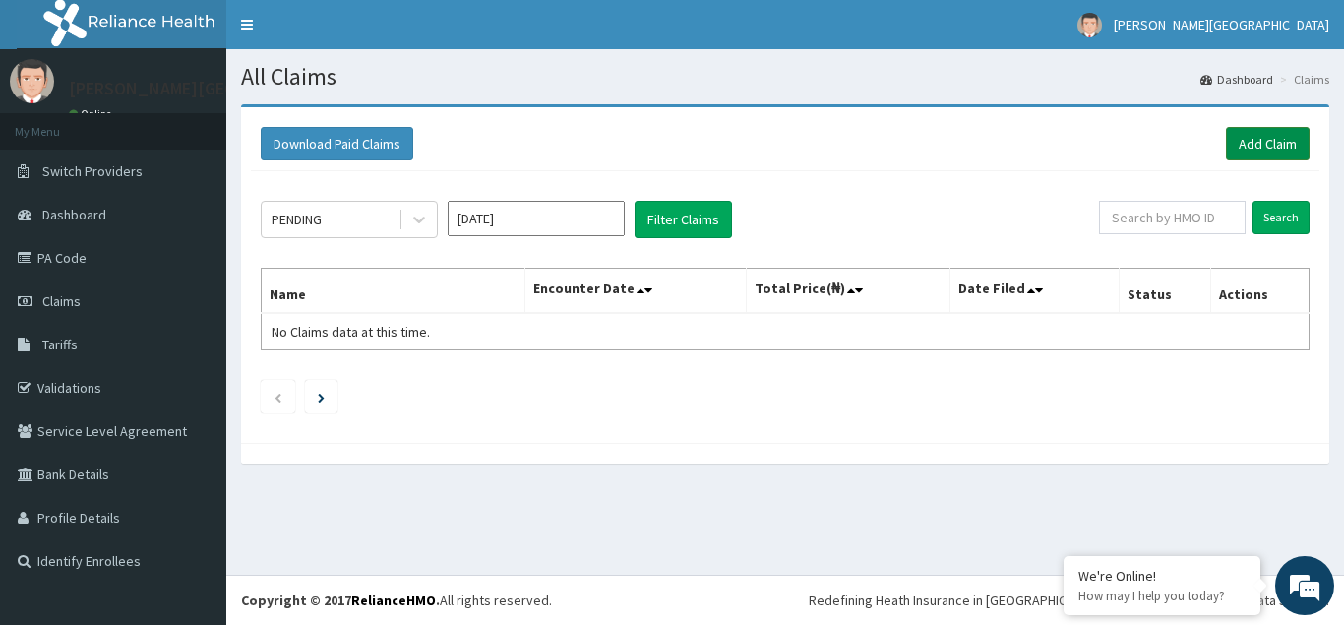
click at [1239, 140] on link "Add Claim" at bounding box center [1268, 143] width 84 height 33
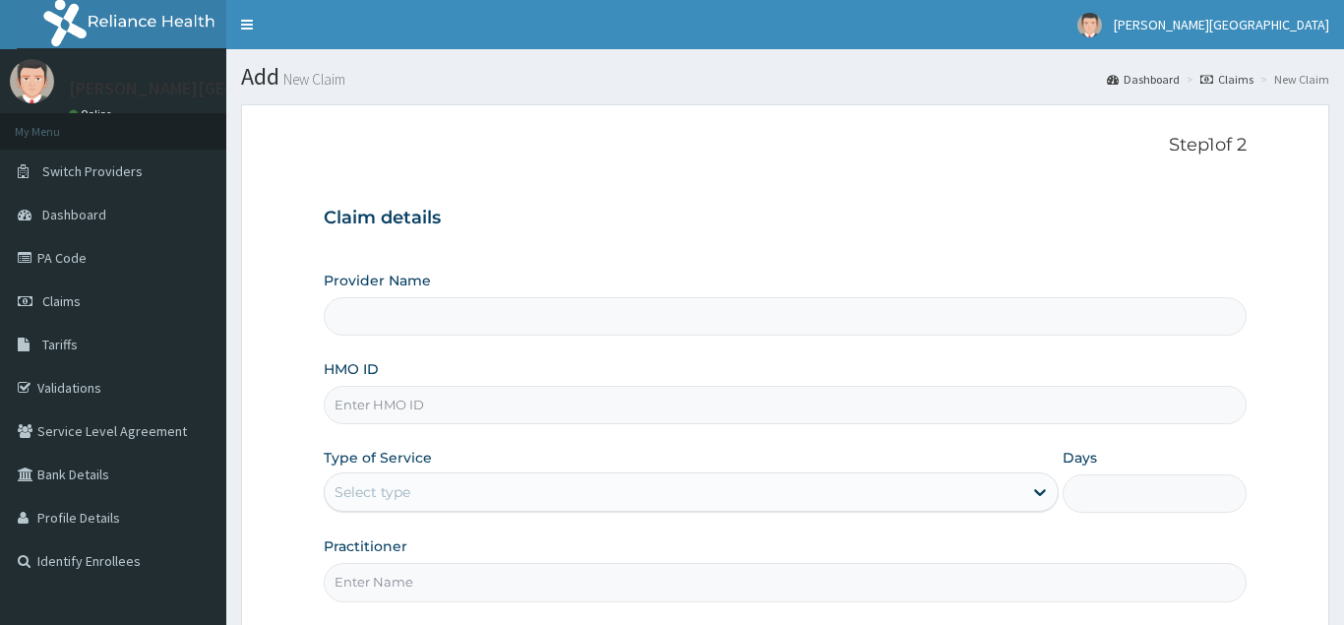
click at [369, 399] on input "HMO ID" at bounding box center [785, 405] width 923 height 38
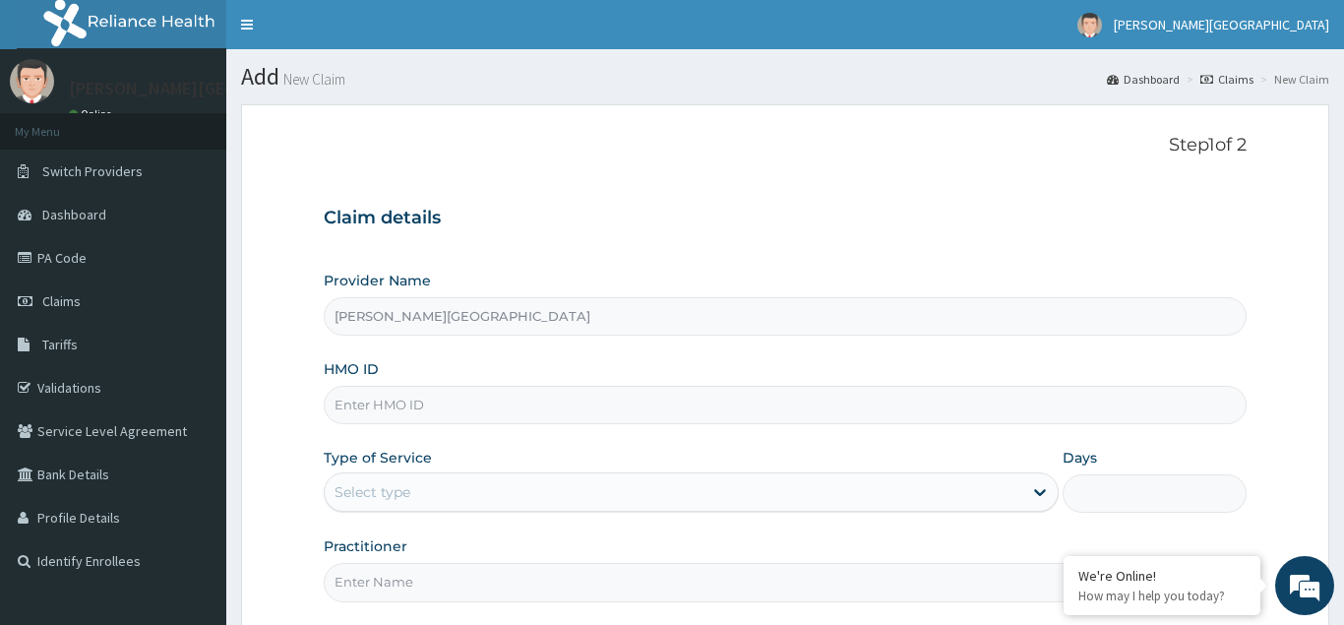
type input "[PERSON_NAME][GEOGRAPHIC_DATA]"
click at [346, 406] on input "HMO ID" at bounding box center [785, 405] width 923 height 38
type input "SNC/10010/A"
click at [369, 496] on div "Select type" at bounding box center [373, 492] width 76 height 20
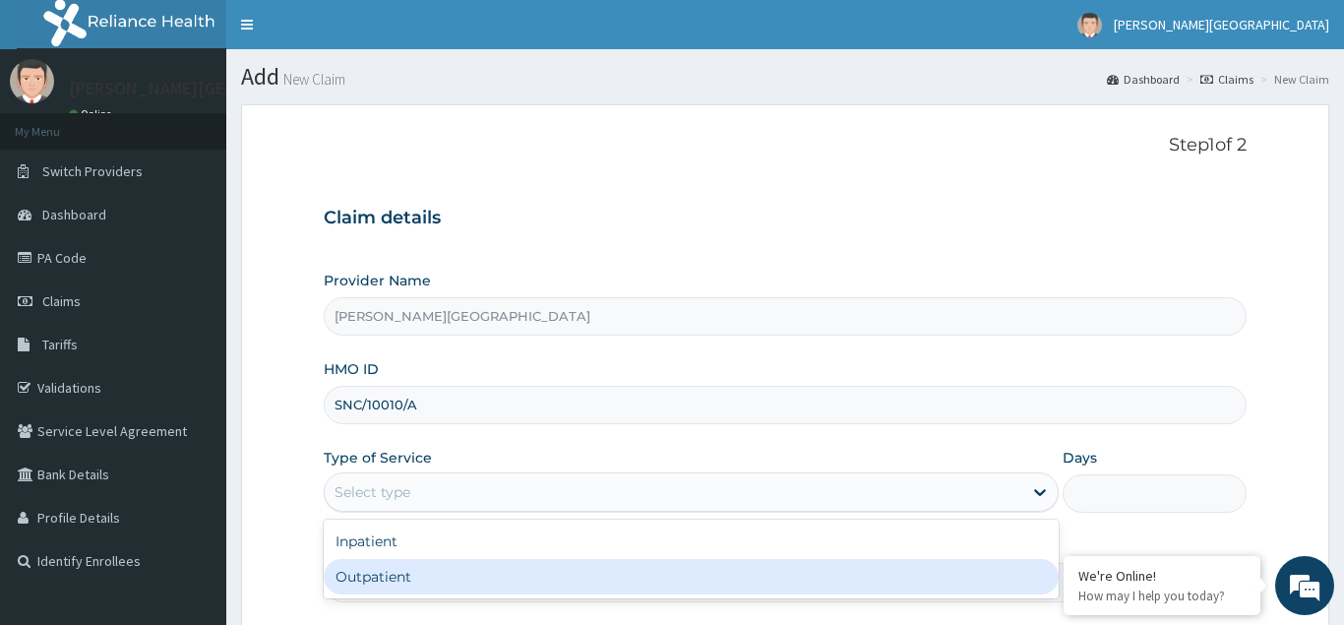
click at [377, 574] on div "Outpatient" at bounding box center [692, 576] width 736 height 35
type input "1"
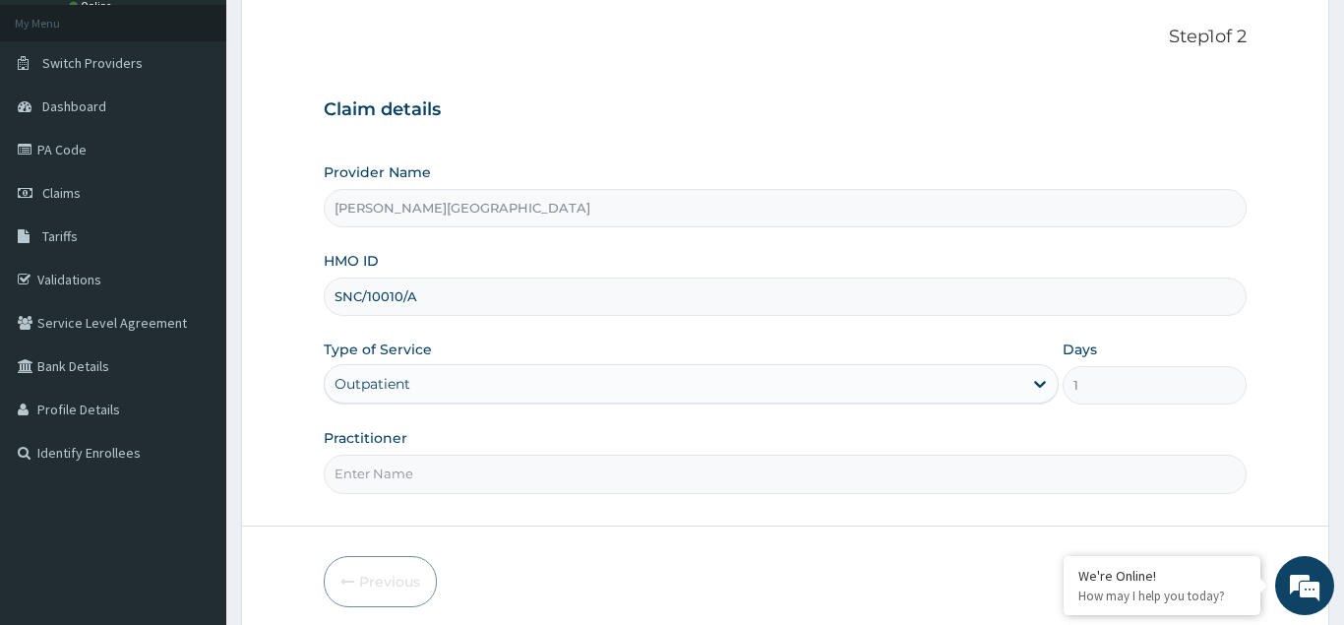
scroll to position [186, 0]
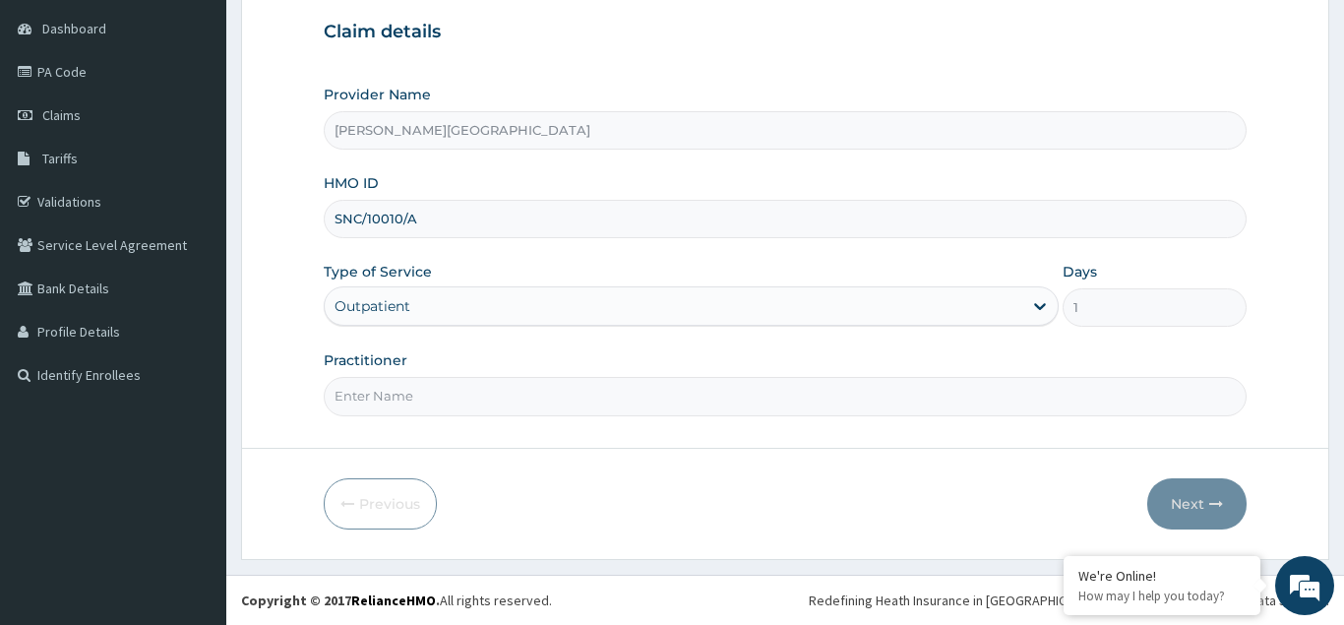
click at [370, 404] on input "Practitioner" at bounding box center [785, 396] width 923 height 38
type input "DR AJAKAIYE"
click at [1193, 505] on button "Next" at bounding box center [1196, 503] width 99 height 51
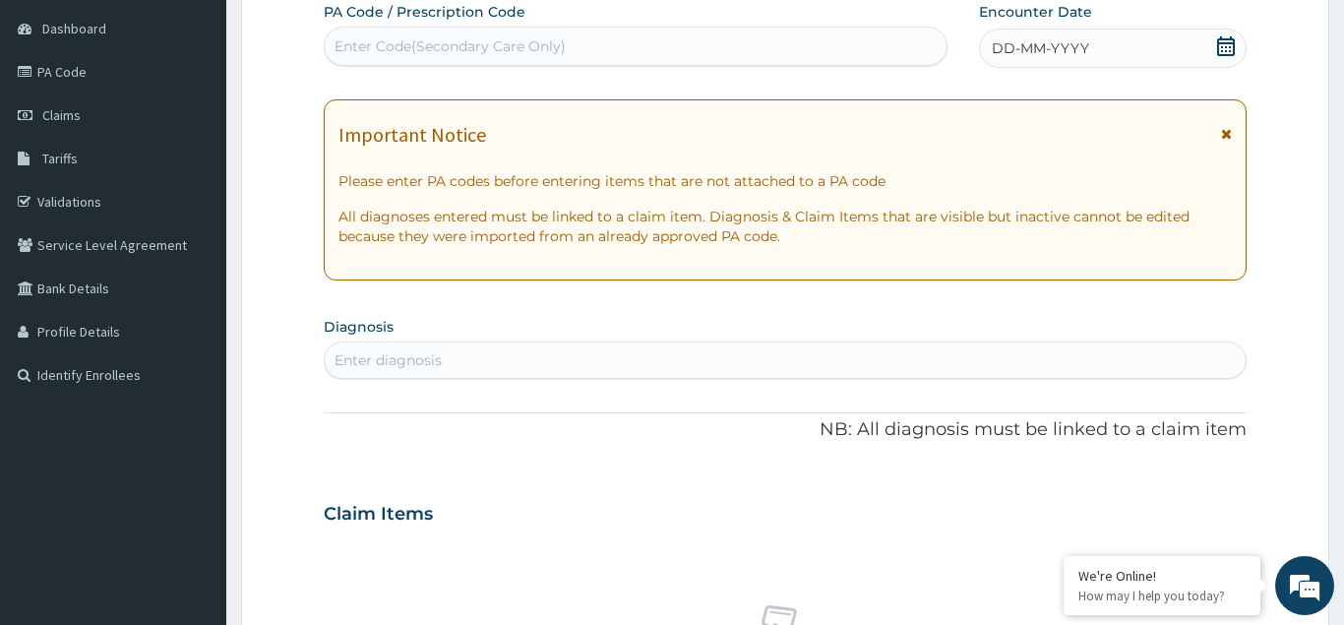
click at [997, 46] on span "DD-MM-YYYY" at bounding box center [1040, 48] width 97 height 20
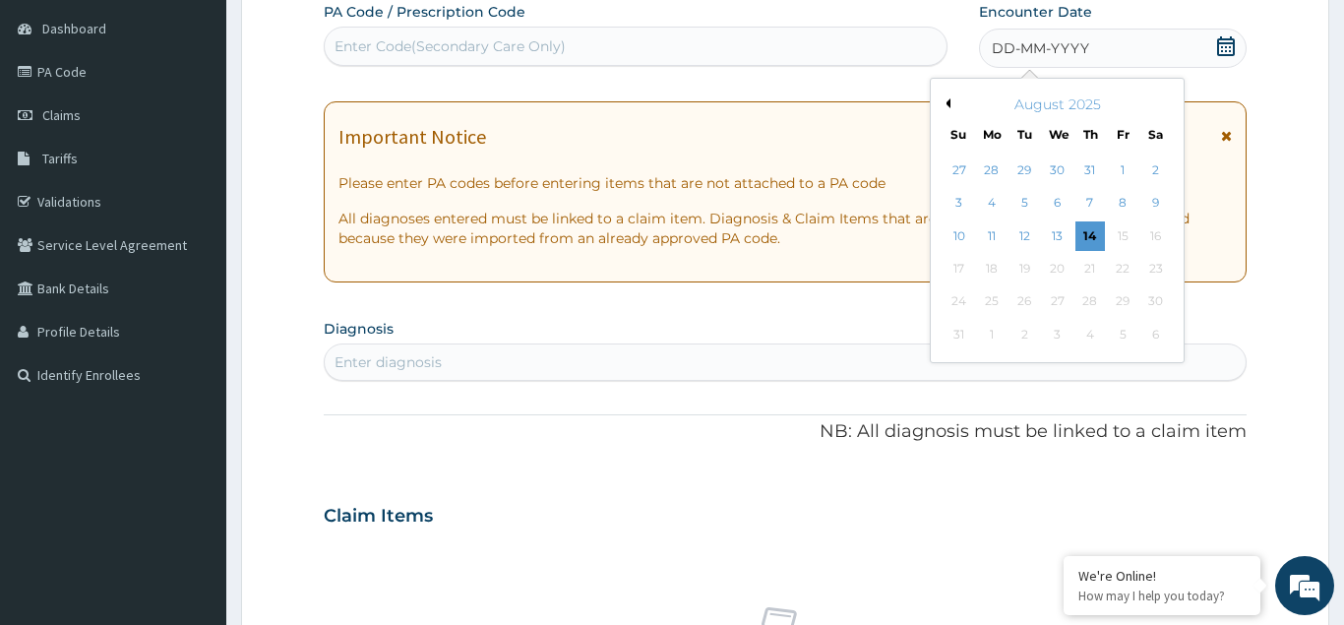
click at [1091, 240] on div "14" at bounding box center [1091, 236] width 30 height 30
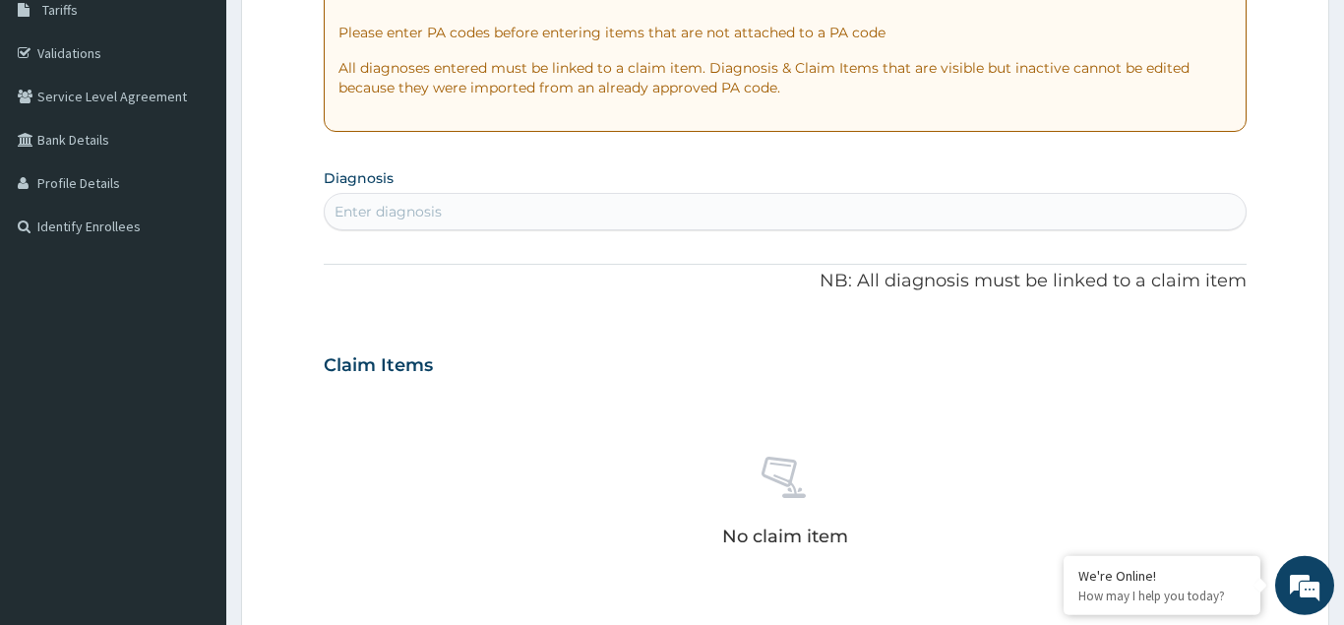
scroll to position [387, 0]
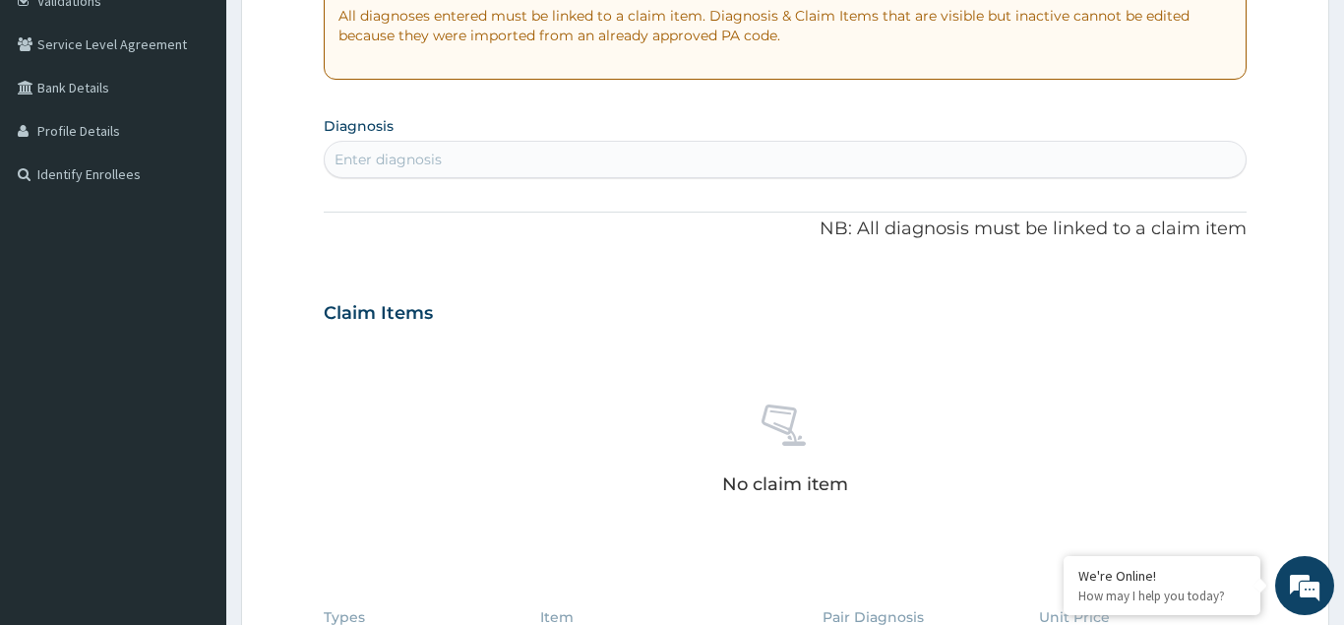
click at [373, 157] on div "Enter diagnosis" at bounding box center [388, 160] width 107 height 20
type input "UPPER RESP"
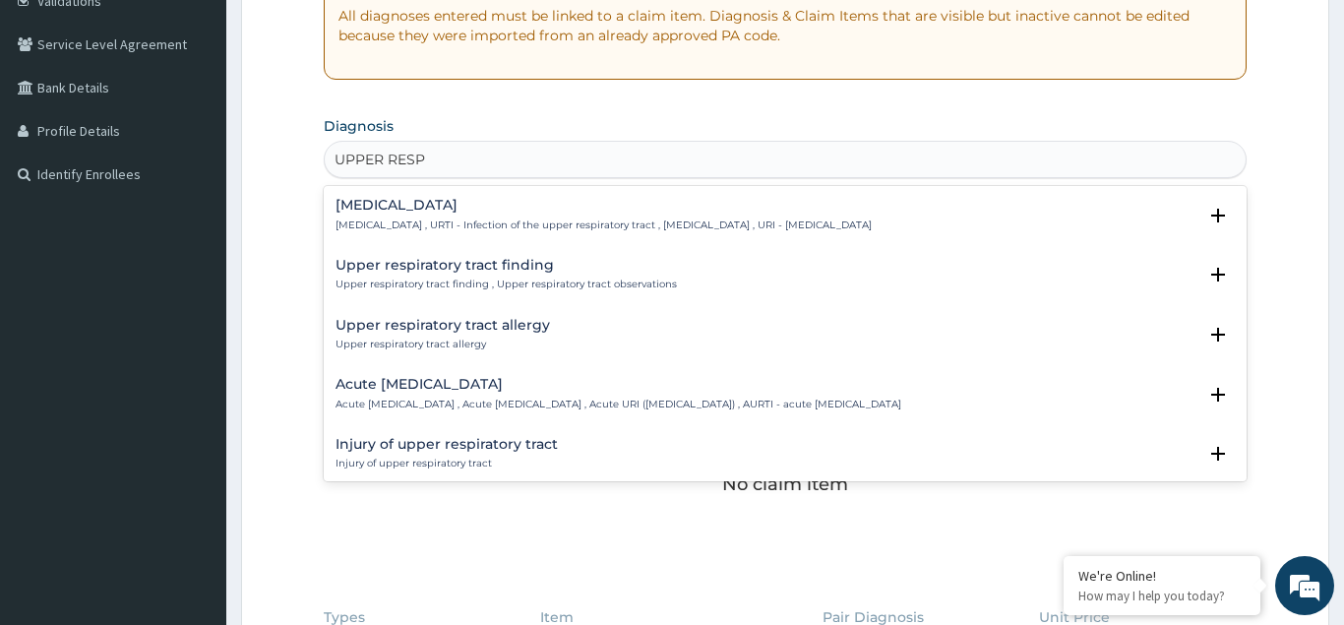
click at [432, 225] on p "Upper respiratory infection , URTI - Infection of the upper respiratory tract ,…" at bounding box center [604, 225] width 536 height 14
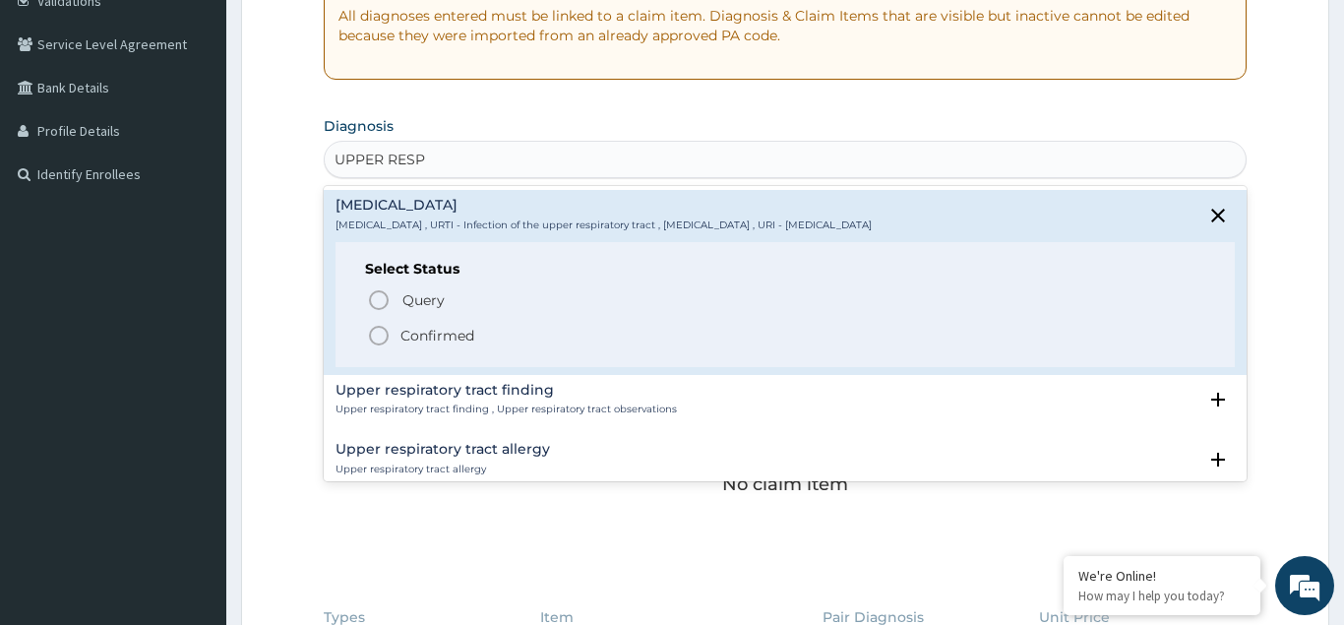
click at [380, 328] on circle "status option filled" at bounding box center [379, 336] width 18 height 18
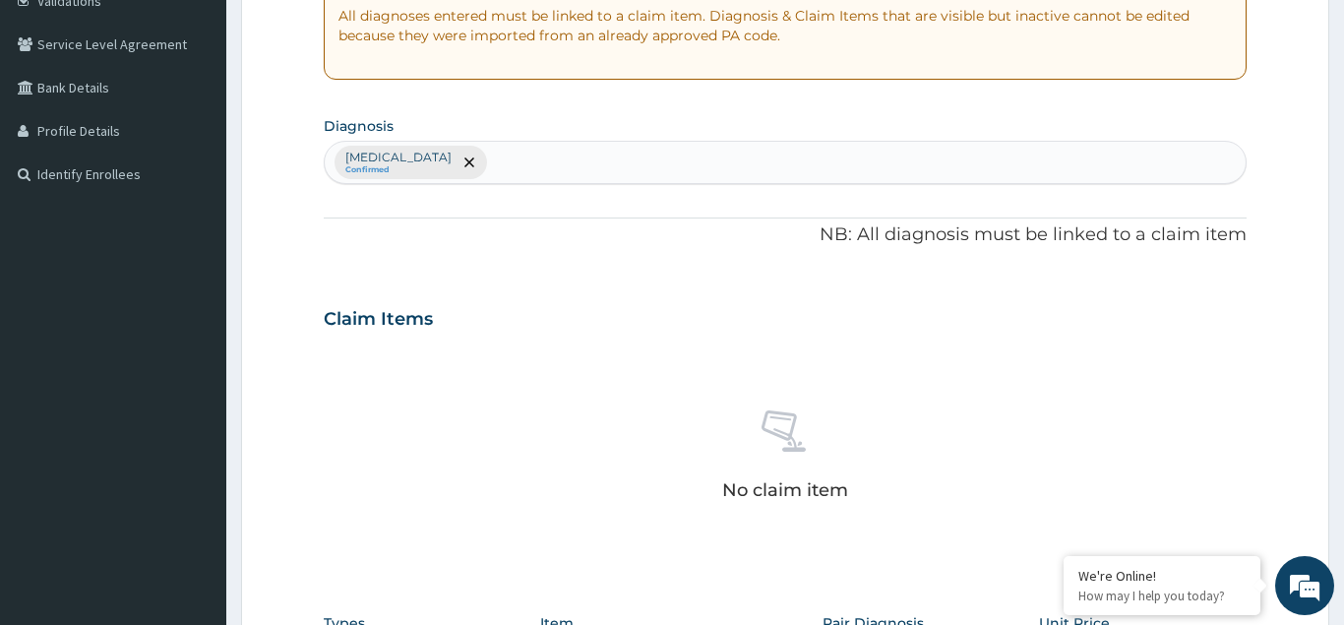
scroll to position [788, 0]
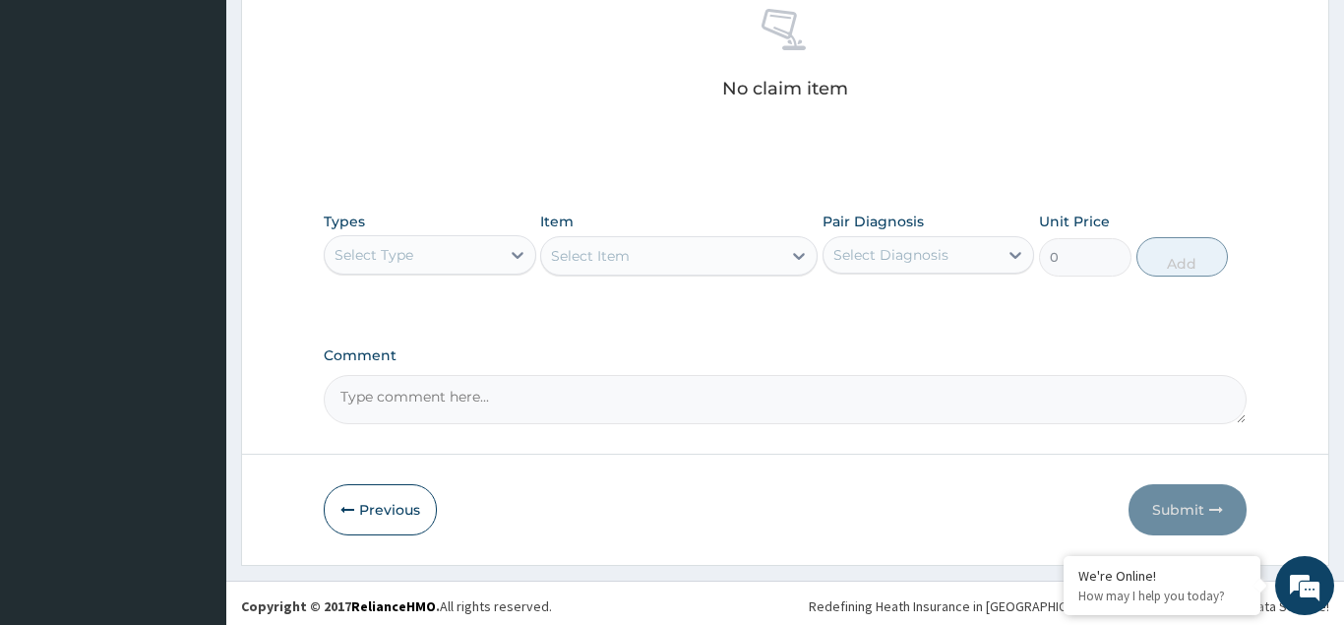
click at [386, 254] on div "Select Type" at bounding box center [374, 255] width 79 height 20
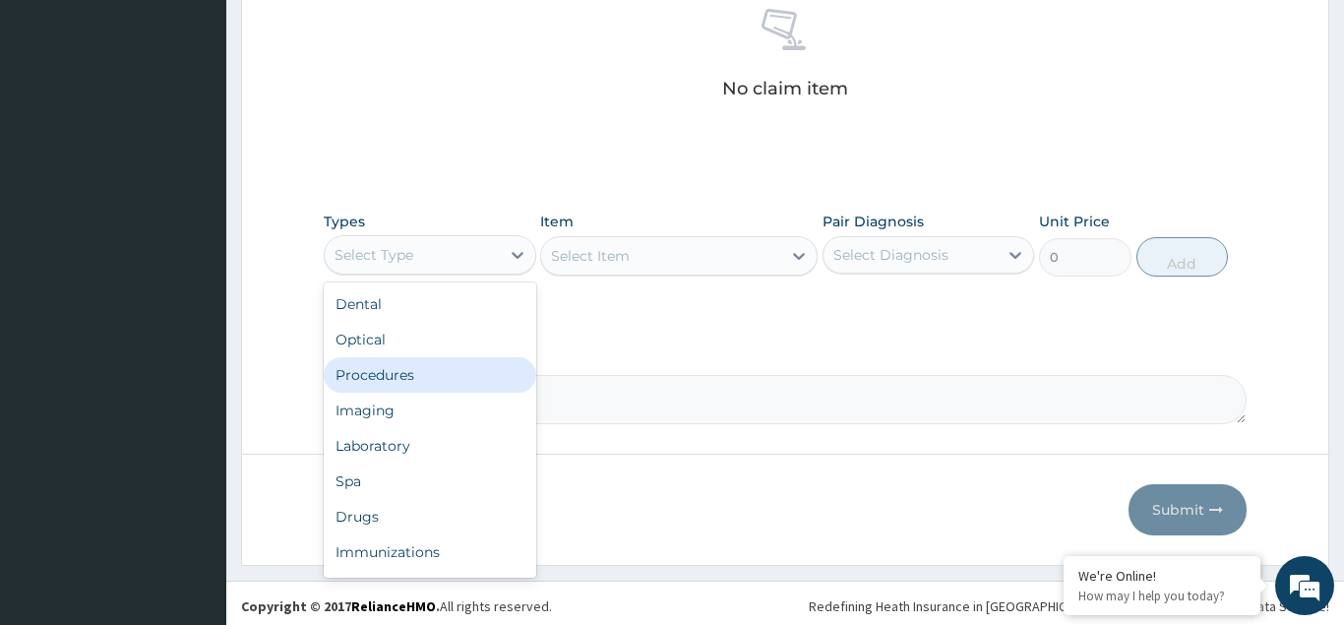
click at [374, 382] on div "Procedures" at bounding box center [430, 374] width 213 height 35
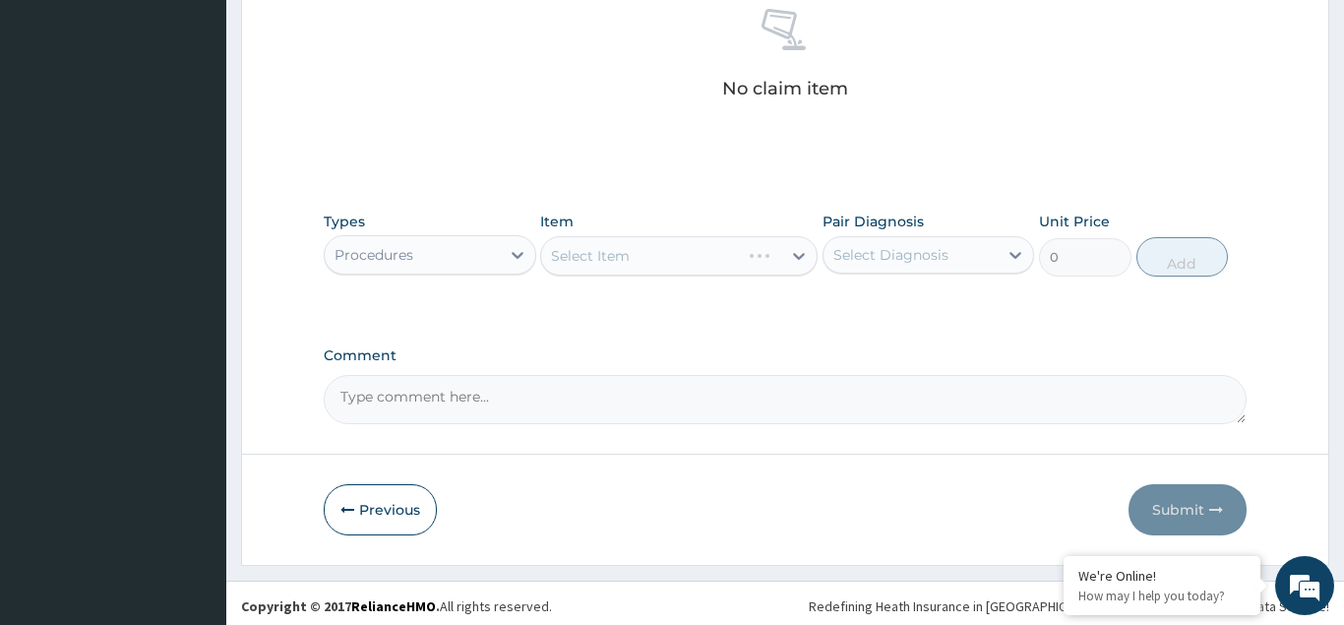
click at [577, 257] on div "Select Item" at bounding box center [679, 255] width 278 height 39
click at [578, 257] on div "Select Item" at bounding box center [679, 255] width 278 height 39
click at [584, 258] on div "Select Item" at bounding box center [679, 255] width 278 height 39
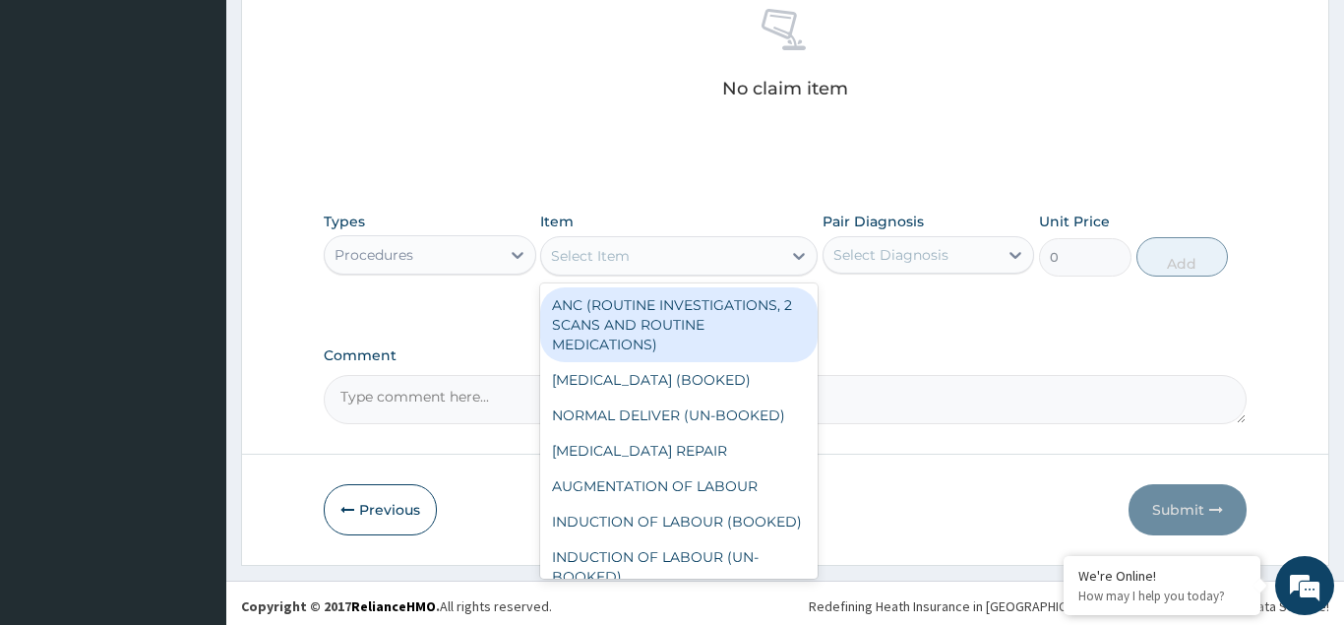
click at [594, 258] on div "Select Item" at bounding box center [590, 256] width 79 height 20
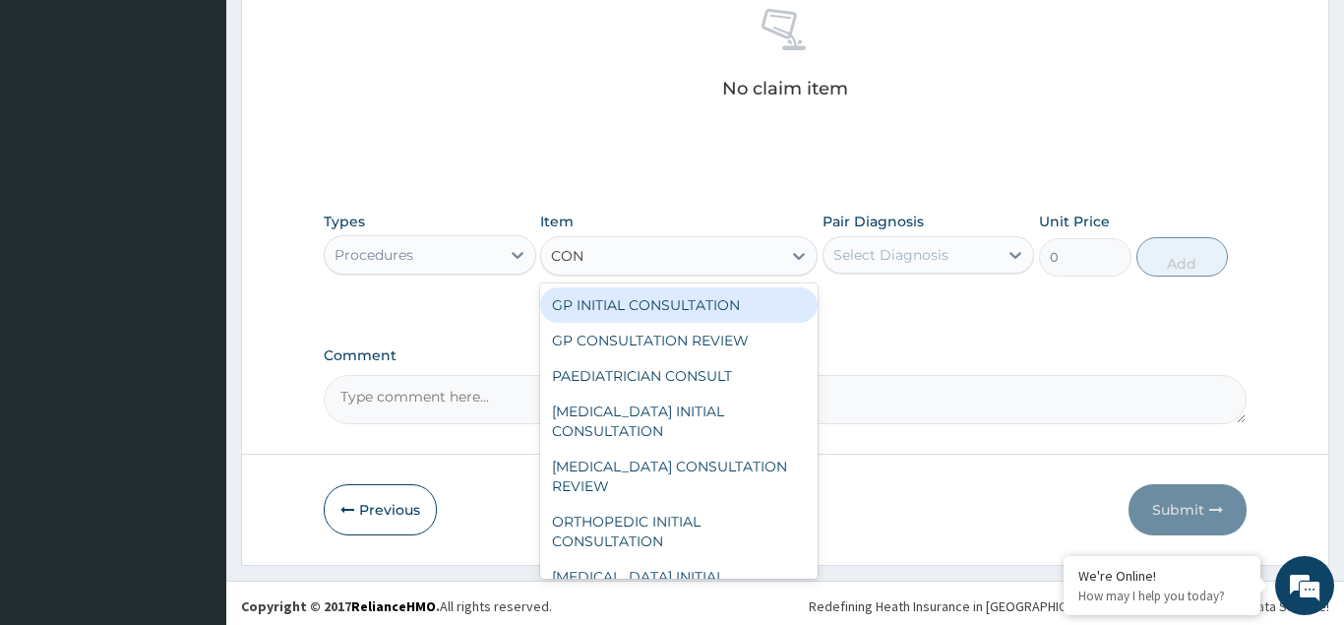
type input "CONS"
click at [597, 309] on div "GP INITIAL CONSULTATION" at bounding box center [679, 304] width 278 height 35
type input "3000"
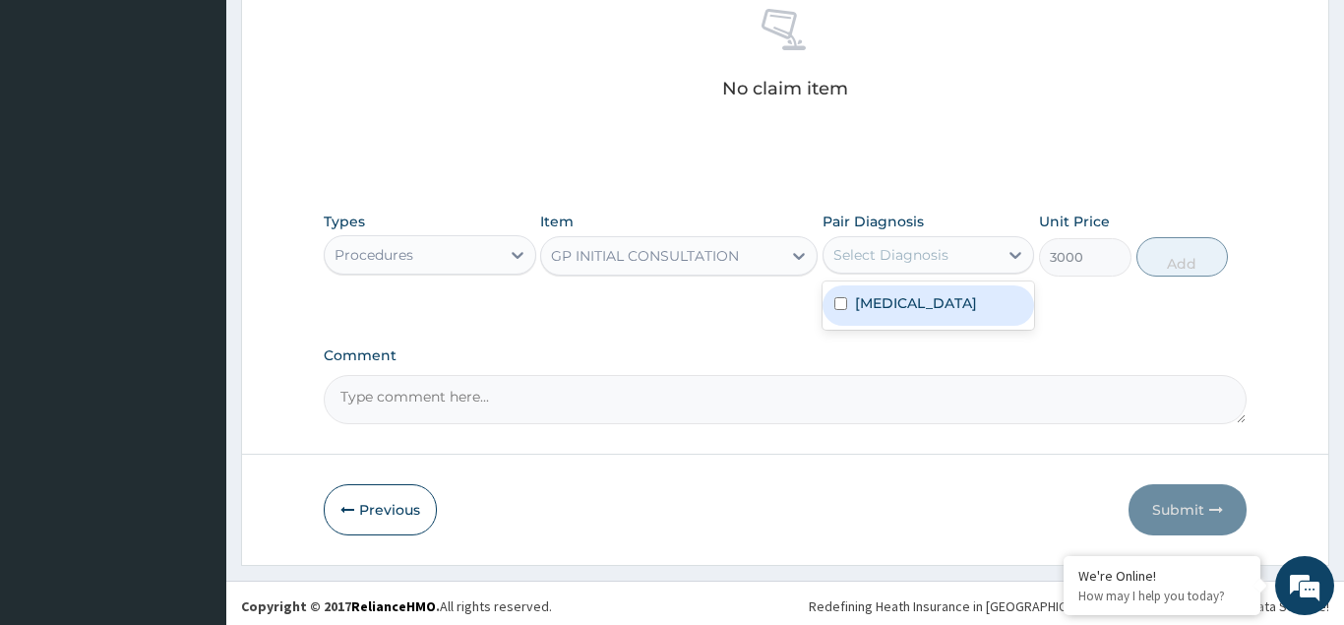
click at [870, 246] on div "Select Diagnosis" at bounding box center [891, 255] width 115 height 20
click at [839, 310] on input "checkbox" at bounding box center [841, 303] width 13 height 13
checkbox input "true"
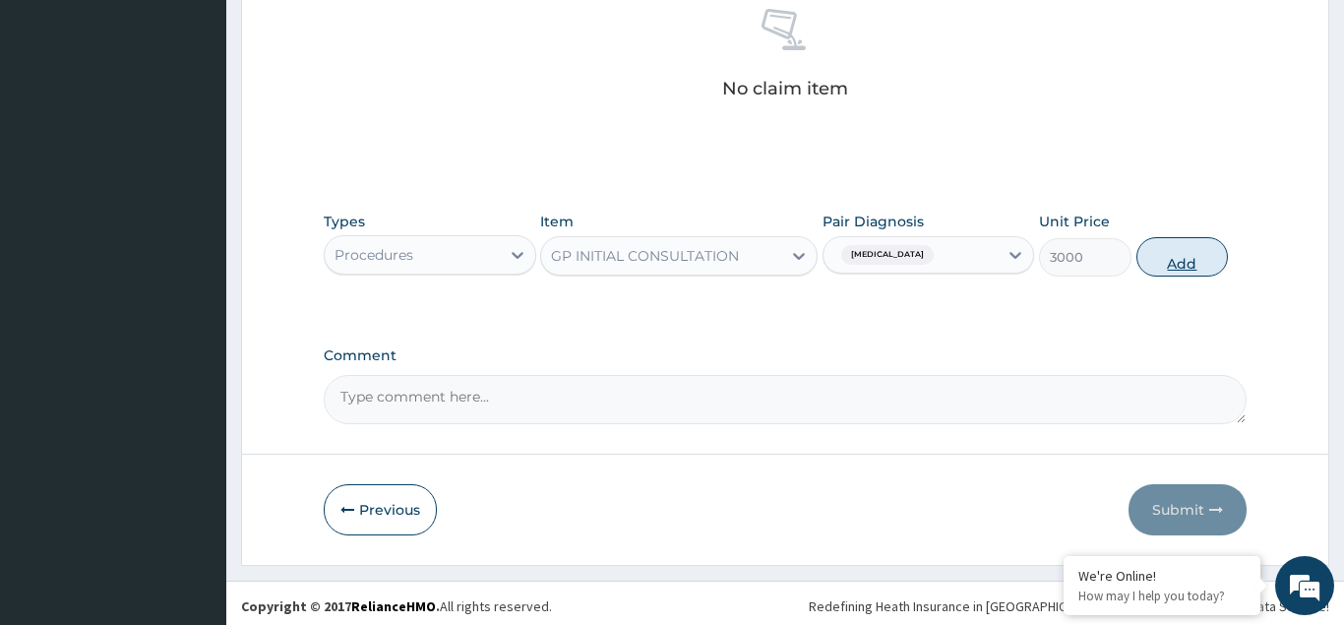
click at [1191, 262] on button "Add" at bounding box center [1183, 256] width 93 height 39
type input "0"
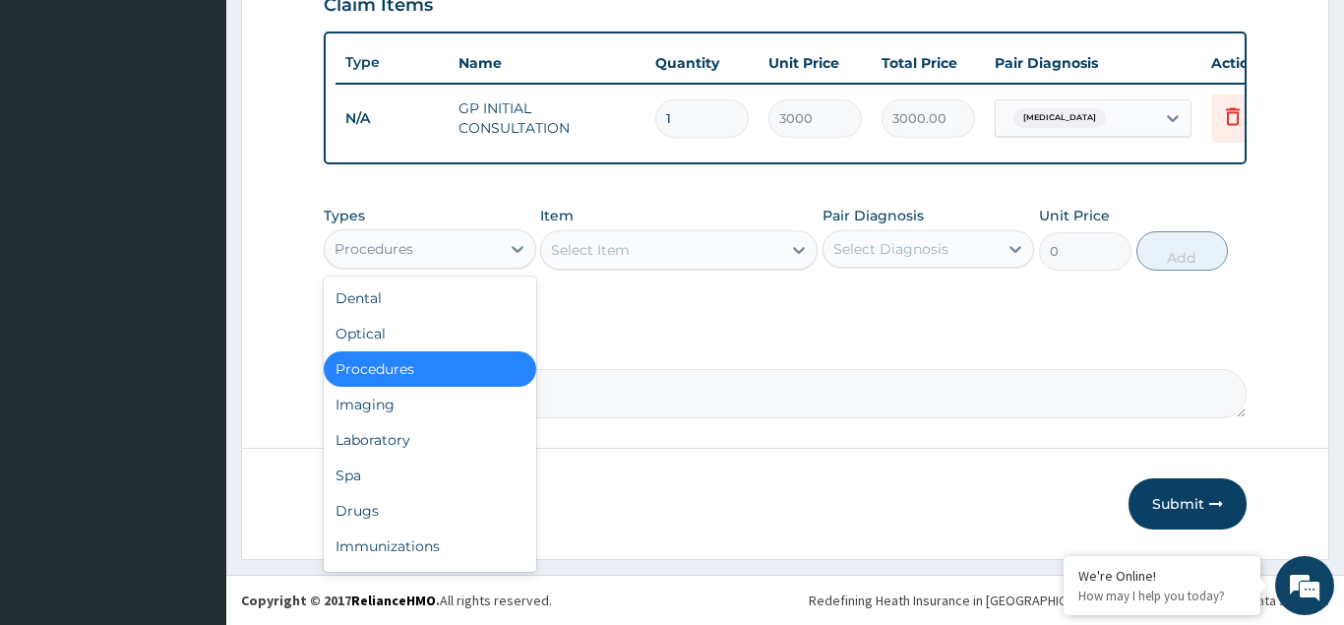
click at [399, 251] on div "Procedures" at bounding box center [374, 249] width 79 height 20
click at [356, 515] on div "Drugs" at bounding box center [430, 510] width 213 height 35
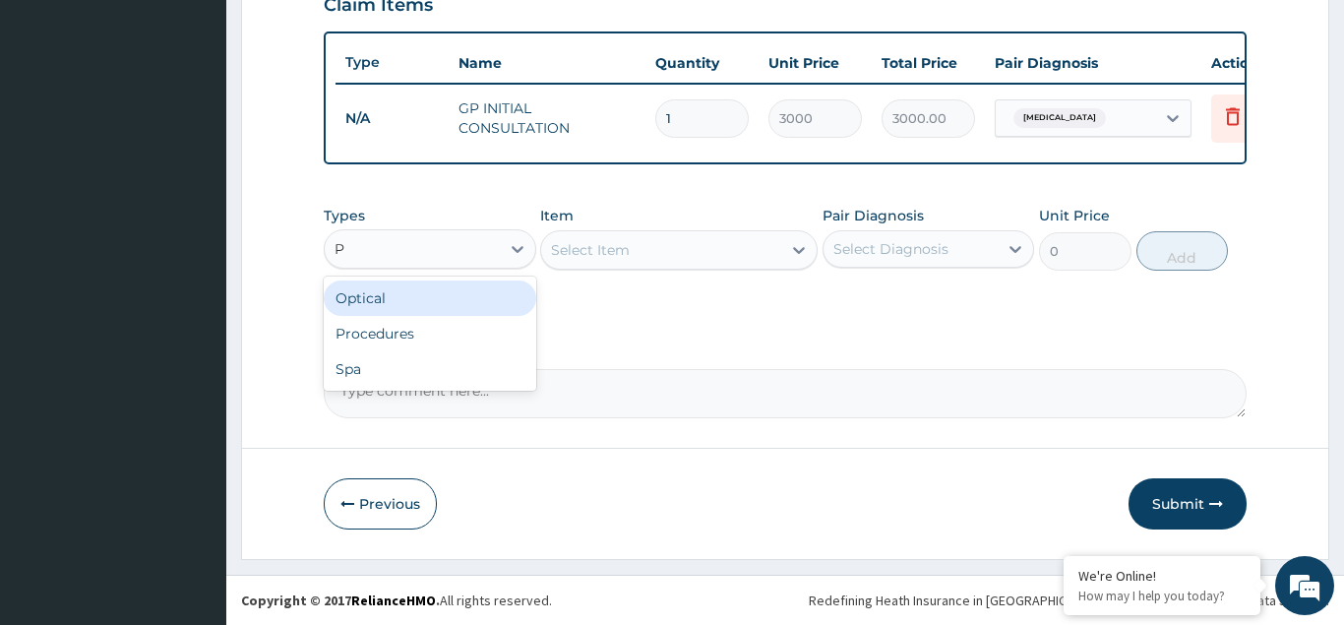
type input "P"
click at [571, 244] on div "Select Item" at bounding box center [590, 250] width 79 height 20
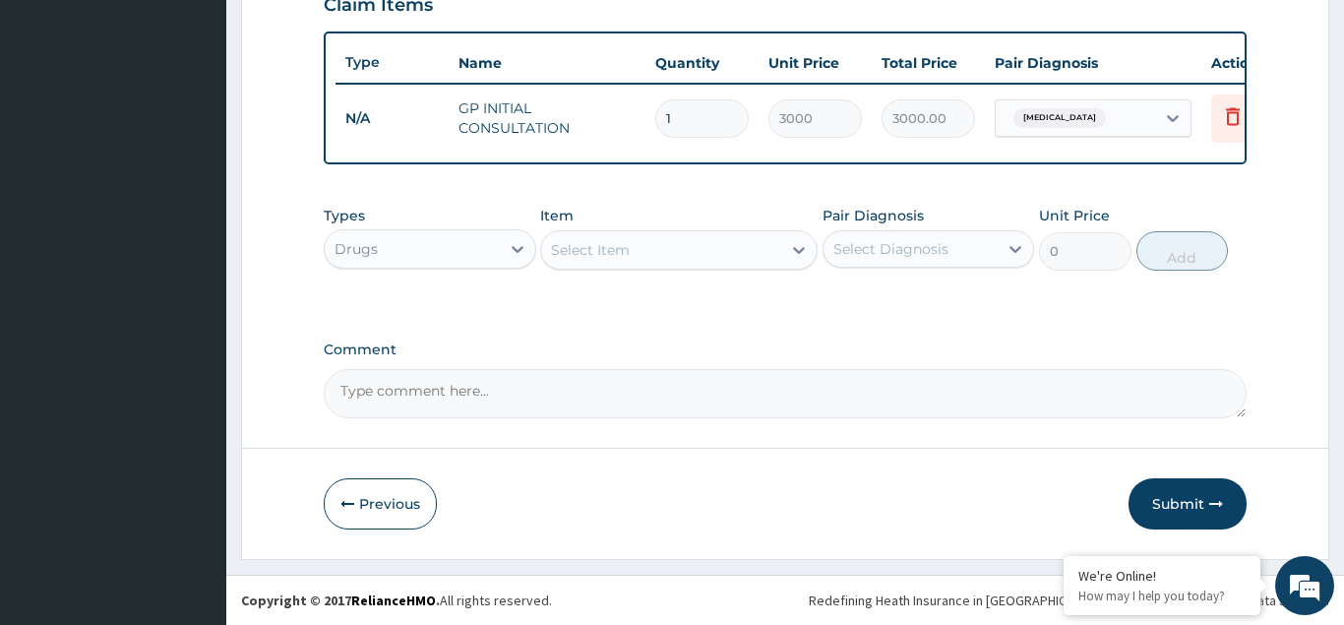
click at [611, 239] on div "Select Item" at bounding box center [661, 249] width 240 height 31
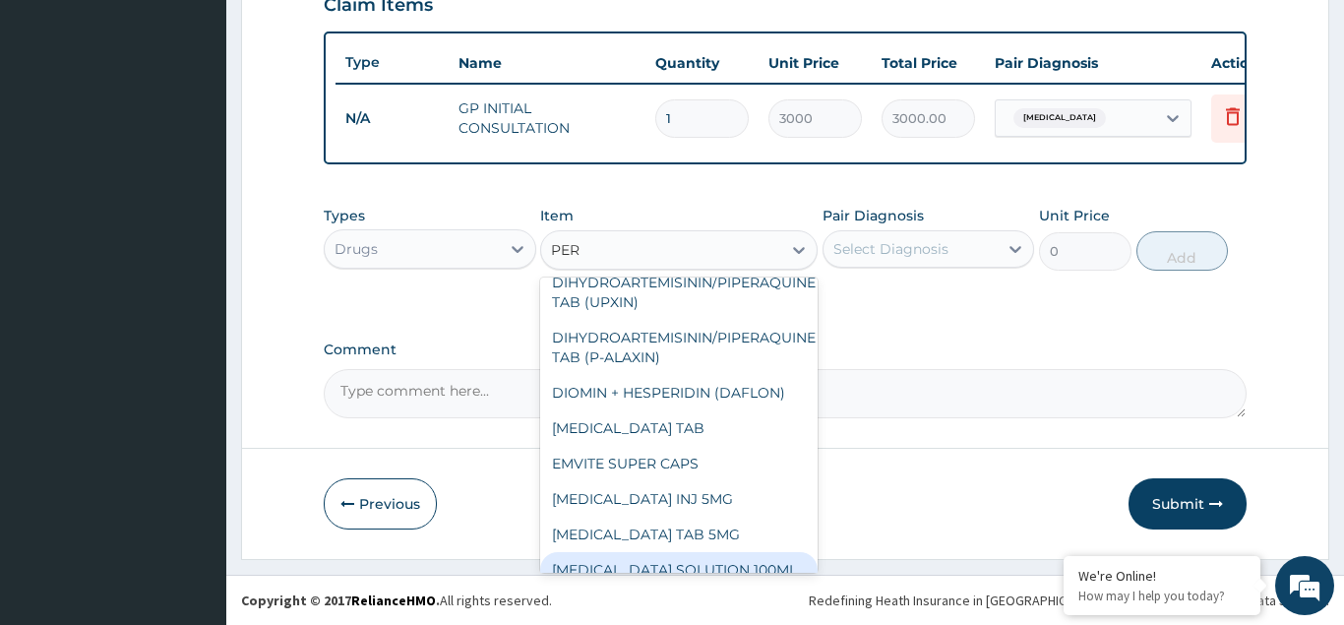
scroll to position [59, 0]
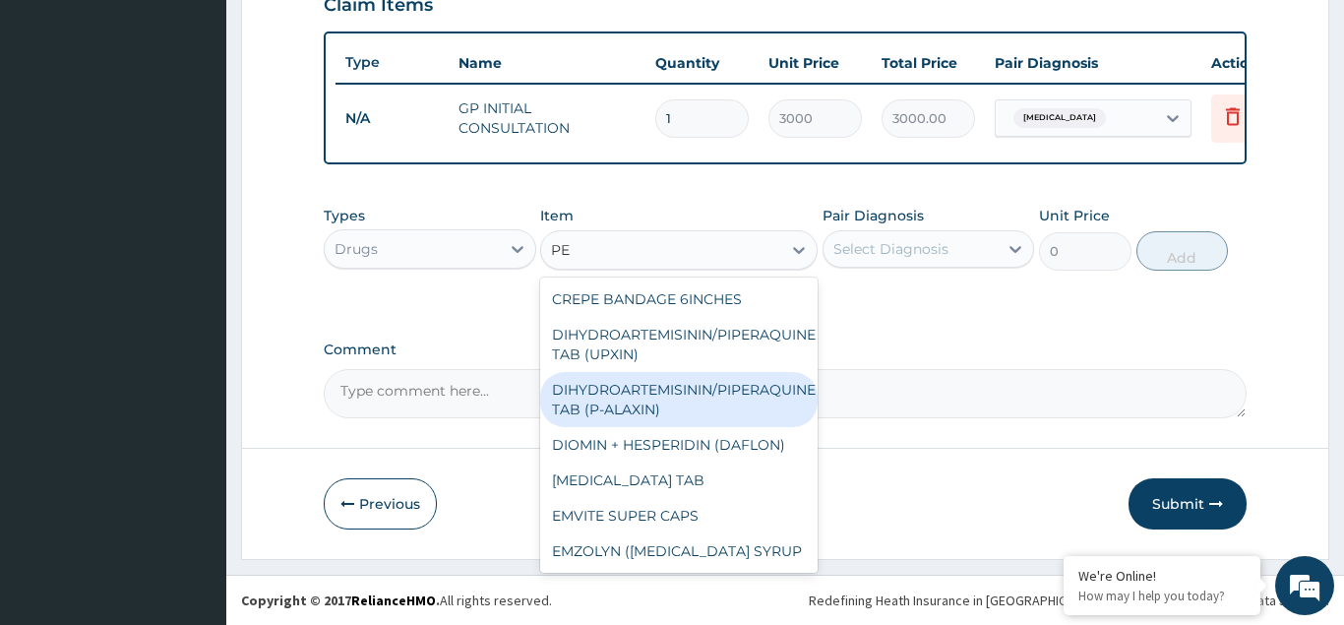
type input "P"
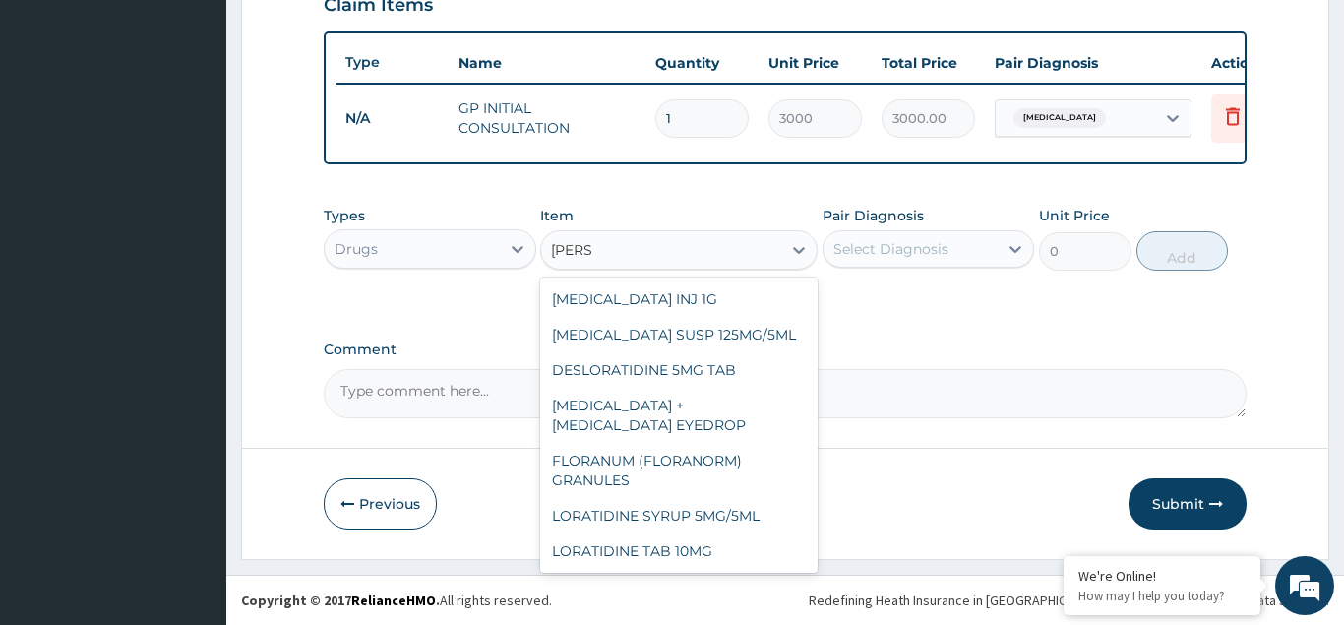
scroll to position [75, 0]
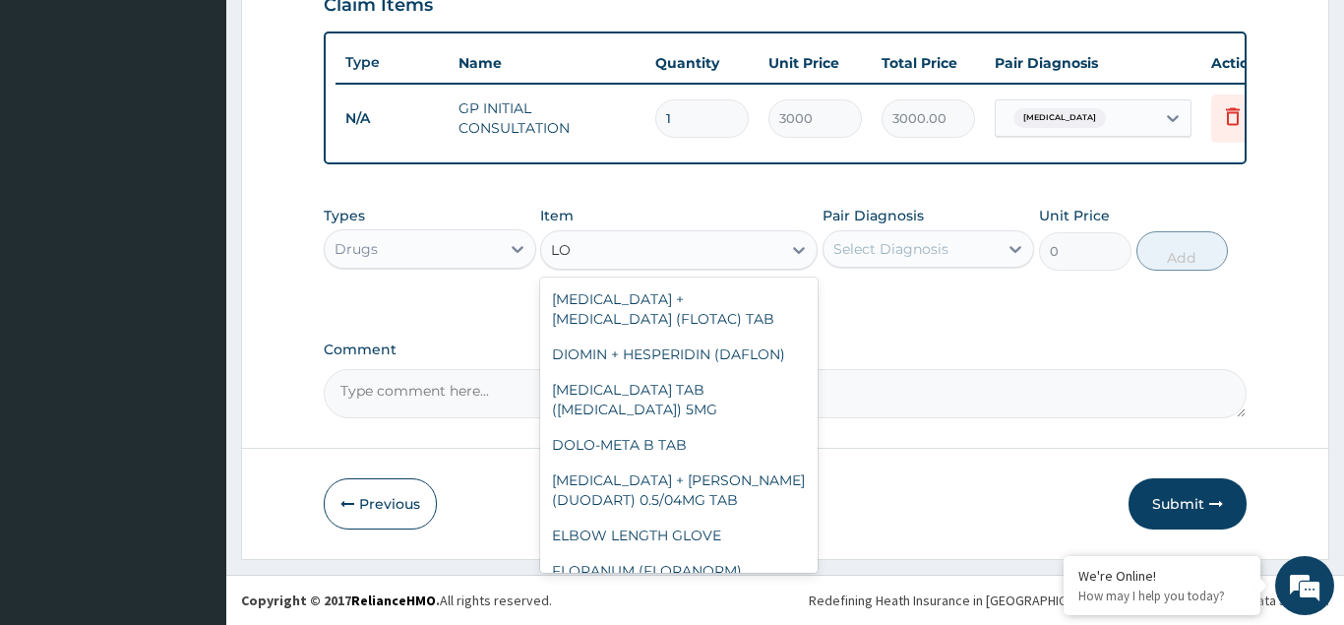
type input "L"
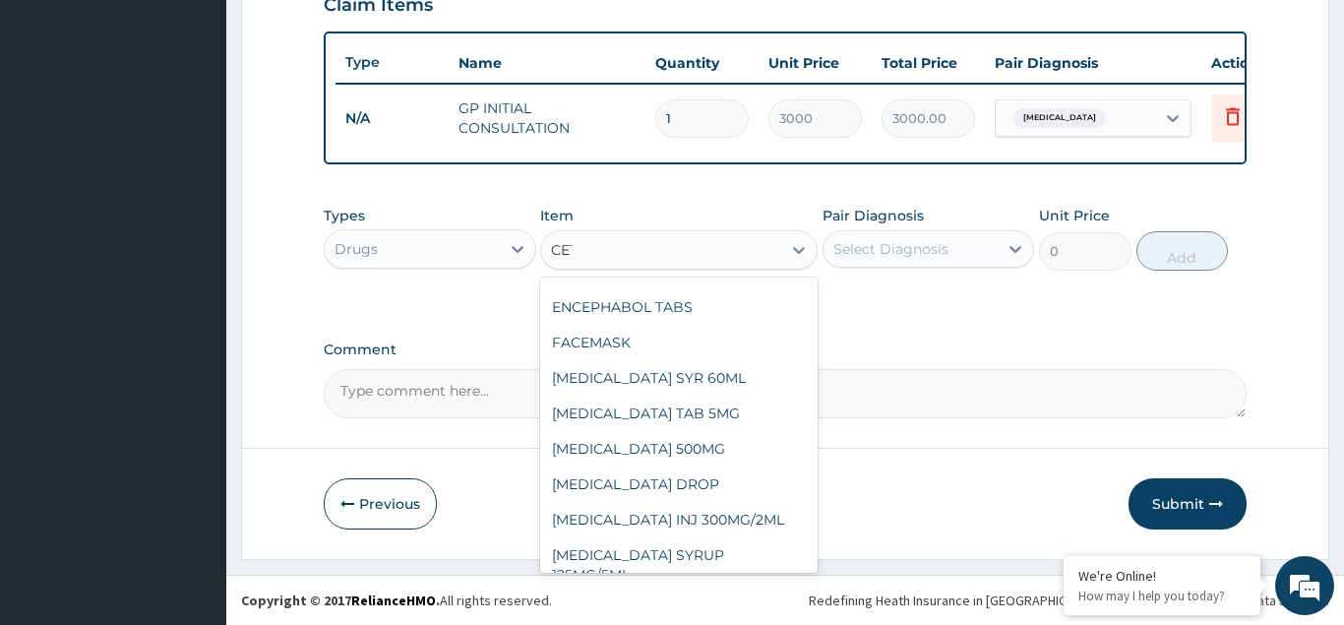
scroll to position [252, 0]
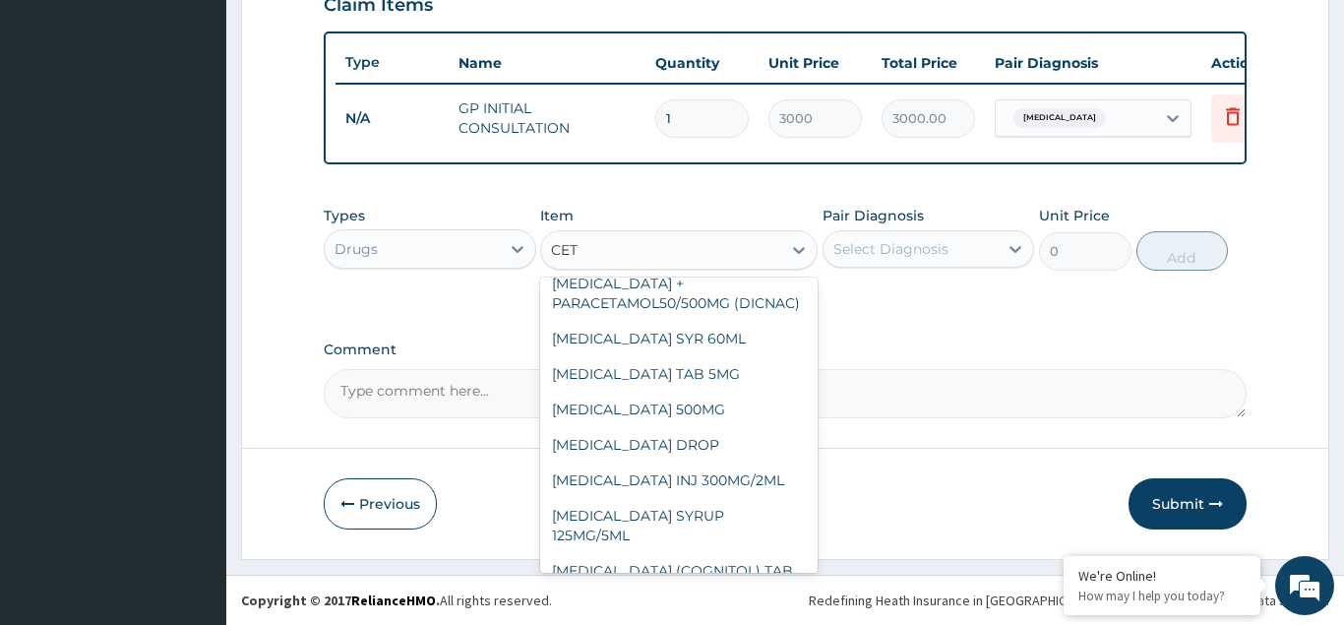
type input "CETI"
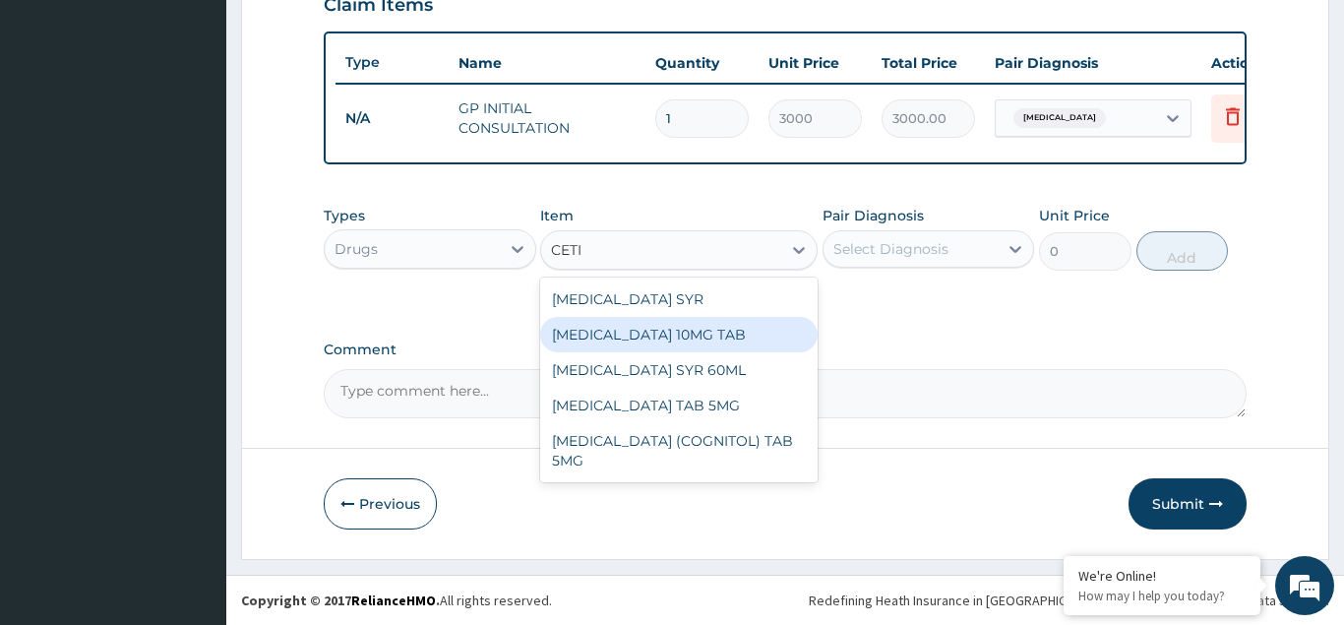
click at [599, 336] on div "CETIRIZINE 10MG TAB" at bounding box center [679, 334] width 278 height 35
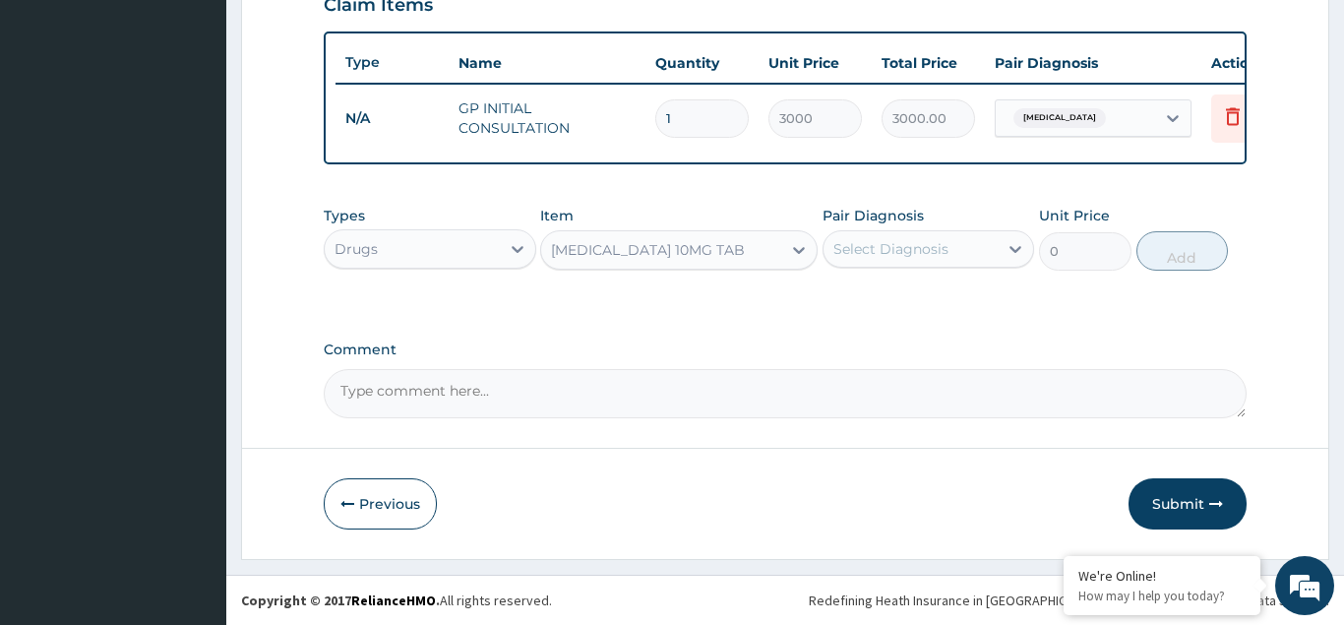
type input "70"
click at [862, 246] on div "Select Diagnosis" at bounding box center [891, 249] width 115 height 20
click at [842, 304] on input "checkbox" at bounding box center [841, 297] width 13 height 13
checkbox input "true"
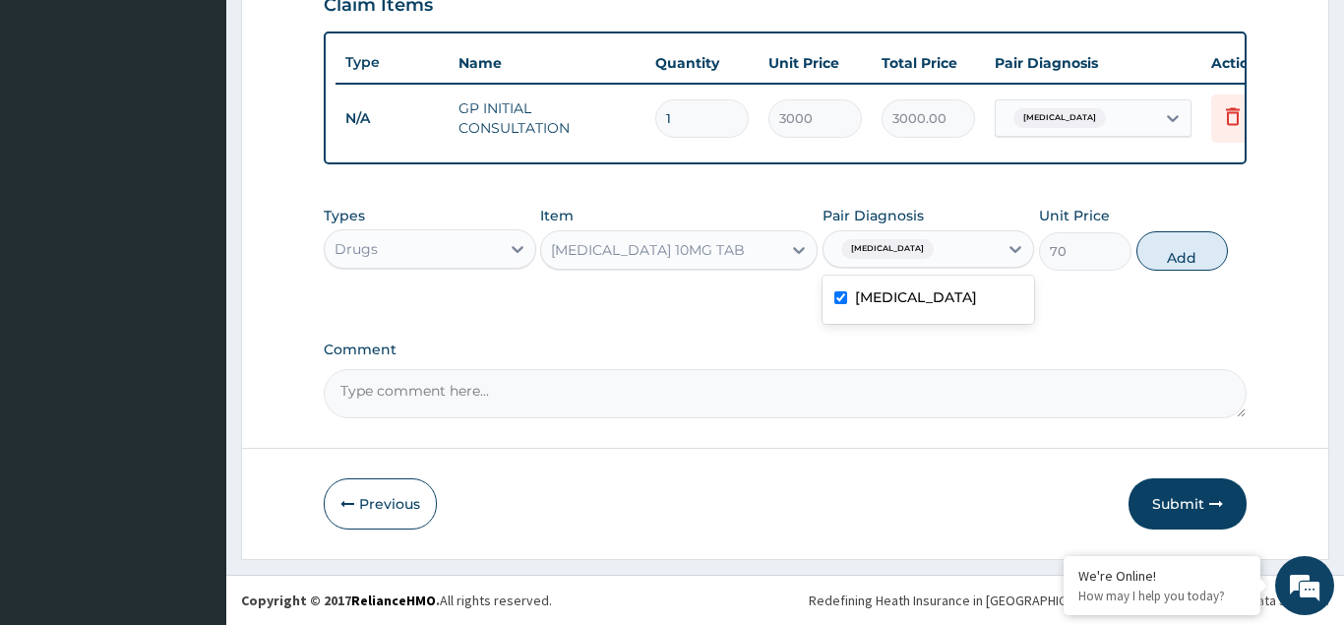
click at [1180, 272] on div "Types Drugs Item CETIRIZINE 10MG TAB Pair Diagnosis option Upper respiratory in…" at bounding box center [785, 238] width 923 height 85
click at [1174, 258] on button "Add" at bounding box center [1183, 250] width 93 height 39
type input "0"
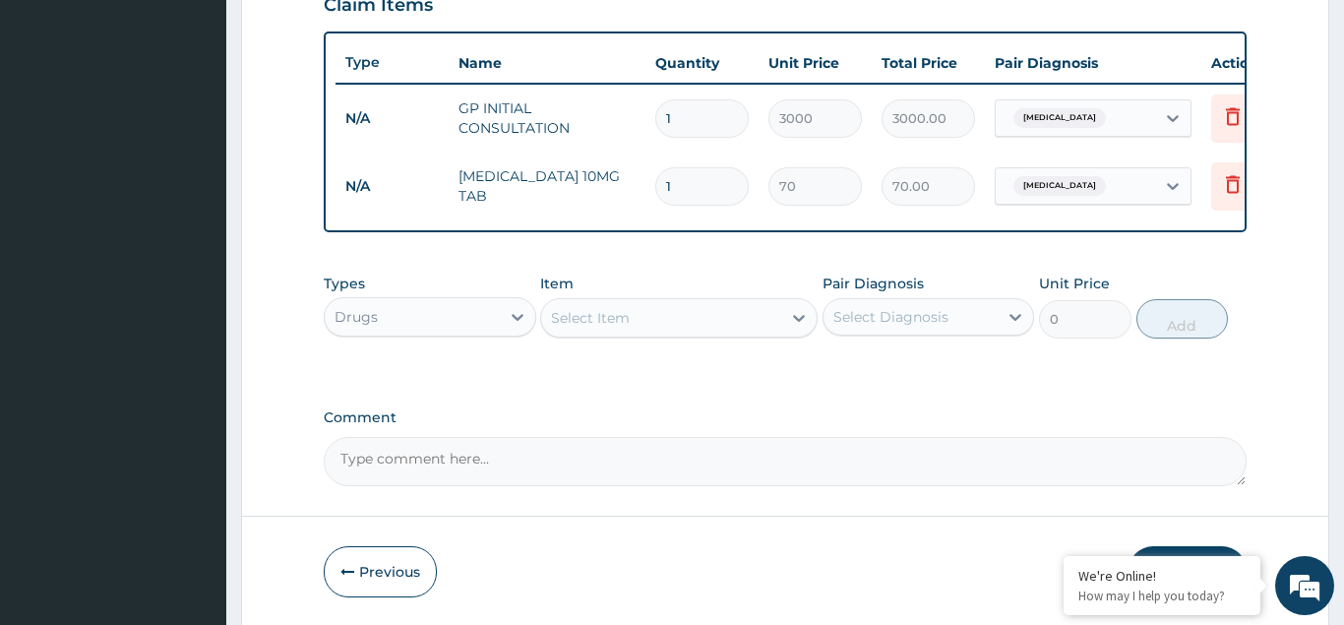
type input "10"
type input "700.00"
type input "10"
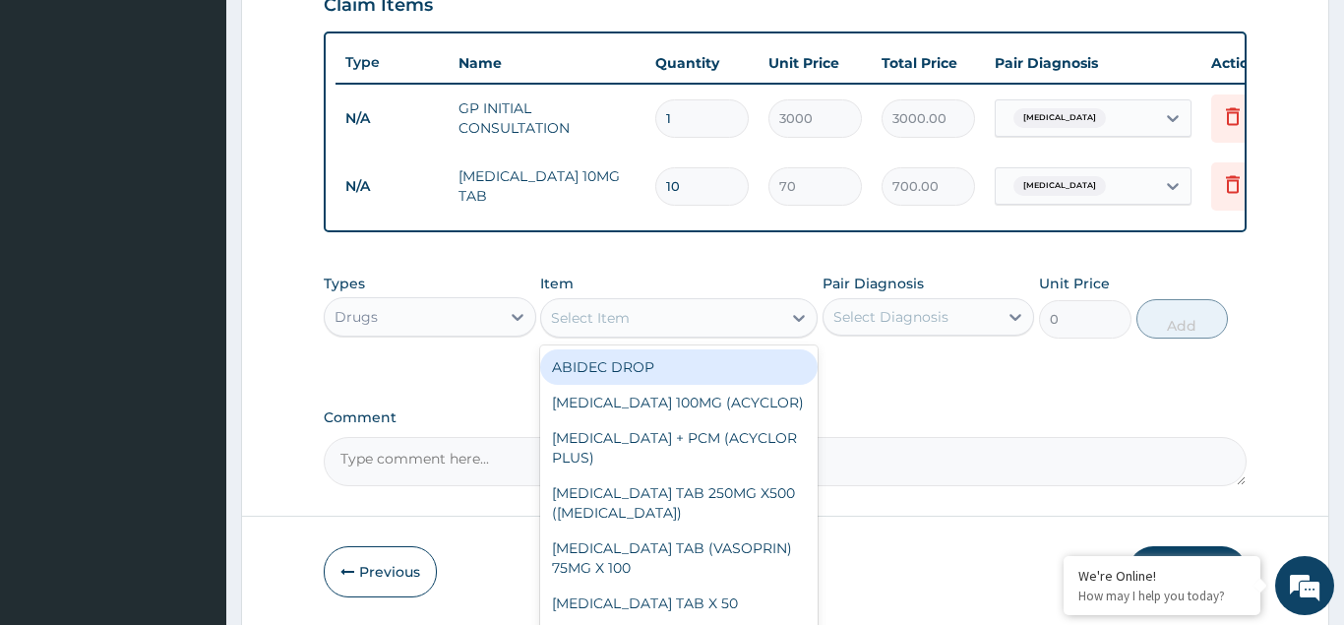
click at [574, 324] on div "Select Item" at bounding box center [590, 318] width 79 height 20
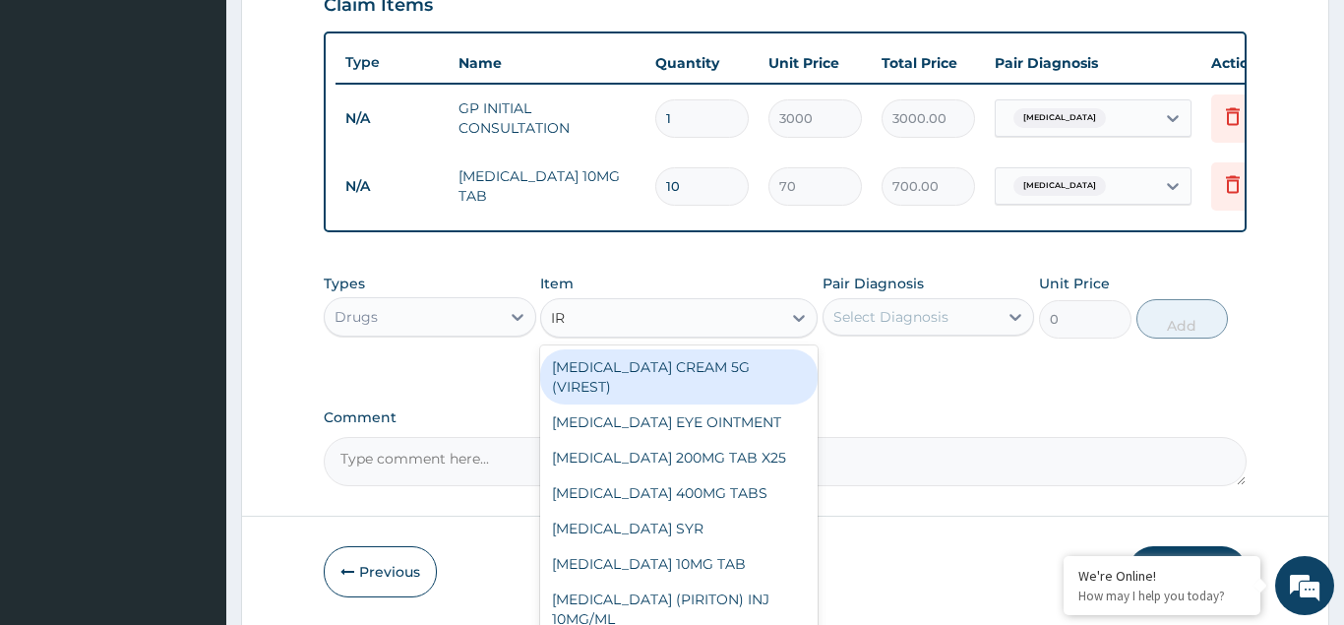
type input "I"
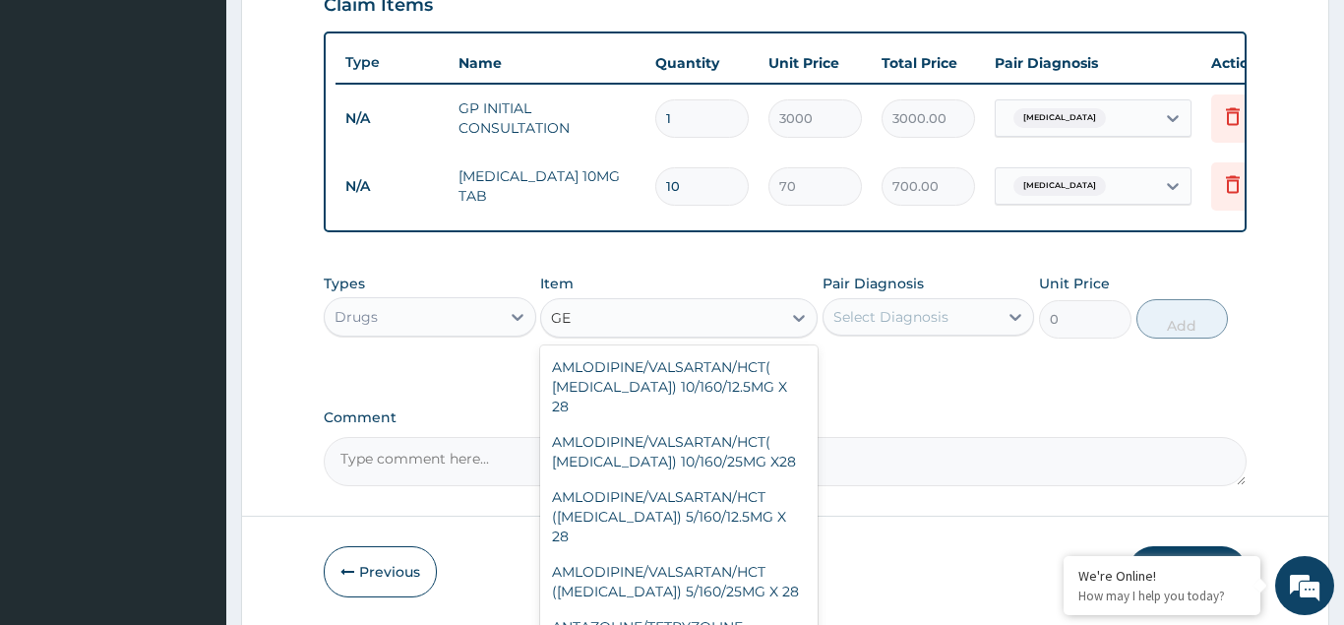
type input "G"
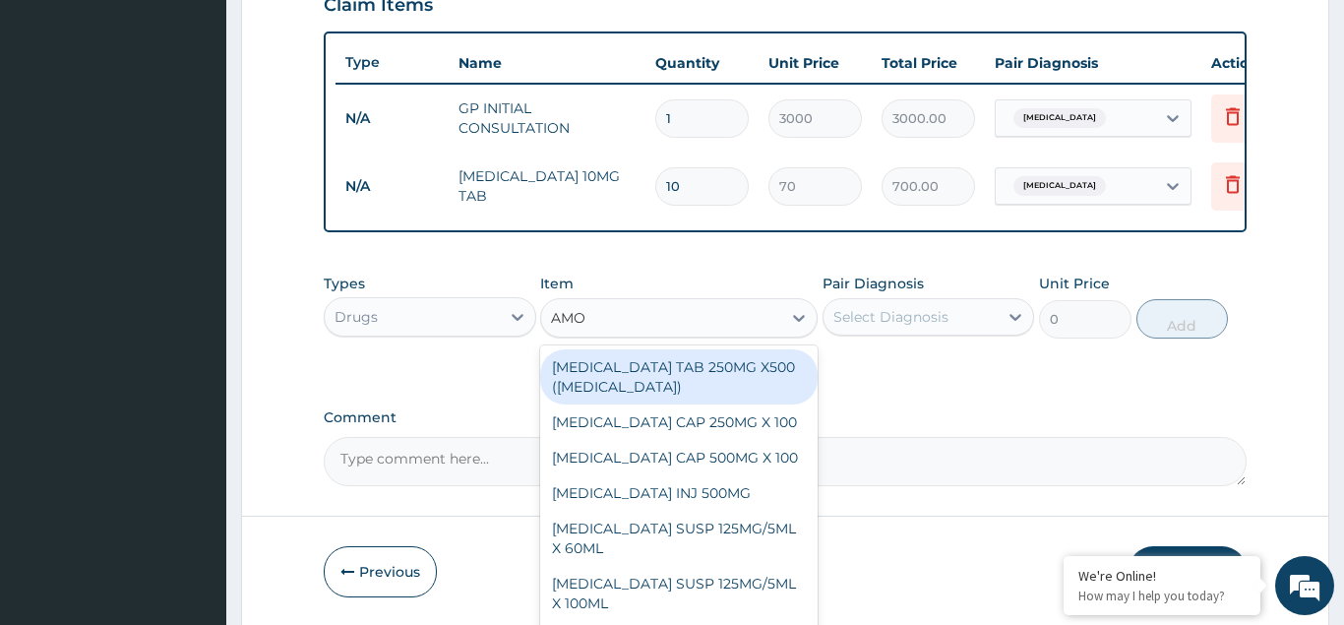
type input "AMOX"
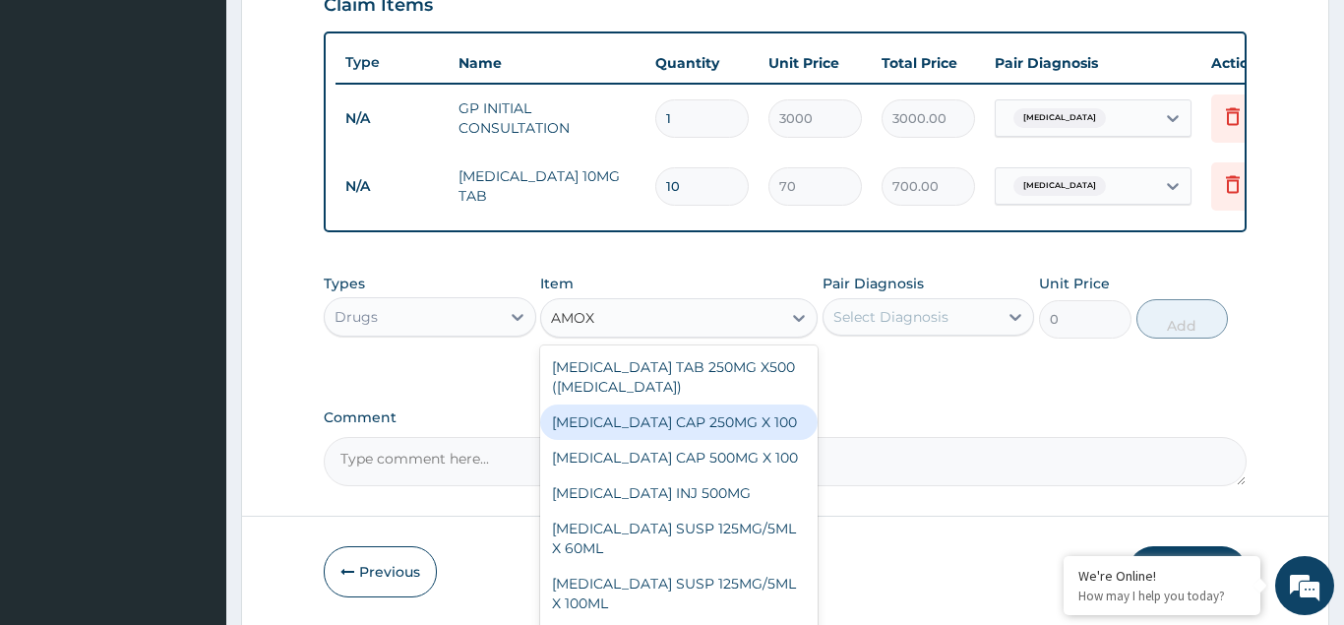
scroll to position [331, 0]
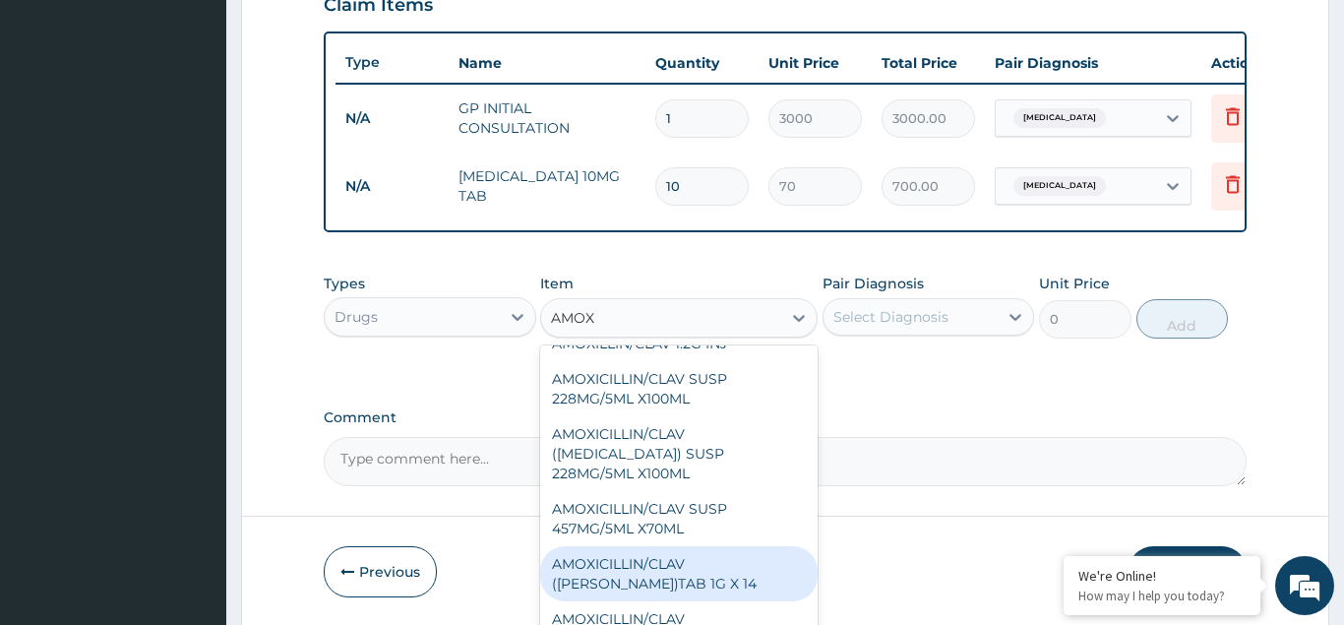
click at [718, 546] on div "AMOXICILLIN/CLAV (FLEMING)TAB 1G X 14" at bounding box center [679, 573] width 278 height 55
type input "250"
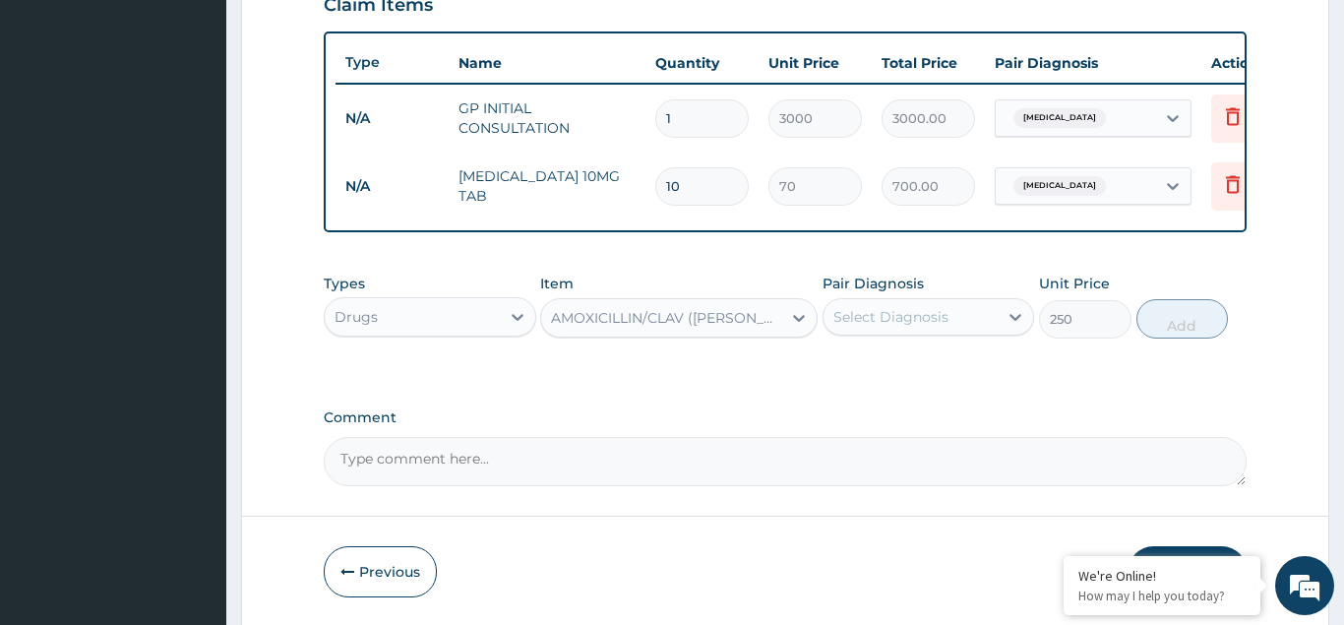
click at [860, 312] on div "Select Diagnosis" at bounding box center [891, 317] width 115 height 20
click at [842, 372] on input "checkbox" at bounding box center [841, 365] width 13 height 13
checkbox input "true"
click at [1196, 316] on button "Add" at bounding box center [1183, 318] width 93 height 39
type input "0"
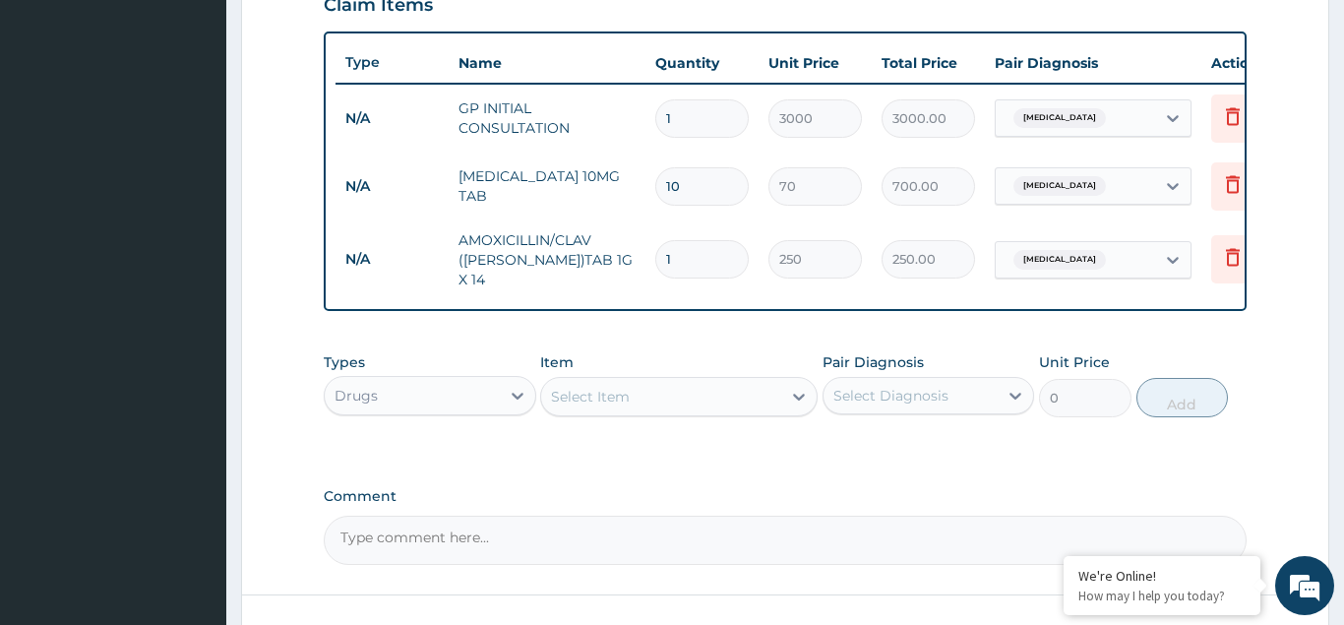
type input "14"
type input "3500.00"
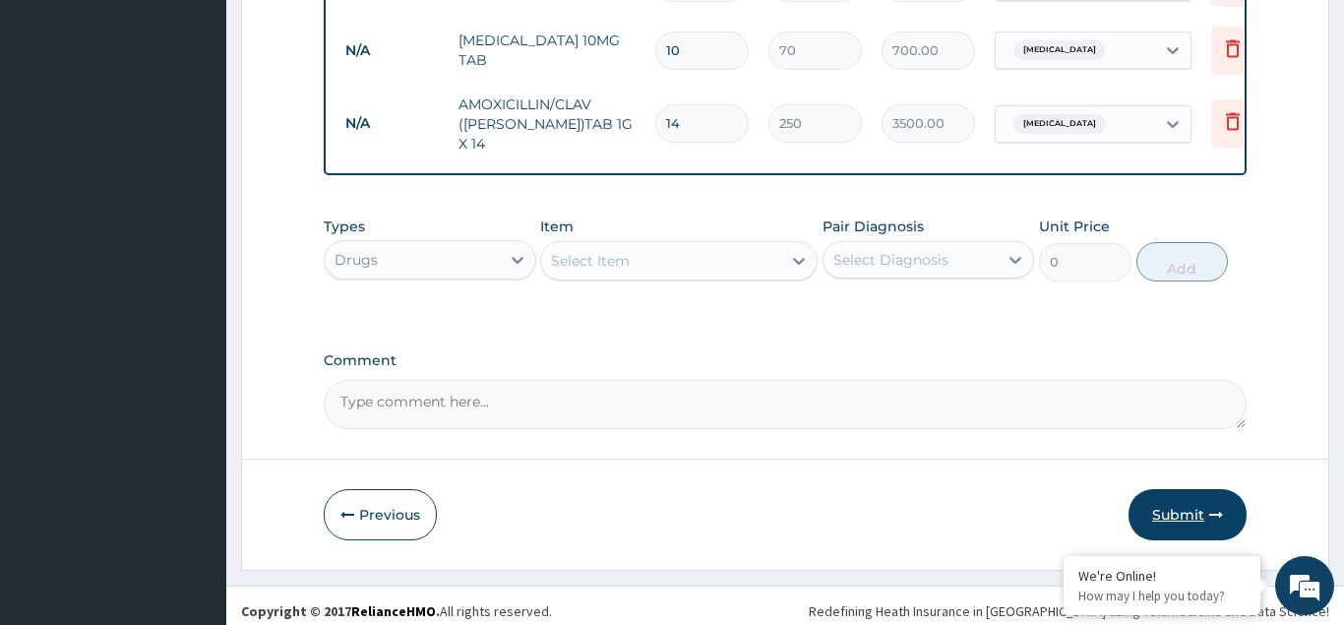
type input "14"
click at [1174, 502] on button "Submit" at bounding box center [1188, 514] width 118 height 51
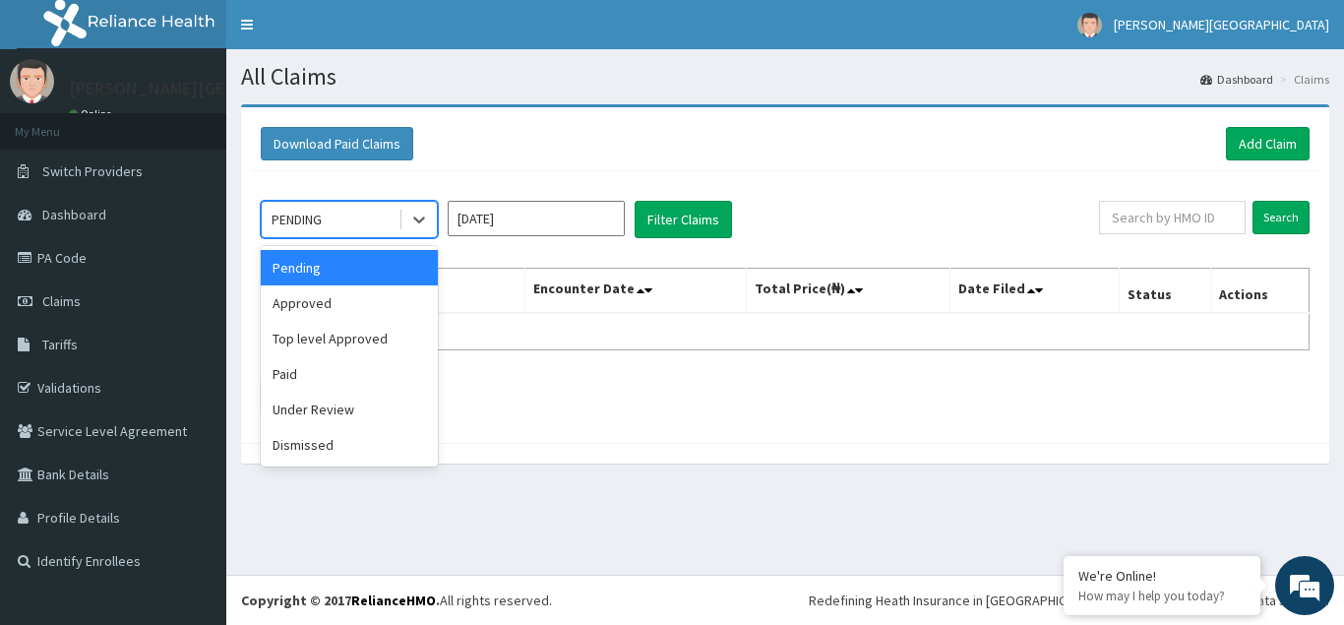
click at [357, 204] on div "PENDING" at bounding box center [349, 219] width 177 height 37
click at [302, 307] on div "Approved" at bounding box center [349, 302] width 177 height 35
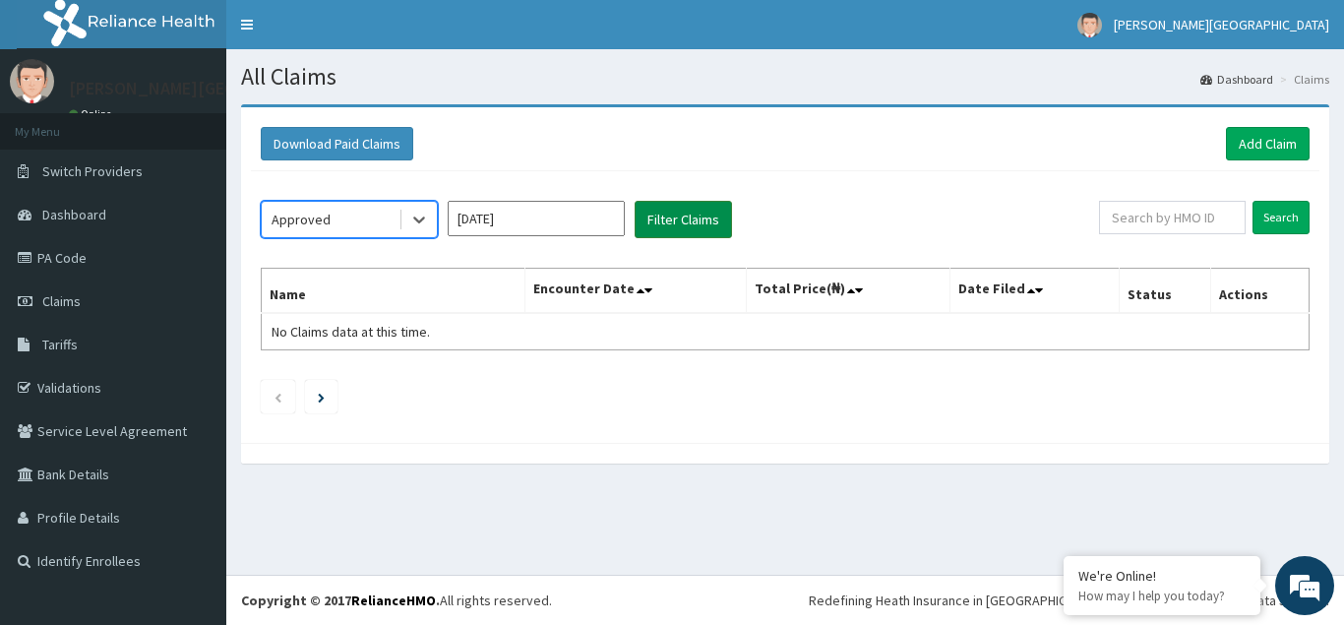
click at [674, 222] on button "Filter Claims" at bounding box center [683, 219] width 97 height 37
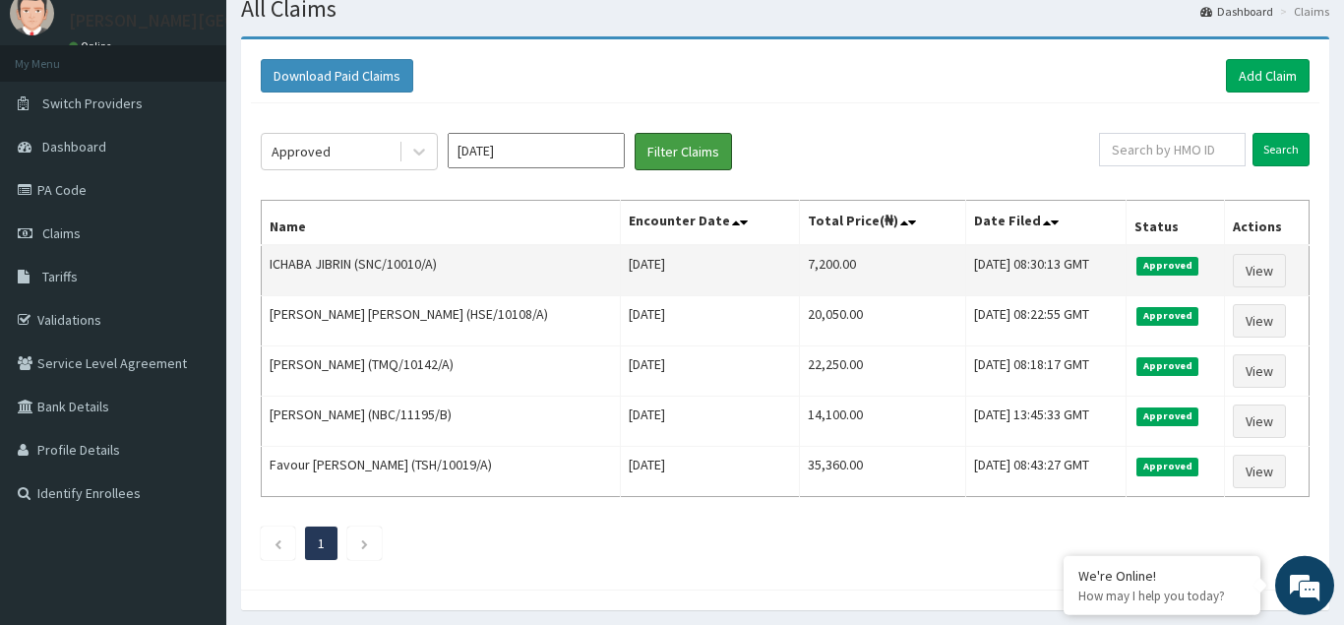
scroll to position [100, 0]
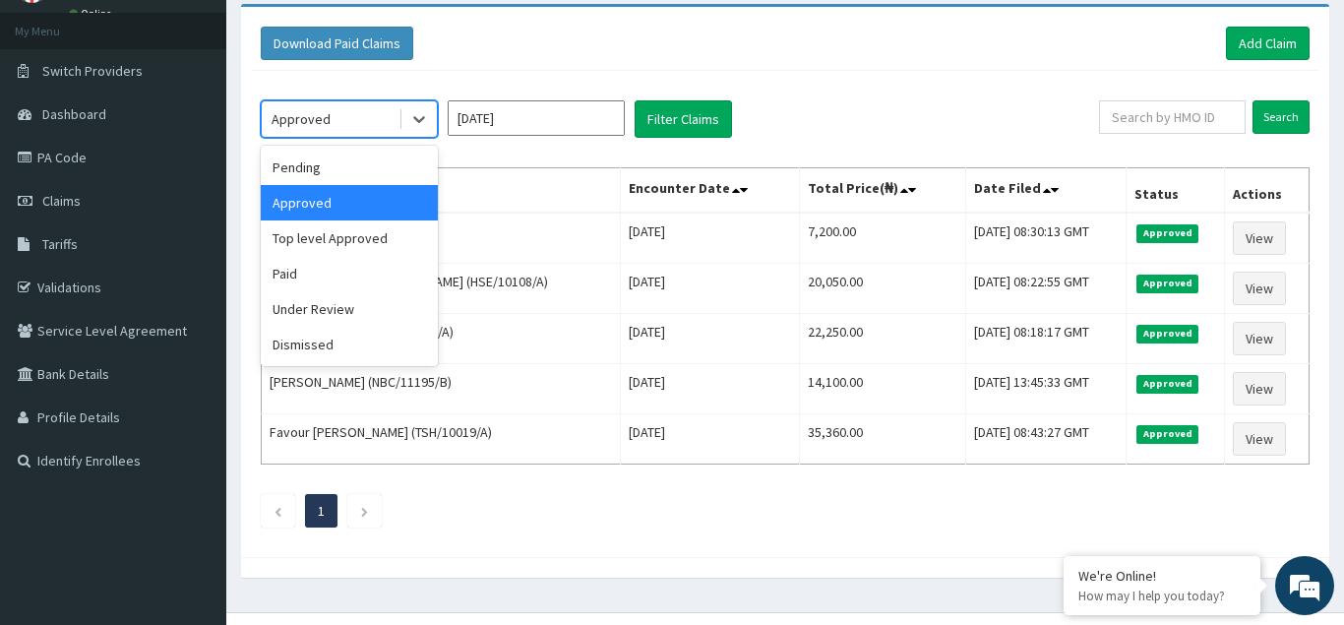
click at [356, 113] on div "Approved" at bounding box center [330, 118] width 137 height 31
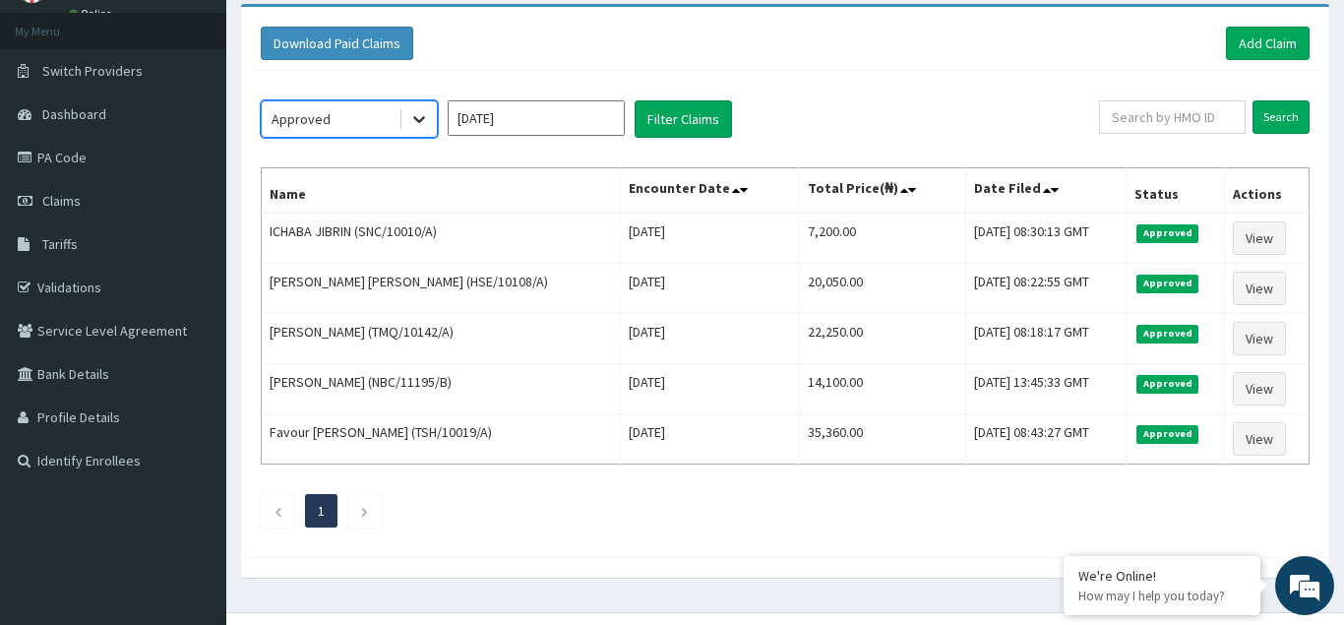
click at [431, 109] on div at bounding box center [419, 118] width 35 height 35
click at [346, 115] on div "Approved" at bounding box center [330, 118] width 137 height 31
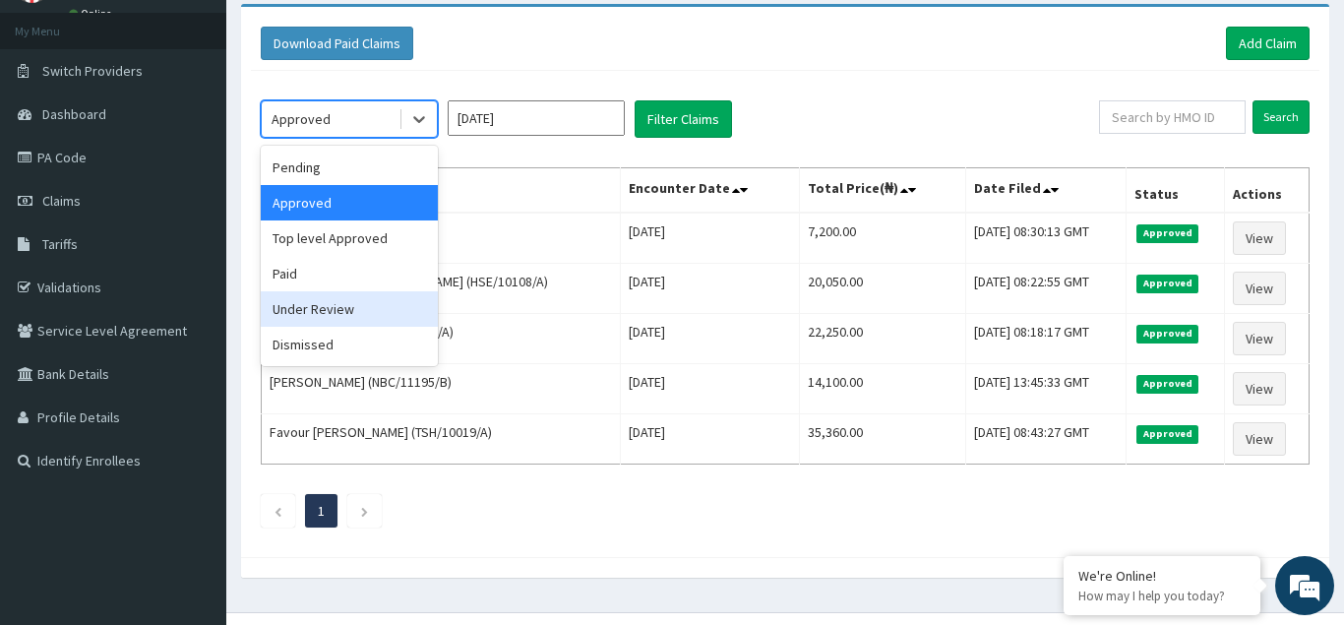
click at [341, 305] on div "Under Review" at bounding box center [349, 308] width 177 height 35
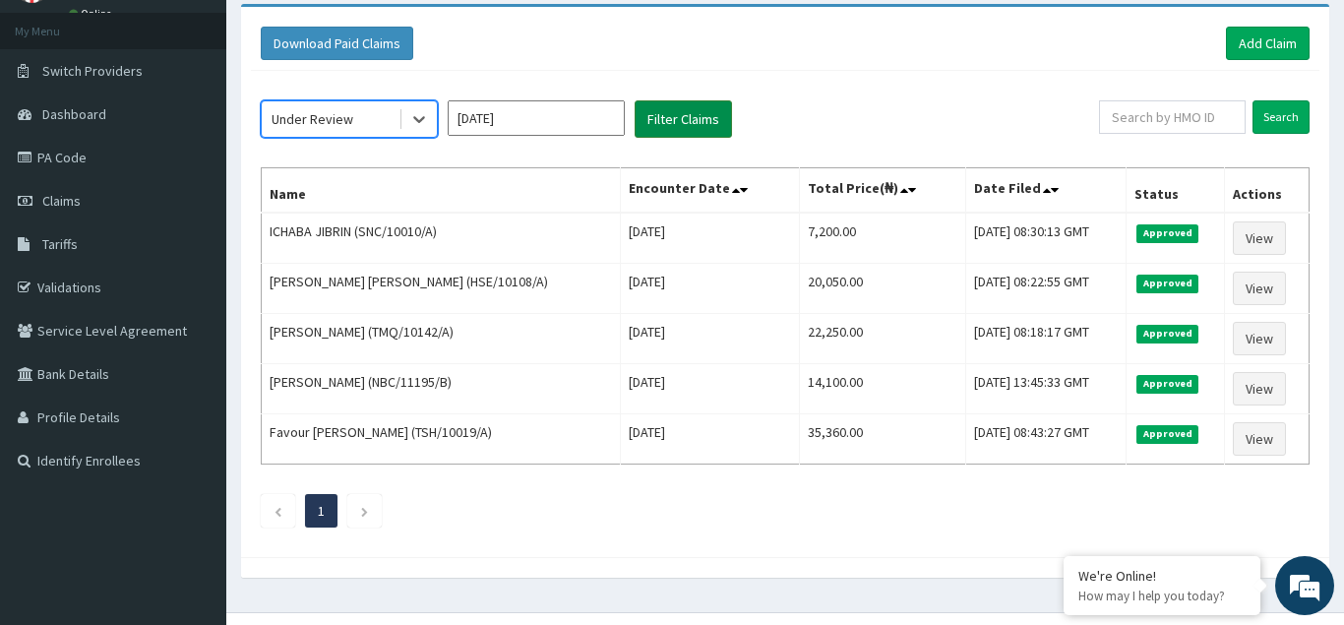
click at [665, 117] on button "Filter Claims" at bounding box center [683, 118] width 97 height 37
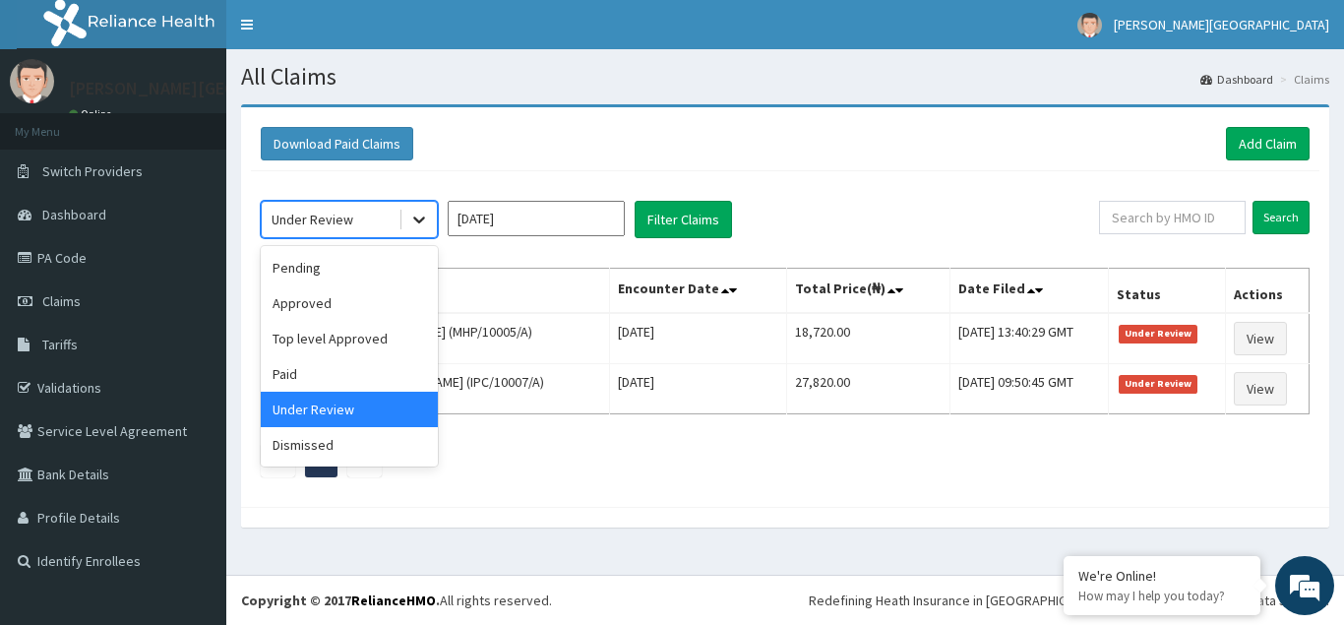
click at [432, 210] on div at bounding box center [419, 219] width 35 height 35
click at [317, 301] on div "Approved" at bounding box center [349, 302] width 177 height 35
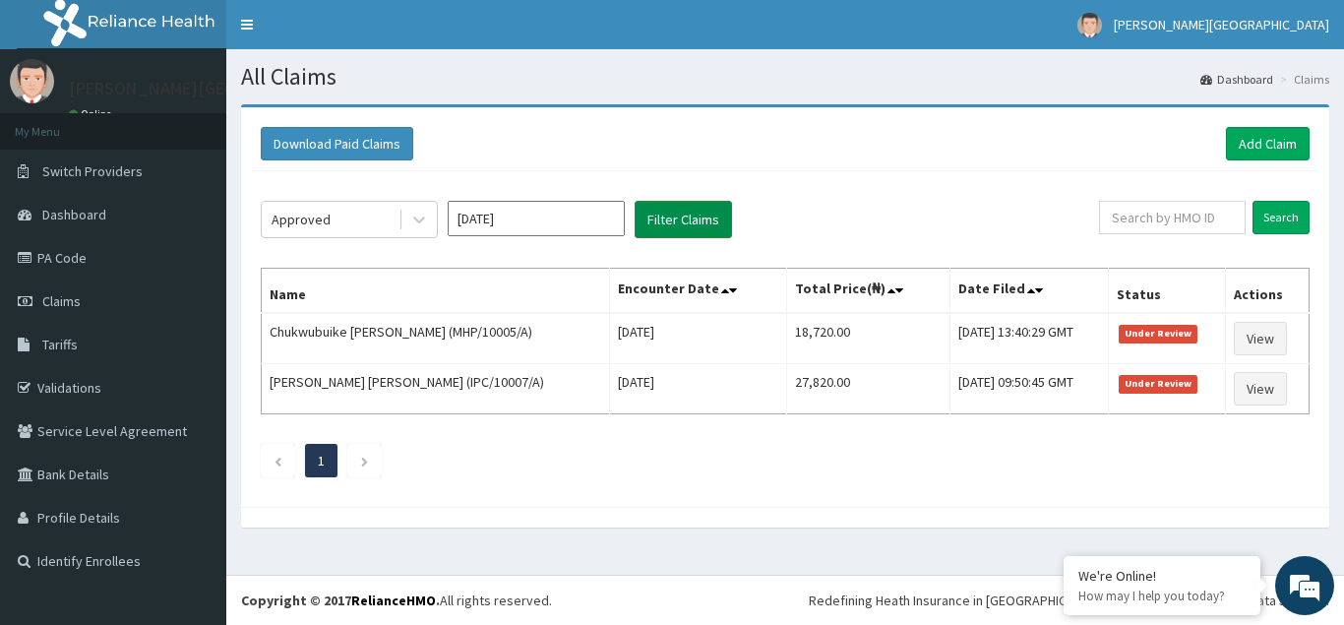
click at [680, 214] on button "Filter Claims" at bounding box center [683, 219] width 97 height 37
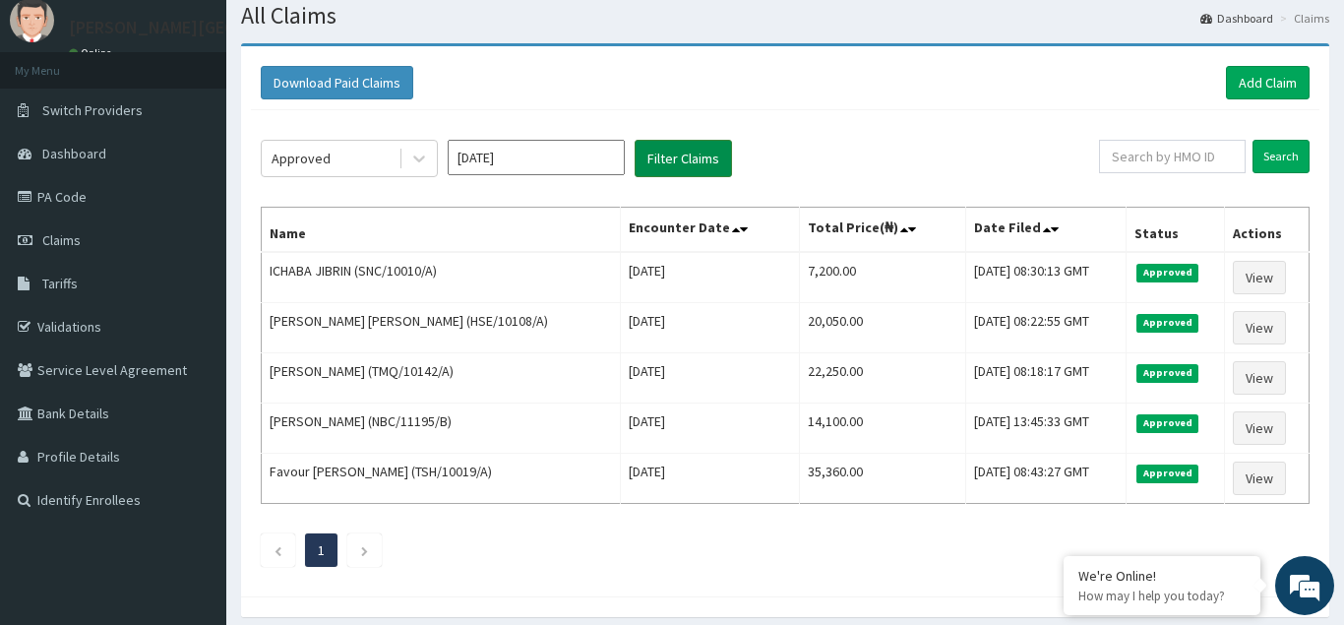
scroll to position [100, 0]
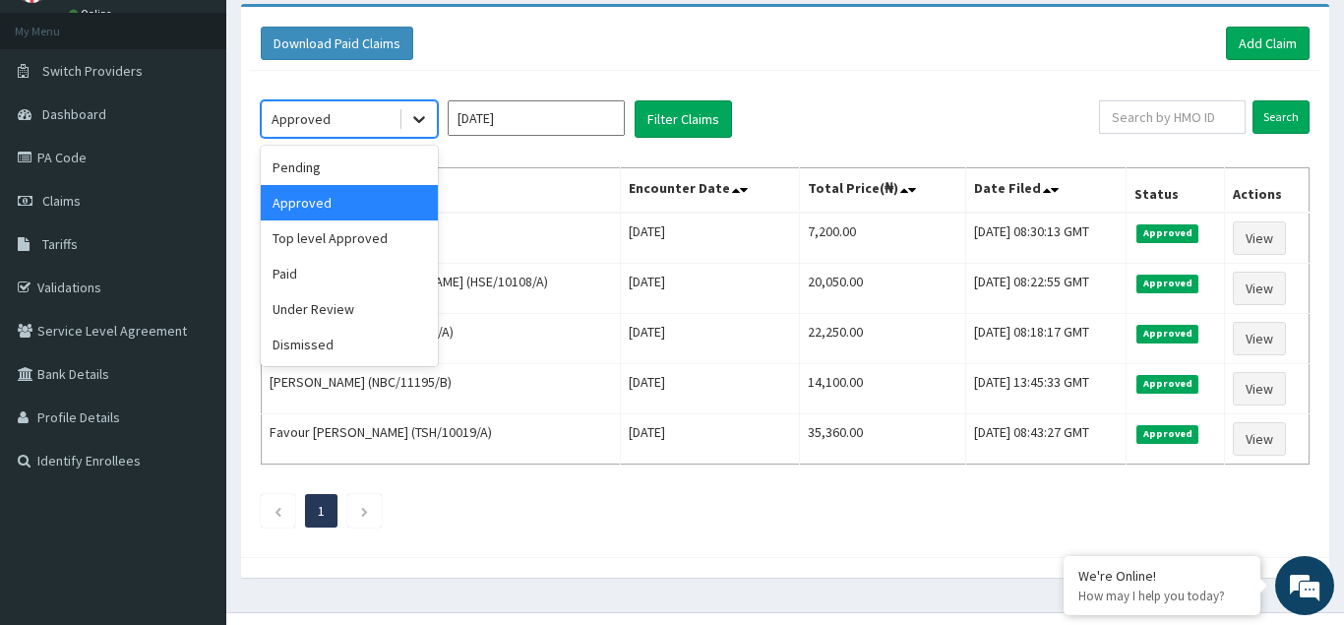
click at [425, 106] on div at bounding box center [419, 118] width 35 height 35
click at [331, 235] on div "Top level Approved" at bounding box center [349, 237] width 177 height 35
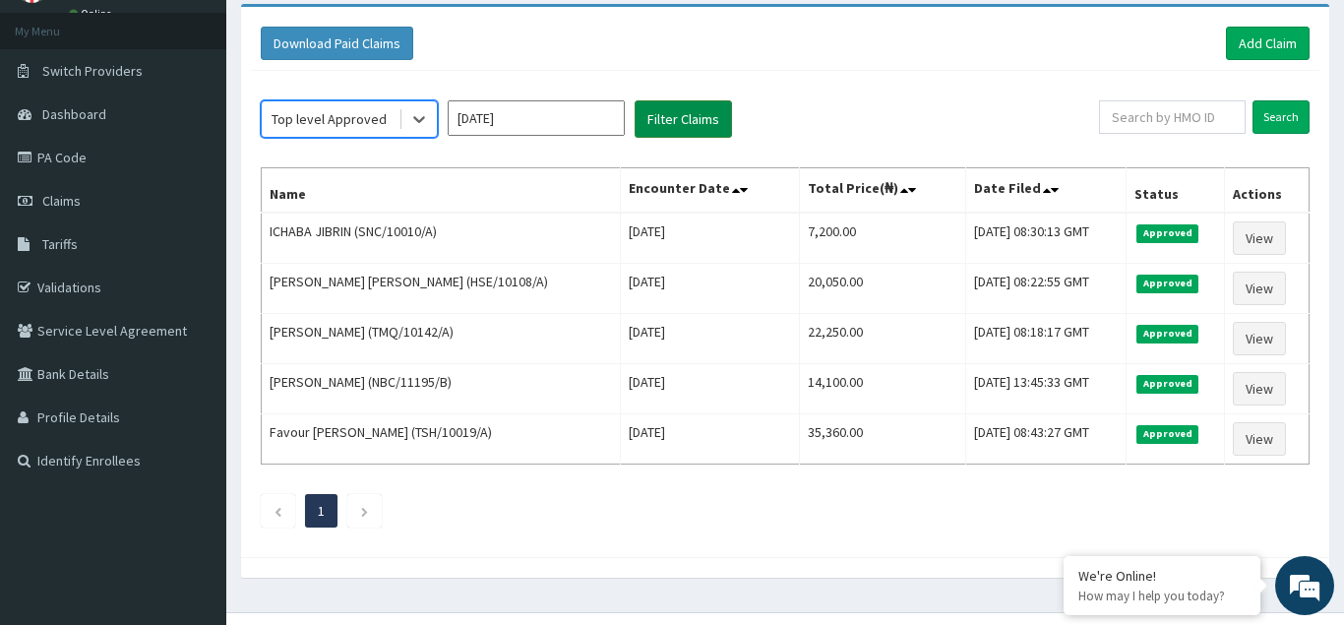
click at [693, 117] on button "Filter Claims" at bounding box center [683, 118] width 97 height 37
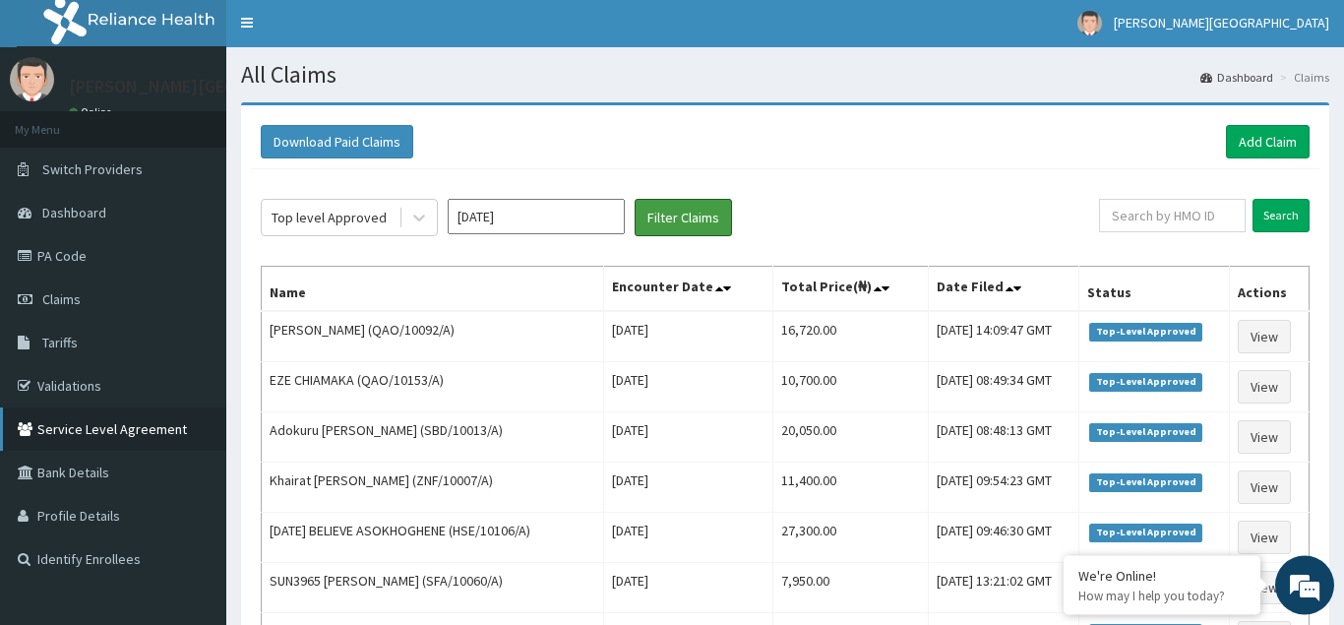
scroll to position [0, 0]
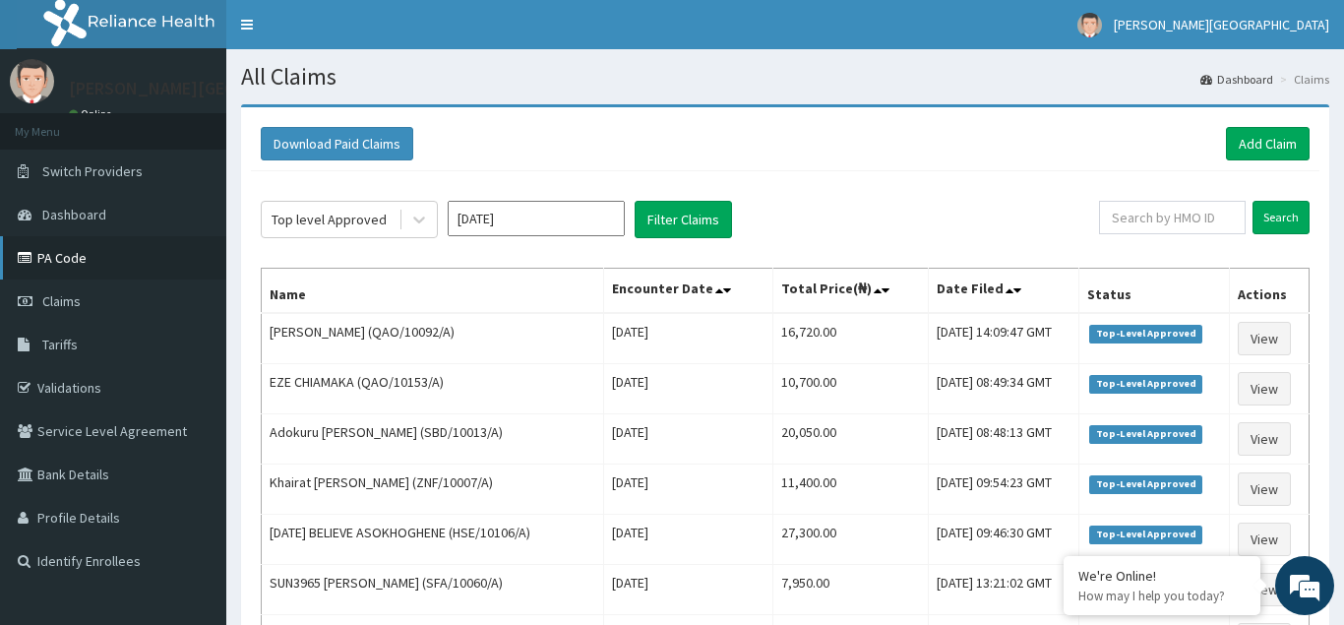
click at [71, 272] on link "PA Code" at bounding box center [113, 257] width 226 height 43
